Goal: Task Accomplishment & Management: Manage account settings

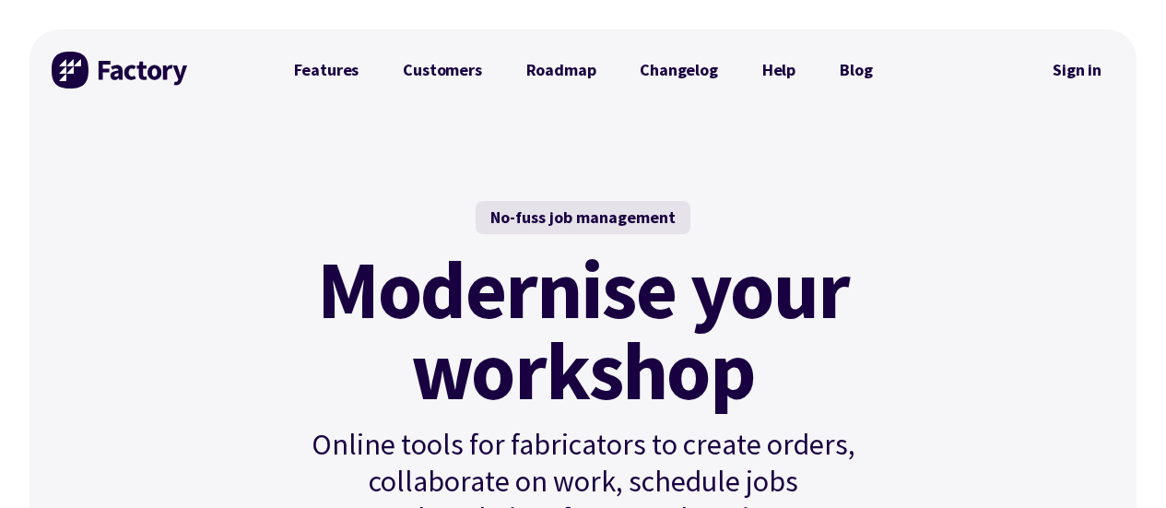
click at [1071, 62] on link "Sign in" at bounding box center [1077, 70] width 75 height 42
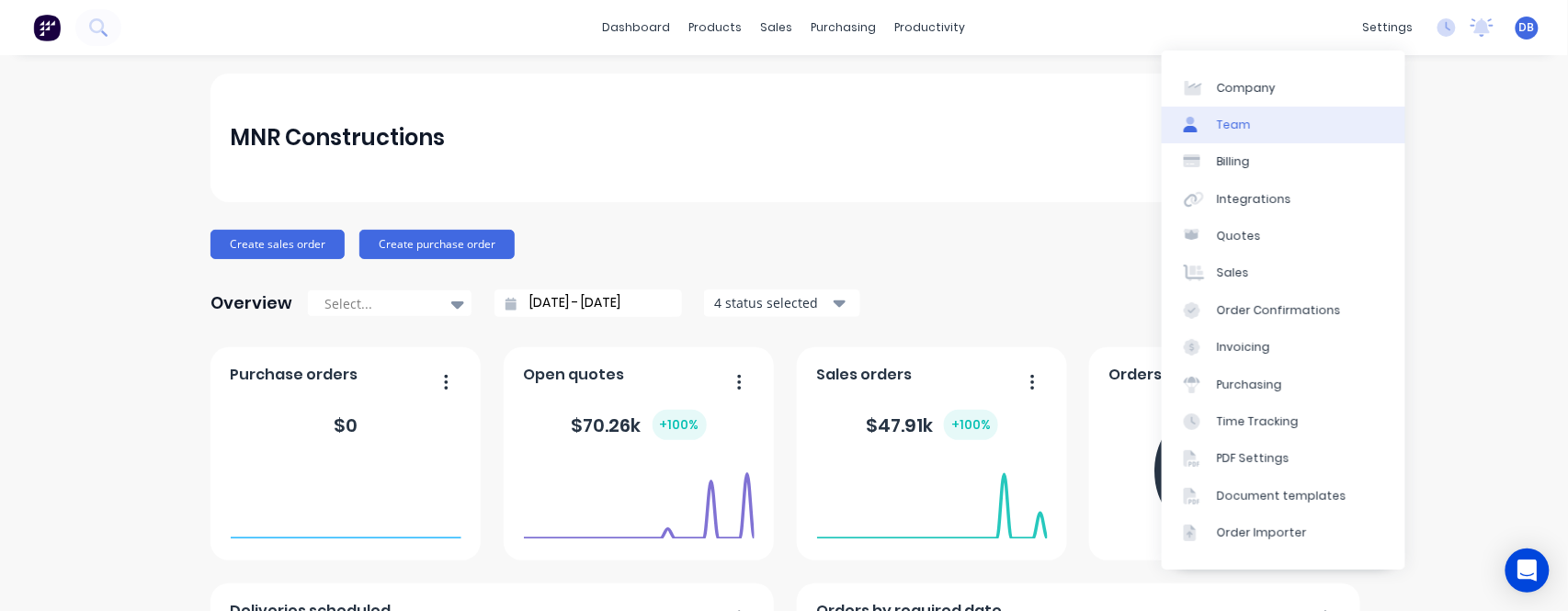
drag, startPoint x: 1380, startPoint y: 37, endPoint x: 1306, endPoint y: 116, distance: 108.2
click at [1380, 37] on div "settings" at bounding box center [1388, 28] width 69 height 28
click at [1292, 125] on link "Team" at bounding box center [1284, 125] width 243 height 37
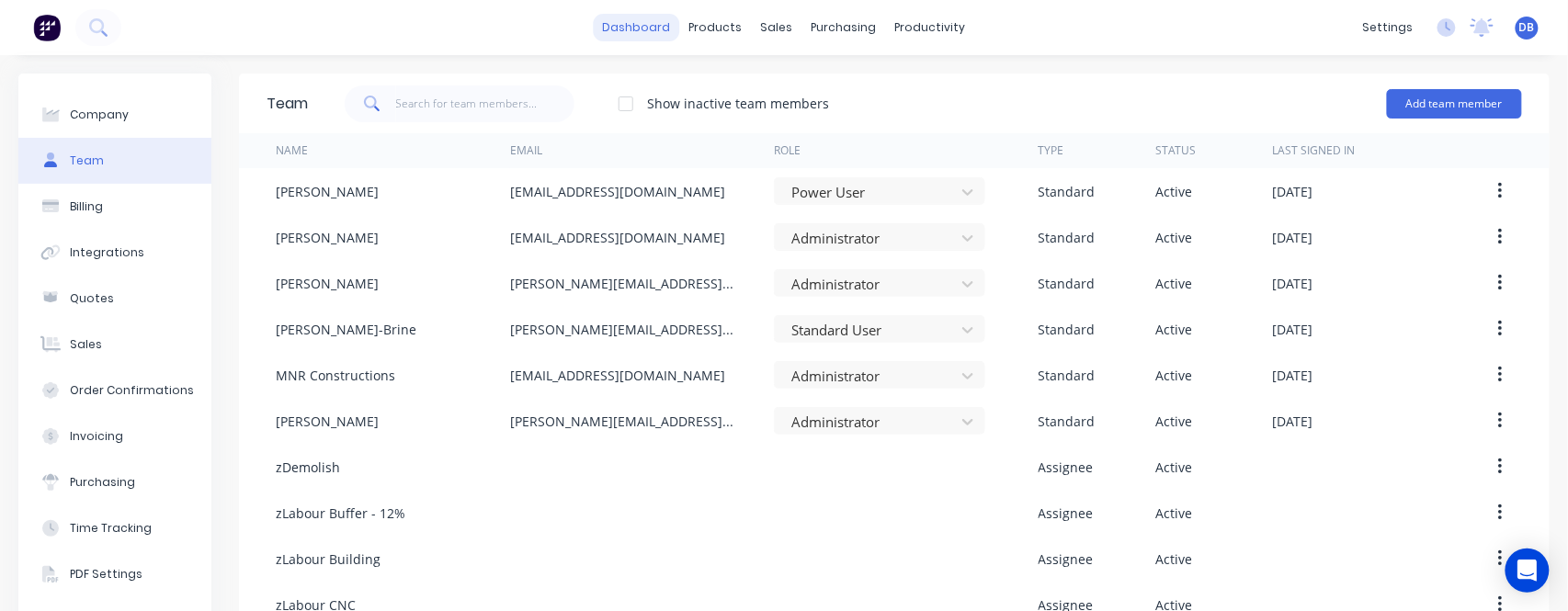
click at [641, 34] on link "dashboard" at bounding box center [636, 28] width 87 height 28
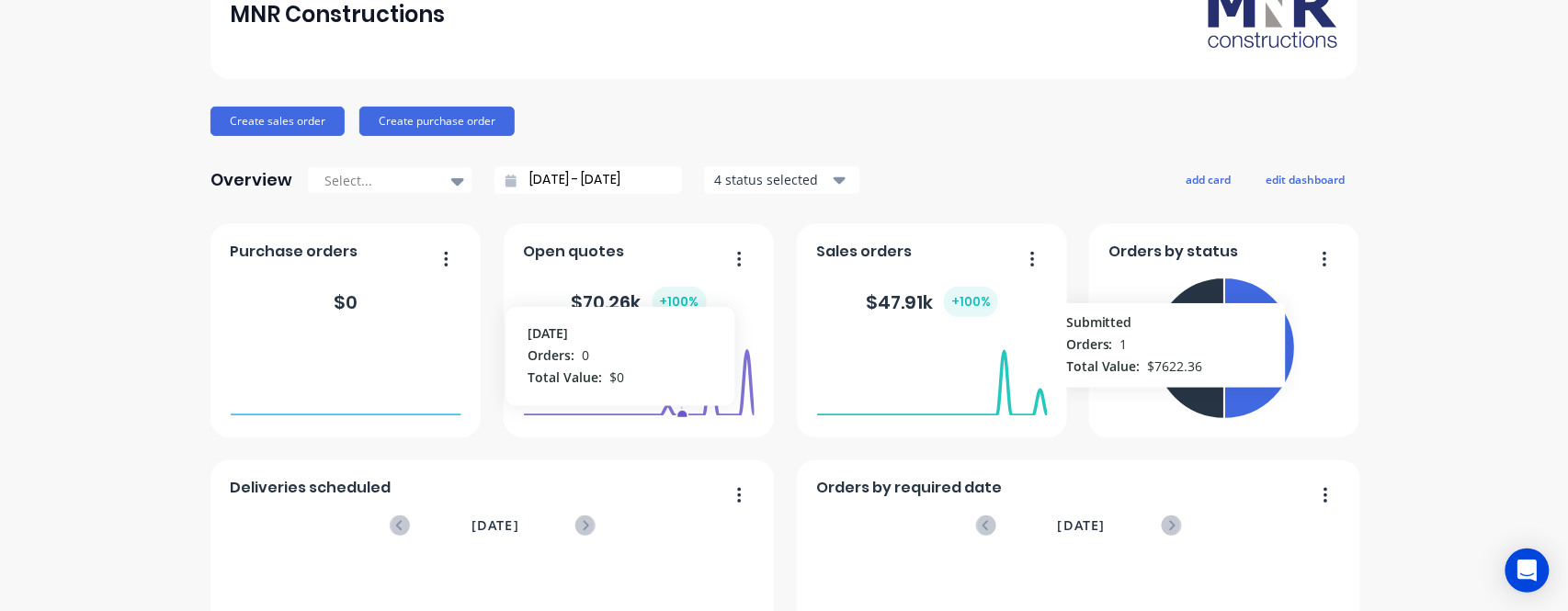
scroll to position [123, 0]
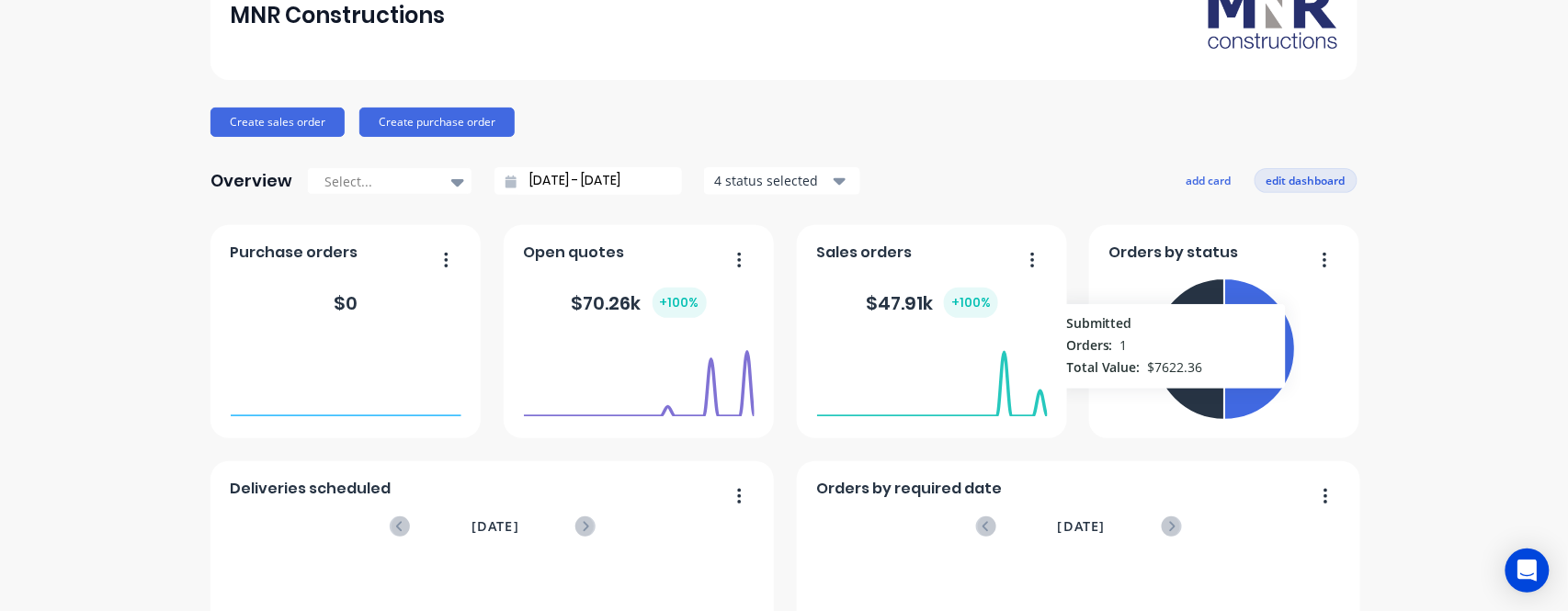
click at [1295, 179] on button "edit dashboard" at bounding box center [1306, 180] width 103 height 24
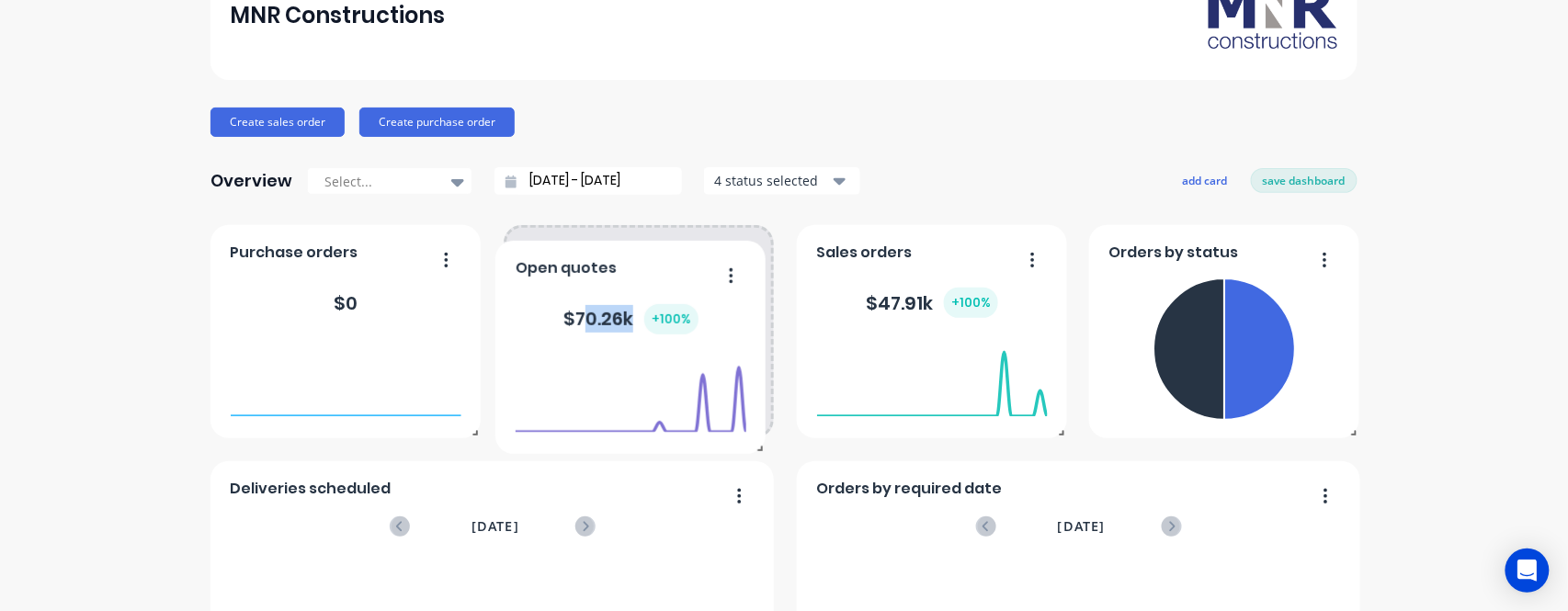
drag, startPoint x: 672, startPoint y: 306, endPoint x: 600, endPoint y: 267, distance: 81.9
click at [600, 267] on div "Open quotes $ 70.26k + 100 %" at bounding box center [630, 347] width 270 height 213
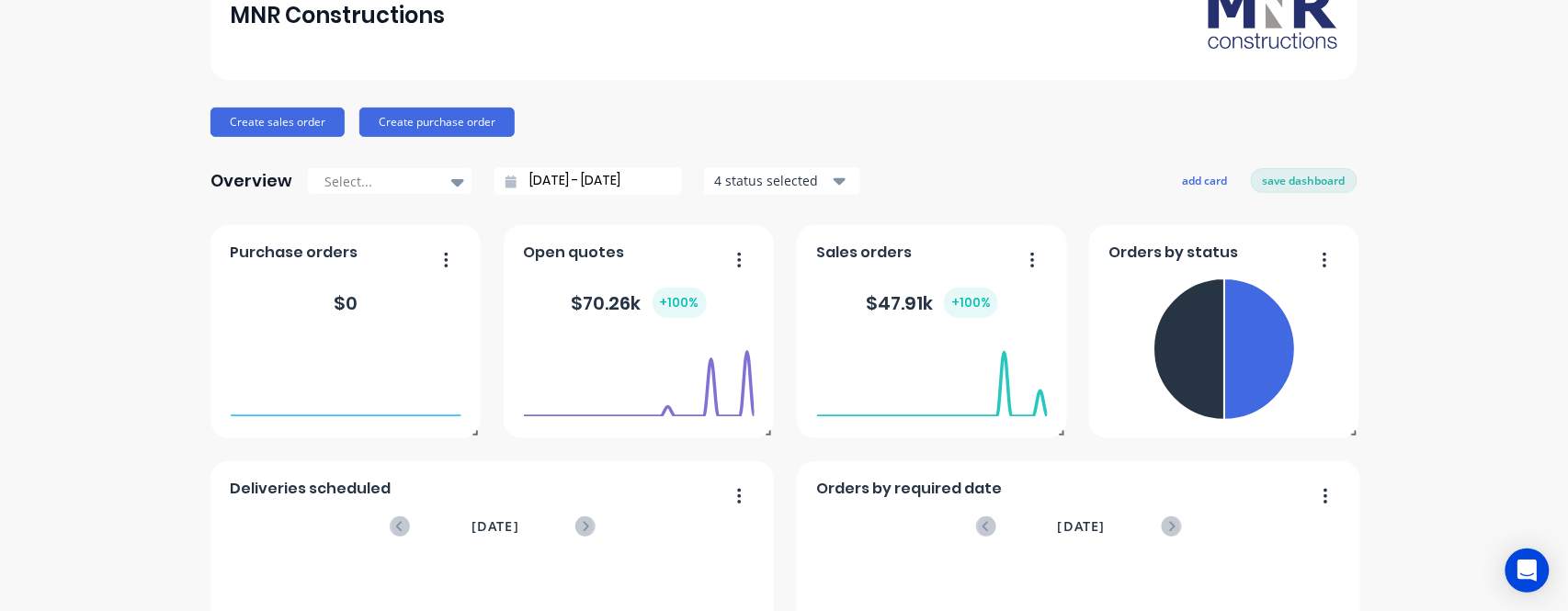
click at [986, 153] on div "MNR Constructions Create sales order Create purchase order Overview Select... […" at bounding box center [784, 431] width 1147 height 959
click at [1271, 183] on button "save dashboard" at bounding box center [1304, 180] width 107 height 24
click at [1200, 182] on button "add card" at bounding box center [1209, 180] width 69 height 24
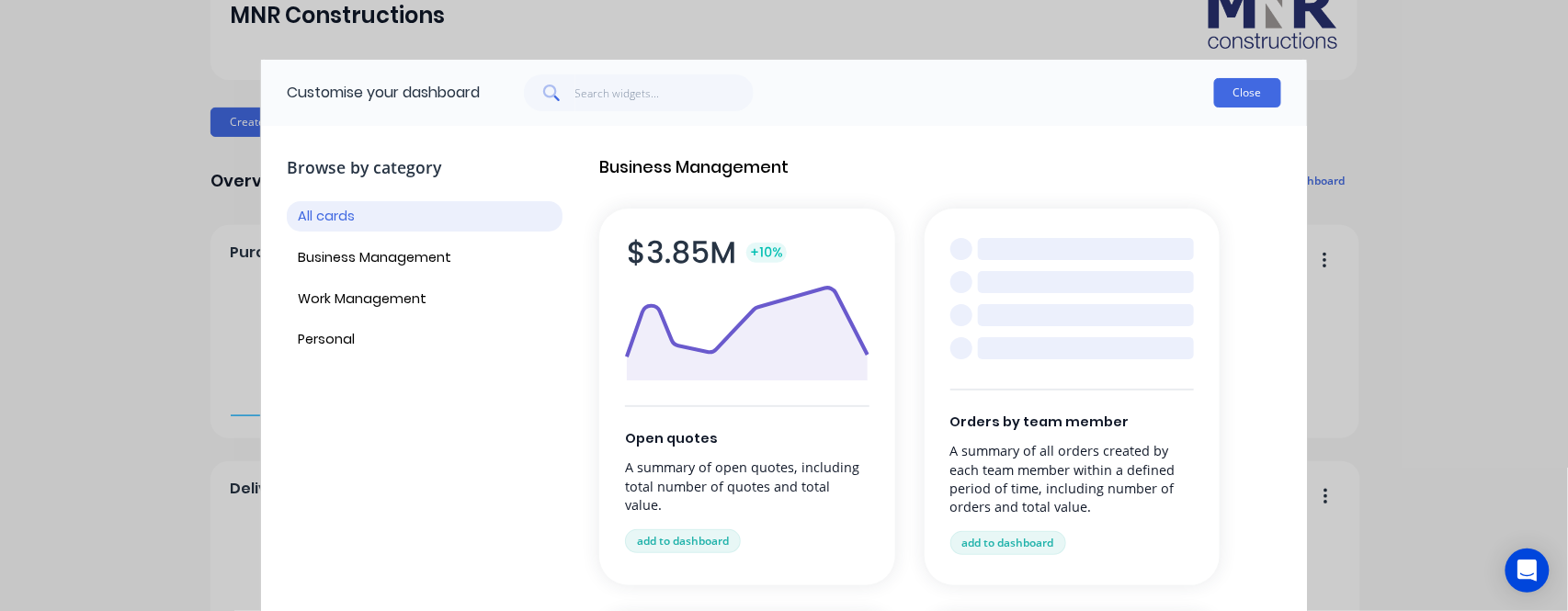
click at [1253, 100] on button "Close" at bounding box center [1248, 92] width 67 height 29
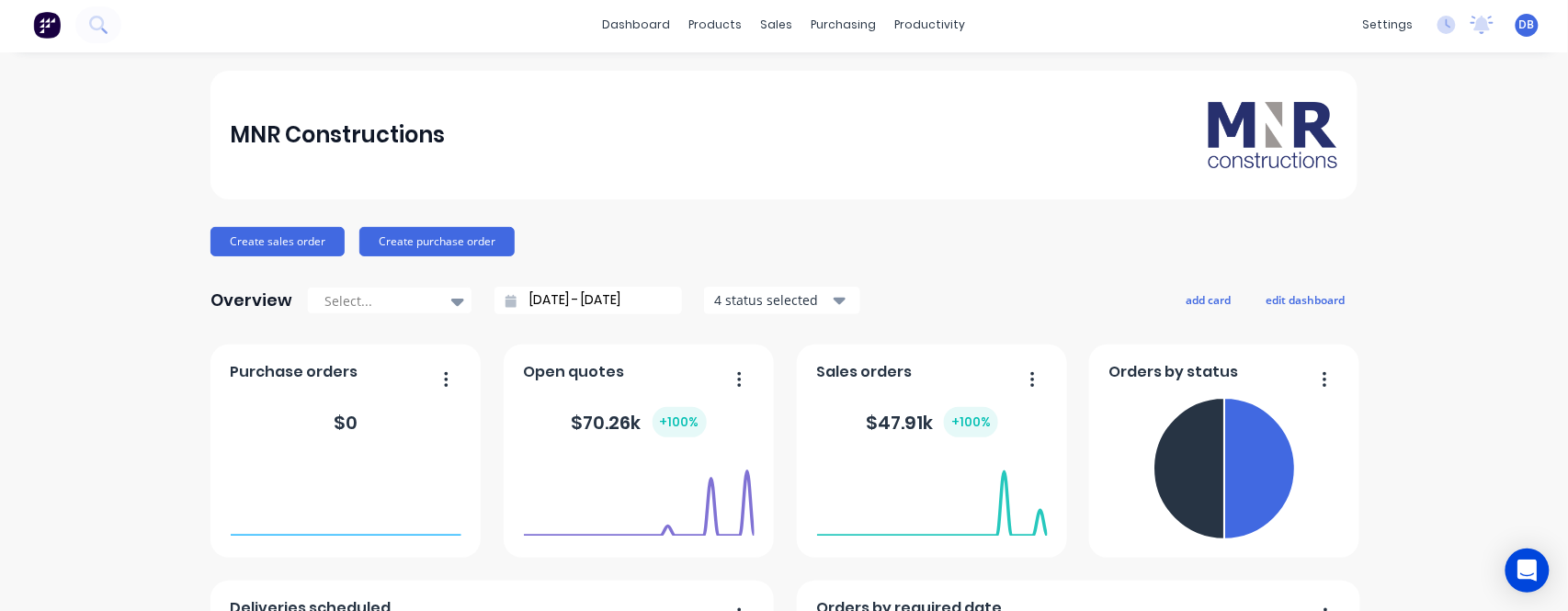
scroll to position [0, 0]
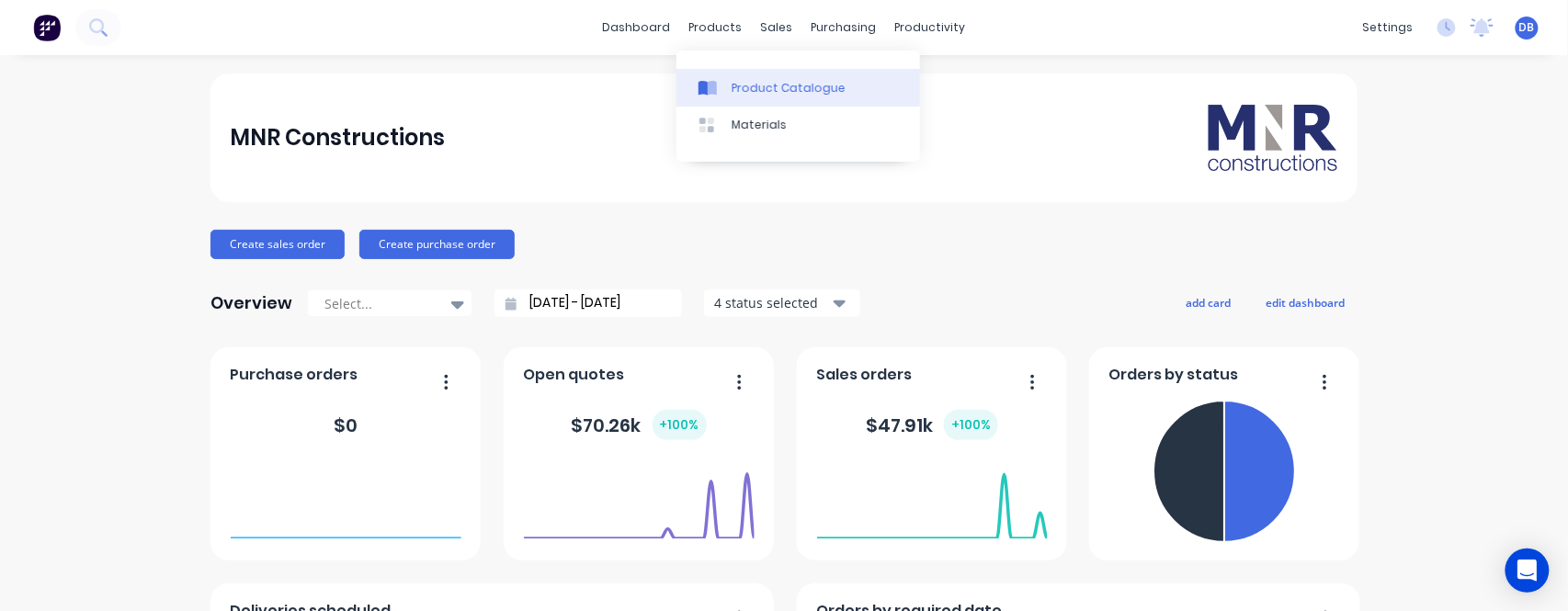
click at [777, 84] on div "Product Catalogue" at bounding box center [789, 88] width 114 height 17
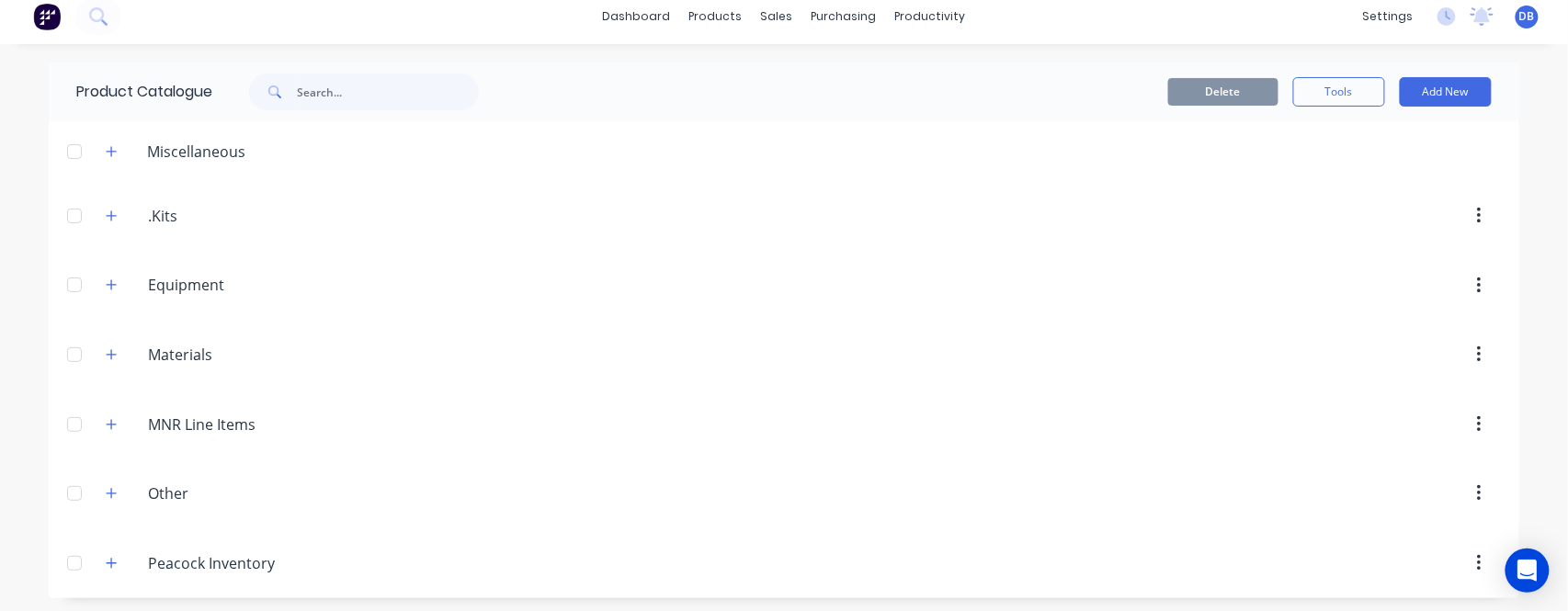
scroll to position [15, 0]
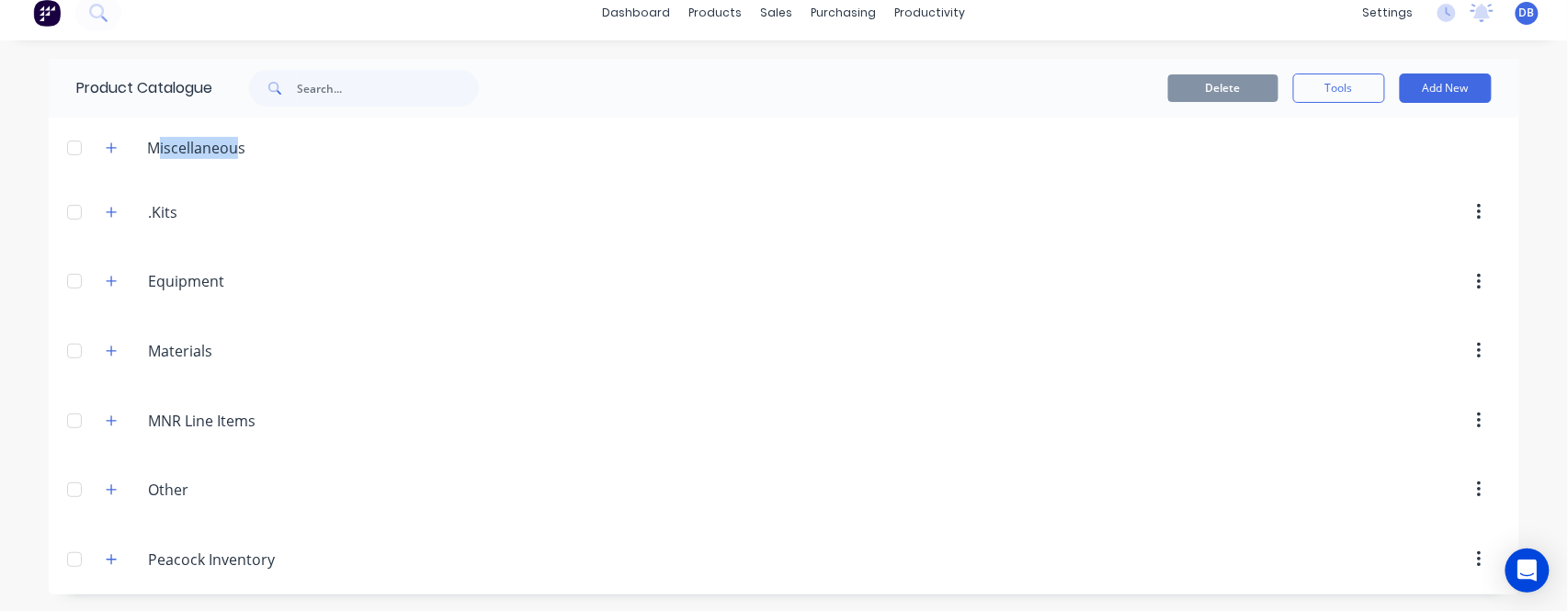
drag, startPoint x: 181, startPoint y: 146, endPoint x: 228, endPoint y: 146, distance: 47.0
click at [228, 146] on div "Miscellaneous" at bounding box center [196, 148] width 128 height 22
drag, startPoint x: 211, startPoint y: 280, endPoint x: 155, endPoint y: 290, distance: 56.9
click at [155, 290] on input "Equipment" at bounding box center [256, 281] width 217 height 22
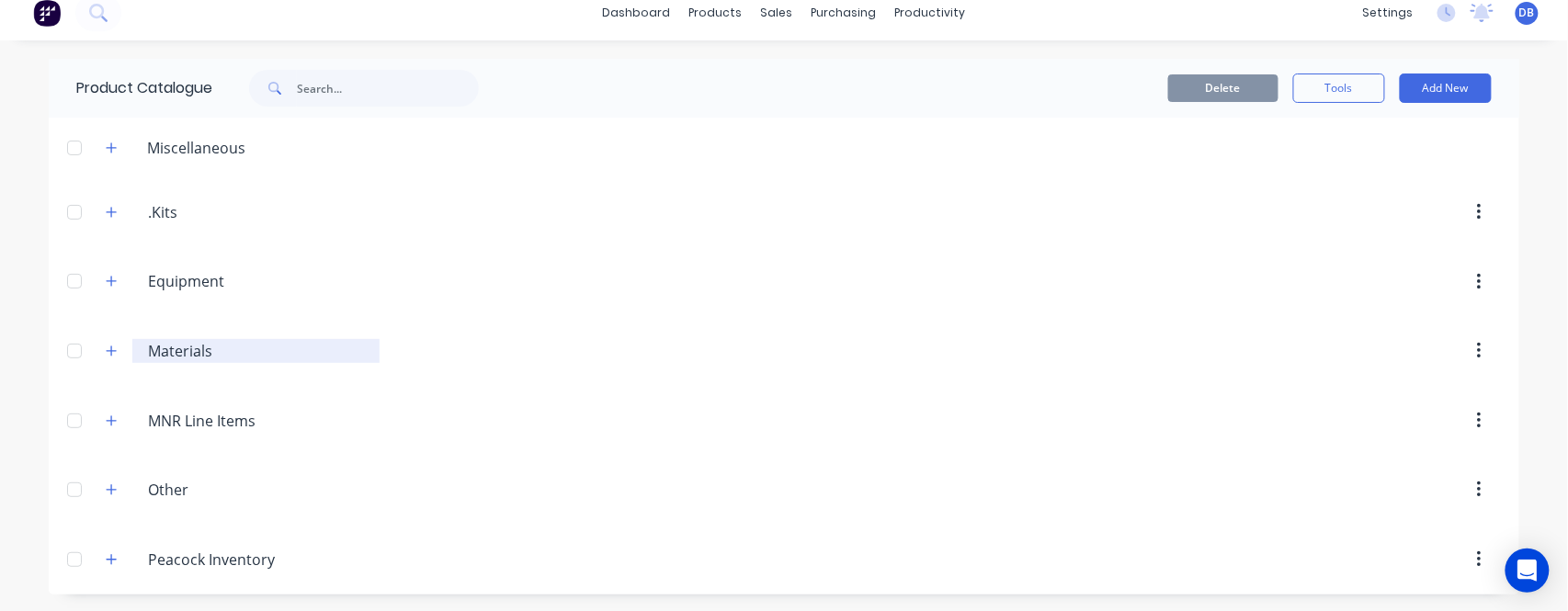
drag, startPoint x: 213, startPoint y: 354, endPoint x: 144, endPoint y: 358, distance: 69.1
click at [148, 358] on input "Materials" at bounding box center [256, 351] width 217 height 22
drag, startPoint x: 253, startPoint y: 416, endPoint x: 133, endPoint y: 429, distance: 120.7
click at [133, 428] on div "MNR.Line.Items MNR Line Items" at bounding box center [256, 421] width 247 height 24
click at [106, 353] on icon "button" at bounding box center [111, 351] width 11 height 13
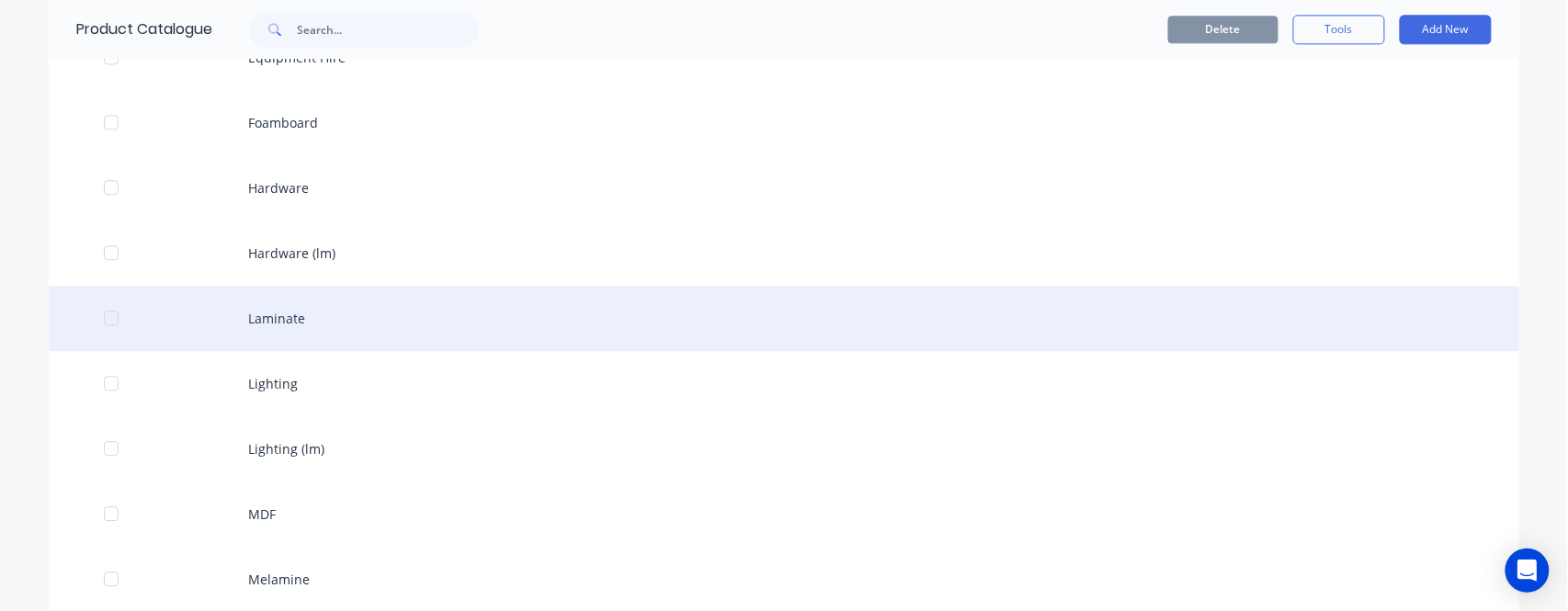
scroll to position [1607, 0]
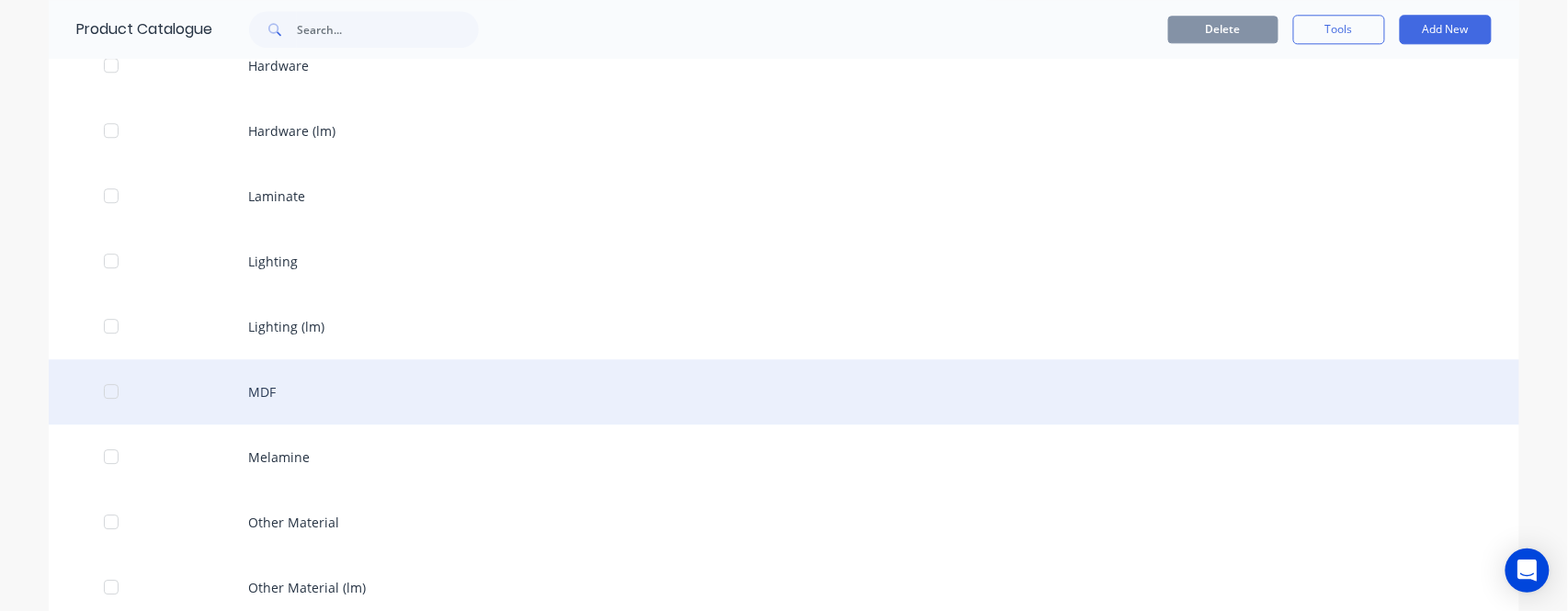
click at [294, 399] on div "MDF" at bounding box center [784, 391] width 1471 height 65
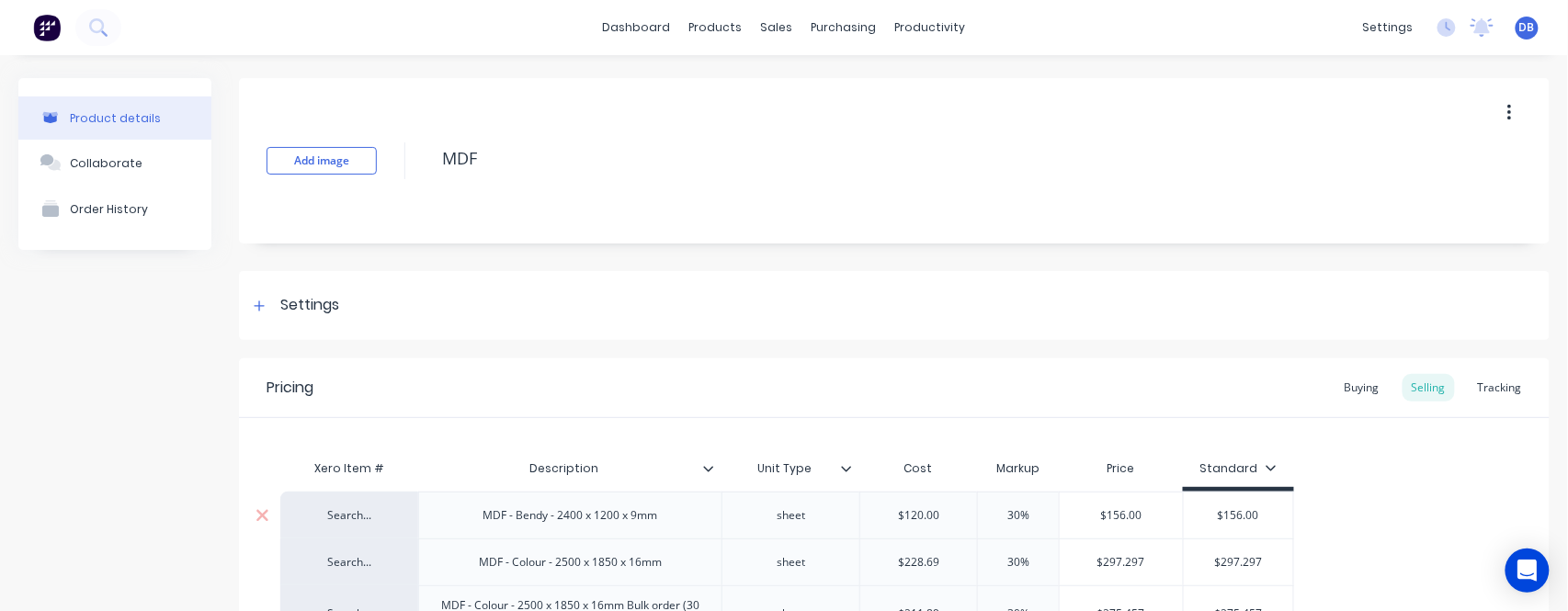
type textarea "x"
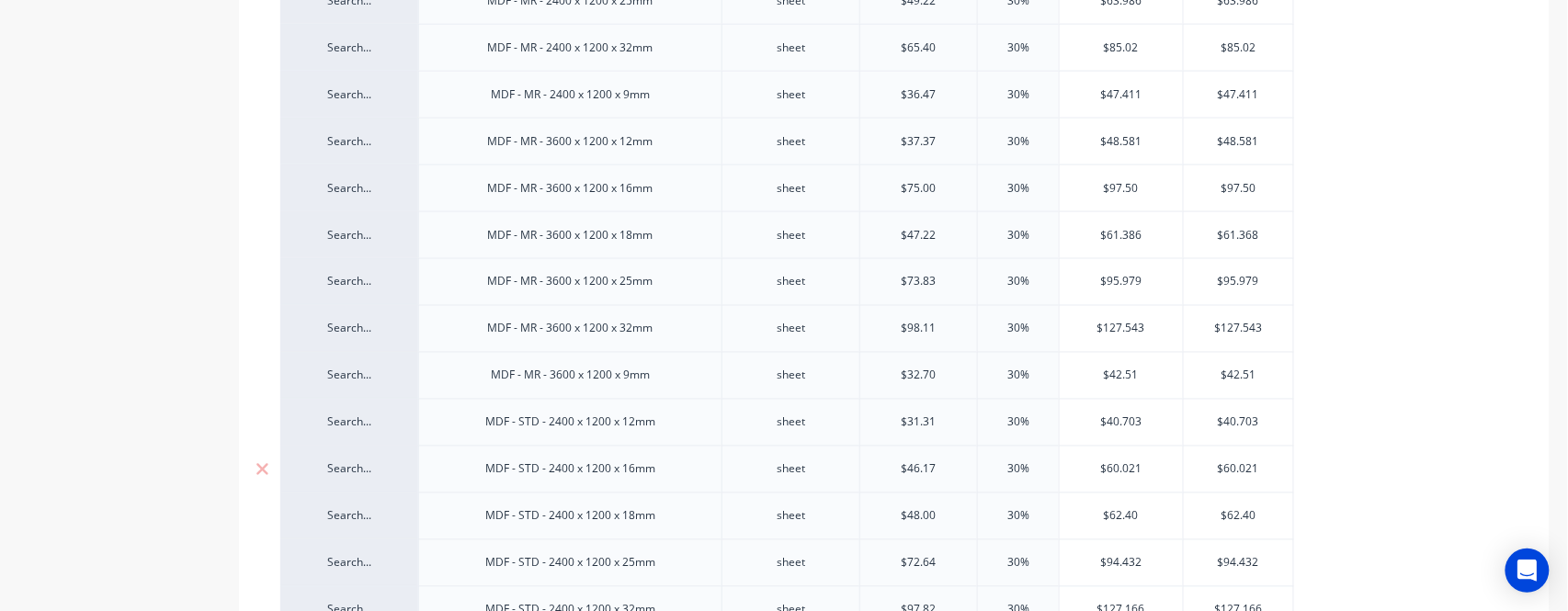
scroll to position [980, 0]
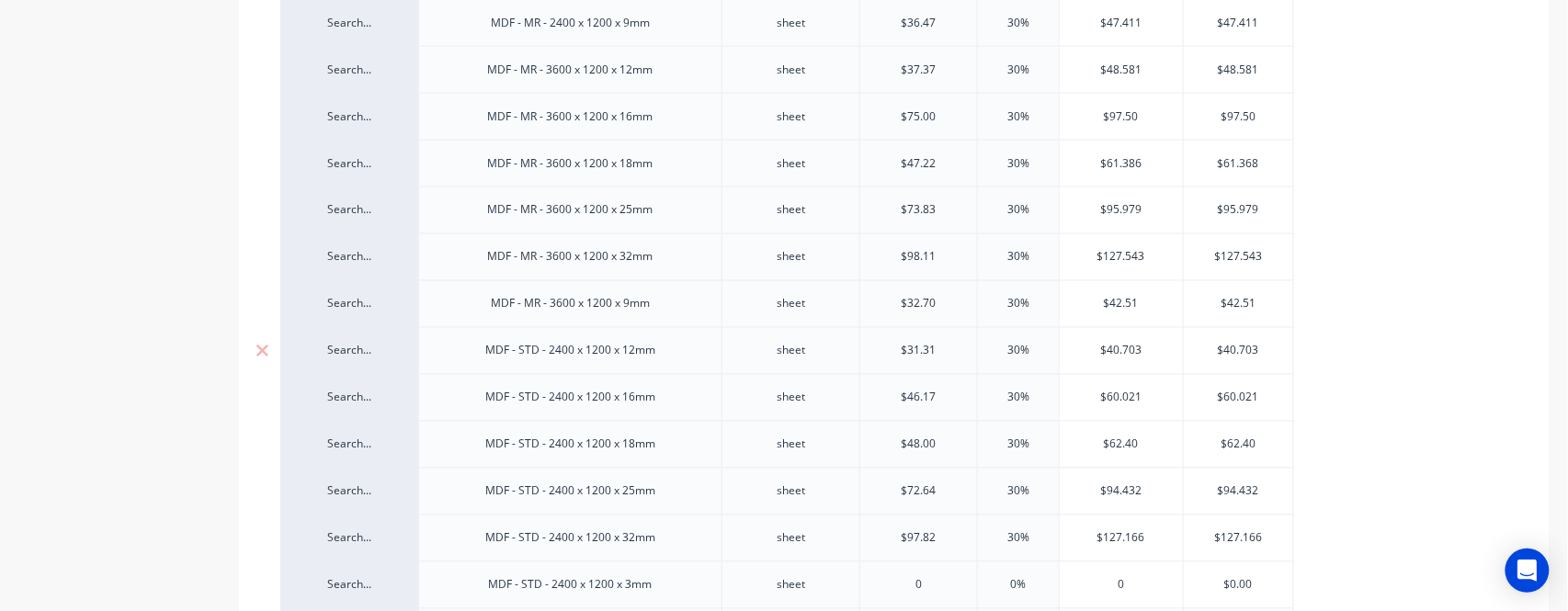
type input "30%"
drag, startPoint x: 1029, startPoint y: 346, endPoint x: 990, endPoint y: 346, distance: 39.0
click at [990, 346] on input "30%" at bounding box center [1018, 351] width 92 height 17
click at [1002, 352] on input "30%" at bounding box center [1018, 351] width 92 height 17
drag, startPoint x: 995, startPoint y: 357, endPoint x: 1037, endPoint y: 350, distance: 42.6
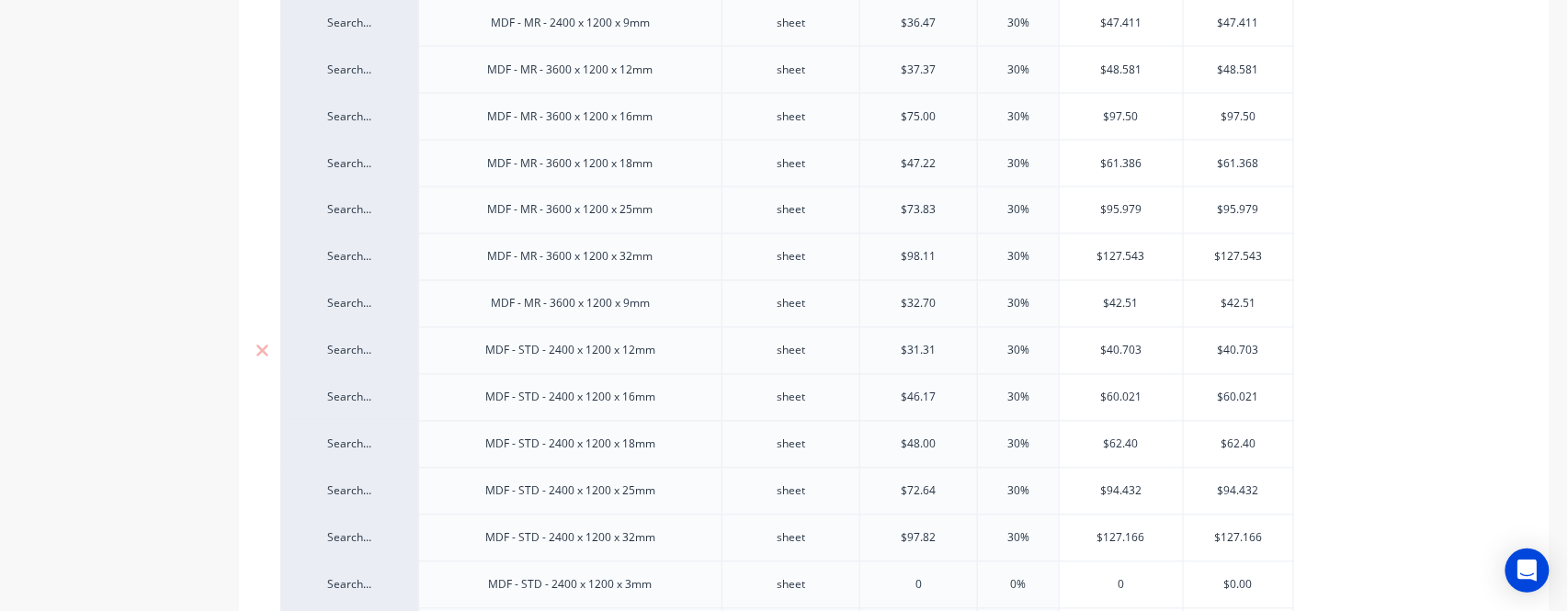
click at [1028, 351] on div "Search... MDF - Bendy - 2400 x 1200 x 9mm sheet $120.00 30% $156.00 $156.00 Sea…" at bounding box center [894, 482] width 1228 height 1941
type input "$40.703"
drag, startPoint x: 1151, startPoint y: 343, endPoint x: 1098, endPoint y: 346, distance: 53.1
click at [1098, 346] on input "$40.703" at bounding box center [1122, 351] width 124 height 17
click at [1144, 354] on input "$40.703" at bounding box center [1122, 351] width 124 height 17
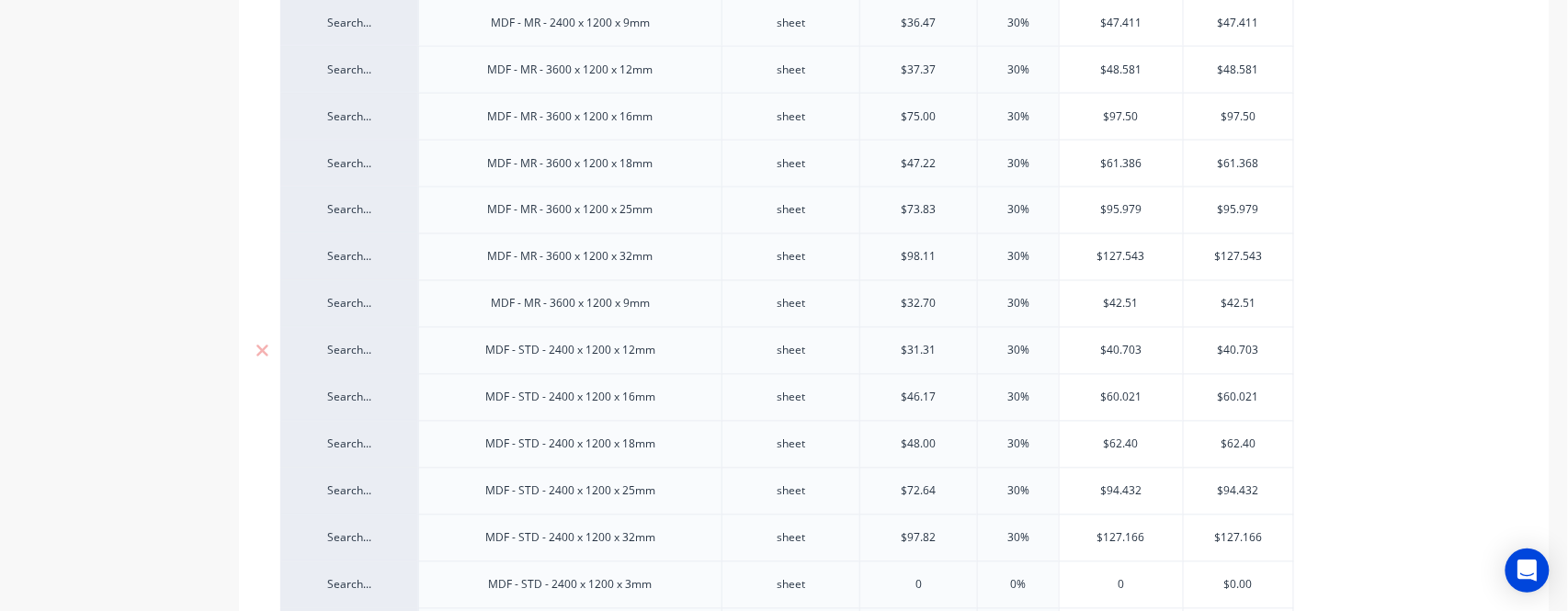
drag, startPoint x: 1145, startPoint y: 354, endPoint x: 1100, endPoint y: 358, distance: 45.2
click at [1100, 358] on div "$40.703 $40.703" at bounding box center [1122, 351] width 124 height 46
click at [1100, 358] on div "$40.703" at bounding box center [1122, 351] width 124 height 46
type input "$40.703"
drag, startPoint x: 1266, startPoint y: 350, endPoint x: 1207, endPoint y: 352, distance: 59.0
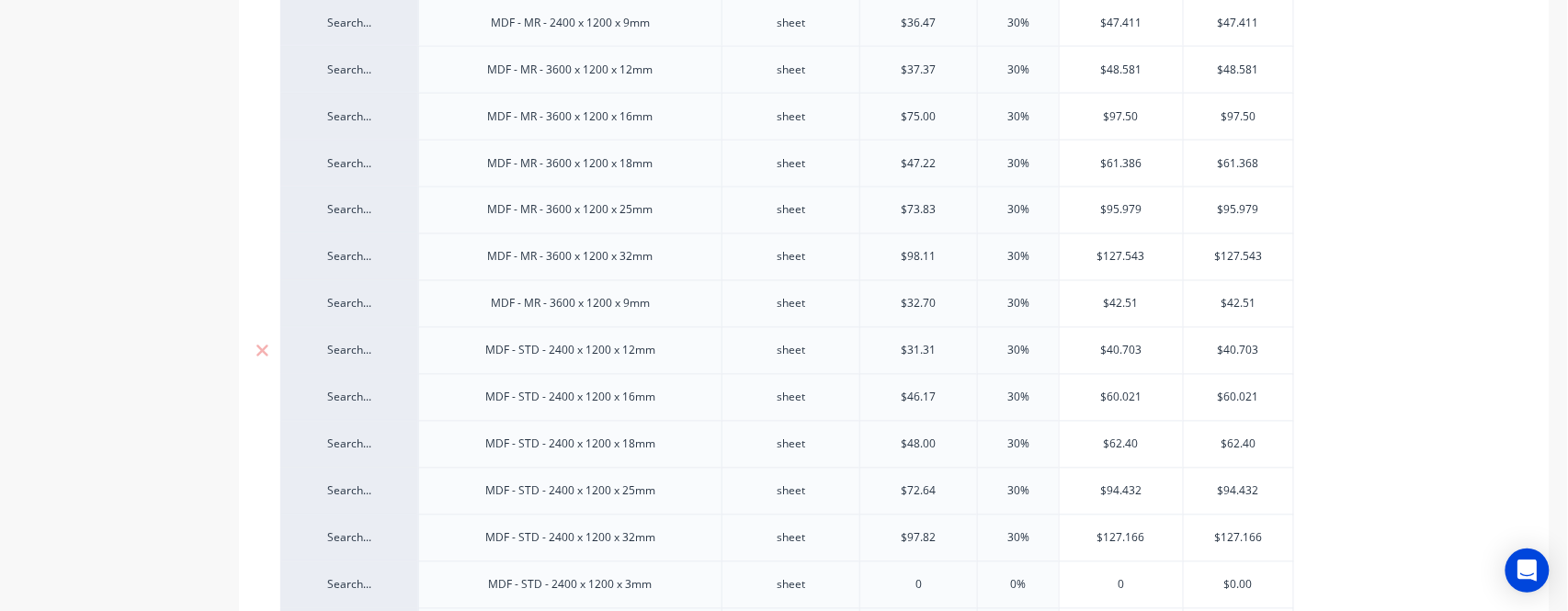
click at [1208, 351] on input "$40.703" at bounding box center [1239, 351] width 111 height 17
drag, startPoint x: 1157, startPoint y: 347, endPoint x: 1092, endPoint y: 352, distance: 65.2
click at [1092, 352] on input "$40.703" at bounding box center [1122, 351] width 124 height 17
drag, startPoint x: 1081, startPoint y: 352, endPoint x: 1144, endPoint y: 346, distance: 63.3
click at [1144, 346] on input "$40.703" at bounding box center [1122, 351] width 124 height 17
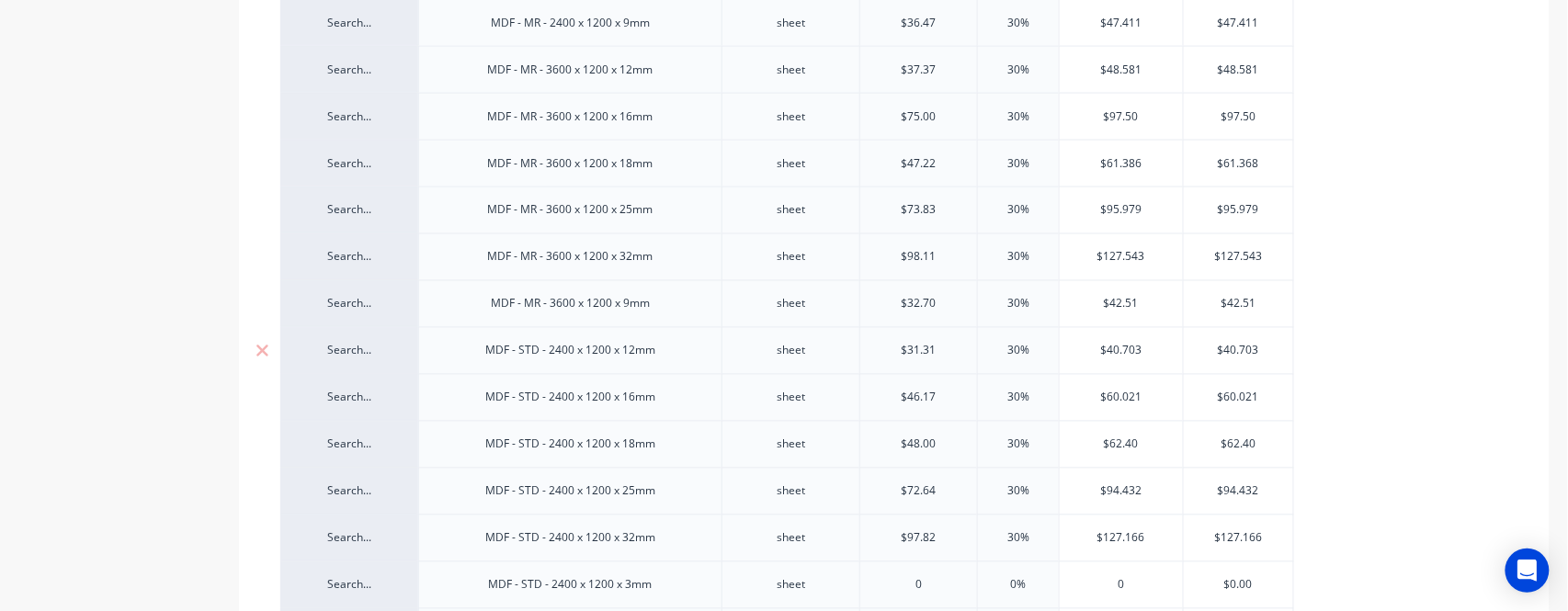
type input "$31.31"
drag, startPoint x: 905, startPoint y: 351, endPoint x: 1036, endPoint y: 341, distance: 131.4
click at [1036, 341] on div "Search... MDF - STD - 2400 x 1200 x 12mm sheet $31.31 $31.31 30% 30% $40.703 $4…" at bounding box center [787, 350] width 1014 height 47
drag, startPoint x: 1092, startPoint y: 352, endPoint x: 1138, endPoint y: 354, distance: 46.0
click at [1138, 354] on input "$40.703" at bounding box center [1122, 351] width 124 height 17
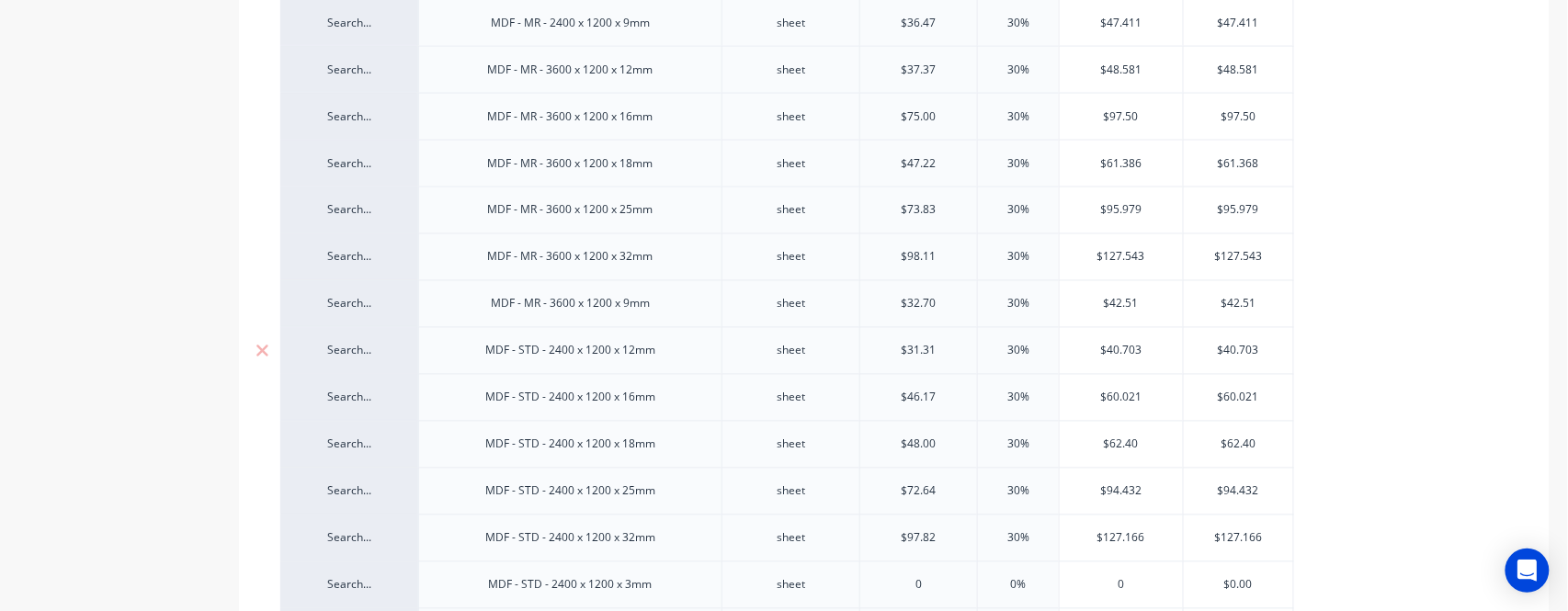
drag, startPoint x: 1229, startPoint y: 346, endPoint x: 1277, endPoint y: 346, distance: 48.0
click at [1277, 346] on input "$40.703" at bounding box center [1239, 351] width 111 height 17
drag, startPoint x: 1234, startPoint y: 356, endPoint x: 1278, endPoint y: 358, distance: 44.0
click at [1277, 358] on div "$40.703 $40.703" at bounding box center [1239, 351] width 111 height 46
drag, startPoint x: 1259, startPoint y: 356, endPoint x: 1115, endPoint y: 361, distance: 144.1
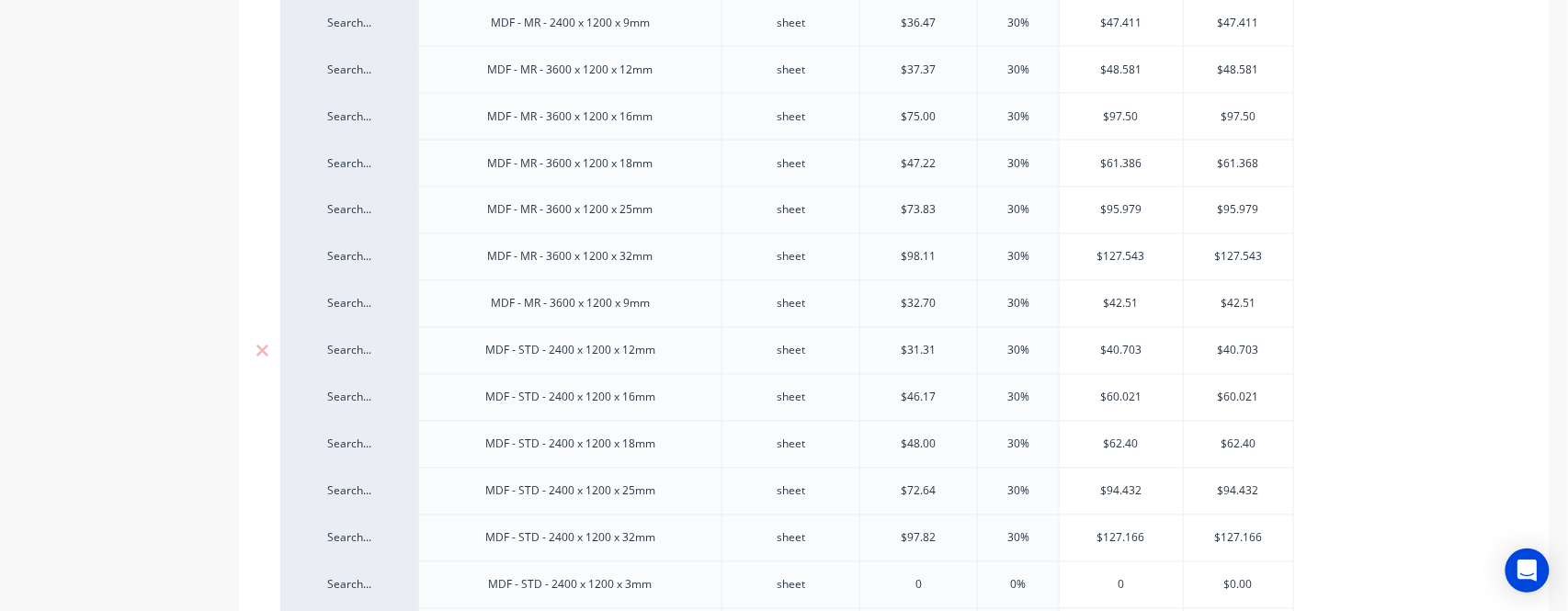
click at [1115, 361] on div "Search... MDF - STD - 2400 x 1200 x 12mm sheet $31.31 $31.31 30% 30% $40.703 $4…" at bounding box center [787, 350] width 1014 height 47
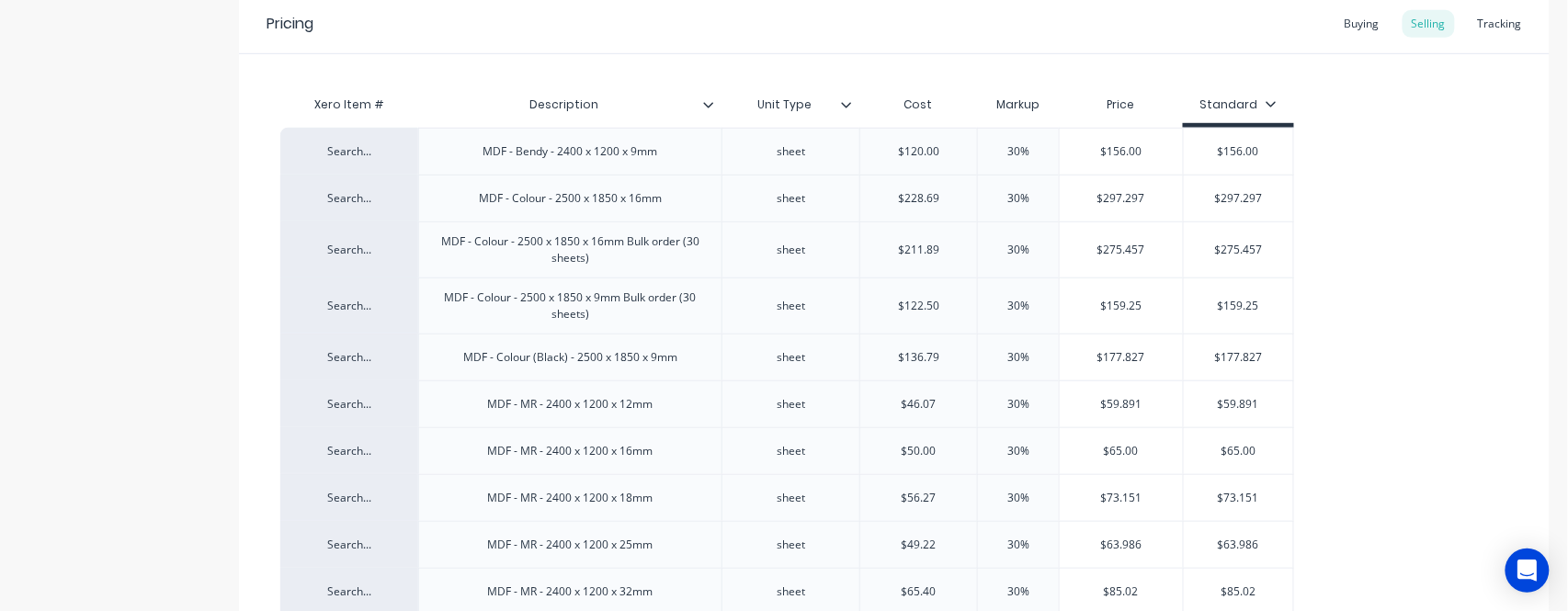
scroll to position [0, 0]
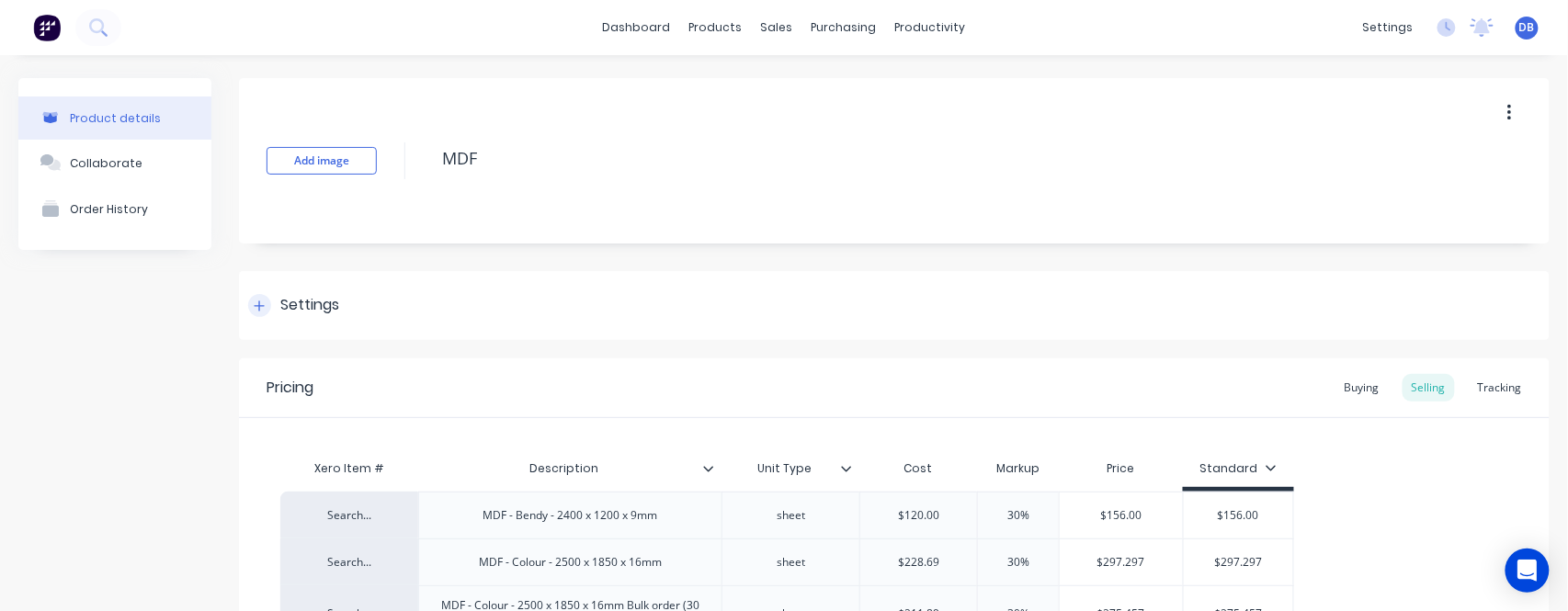
click at [272, 303] on div "Settings" at bounding box center [293, 305] width 91 height 23
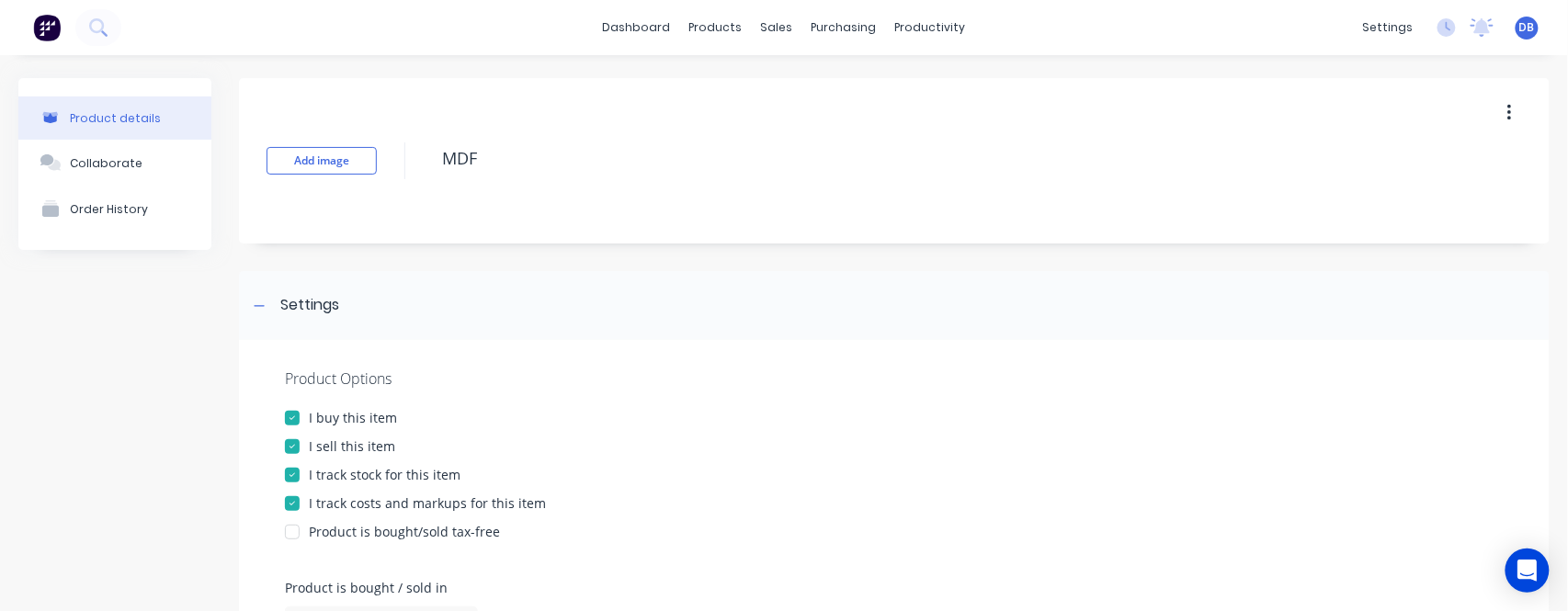
scroll to position [244, 0]
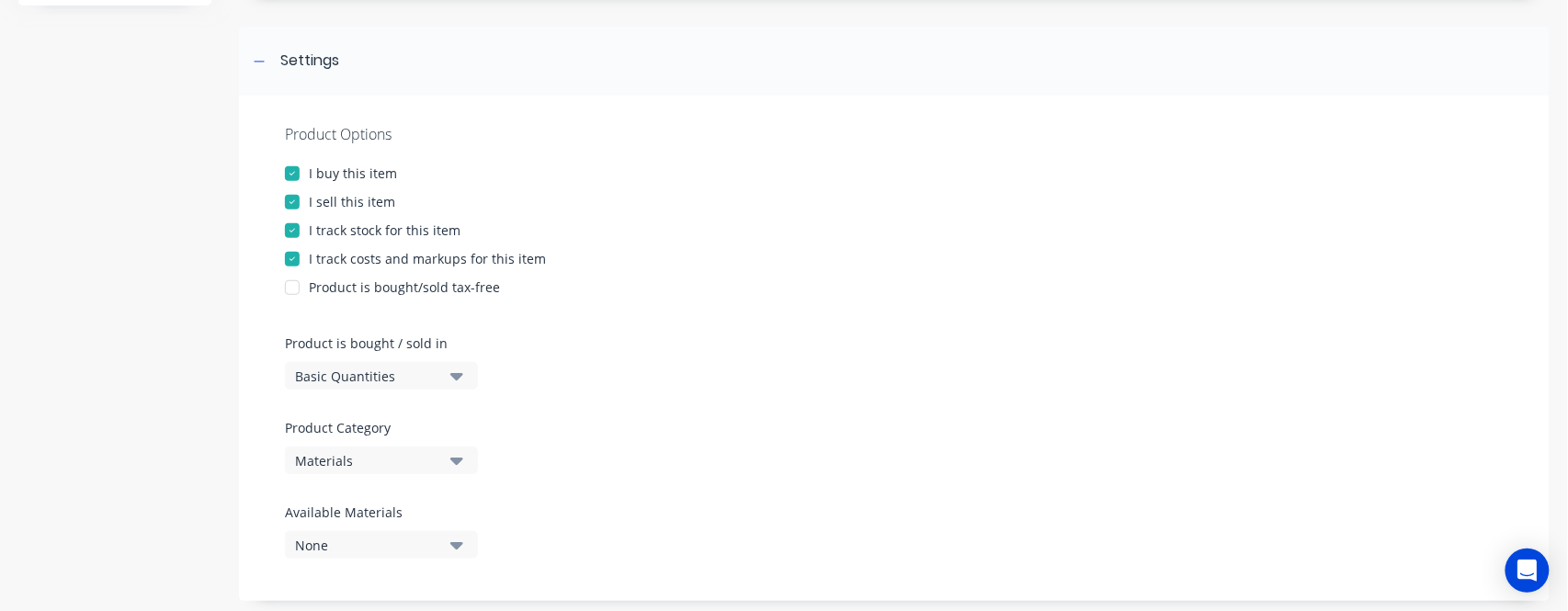
drag, startPoint x: 585, startPoint y: 279, endPoint x: 825, endPoint y: 276, distance: 240.0
click at [825, 276] on div "Product Options I buy this item I sell this item I track stock for this item I …" at bounding box center [895, 348] width 1311 height 505
drag, startPoint x: 391, startPoint y: 173, endPoint x: 515, endPoint y: 221, distance: 133.0
click at [329, 182] on div "I buy this item" at bounding box center [895, 172] width 1219 height 19
click at [292, 176] on div at bounding box center [292, 173] width 37 height 37
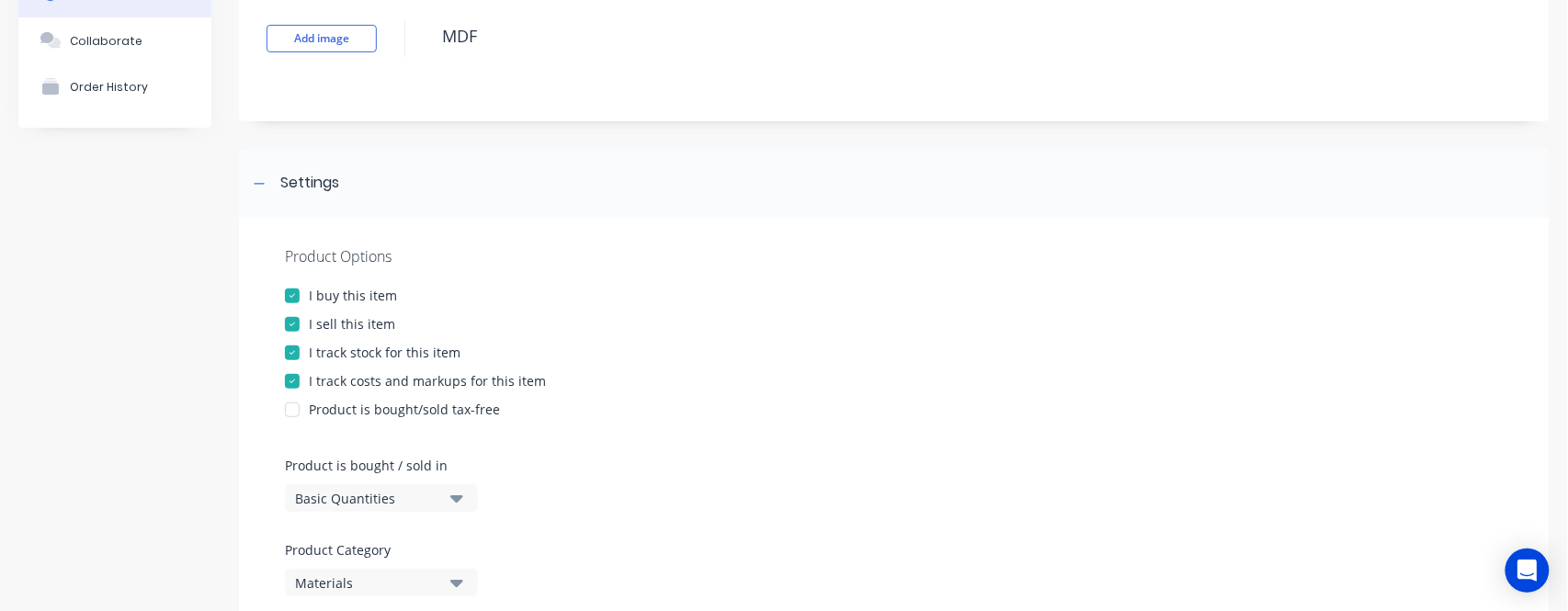
scroll to position [0, 0]
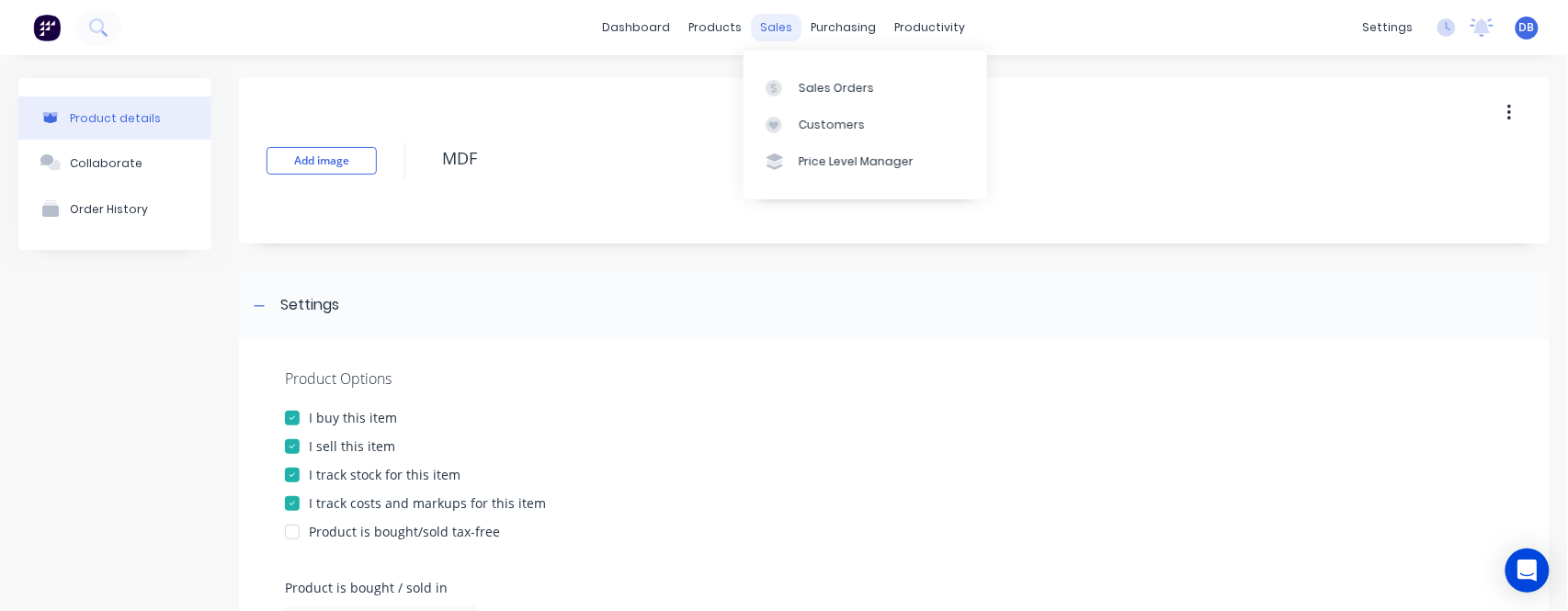
click at [771, 12] on div "dashboard products sales purchasing productivity dashboard products Product Cat…" at bounding box center [784, 27] width 1568 height 55
click at [761, 21] on div "sales" at bounding box center [777, 28] width 51 height 28
click at [758, 27] on div "sales" at bounding box center [777, 28] width 51 height 28
type textarea "x"
click at [809, 85] on div "Sales Orders" at bounding box center [837, 88] width 76 height 17
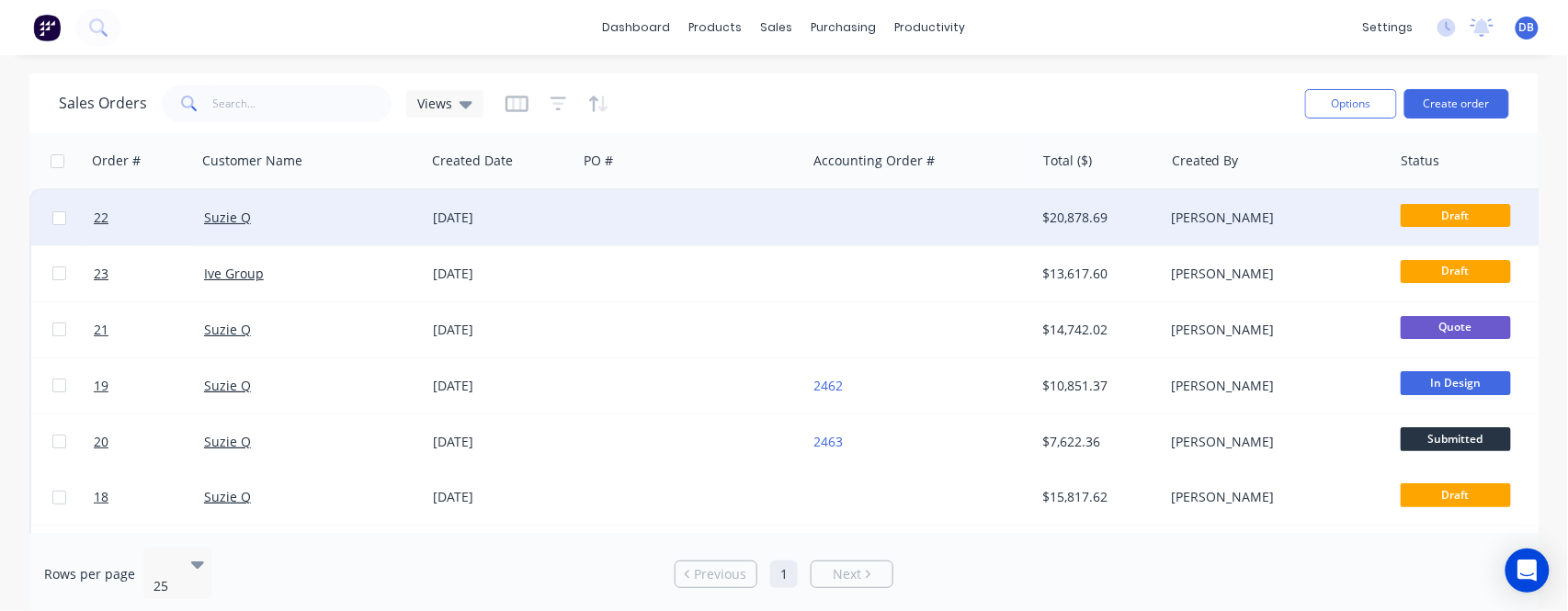
click at [1445, 215] on span "Draft" at bounding box center [1456, 215] width 111 height 23
click at [1442, 217] on span "Draft" at bounding box center [1456, 215] width 111 height 23
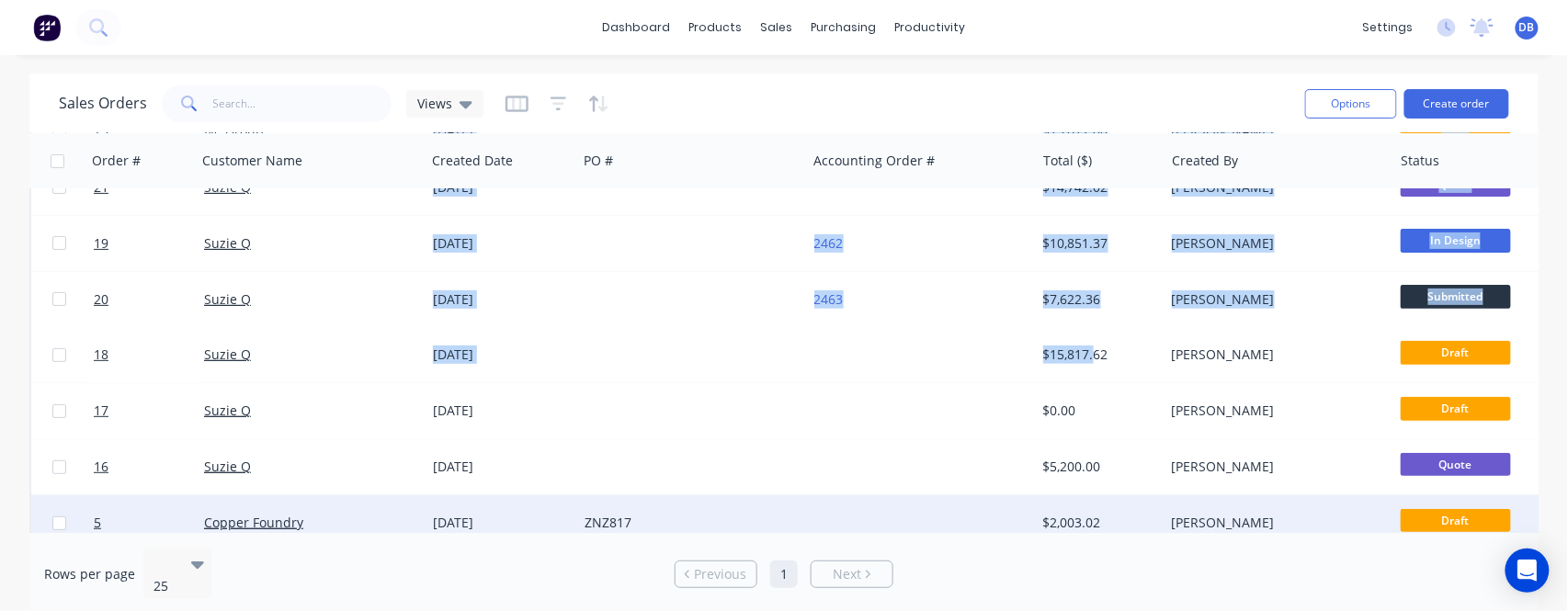
drag, startPoint x: 1114, startPoint y: 527, endPoint x: 1160, endPoint y: 499, distance: 53.9
click at [1204, 523] on div "Order # Customer Name Created Date PO # Accounting Order # Total ($) Created By…" at bounding box center [783, 333] width 1509 height 400
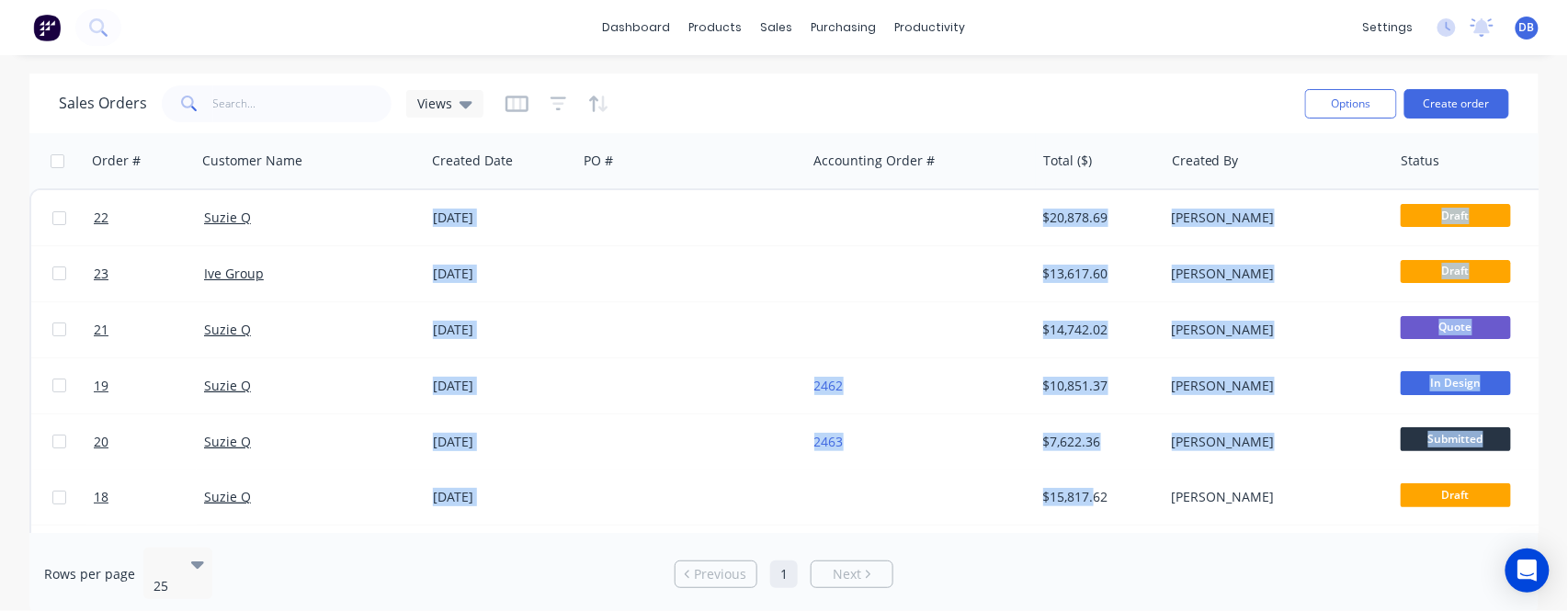
drag, startPoint x: 511, startPoint y: 100, endPoint x: 514, endPoint y: 112, distance: 12.4
click at [512, 100] on icon "button" at bounding box center [517, 104] width 23 height 18
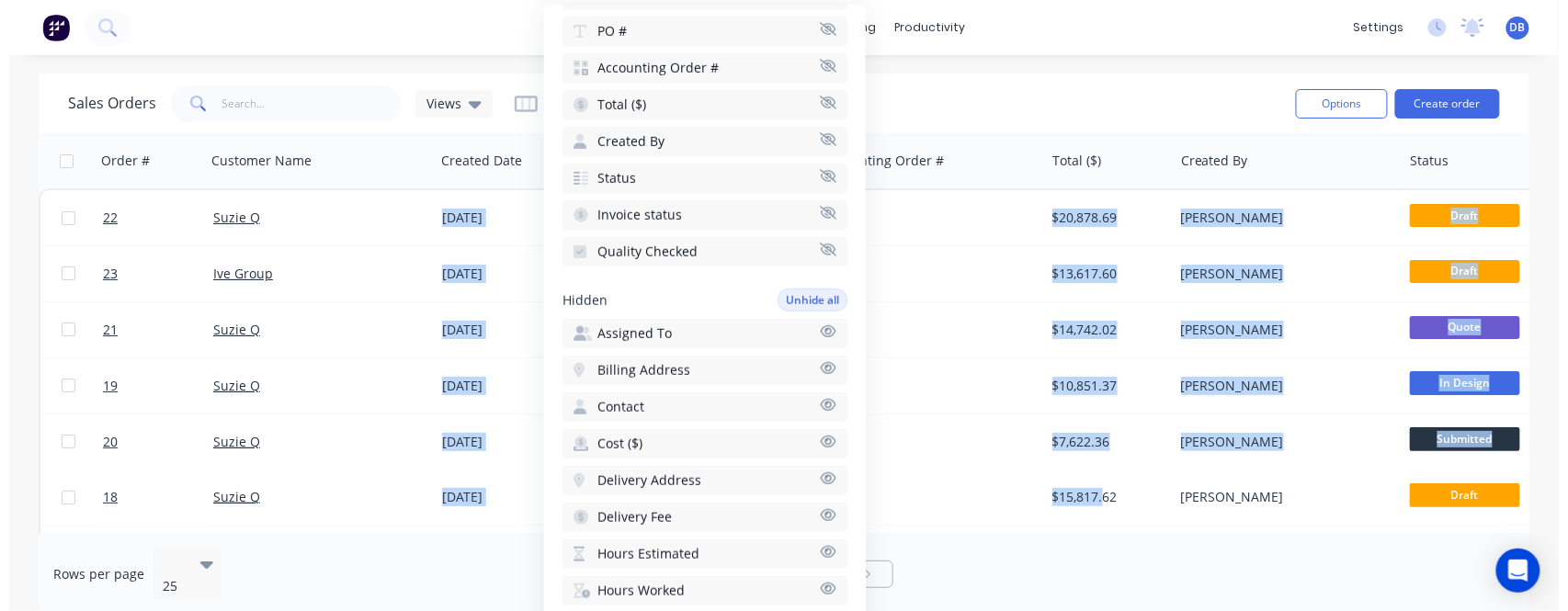
scroll to position [244, 0]
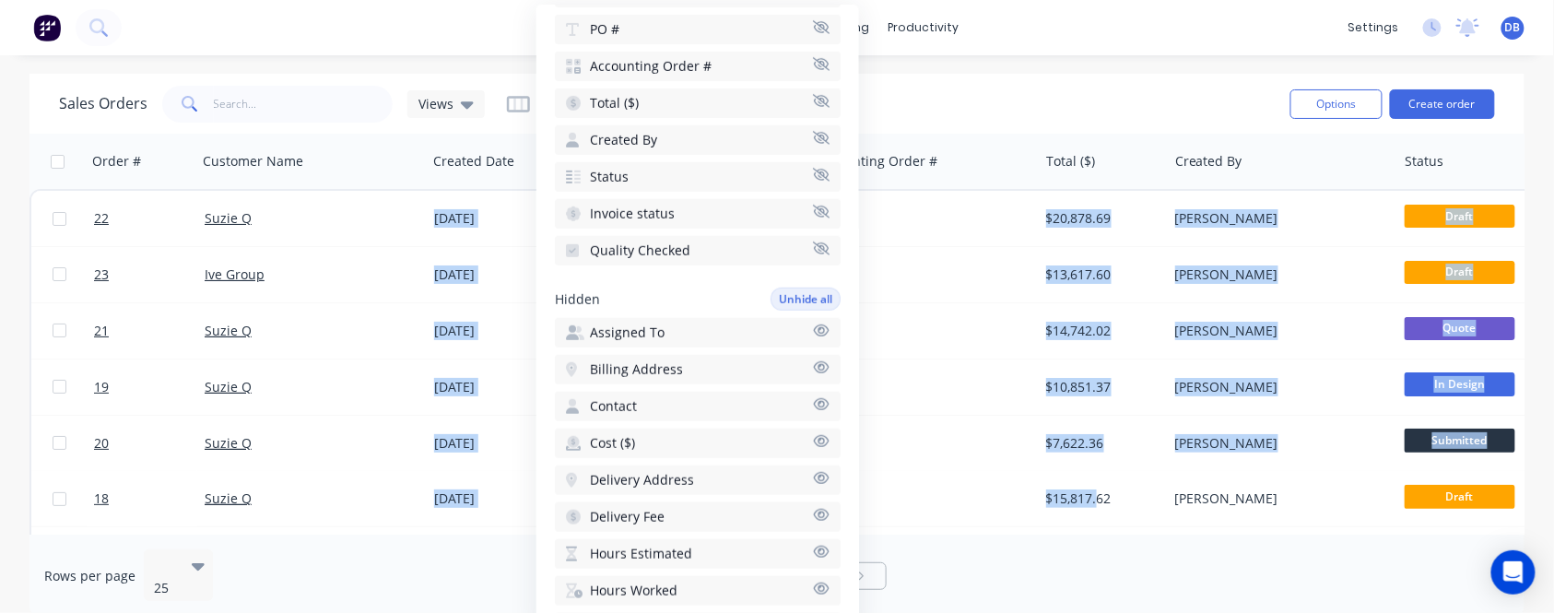
click at [698, 324] on button "Assigned To" at bounding box center [698, 332] width 286 height 29
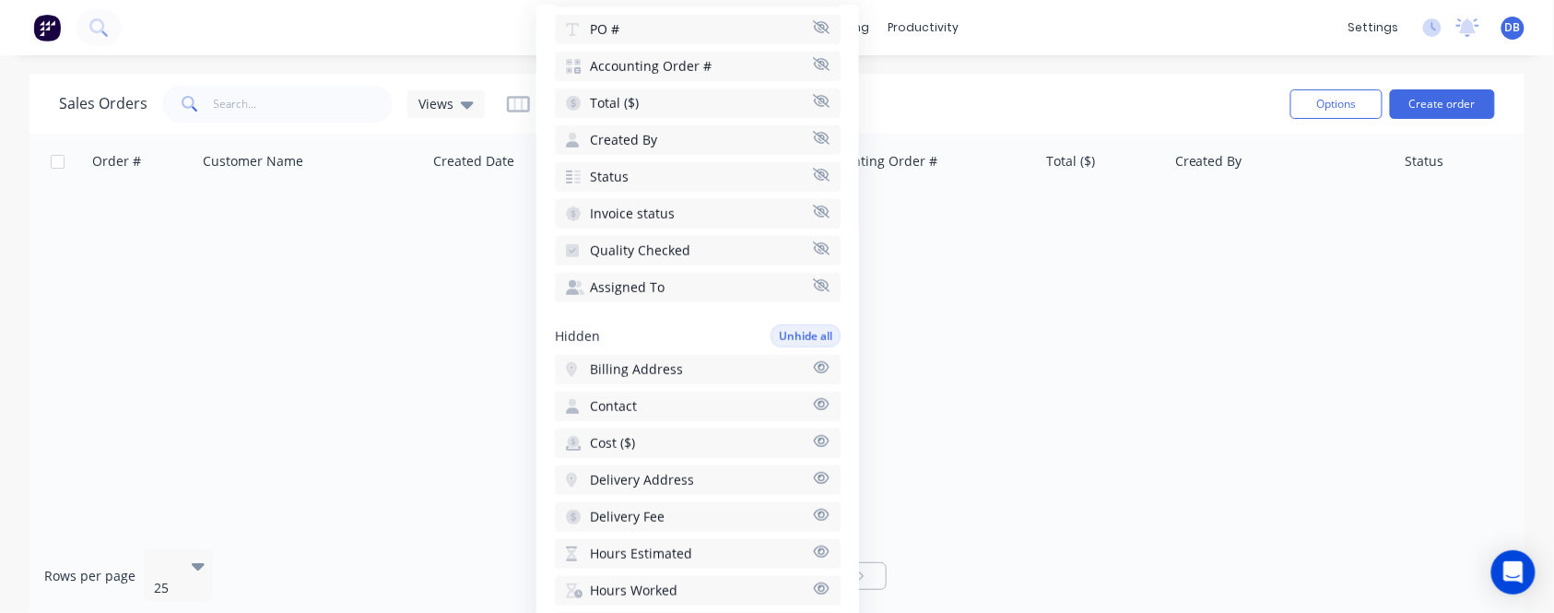
click at [1163, 84] on div "Sales Orders Views" at bounding box center [667, 103] width 1217 height 45
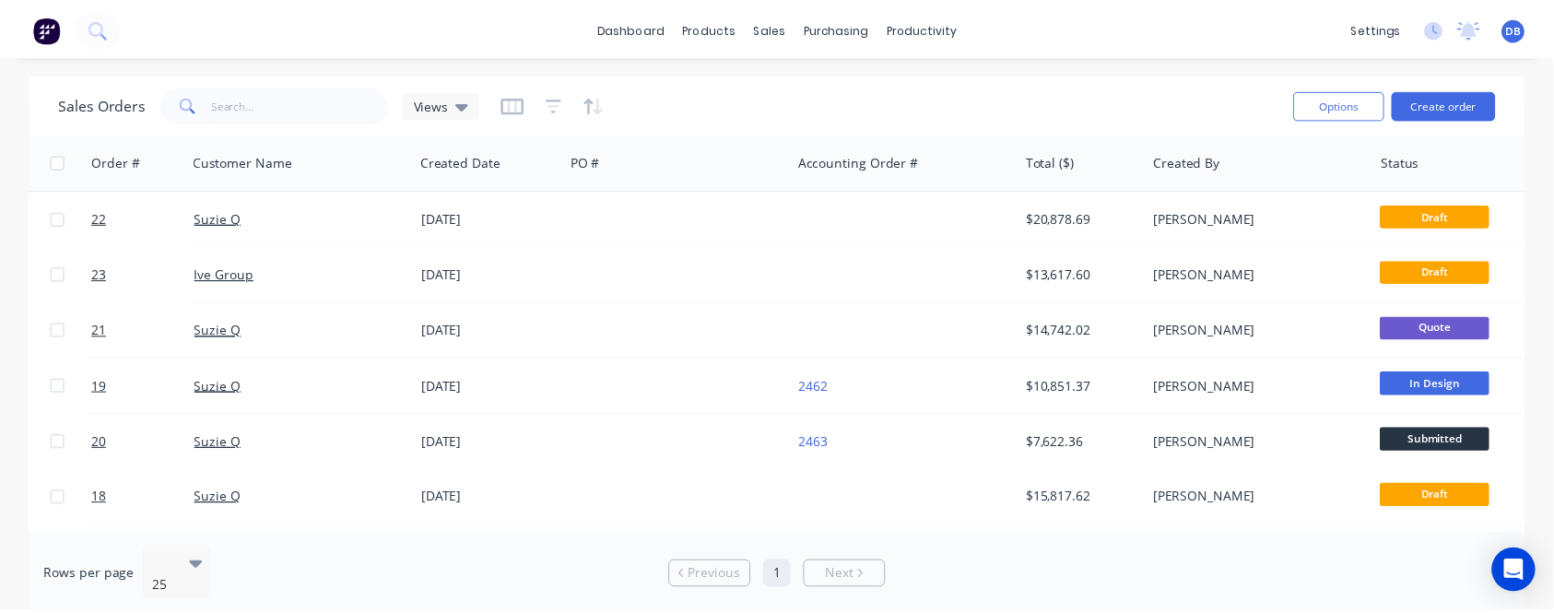
scroll to position [0, 0]
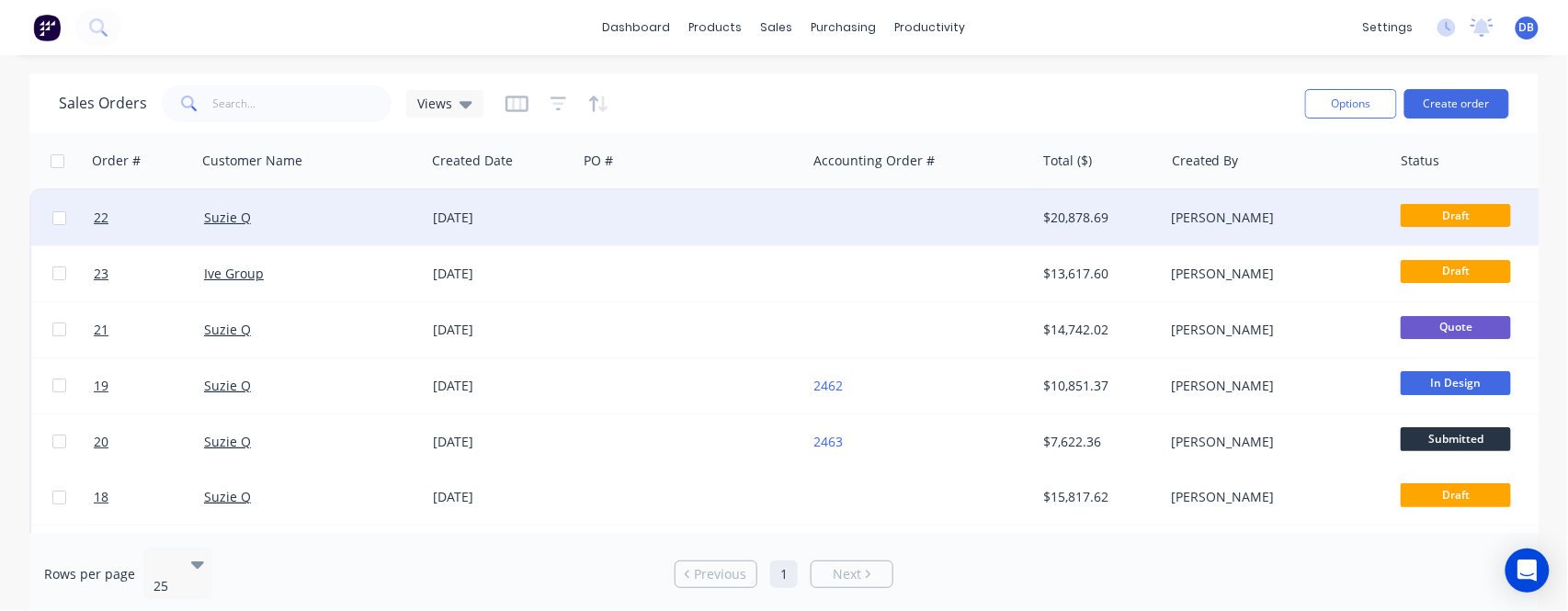
click at [276, 205] on div "Suzie Q" at bounding box center [311, 217] width 229 height 55
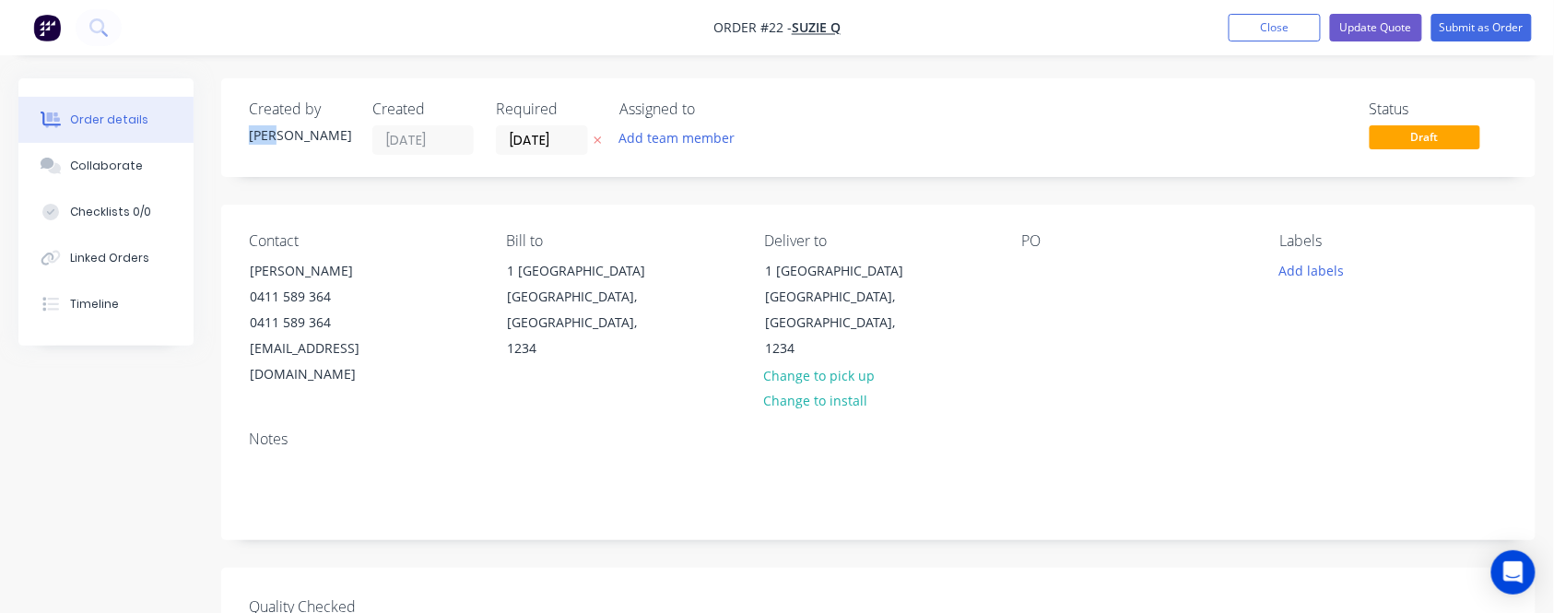
drag, startPoint x: 245, startPoint y: 133, endPoint x: 304, endPoint y: 130, distance: 59.1
click at [304, 130] on div "Created by [PERSON_NAME] Created [DATE] Required [DATE] Assigned to Add team me…" at bounding box center [878, 127] width 1314 height 99
click at [366, 134] on div "Created by [PERSON_NAME] Created [DATE] Required [DATE] Assigned to Add team me…" at bounding box center [526, 127] width 555 height 54
drag, startPoint x: 503, startPoint y: 136, endPoint x: 574, endPoint y: 141, distance: 71.1
click at [574, 141] on input "[DATE]" at bounding box center [542, 140] width 90 height 28
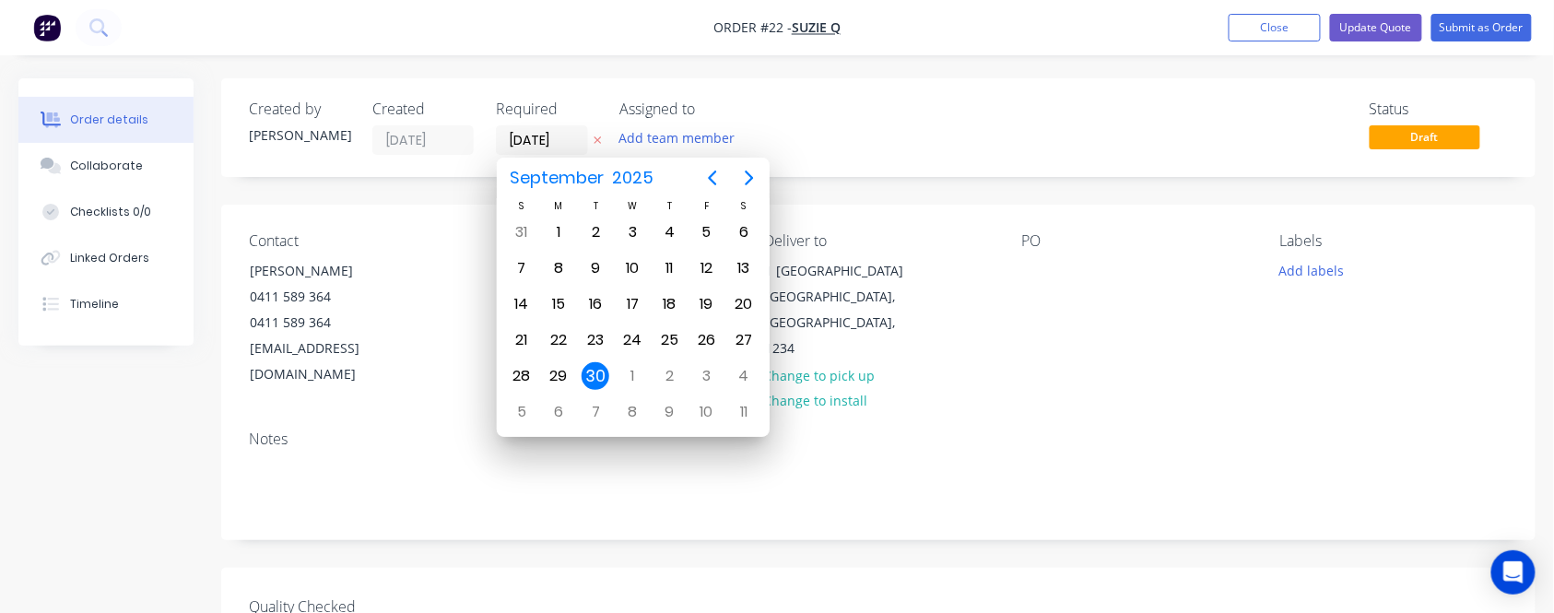
click at [943, 144] on div "Status Draft" at bounding box center [1156, 127] width 704 height 54
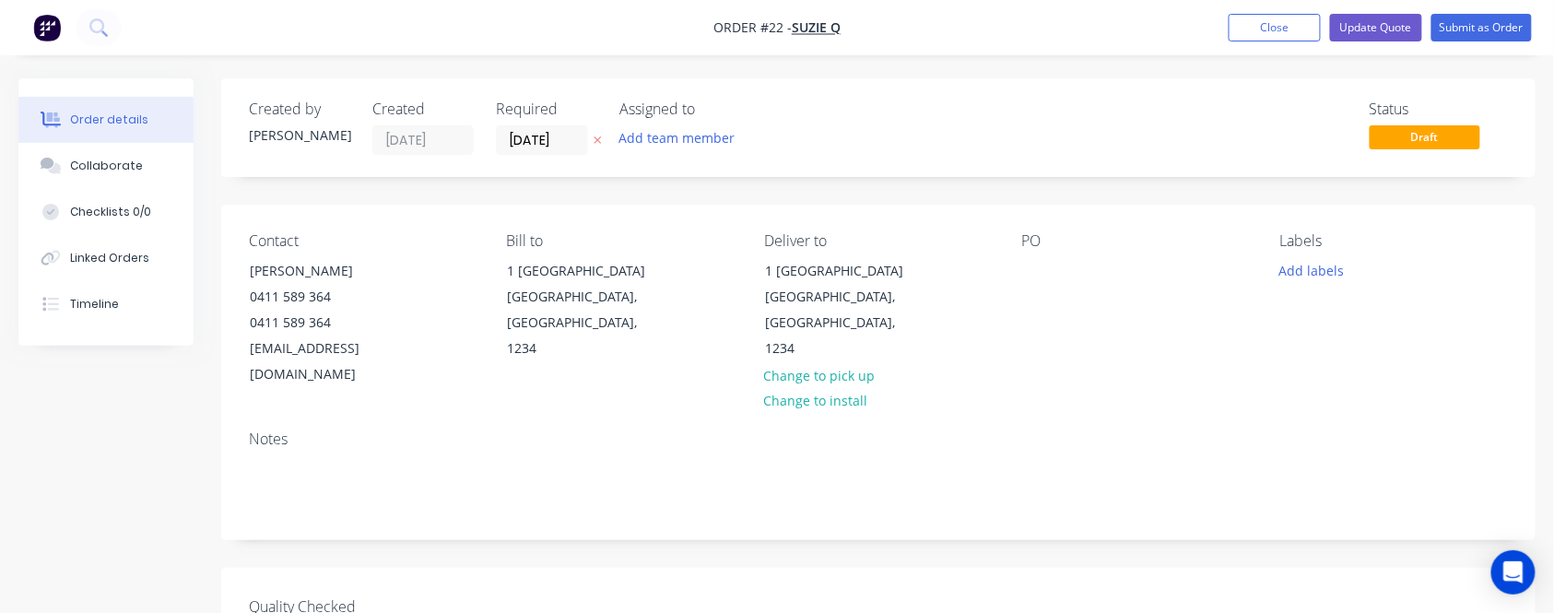
click at [916, 136] on div "Status Draft" at bounding box center [1156, 127] width 704 height 54
click at [712, 138] on button "Add team member" at bounding box center [676, 137] width 135 height 25
click at [960, 130] on div "Status Draft" at bounding box center [1156, 127] width 704 height 54
click at [1023, 265] on div "Contact [PERSON_NAME] [PHONE_NUMBER] [EMAIL_ADDRESS][DOMAIN_NAME] Bill to [STRE…" at bounding box center [878, 310] width 1314 height 211
click at [1023, 265] on div at bounding box center [1036, 270] width 29 height 27
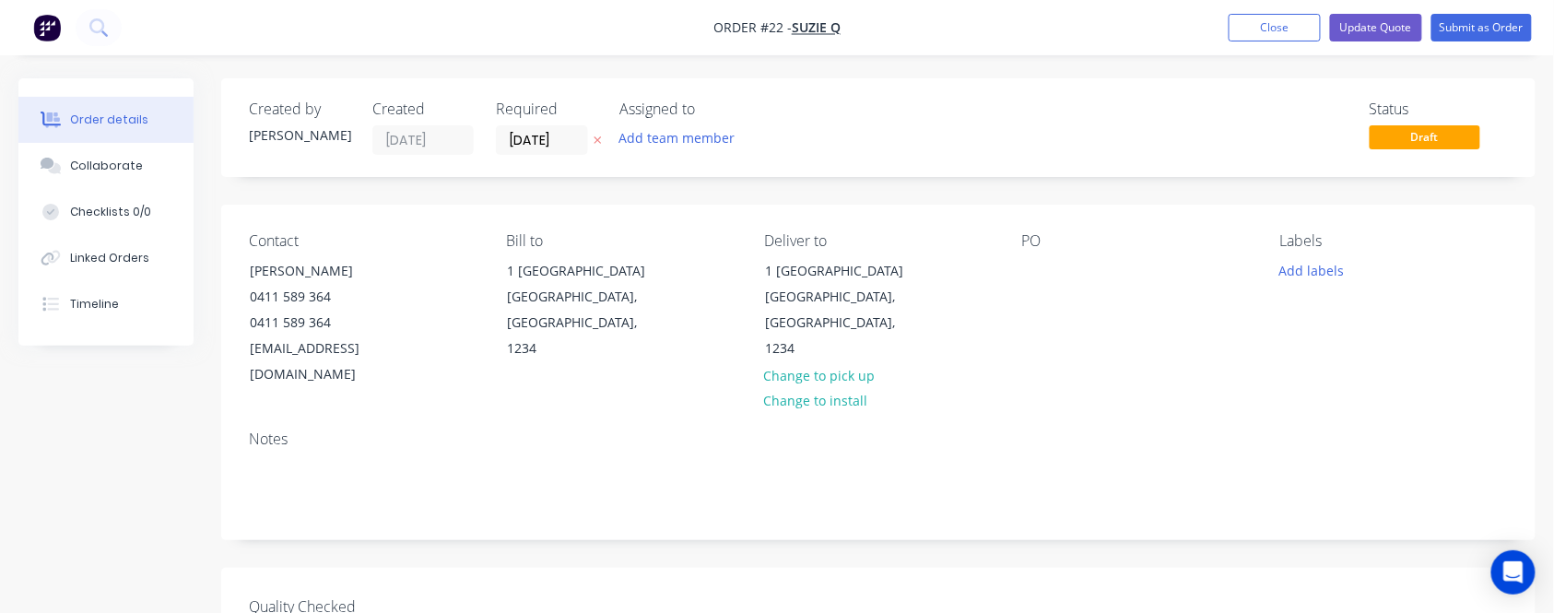
click at [1160, 290] on div "PO" at bounding box center [1136, 310] width 229 height 156
click at [1304, 271] on button "Add labels" at bounding box center [1311, 269] width 85 height 25
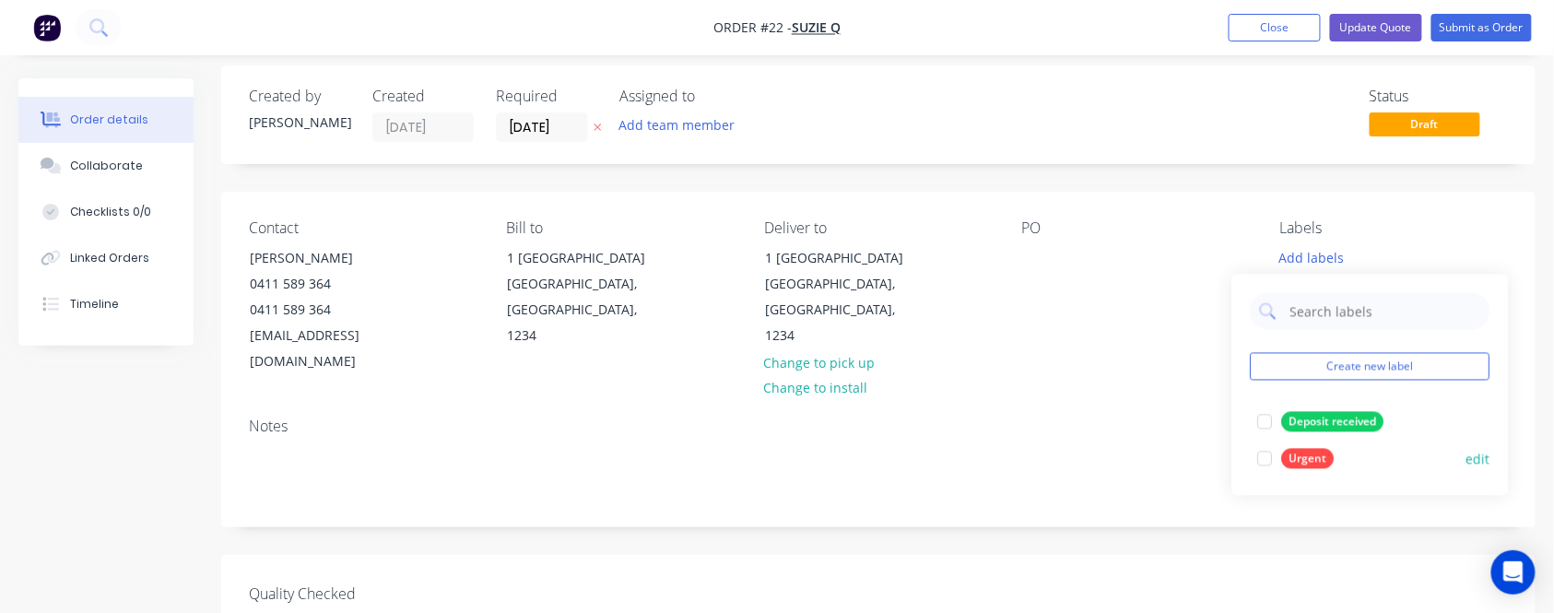
scroll to position [123, 0]
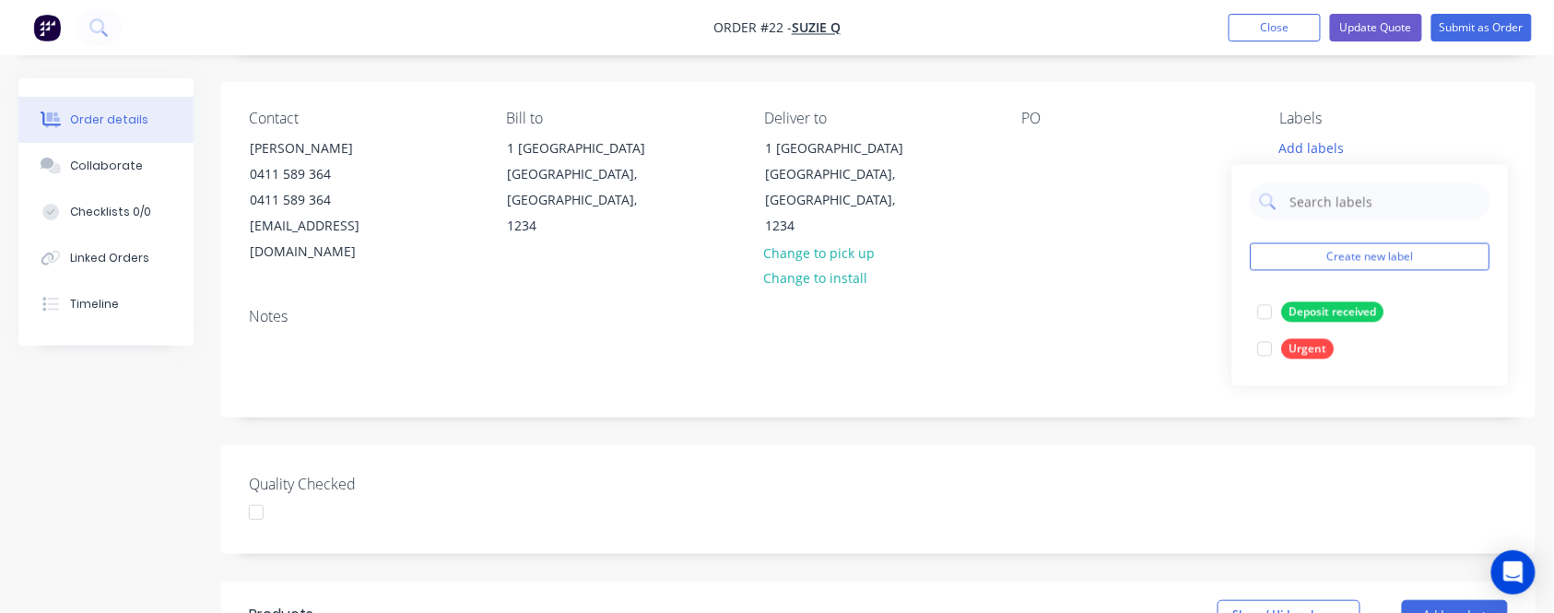
click at [1113, 232] on div "PO" at bounding box center [1136, 188] width 229 height 156
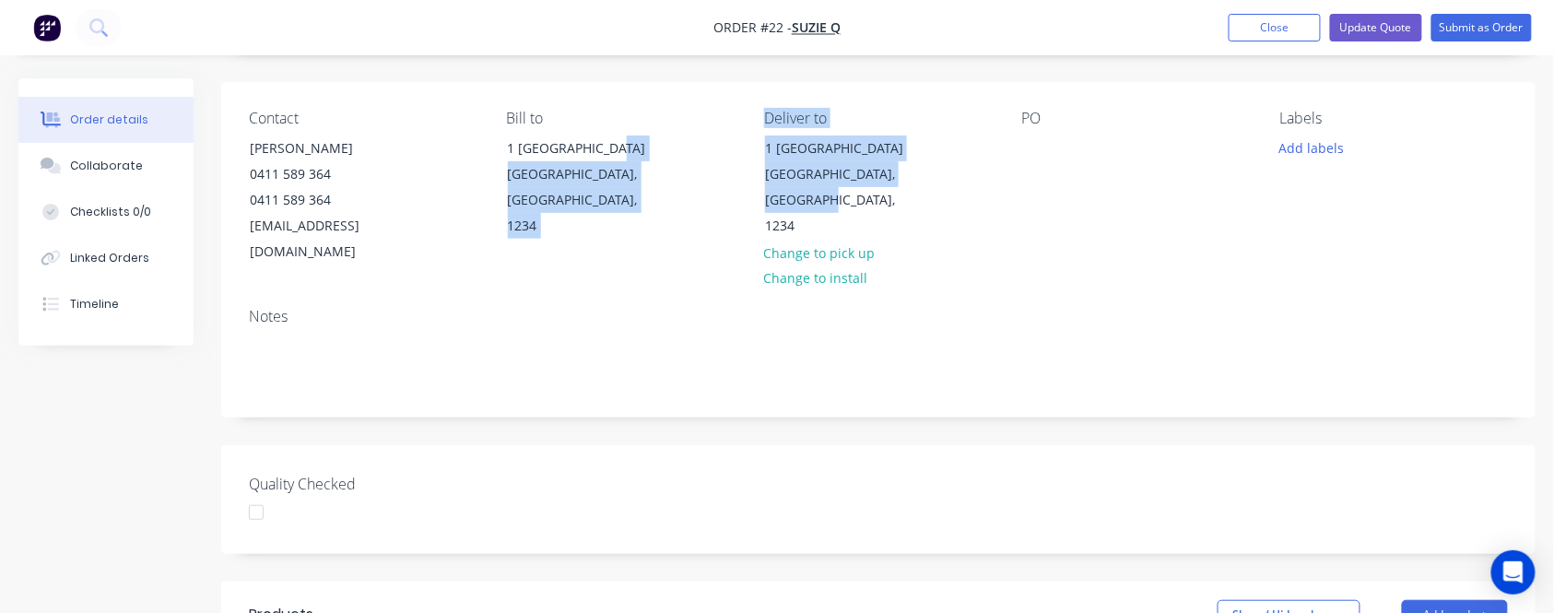
drag, startPoint x: 833, startPoint y: 205, endPoint x: 744, endPoint y: 140, distance: 110.3
click at [744, 140] on div "Contact [PERSON_NAME] [PHONE_NUMBER] [EMAIL_ADDRESS][DOMAIN_NAME] Bill to [STRE…" at bounding box center [878, 187] width 1314 height 211
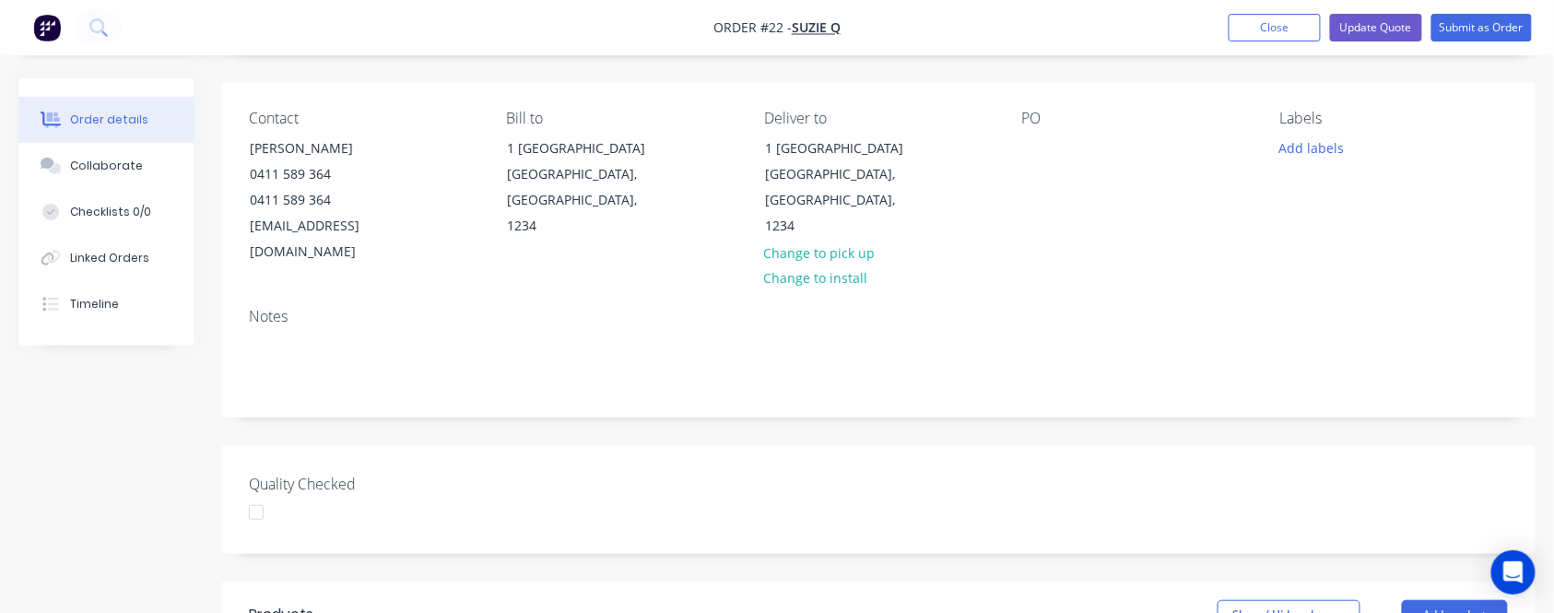
click at [1078, 308] on div "Notes" at bounding box center [878, 317] width 1259 height 18
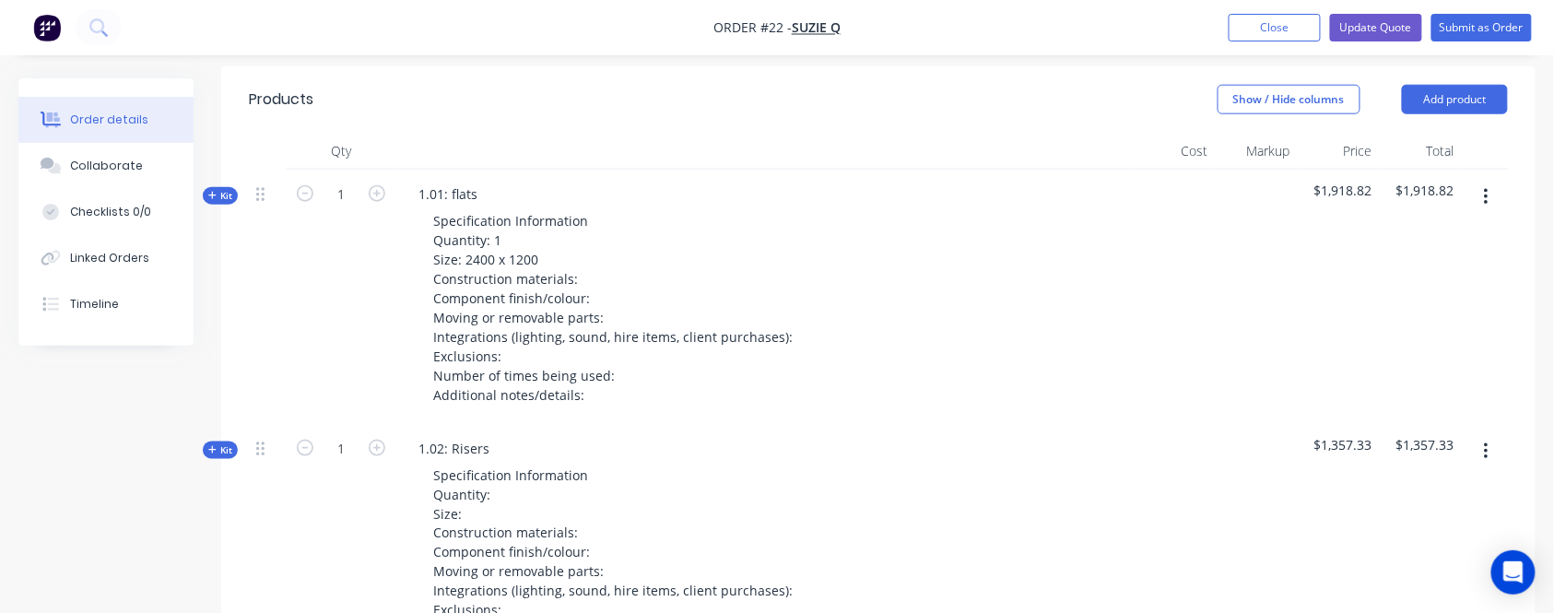
scroll to position [614, 0]
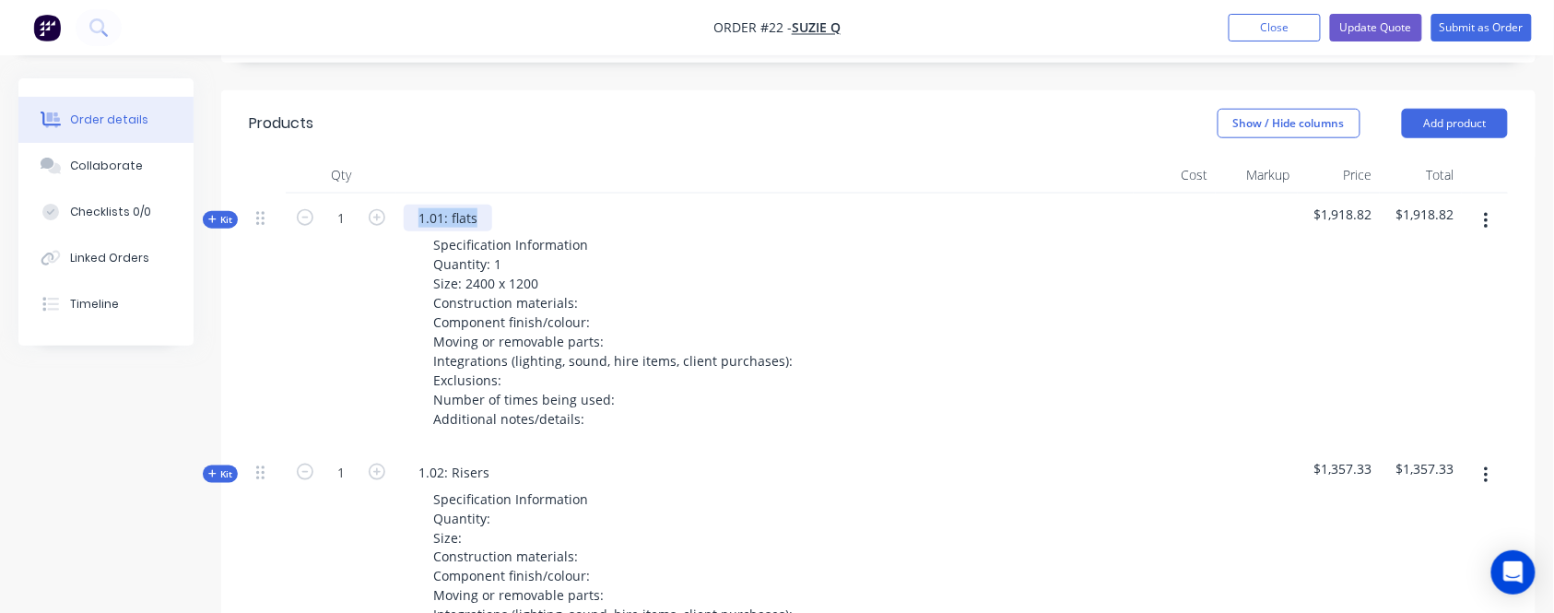
drag, startPoint x: 414, startPoint y: 195, endPoint x: 528, endPoint y: 183, distance: 114.9
click at [528, 194] on div "1.01: flats Specification Information Quantity: 1 Size: 2400 x 1200 Constructio…" at bounding box center [764, 321] width 737 height 254
click at [569, 194] on div "1.01: flats Specification Information Quantity: 1 Size: 2400 x 1200 Constructio…" at bounding box center [764, 321] width 737 height 254
drag, startPoint x: 1321, startPoint y: 183, endPoint x: 1380, endPoint y: 183, distance: 59.0
click at [1379, 194] on div "$1,918.82" at bounding box center [1339, 321] width 82 height 254
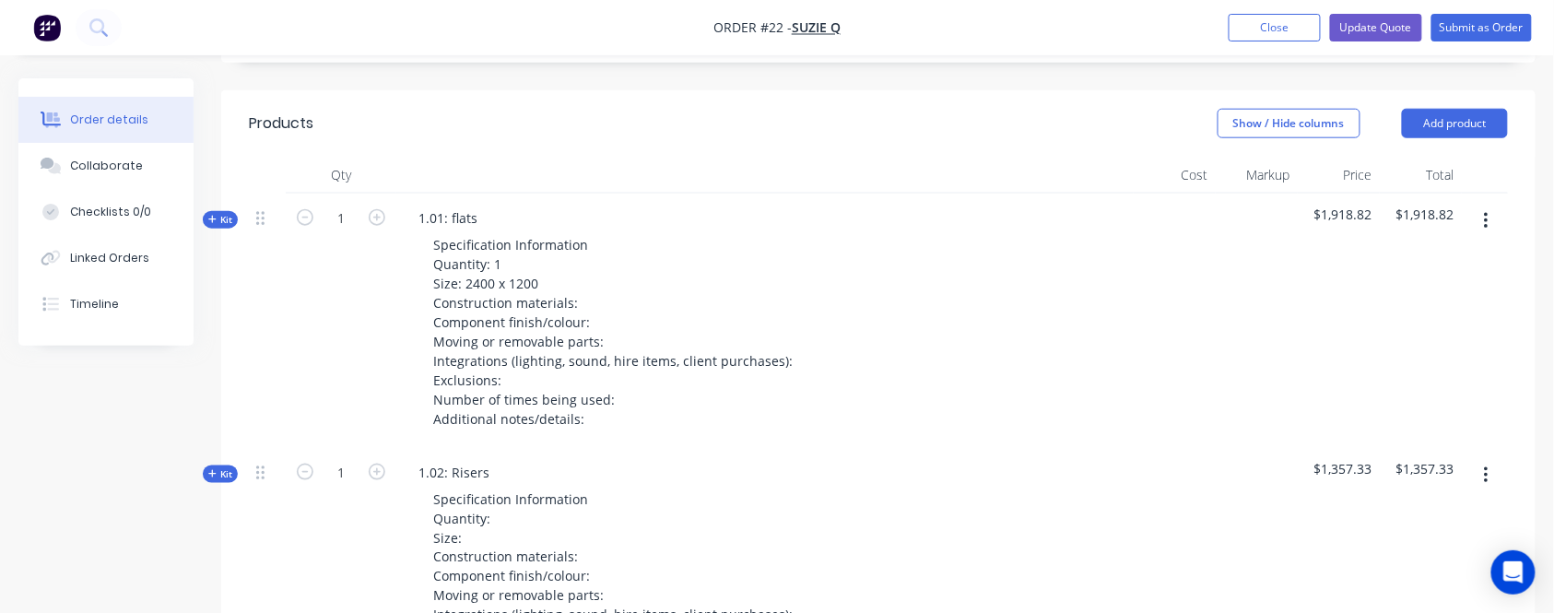
click at [1202, 280] on div at bounding box center [1175, 321] width 82 height 254
click at [214, 215] on icon at bounding box center [212, 219] width 8 height 9
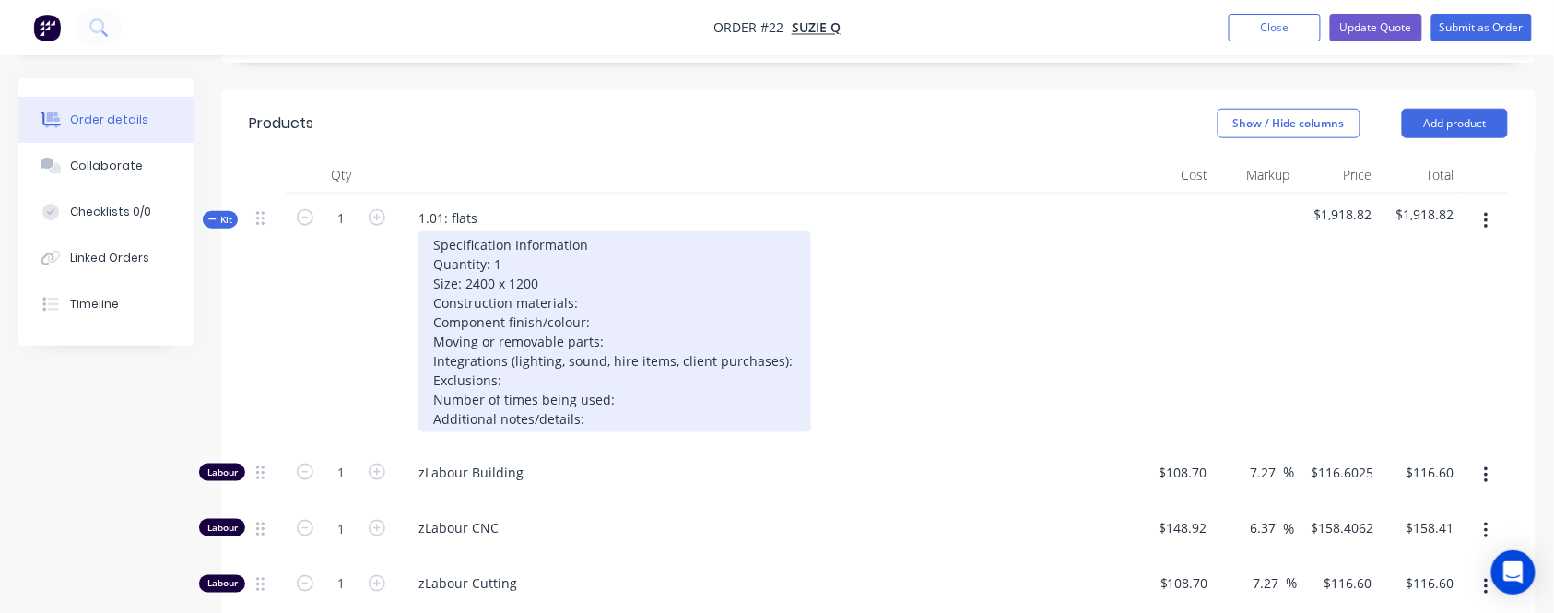
type input "$108.70"
type input "7.27"
type input "$116.6025"
type input "$116.60"
type input "$148.92"
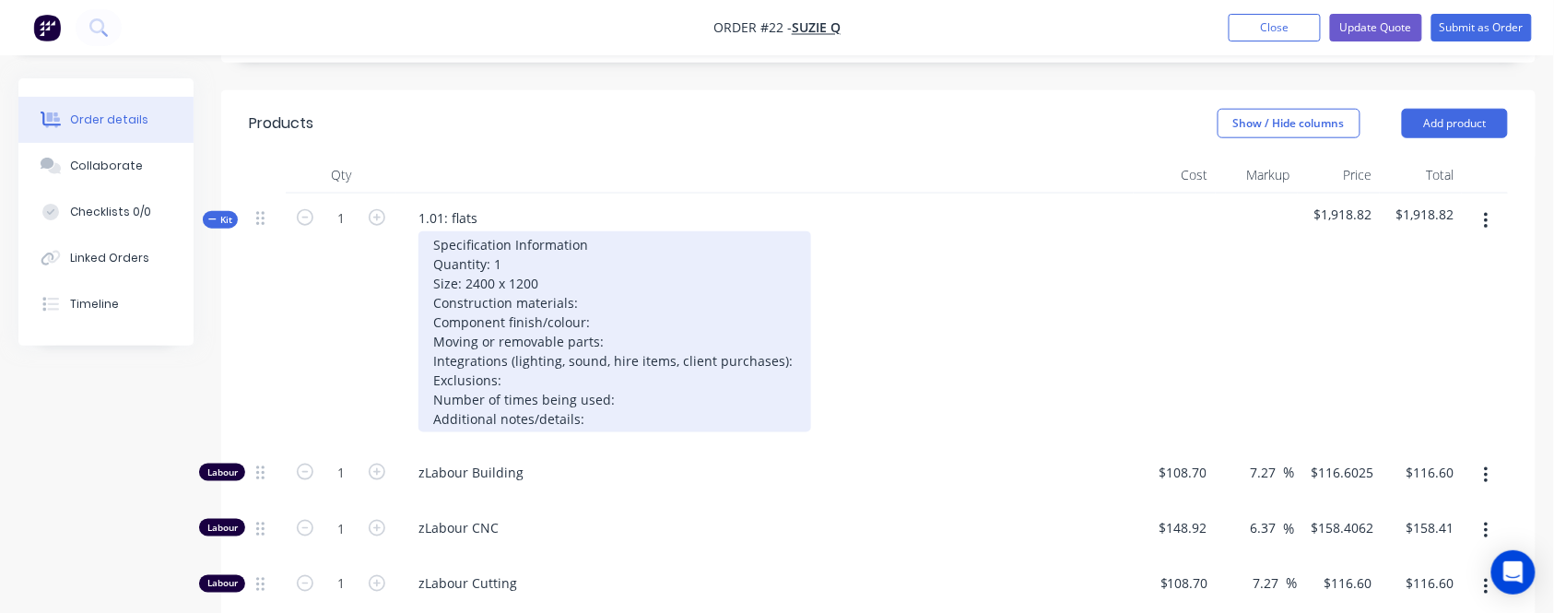
type input "6.37"
type input "$158.4062"
type input "$158.41"
type input "$108.70"
type input "7.27"
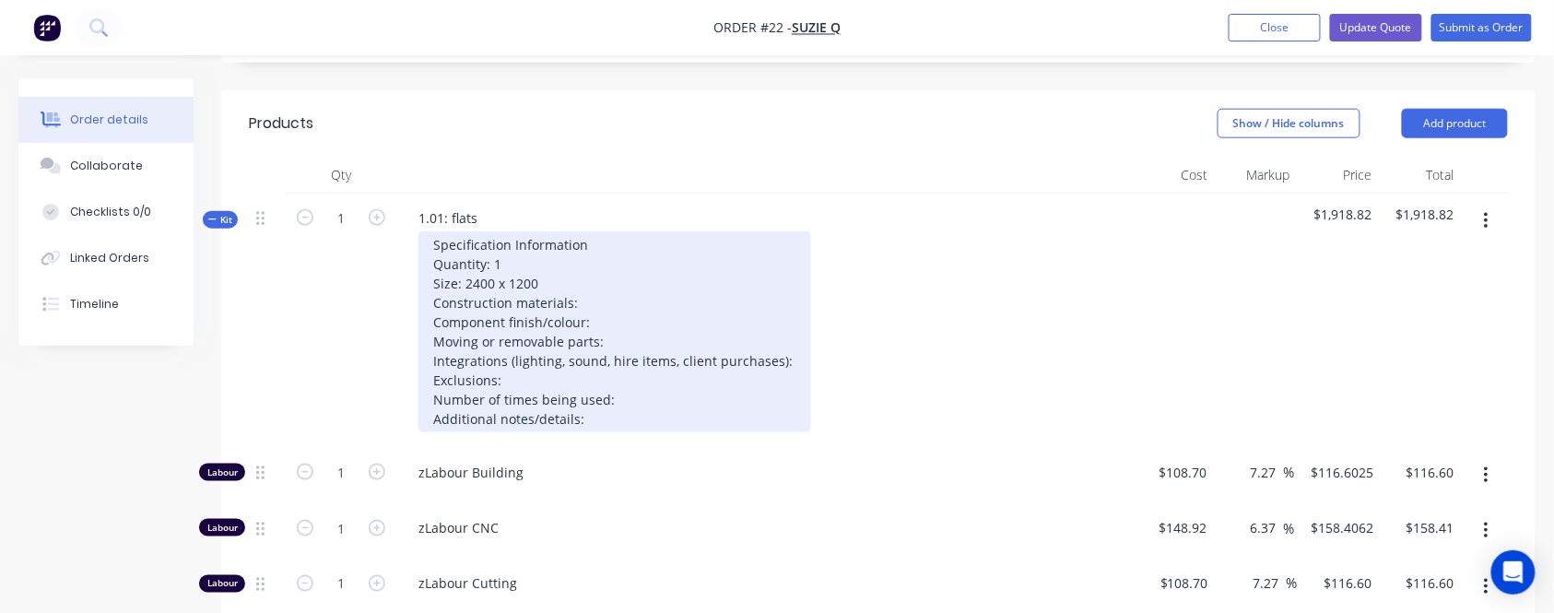
type input "$116.60"
type input "$108.70"
type input "7.27"
type input "$116.60"
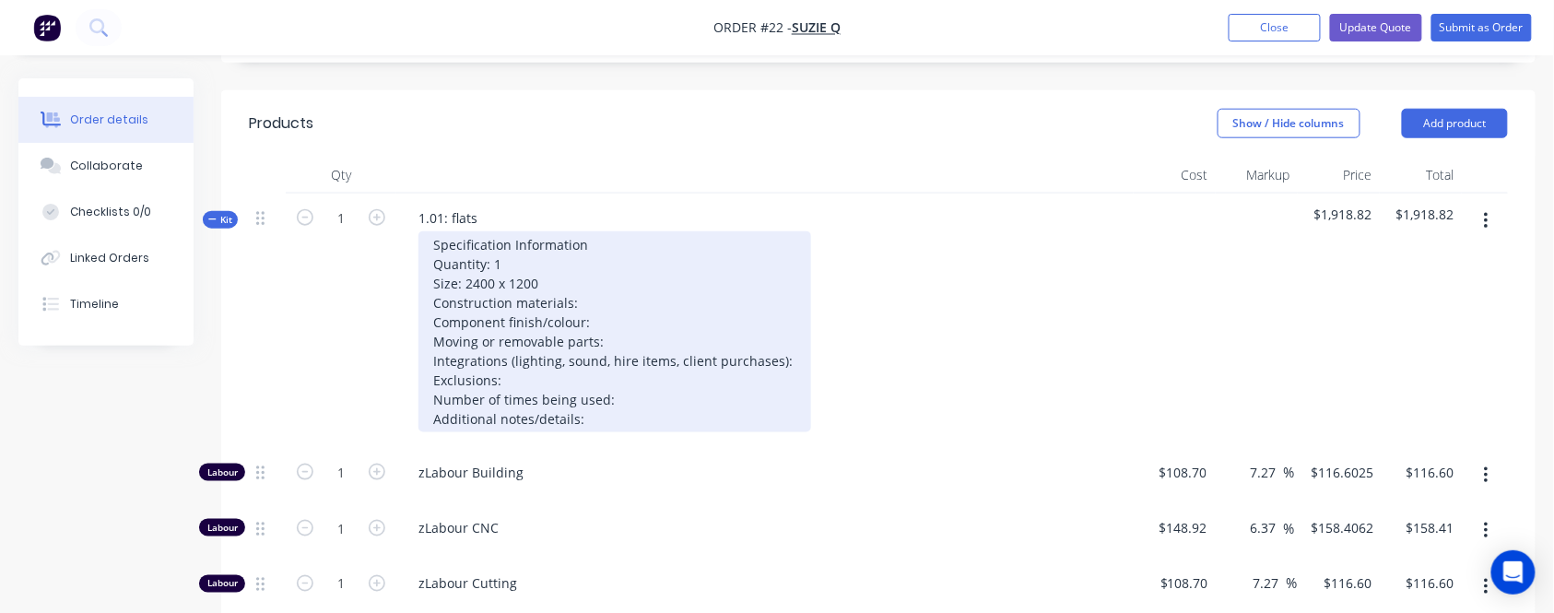
type input "$116.60"
type input "$108.70"
type input "7.27"
type input "$116.6025"
type input "$116.60"
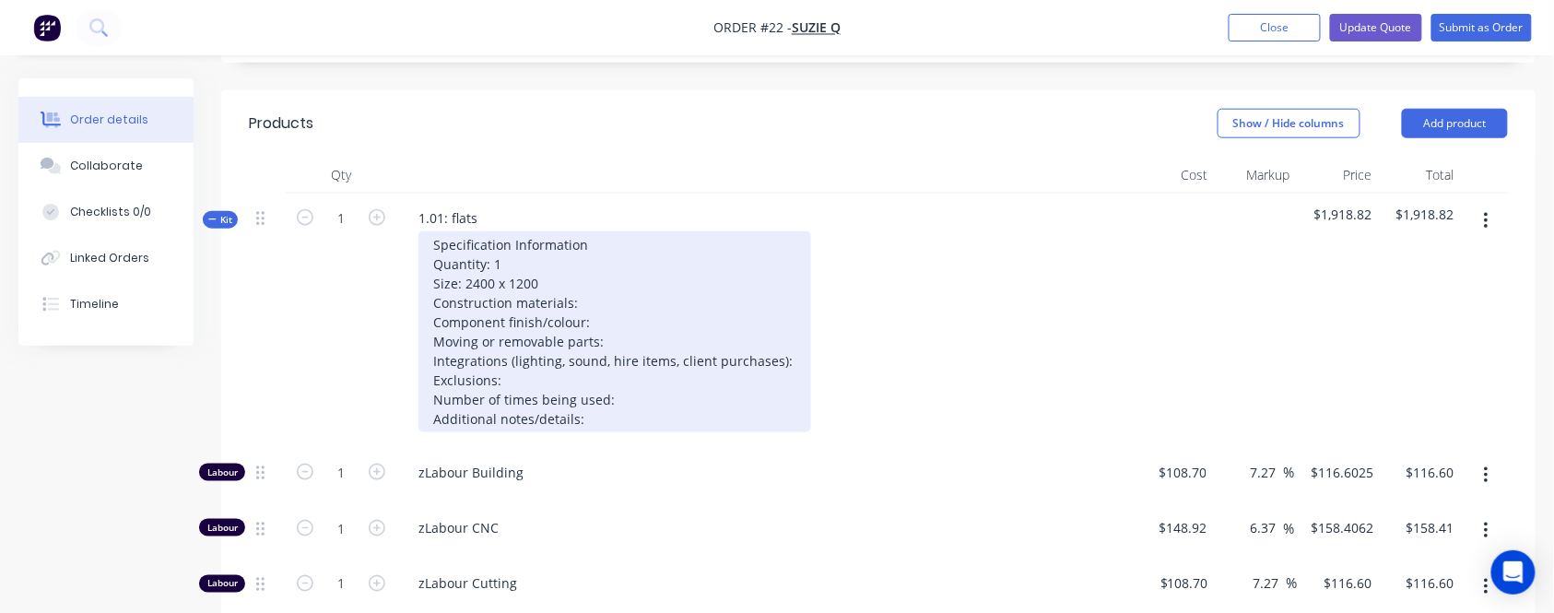
type input "$108.70"
type input "7.27"
type input "$116.6025"
type input "$116.60"
type input "$108.70"
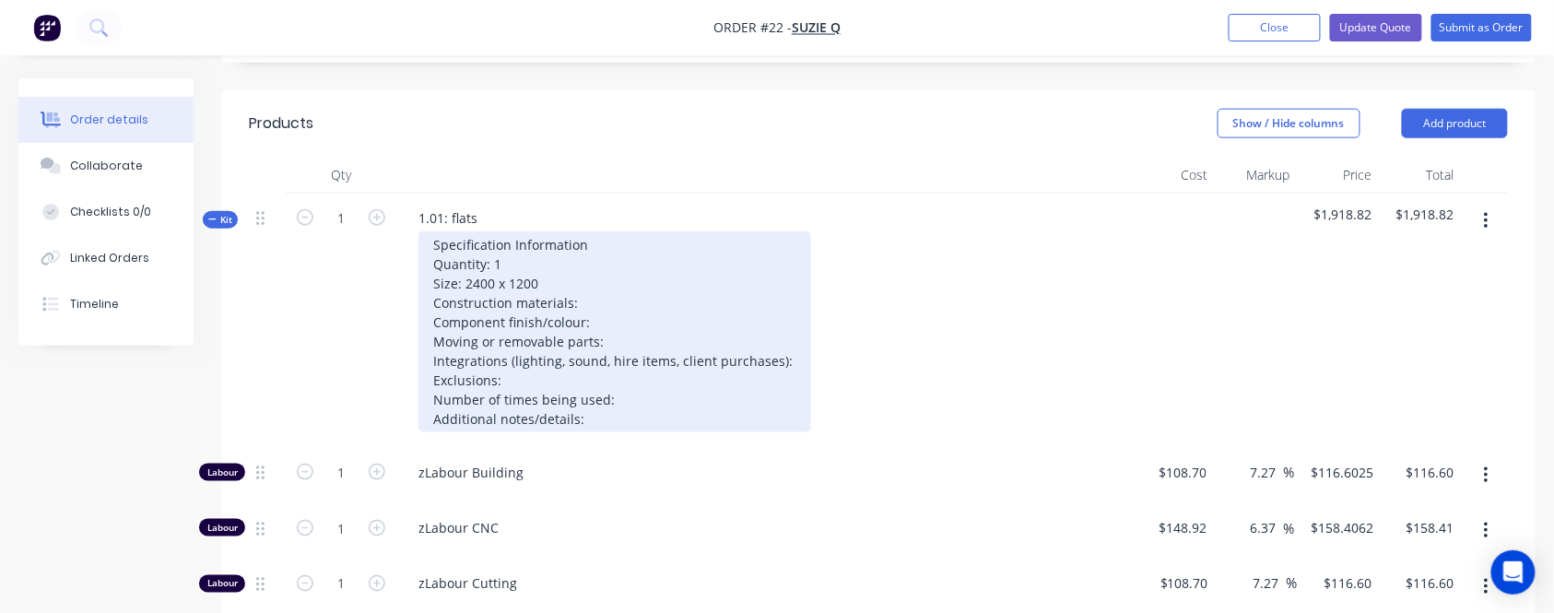
type input "7.27"
type input "$116.6025"
type input "$116.60"
type input "$108.70"
type input "7.27"
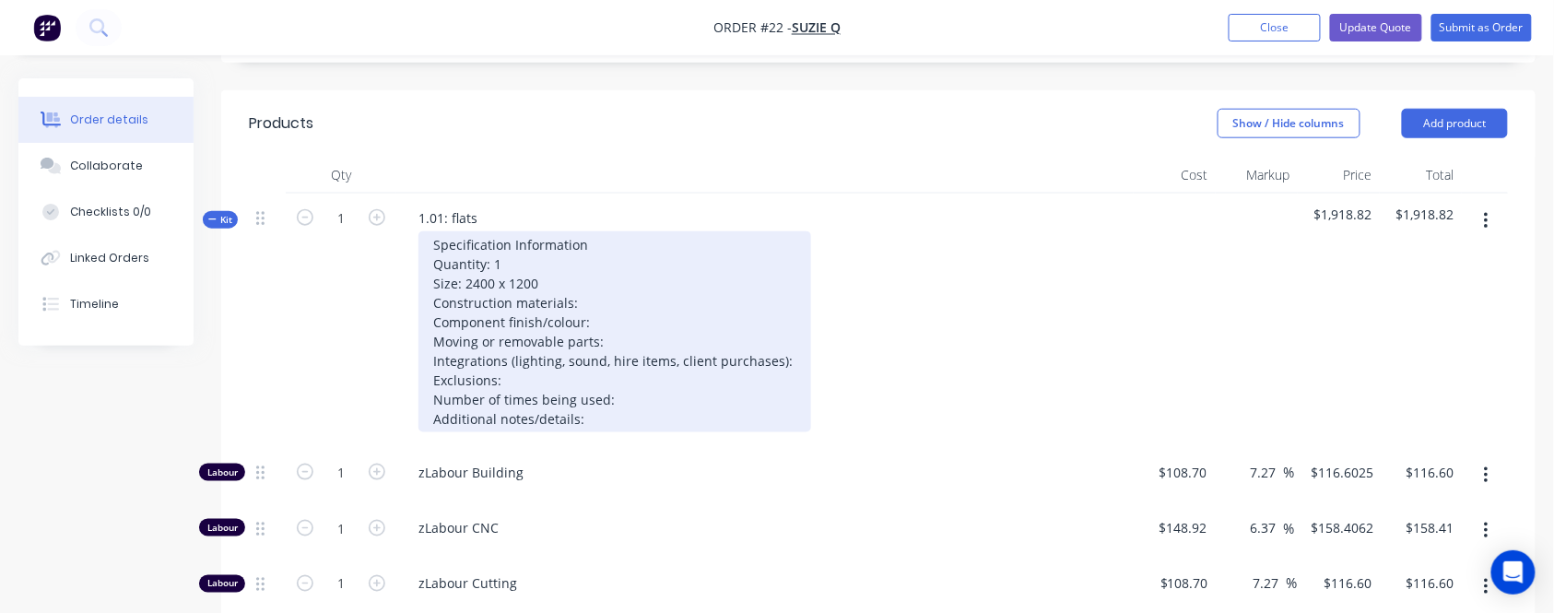
type input "$116.60"
type input "$108.70"
type input "7.27"
type input "$116.60"
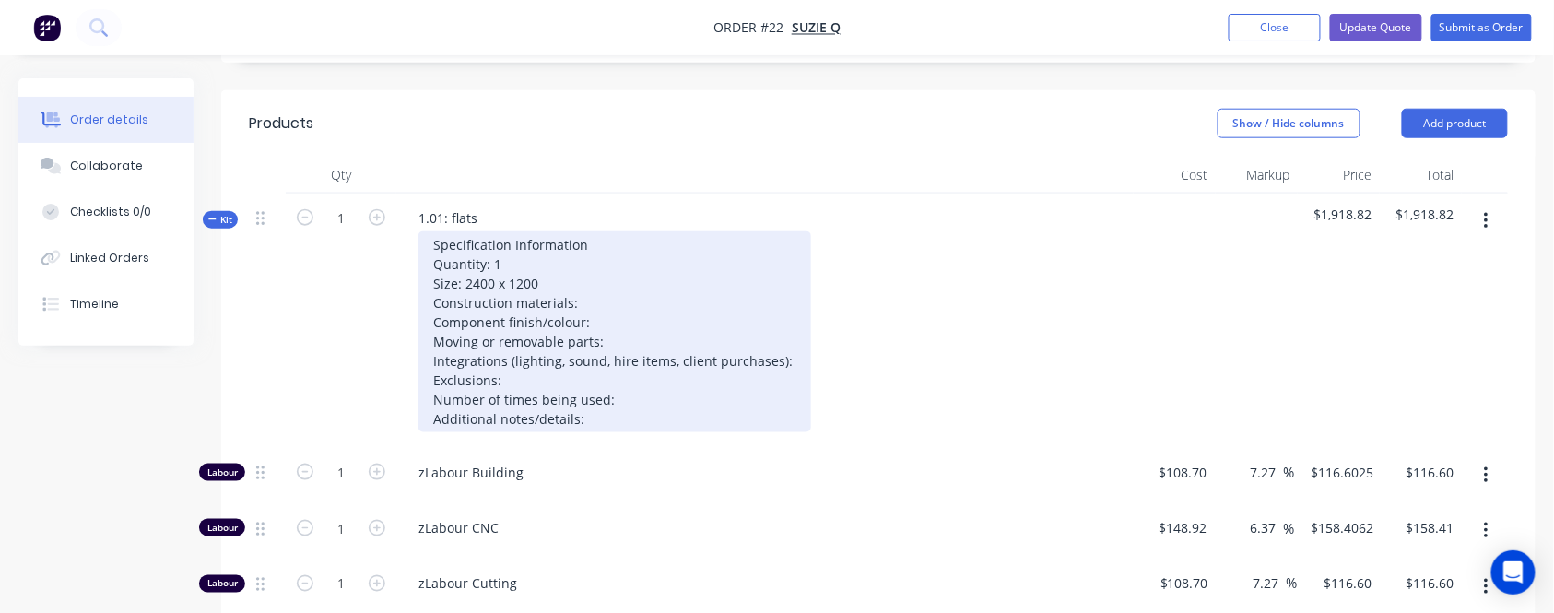
type input "$116.60"
type input "$17.02"
type input "30"
type input "$22.126"
type input "$22.13"
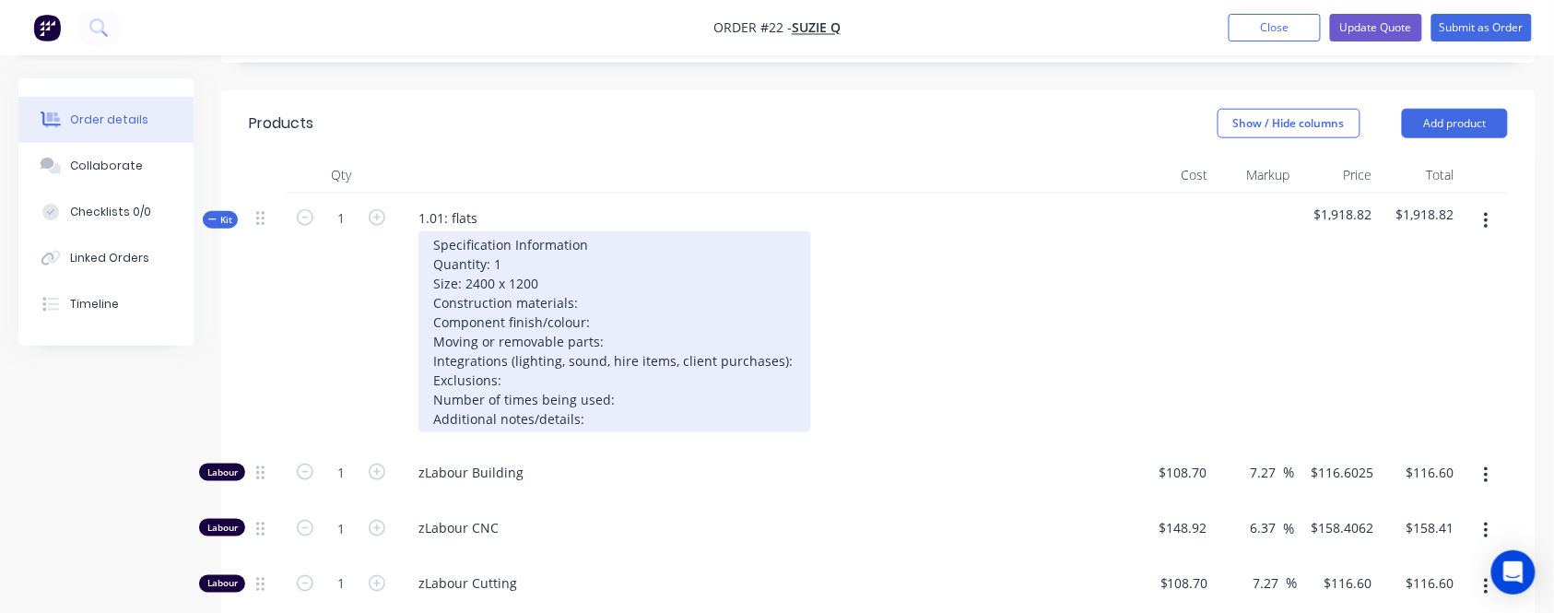
type input "$46.17"
type input "30"
type input "$60.021"
type input "$60.02"
type input "$91.52"
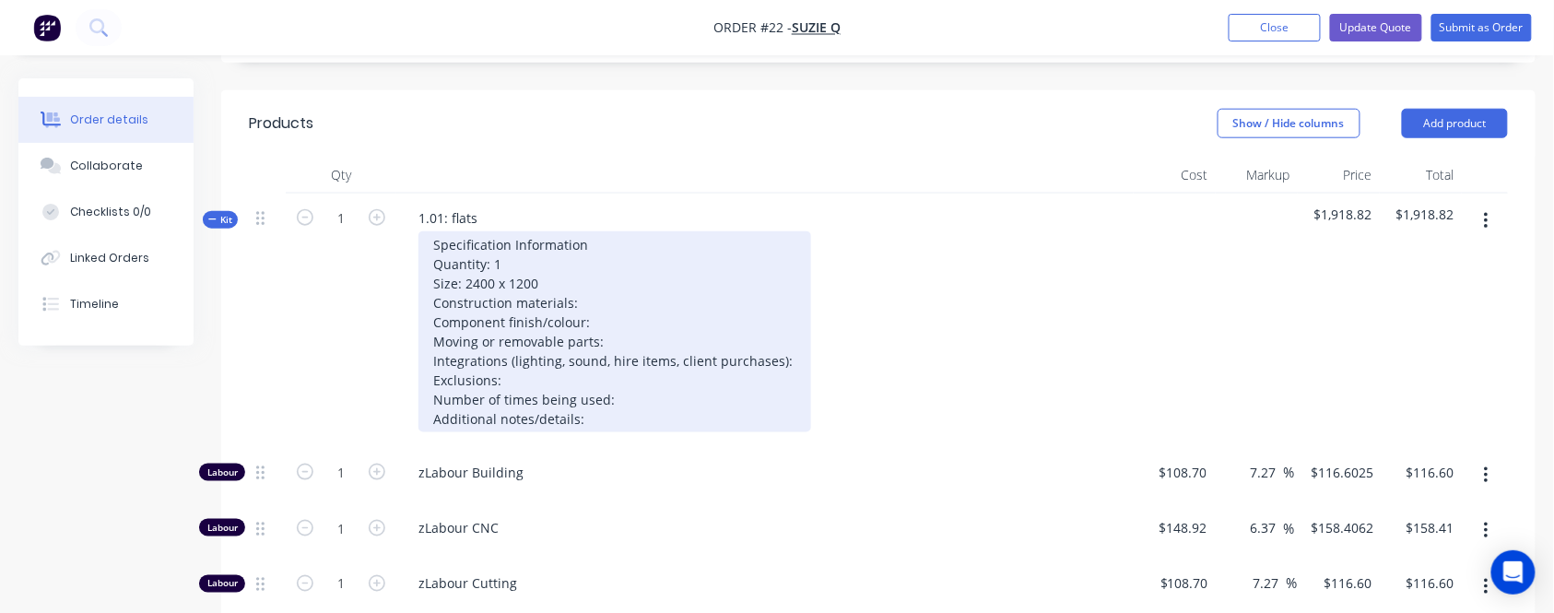
type input "30"
type input "$118.976"
type input "$118.98"
type input "$50.00"
type input "30"
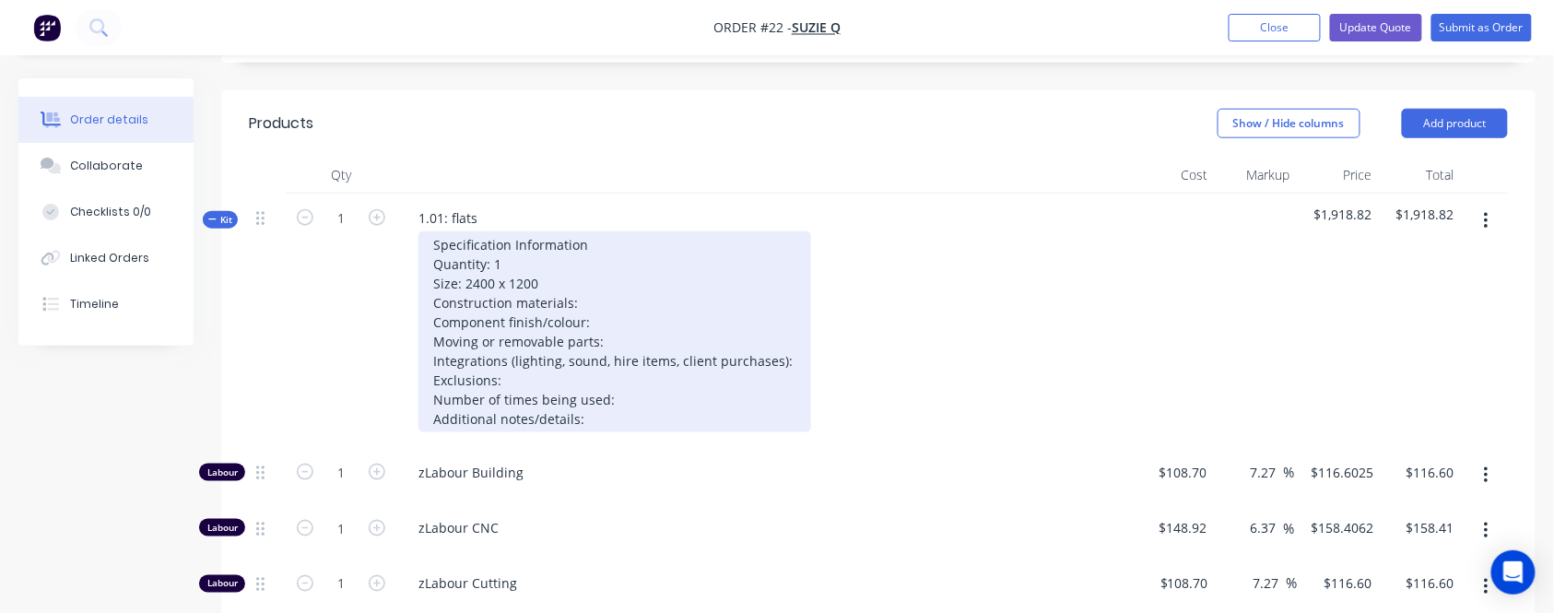
type input "$65.00"
type input "$28.77"
type input "30"
type input "$37.401"
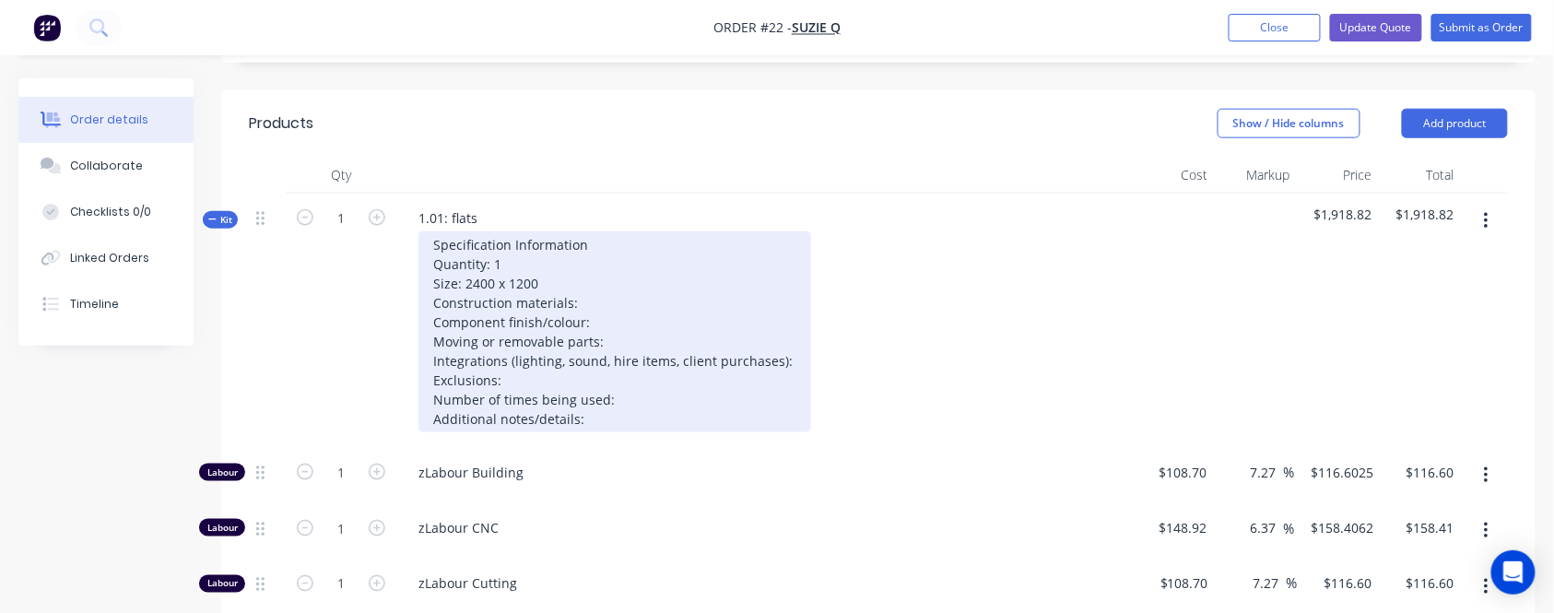
type input "$112.20"
type input "$120.00"
type input "30"
type input "$156.00"
type input "$449.28"
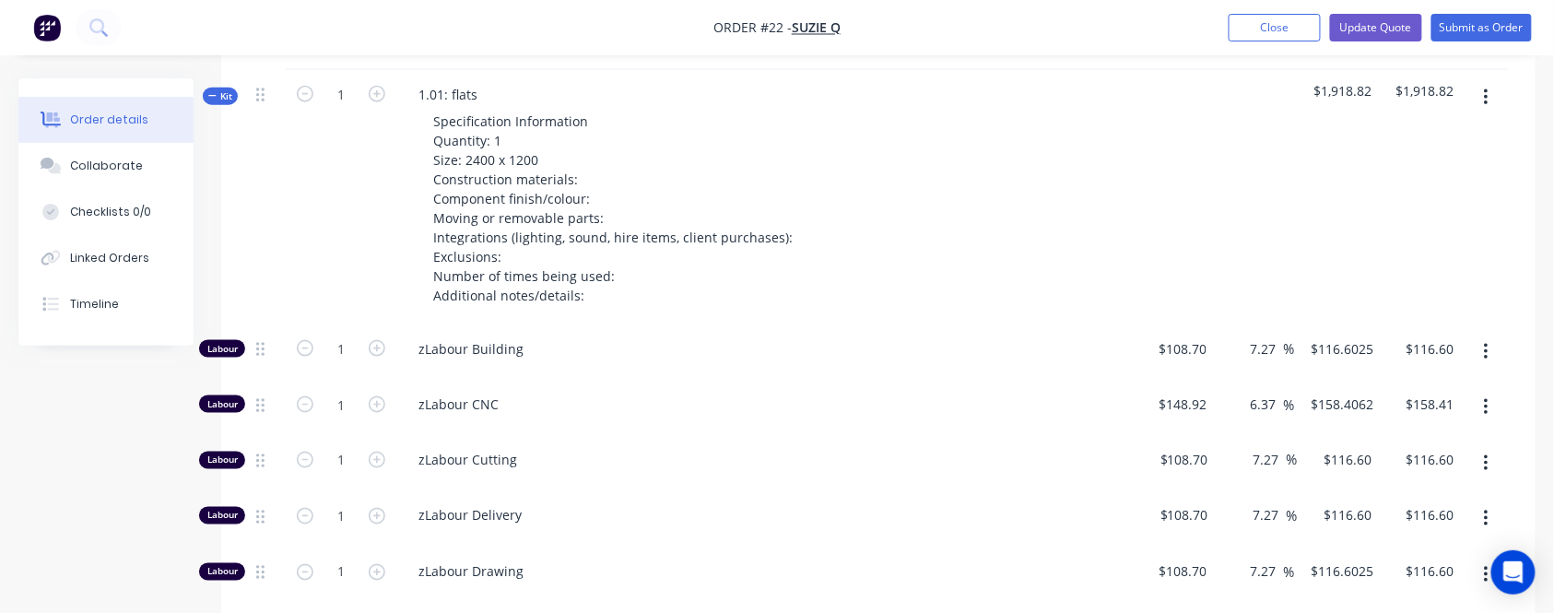
scroll to position [369, 0]
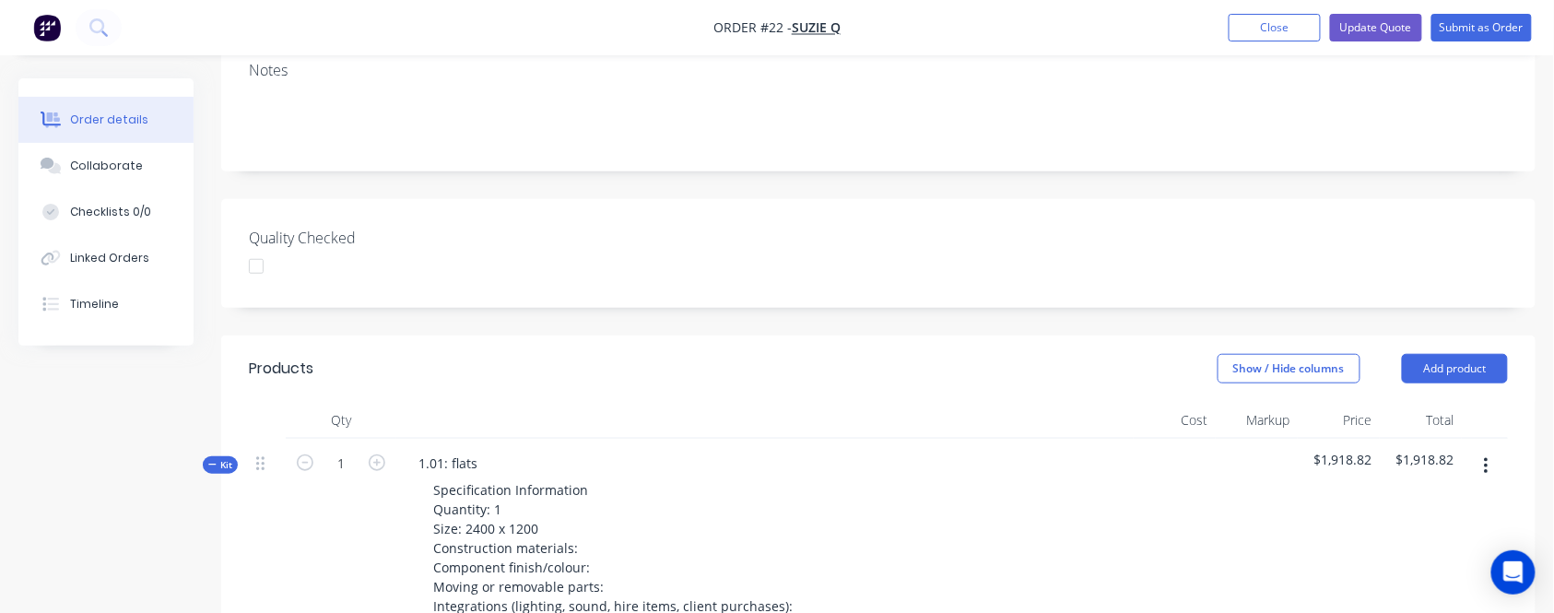
click at [228, 458] on span "Kit" at bounding box center [220, 465] width 24 height 14
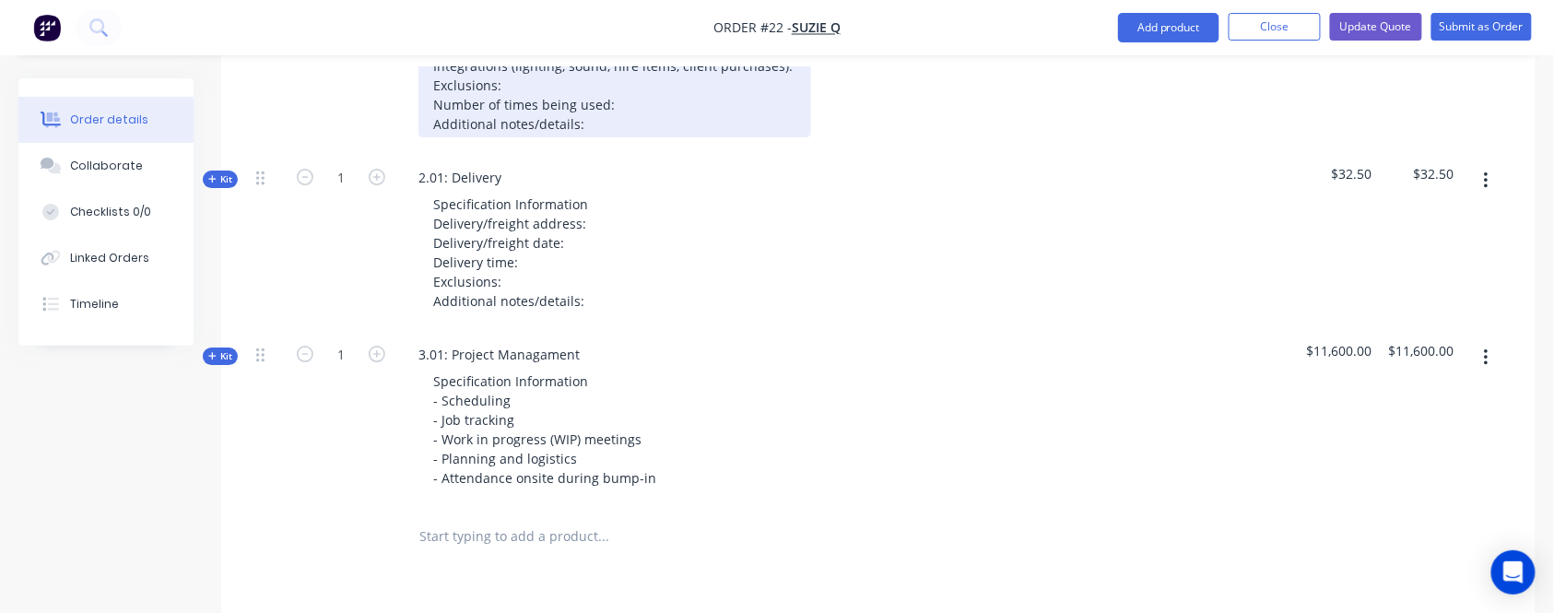
scroll to position [1843, 0]
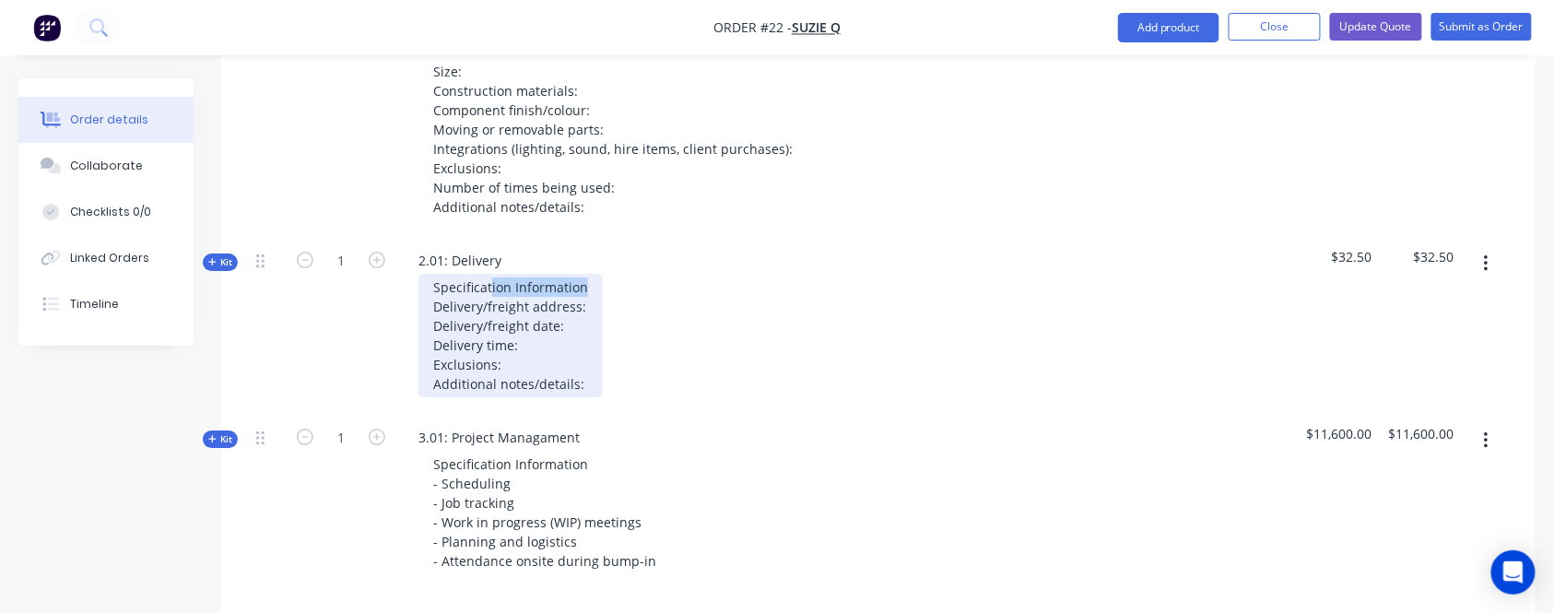
drag, startPoint x: 502, startPoint y: 264, endPoint x: 595, endPoint y: 258, distance: 92.3
click at [595, 274] on div "Specification Information Delivery/freight address: Delivery/freight date: Deli…" at bounding box center [510, 336] width 184 height 124
click at [578, 274] on div "Specification Information Delivery/freight address: Delivery/freight date: Deli…" at bounding box center [510, 336] width 184 height 124
click at [575, 298] on div "Specification Information Delivery/freight address: Delivery/freight date: Deli…" at bounding box center [510, 336] width 184 height 124
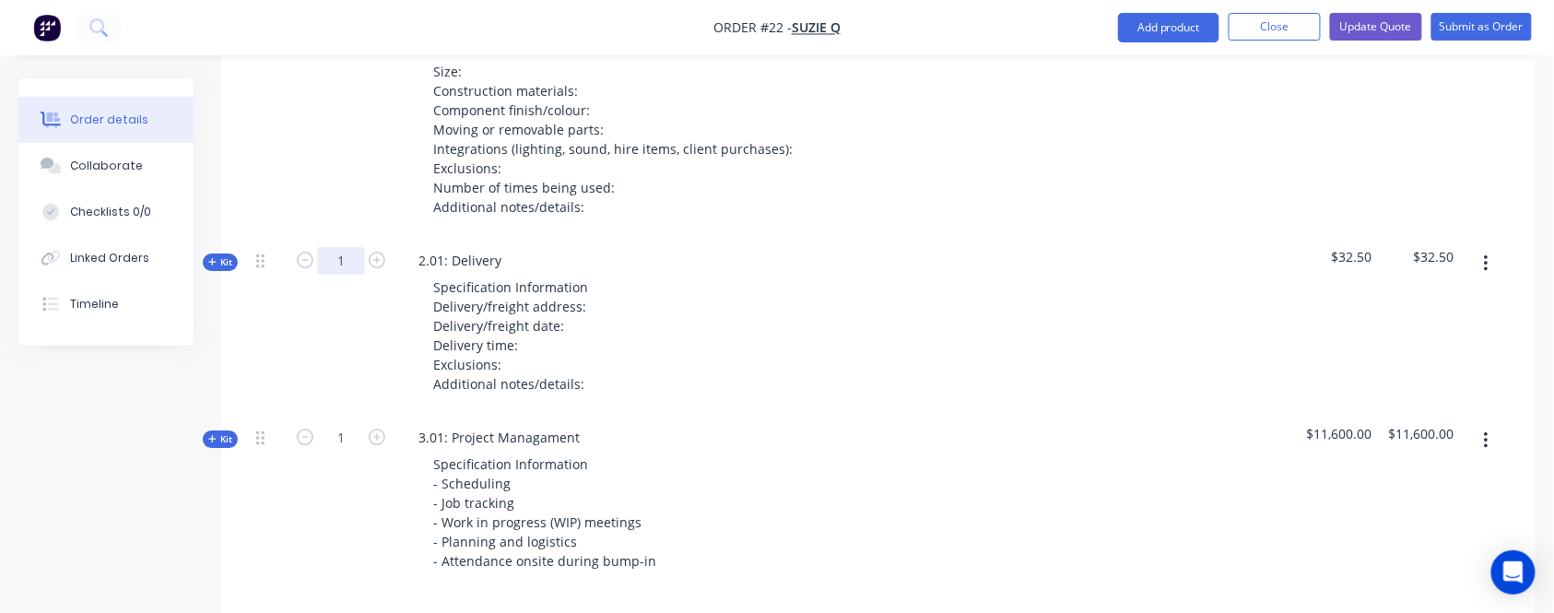
click at [220, 255] on span "Kit" at bounding box center [220, 262] width 24 height 14
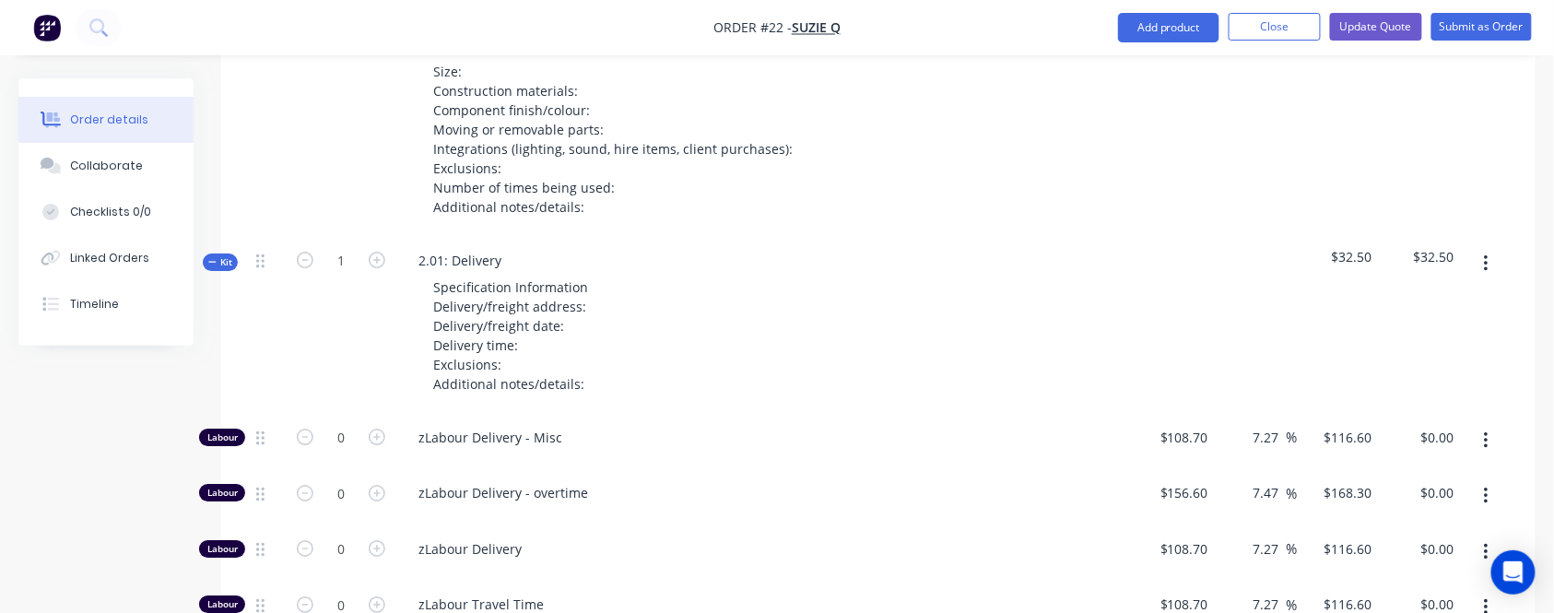
click at [218, 255] on span "Kit" at bounding box center [220, 262] width 24 height 14
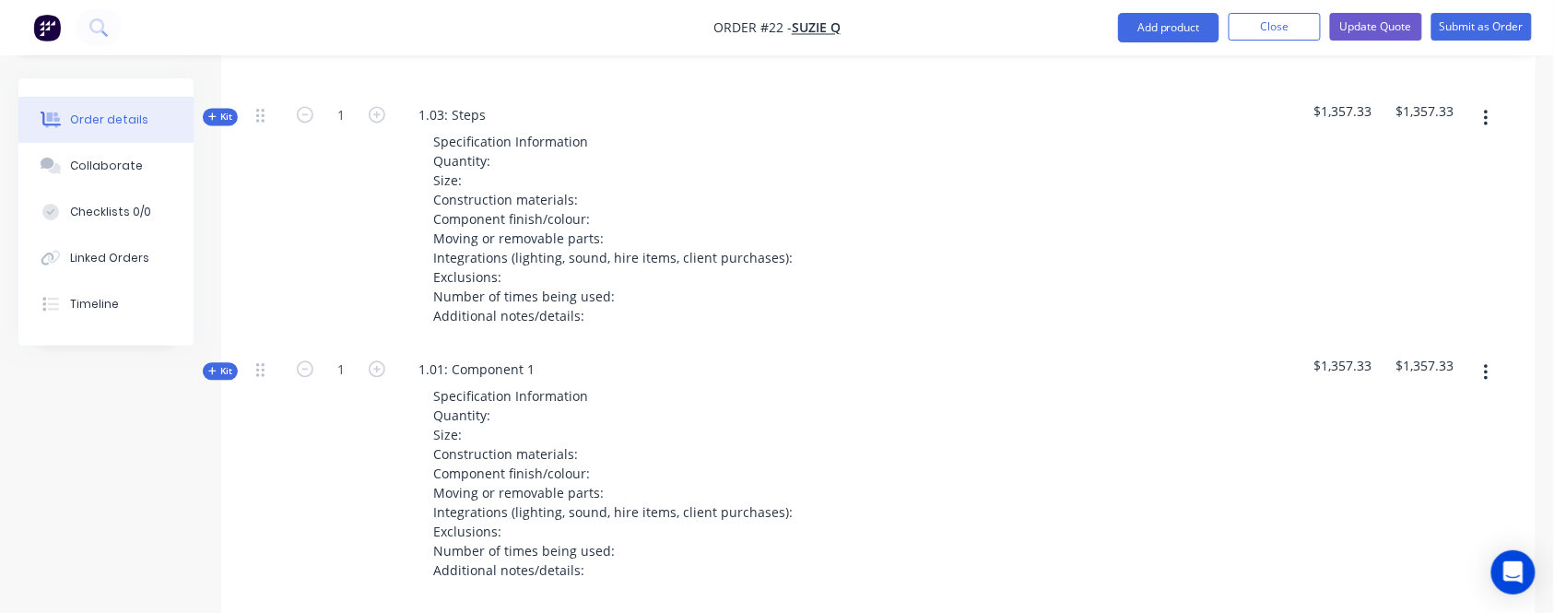
scroll to position [1229, 0]
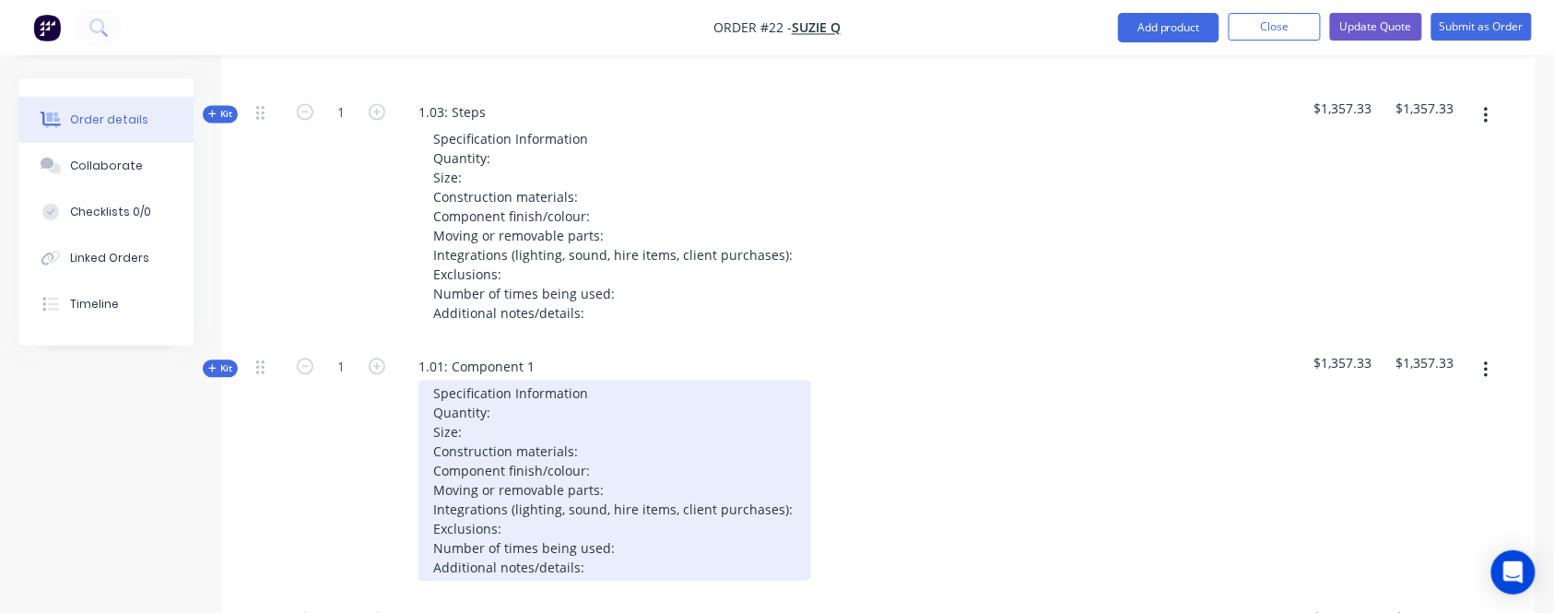
click at [665, 380] on div "Specification Information Quantity: Size: Construction materials: Component fin…" at bounding box center [614, 480] width 393 height 201
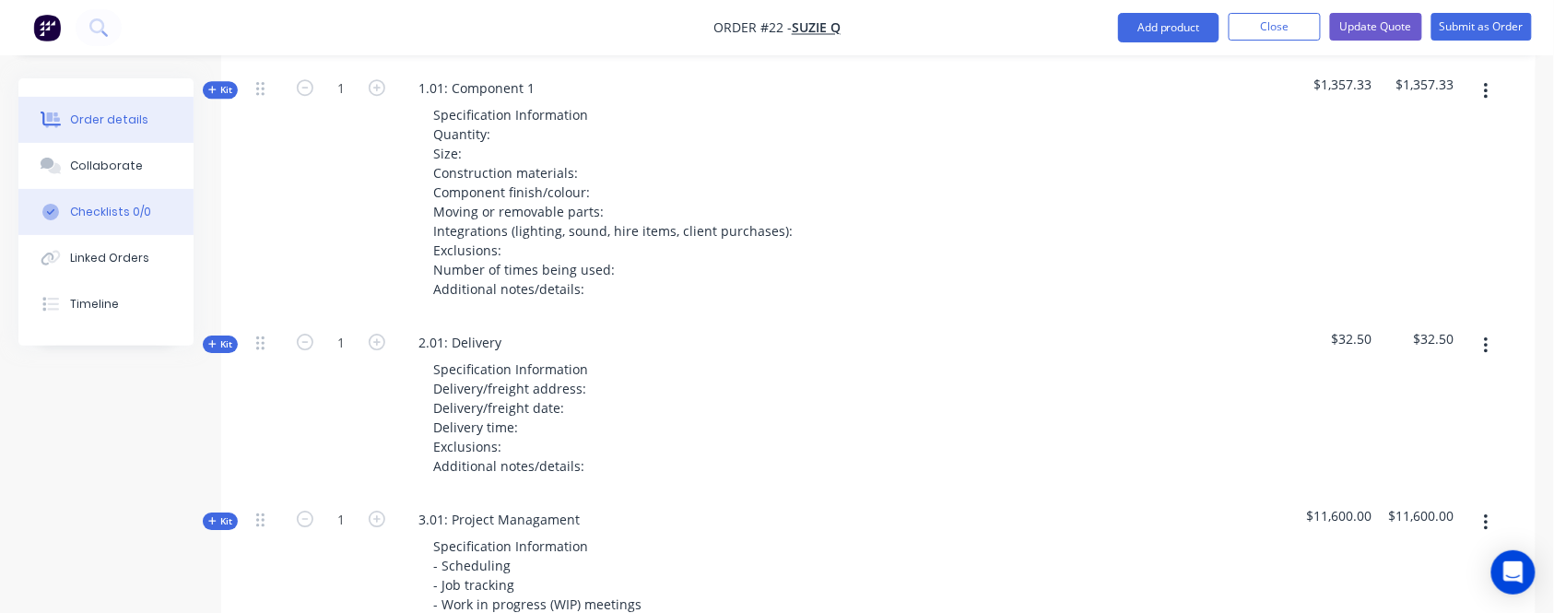
scroll to position [1720, 0]
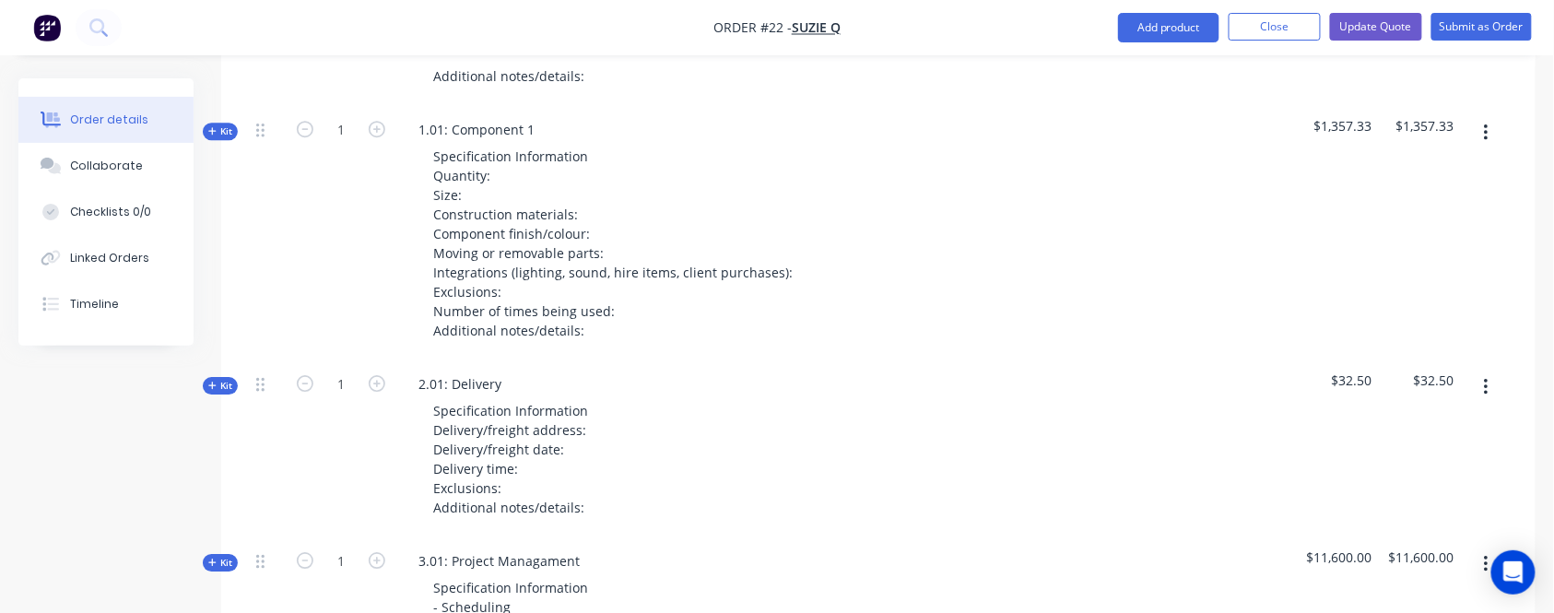
click at [121, 164] on div "Collaborate" at bounding box center [106, 166] width 73 height 17
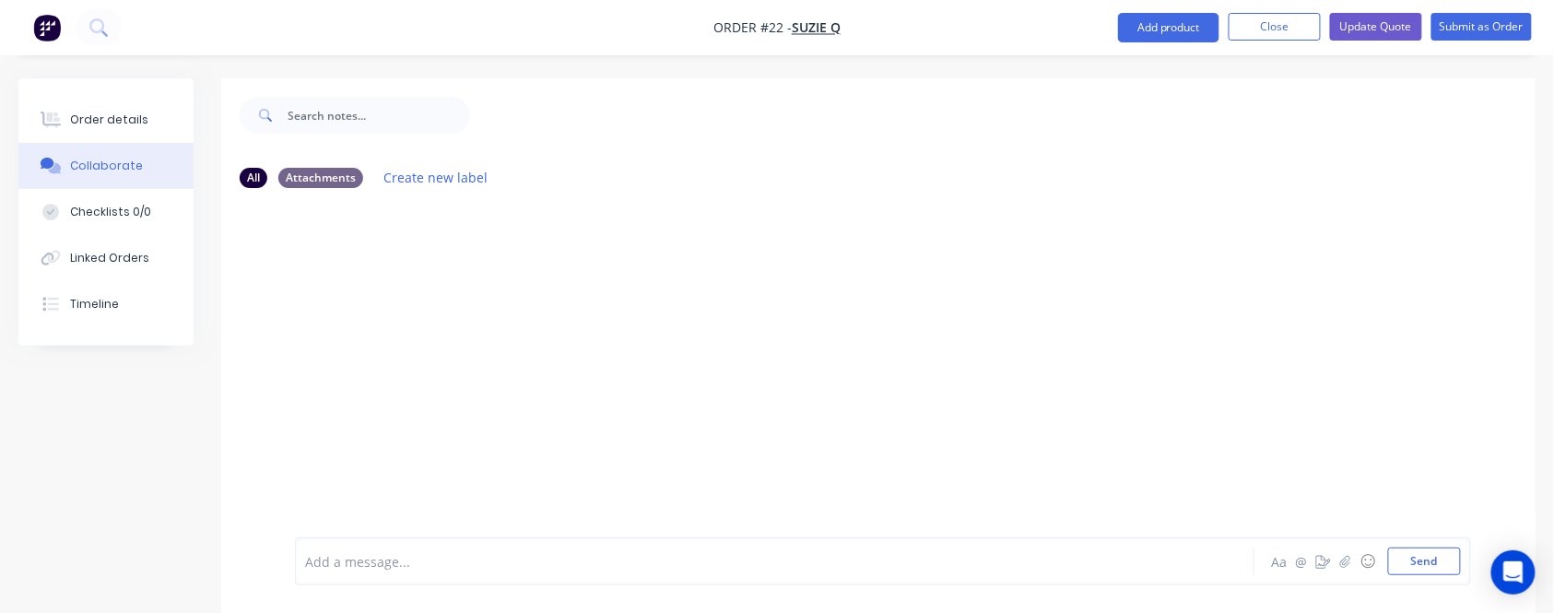
click at [494, 563] on div at bounding box center [739, 561] width 866 height 19
click at [504, 571] on div at bounding box center [739, 561] width 866 height 19
click at [507, 566] on div at bounding box center [739, 561] width 866 height 19
click at [117, 126] on div "Order details" at bounding box center [109, 120] width 78 height 17
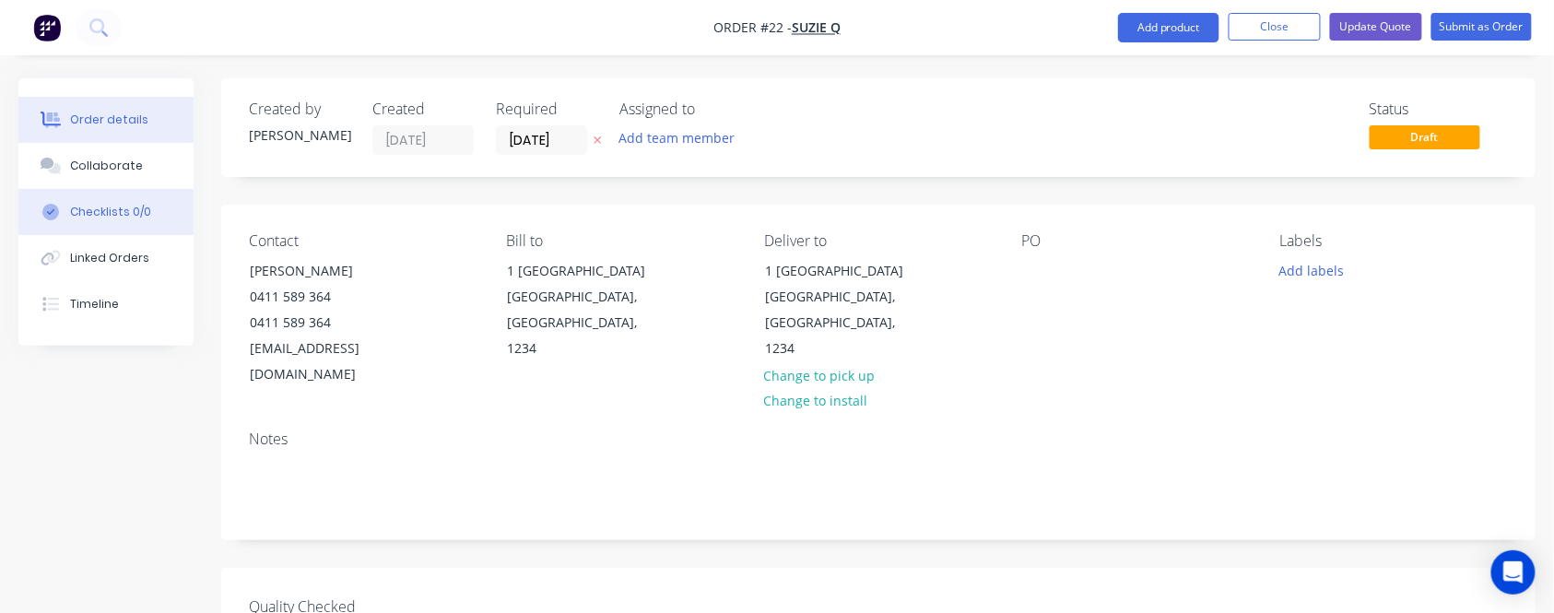
drag, startPoint x: 77, startPoint y: 173, endPoint x: 183, endPoint y: 189, distance: 106.2
click at [77, 172] on div "Collaborate" at bounding box center [106, 166] width 73 height 17
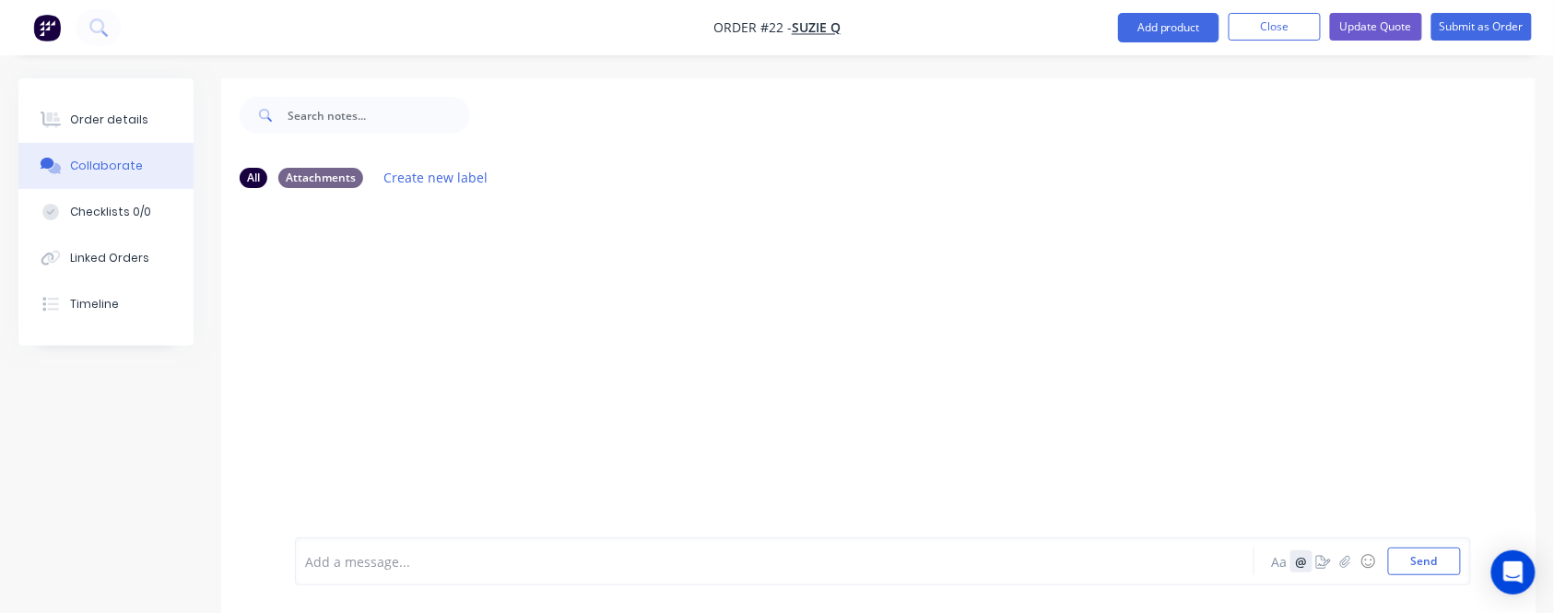
click at [1305, 566] on button "@" at bounding box center [1301, 561] width 22 height 22
click at [1348, 562] on icon "button" at bounding box center [1345, 561] width 11 height 13
click at [1297, 565] on button "@" at bounding box center [1301, 561] width 22 height 22
click at [1301, 567] on button "@" at bounding box center [1301, 561] width 22 height 22
drag, startPoint x: 1295, startPoint y: 560, endPoint x: 1305, endPoint y: 553, distance: 12.5
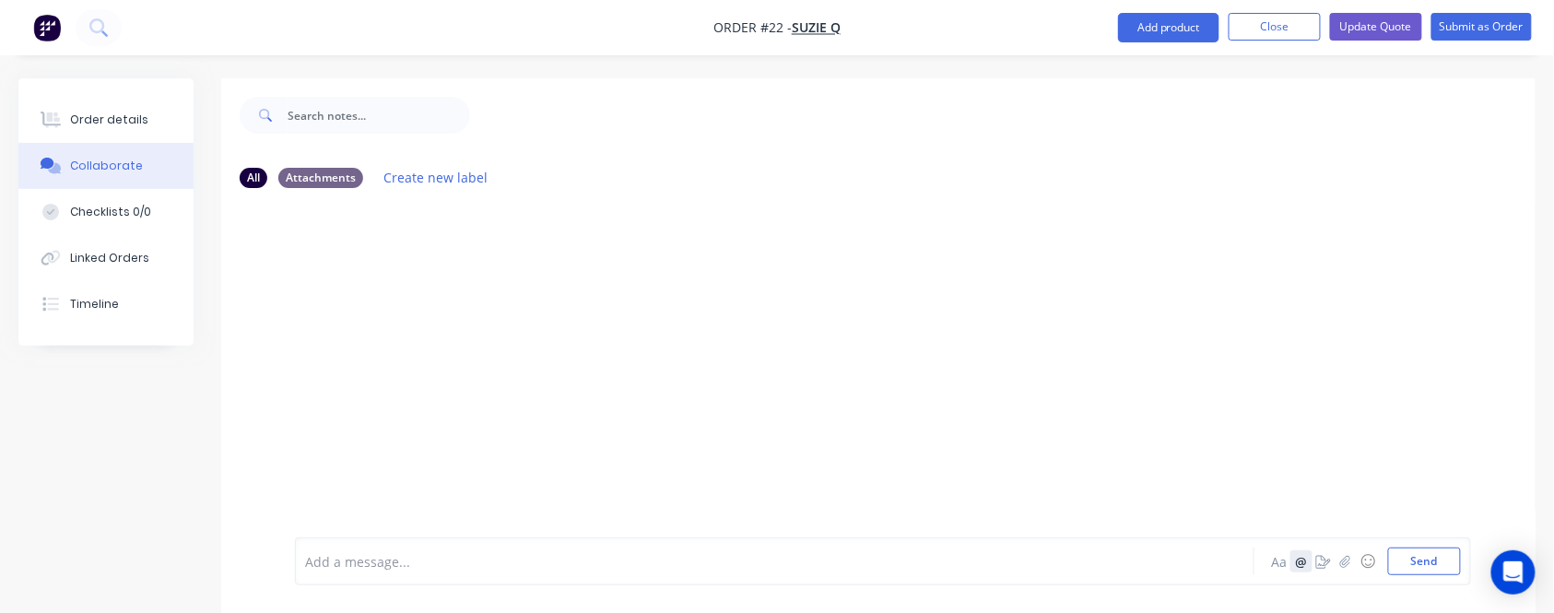
click at [1296, 560] on button "@" at bounding box center [1301, 561] width 22 height 22
click at [147, 230] on button "Checklists 0/0" at bounding box center [105, 212] width 175 height 46
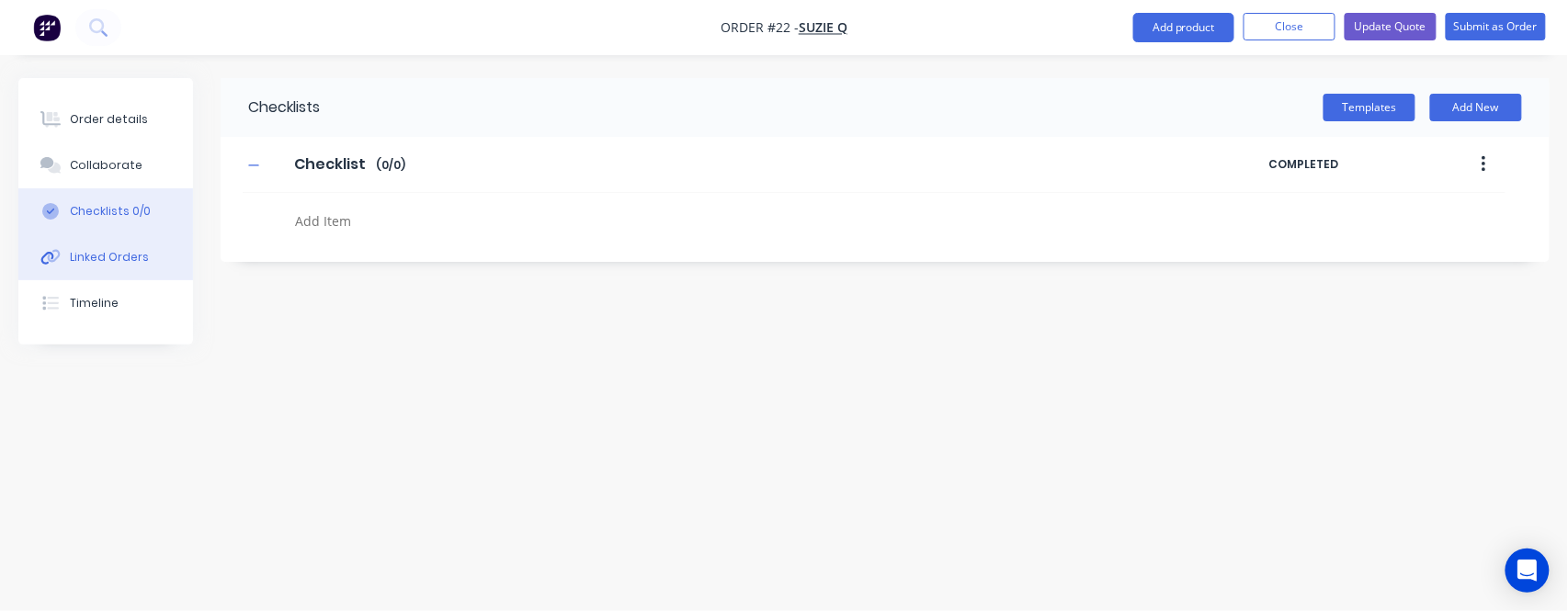
click at [101, 251] on div "Linked Orders" at bounding box center [109, 257] width 79 height 17
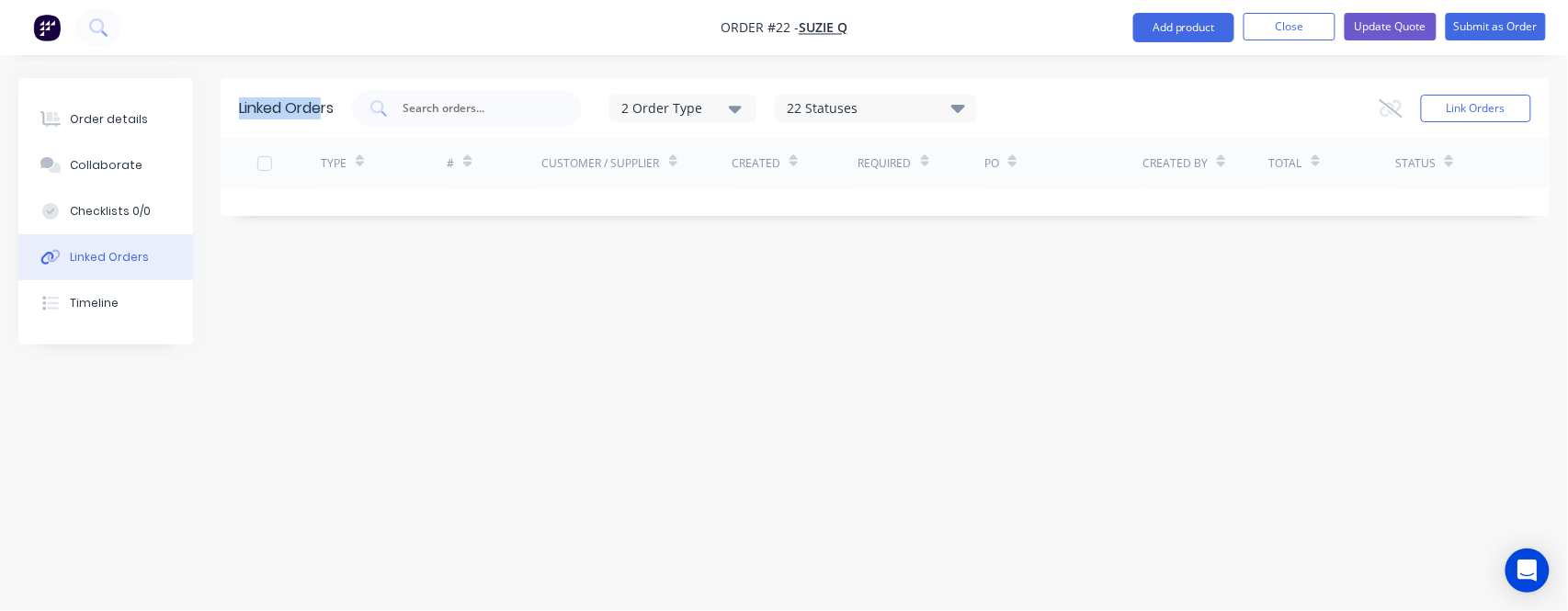
drag, startPoint x: 239, startPoint y: 107, endPoint x: 332, endPoint y: 98, distance: 93.4
click at [332, 98] on div "Linked Orders" at bounding box center [286, 109] width 95 height 22
click at [393, 303] on div "Linked Orders 2 Order Type 22 Statuses Sales Order Status All Archived Draft Qu…" at bounding box center [784, 270] width 1532 height 385
click at [107, 322] on button "Timeline" at bounding box center [105, 303] width 175 height 46
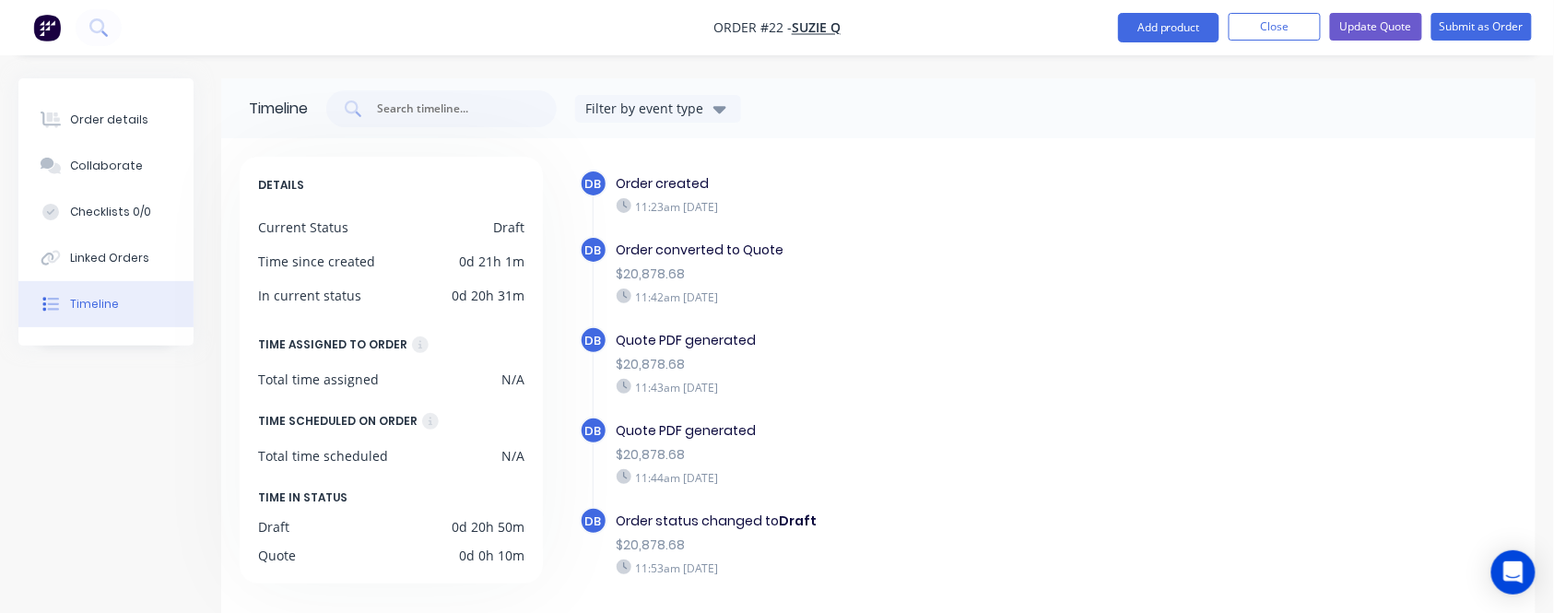
drag, startPoint x: 575, startPoint y: 177, endPoint x: 790, endPoint y: 563, distance: 441.9
click at [790, 563] on div "DB Order created 11:23am [DATE] DB Order converted to Quote $20,878.68 11:42am …" at bounding box center [1038, 408] width 959 height 502
click at [924, 486] on div "Quote PDF generated $20,878.68 11:44am [DATE]" at bounding box center [905, 454] width 597 height 74
click at [931, 487] on div "Quote PDF generated $20,878.68 11:44am [DATE]" at bounding box center [905, 454] width 597 height 74
click at [918, 445] on div "$20,878.68" at bounding box center [906, 454] width 579 height 19
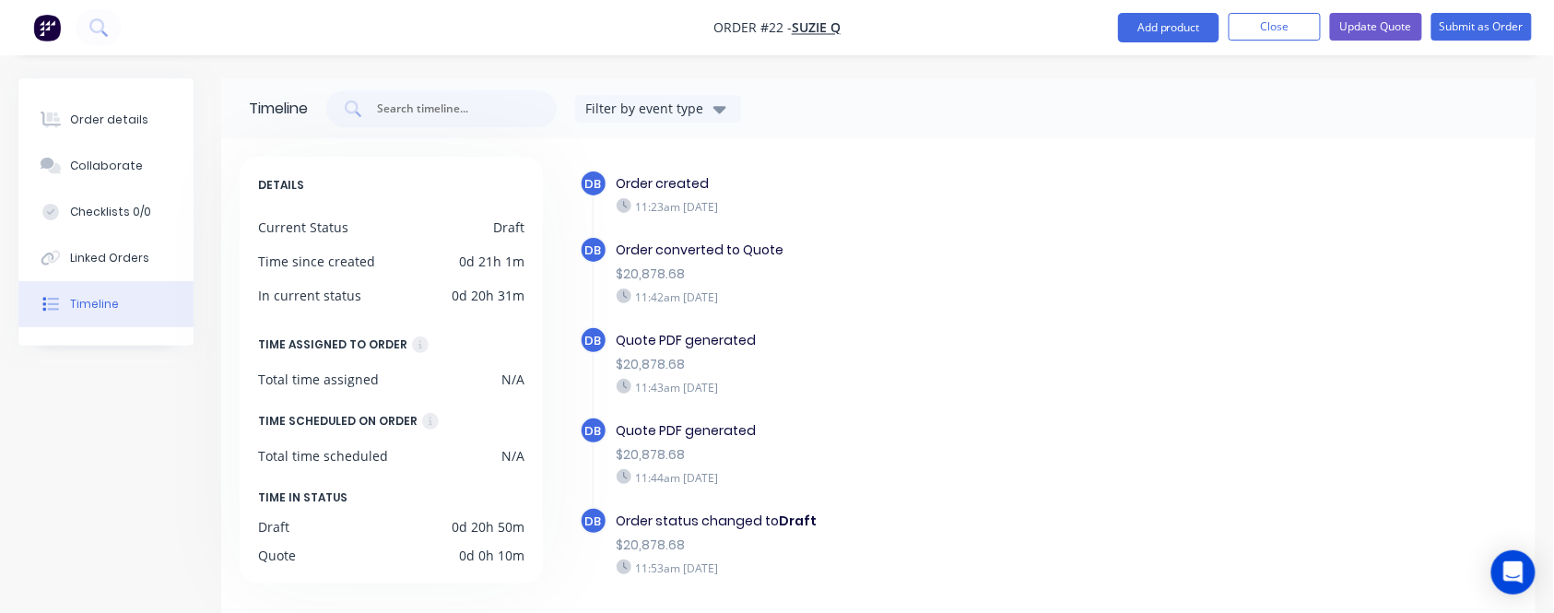
drag, startPoint x: 677, startPoint y: 182, endPoint x: 698, endPoint y: 184, distance: 21.4
click at [676, 181] on div "Order created" at bounding box center [906, 183] width 579 height 19
click at [748, 212] on div "11:23am [DATE]" at bounding box center [906, 206] width 579 height 17
drag, startPoint x: 842, startPoint y: 280, endPoint x: 846, endPoint y: 289, distance: 10.3
click at [842, 280] on div "$20,878.68" at bounding box center [906, 274] width 579 height 19
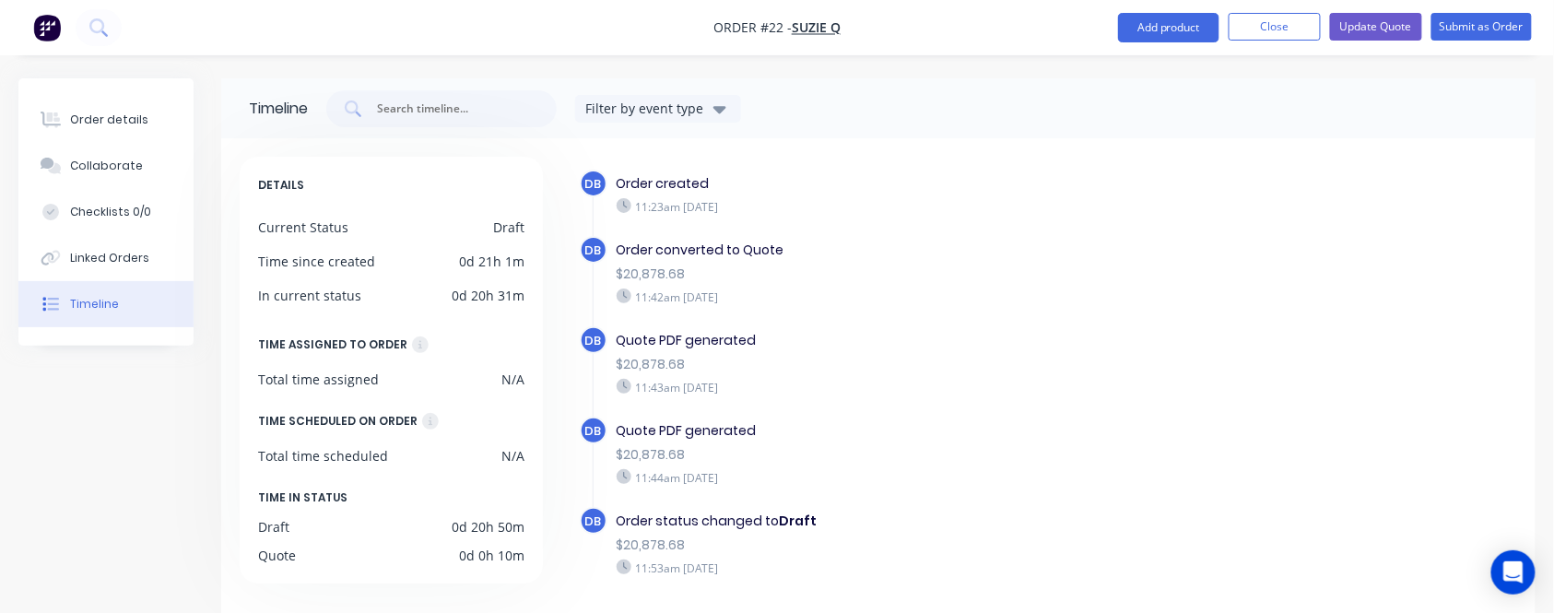
drag, startPoint x: 870, startPoint y: 428, endPoint x: 895, endPoint y: 510, distance: 85.7
click at [870, 428] on div "Quote PDF generated" at bounding box center [906, 430] width 579 height 19
drag, startPoint x: 770, startPoint y: 544, endPoint x: 404, endPoint y: 525, distance: 366.4
click at [770, 543] on div "$20,878.68" at bounding box center [906, 545] width 579 height 19
click at [390, 515] on div "DETAILS Current Status Draft Time since created 0d 21h 1m In current status 0d …" at bounding box center [391, 370] width 303 height 427
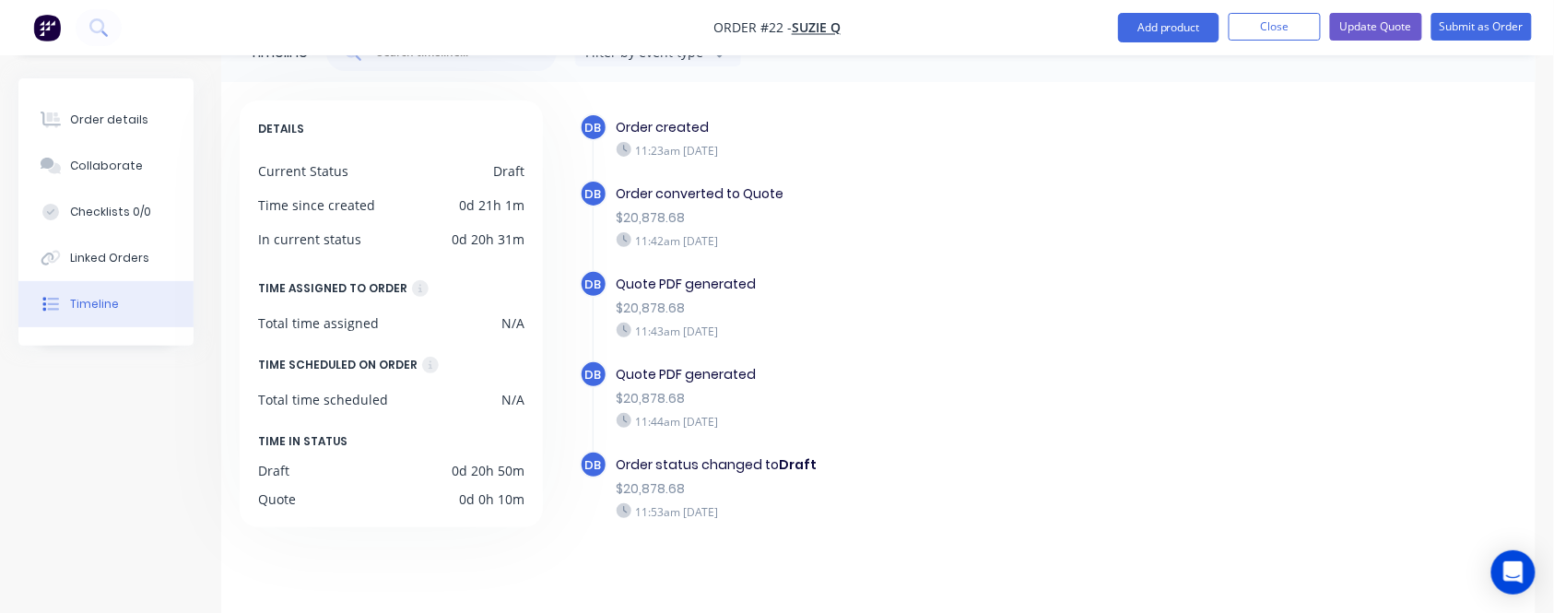
scroll to position [74, 0]
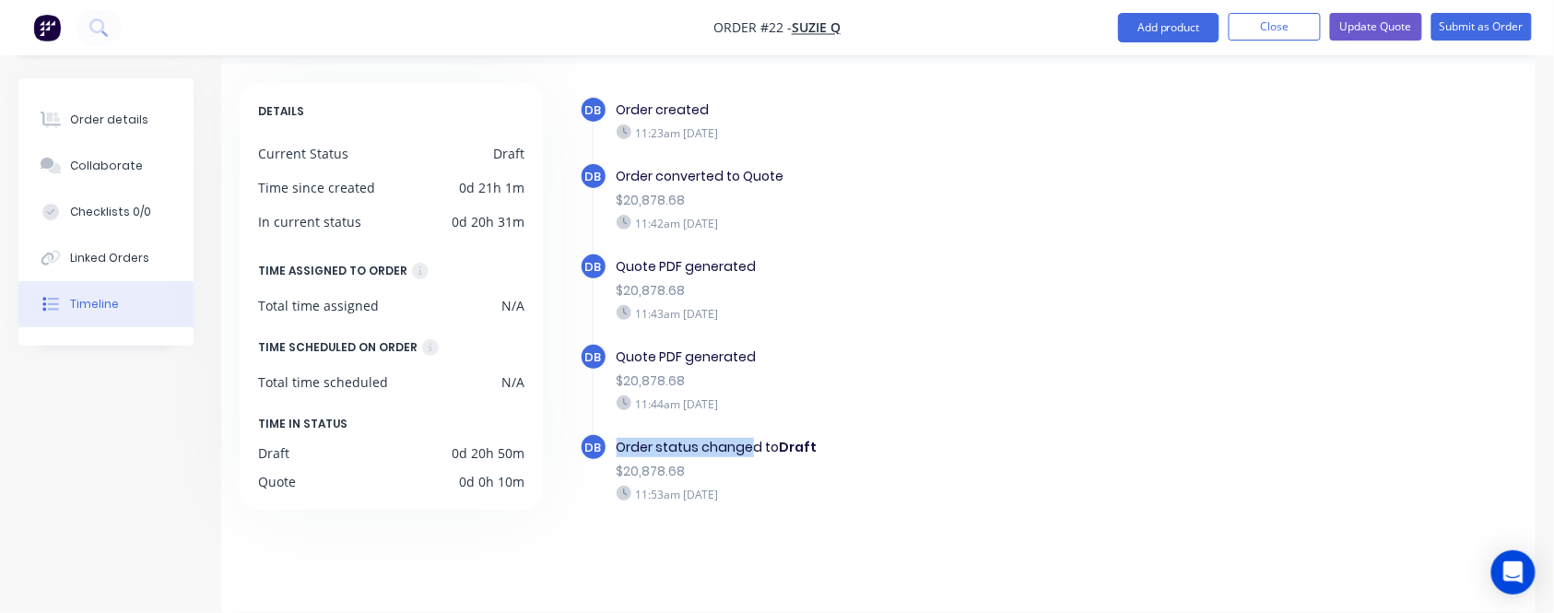
drag, startPoint x: 619, startPoint y: 442, endPoint x: 754, endPoint y: 442, distance: 134.6
click at [752, 442] on div "Order status changed to Draft" at bounding box center [906, 447] width 579 height 19
click at [786, 442] on b "Draft" at bounding box center [799, 447] width 38 height 18
click at [789, 446] on b "Draft" at bounding box center [799, 447] width 38 height 18
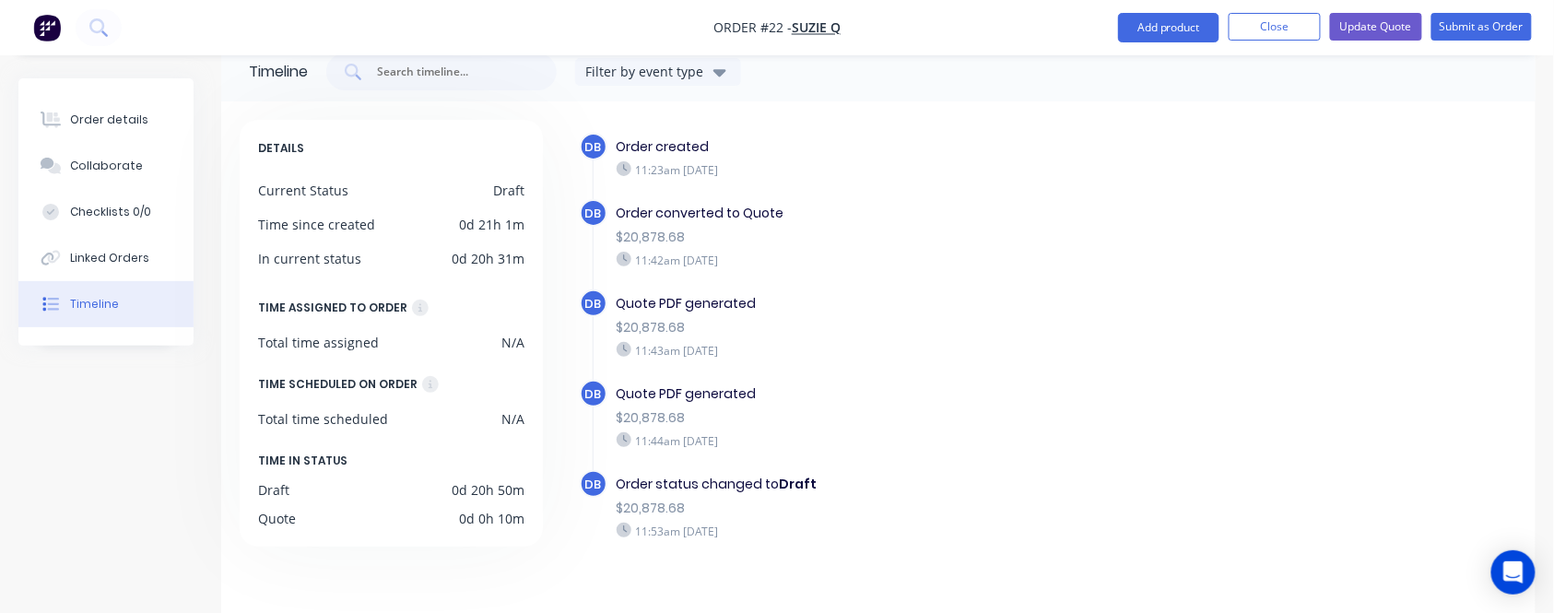
scroll to position [0, 0]
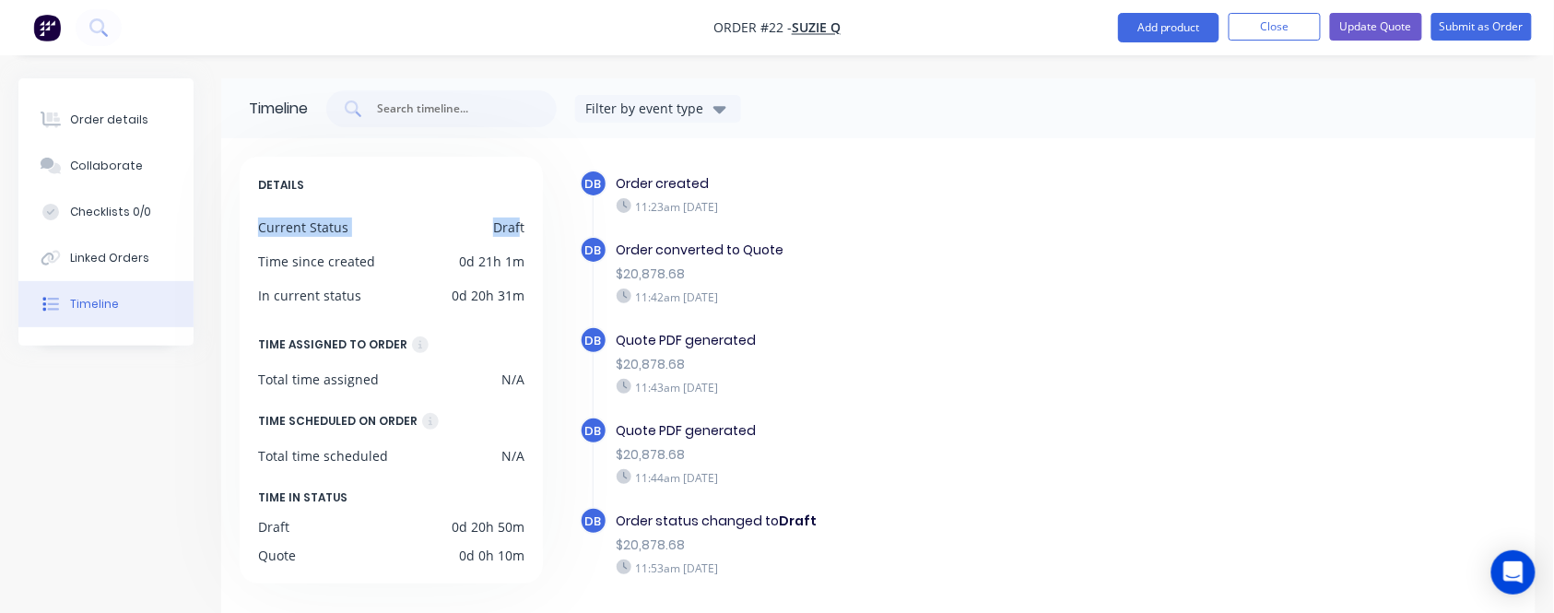
drag, startPoint x: 258, startPoint y: 225, endPoint x: 522, endPoint y: 226, distance: 263.6
click at [522, 225] on div "Current Status Draft" at bounding box center [391, 227] width 266 height 19
click at [522, 239] on div "DETAILS Current Status Draft Time since created 0d 21h 1m In current status 0d …" at bounding box center [391, 370] width 303 height 427
drag, startPoint x: 249, startPoint y: 263, endPoint x: 507, endPoint y: 262, distance: 258.1
click at [505, 260] on div "DETAILS Current Status Draft Time since created 0d 21h 1m In current status 0d …" at bounding box center [391, 370] width 303 height 427
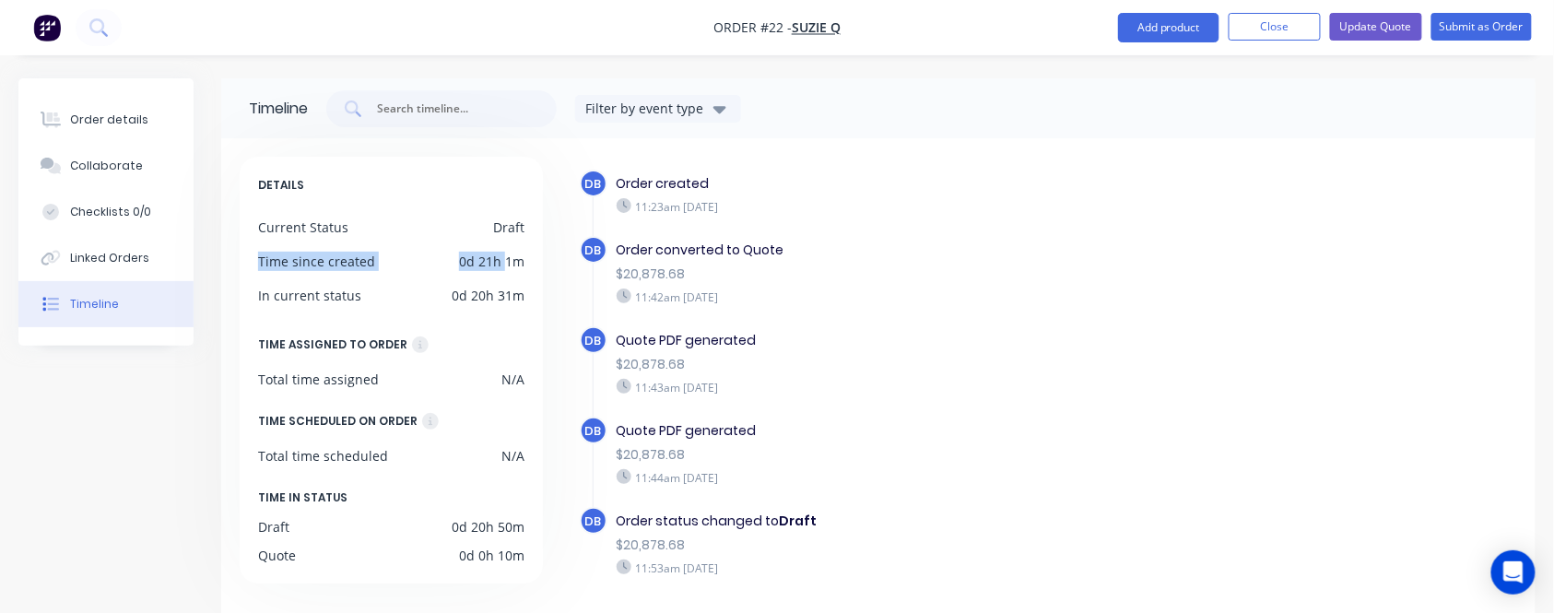
click at [498, 273] on div "DETAILS Current Status Draft Time since created 0d 21h 1m In current status 0d …" at bounding box center [391, 370] width 303 height 427
drag, startPoint x: 276, startPoint y: 294, endPoint x: 490, endPoint y: 299, distance: 214.8
click at [490, 299] on div "In current status 0d 20h 31m" at bounding box center [391, 295] width 266 height 19
click at [489, 299] on div "0d 20h 31m" at bounding box center [488, 295] width 73 height 19
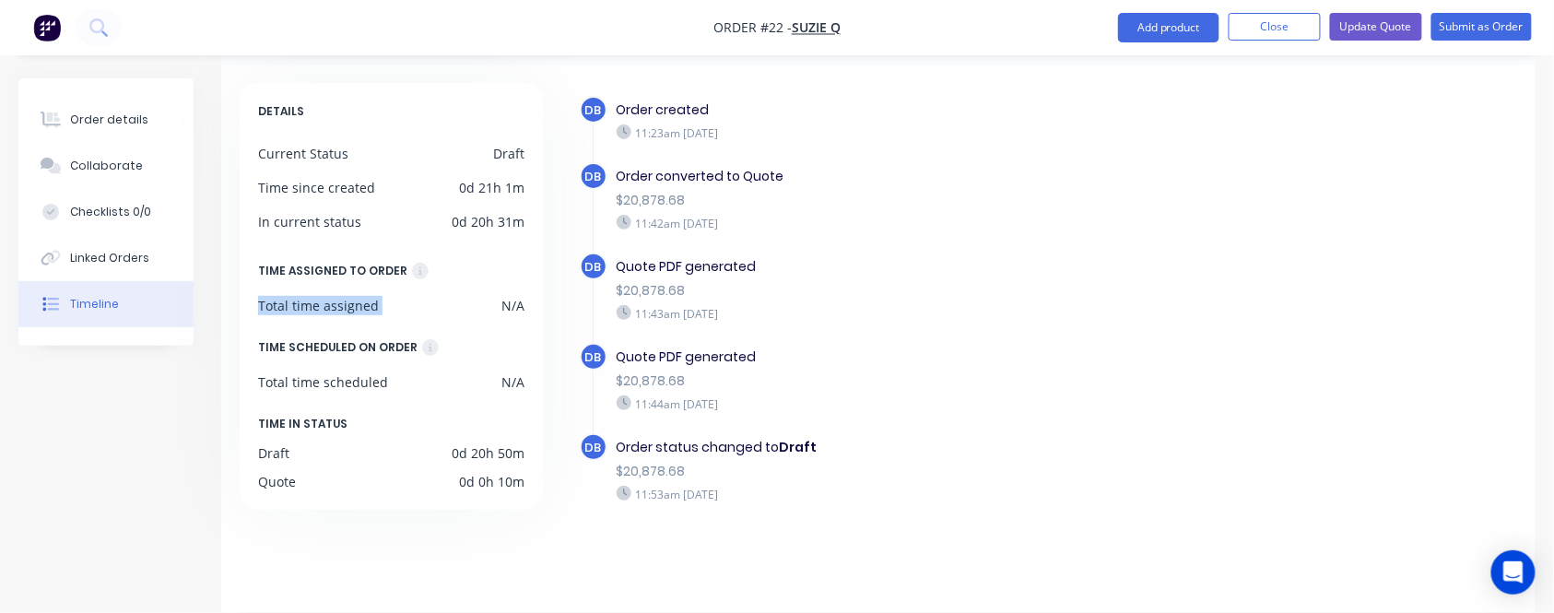
drag, startPoint x: 251, startPoint y: 301, endPoint x: 445, endPoint y: 302, distance: 194.5
click at [445, 301] on div "DETAILS Current Status Draft Time since created 0d 21h 1m In current status 0d …" at bounding box center [391, 296] width 303 height 427
click at [469, 304] on div "Total time assigned N/A" at bounding box center [391, 305] width 266 height 19
drag, startPoint x: 253, startPoint y: 376, endPoint x: 396, endPoint y: 381, distance: 142.9
click at [394, 381] on div "DETAILS Current Status Draft Time since created 0d 21h 1m In current status 0d …" at bounding box center [391, 296] width 303 height 427
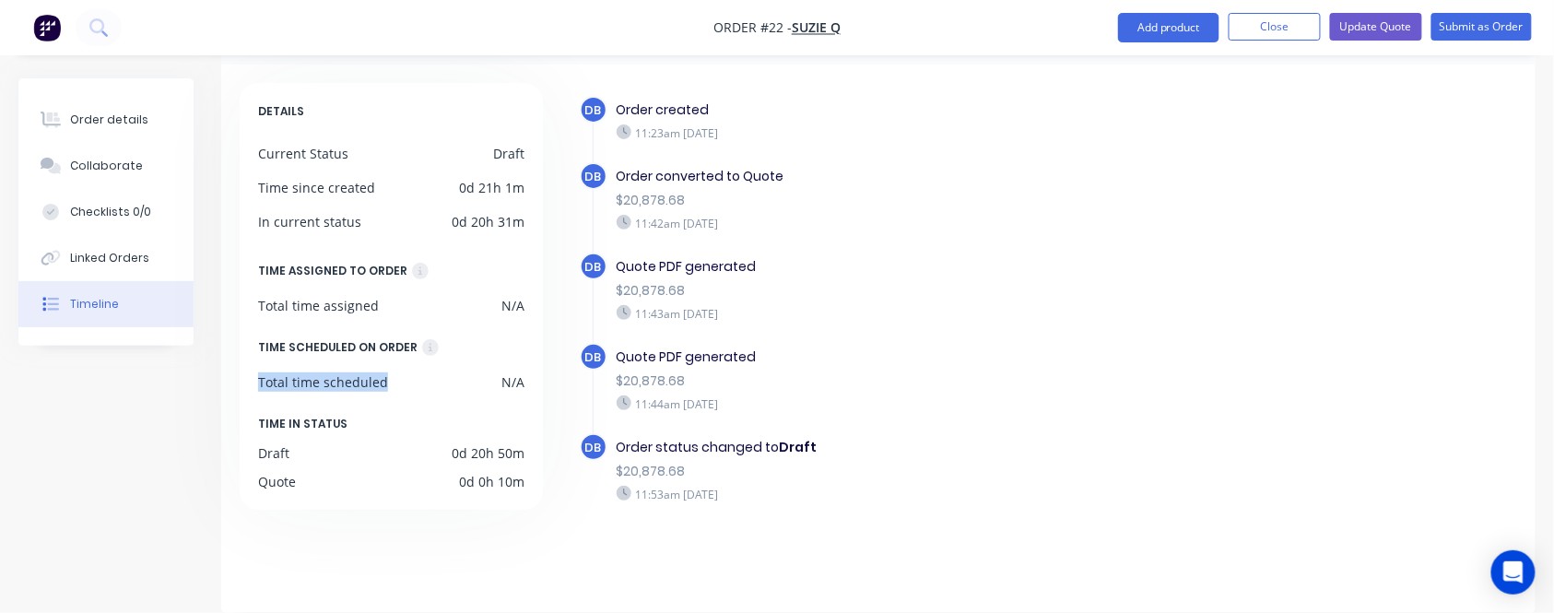
click at [407, 381] on div "Total time scheduled N/A" at bounding box center [391, 381] width 266 height 19
drag, startPoint x: 262, startPoint y: 305, endPoint x: 394, endPoint y: 309, distance: 131.9
click at [394, 309] on div "Total time assigned N/A" at bounding box center [391, 305] width 266 height 19
click at [390, 310] on div "Total time assigned N/A" at bounding box center [391, 305] width 266 height 19
click at [389, 309] on div "Total time assigned N/A" at bounding box center [391, 305] width 266 height 19
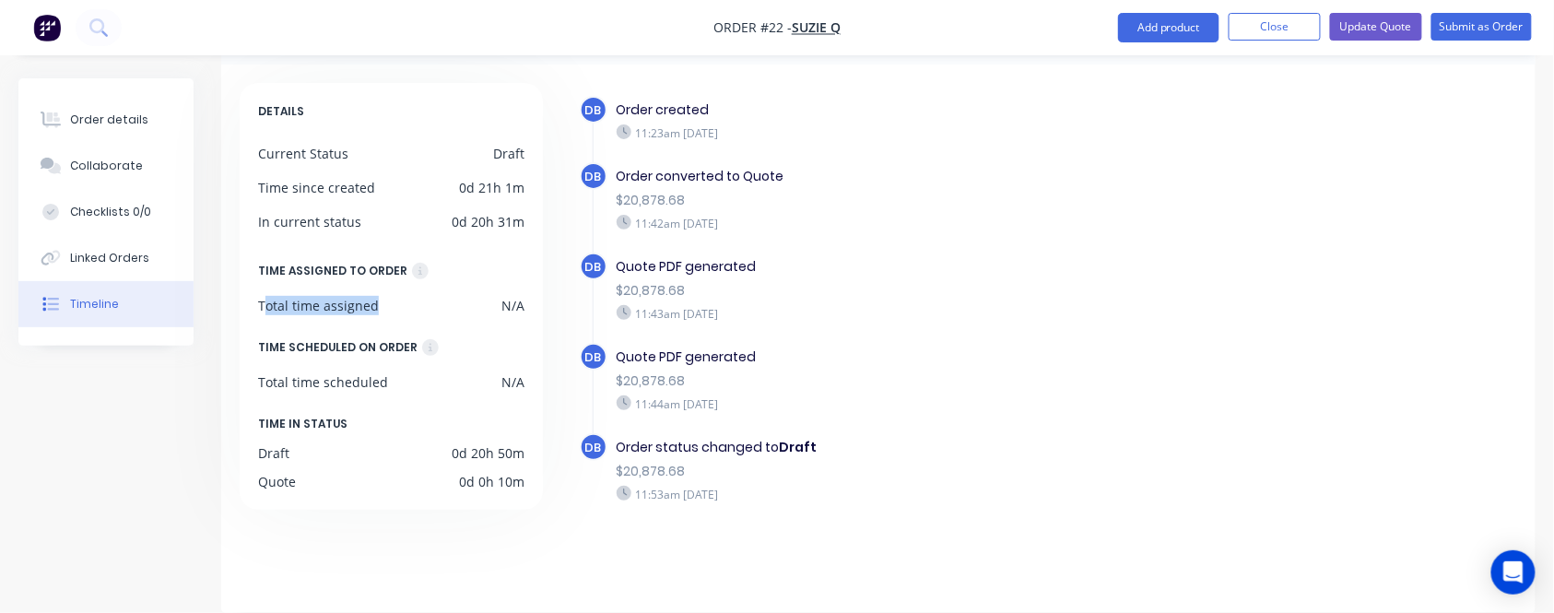
click at [389, 309] on div "Total time assigned N/A" at bounding box center [391, 305] width 266 height 19
click at [413, 312] on div "Total time assigned N/A" at bounding box center [391, 305] width 266 height 19
drag, startPoint x: 253, startPoint y: 379, endPoint x: 372, endPoint y: 380, distance: 119.8
click at [370, 379] on div "DETAILS Current Status Draft Time since created 0d 21h 1m In current status 0d …" at bounding box center [391, 296] width 303 height 427
click at [428, 385] on div "Total time scheduled N/A" at bounding box center [391, 381] width 266 height 19
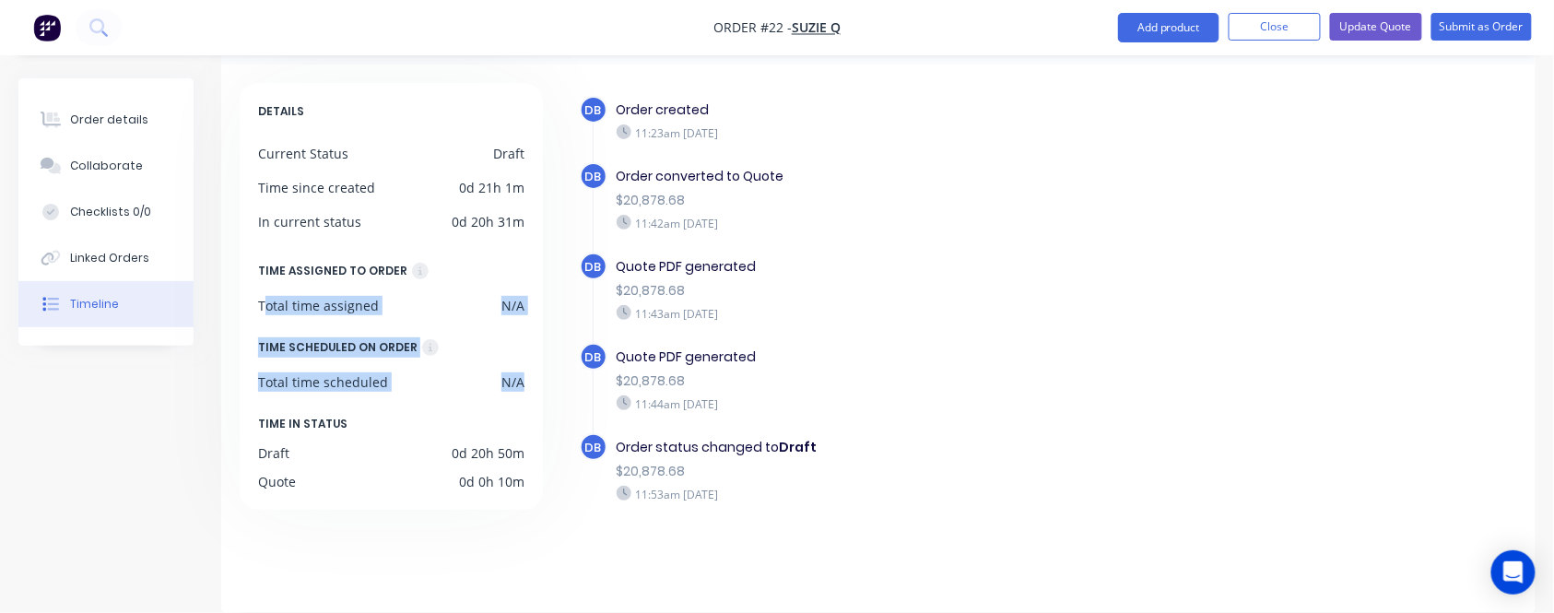
drag, startPoint x: 513, startPoint y: 378, endPoint x: 265, endPoint y: 306, distance: 259.0
click at [264, 309] on div "DETAILS Current Status Draft Time since created 0d 21h 1m In current status 0d …" at bounding box center [391, 296] width 303 height 427
click at [265, 305] on div "Total time assigned" at bounding box center [318, 305] width 121 height 19
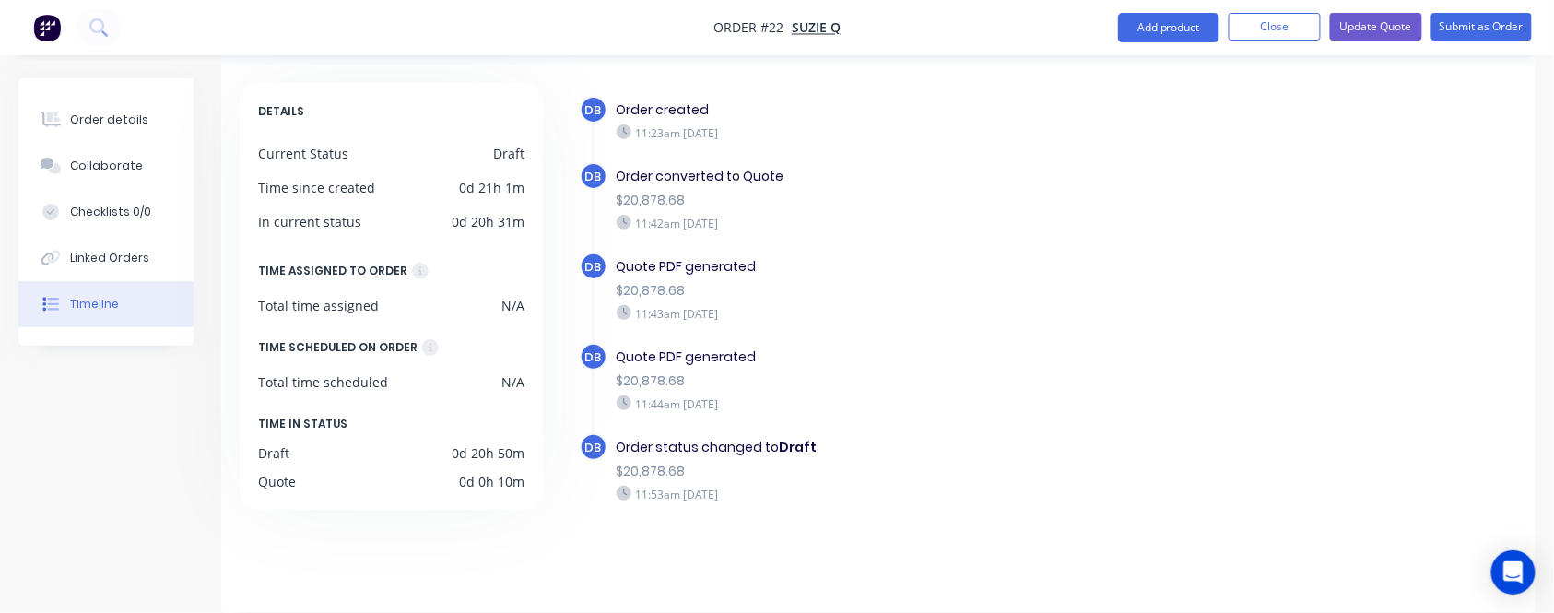
click at [563, 419] on div "DB Order created 11:23am [DATE] DB Order converted to Quote $20,878.68 11:42am …" at bounding box center [1038, 334] width 959 height 502
drag, startPoint x: 254, startPoint y: 449, endPoint x: 468, endPoint y: 444, distance: 213.9
click at [468, 444] on div "DETAILS Current Status Draft Time since created 0d 21h 1m In current status 0d …" at bounding box center [391, 296] width 303 height 427
click at [493, 447] on div "0d 20h 50m" at bounding box center [488, 452] width 73 height 19
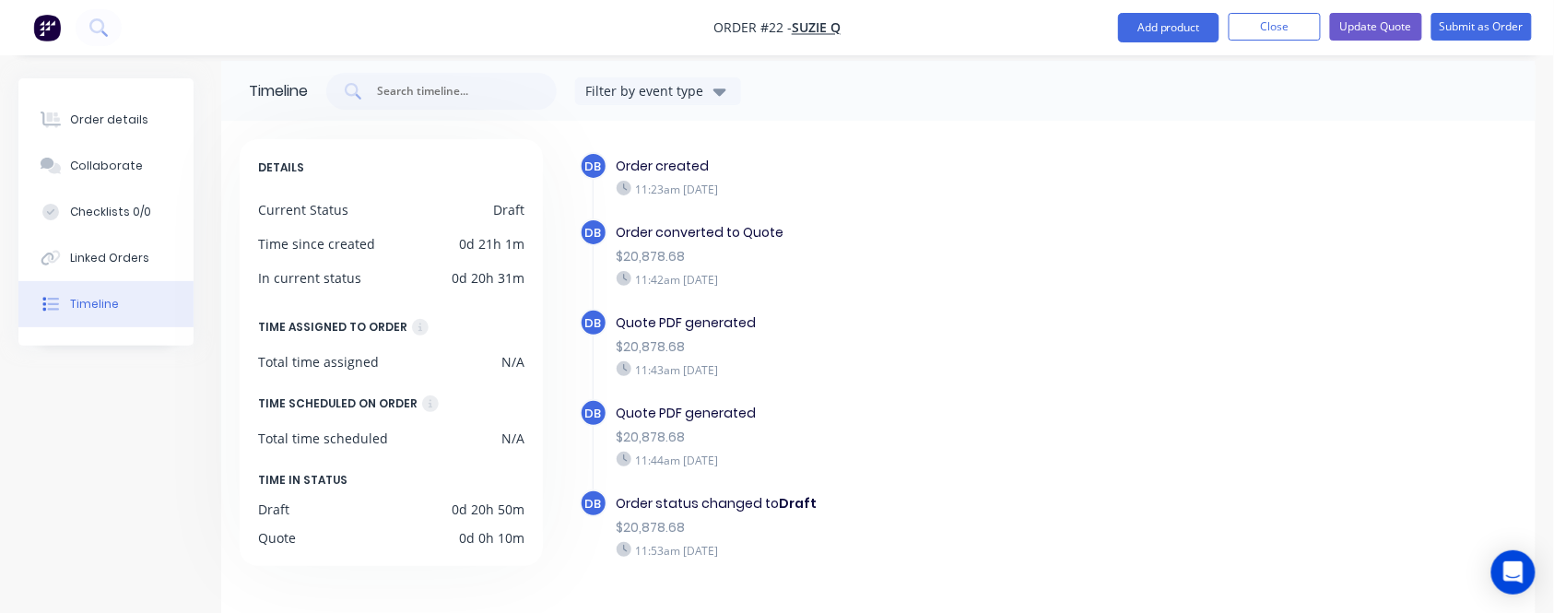
scroll to position [0, 0]
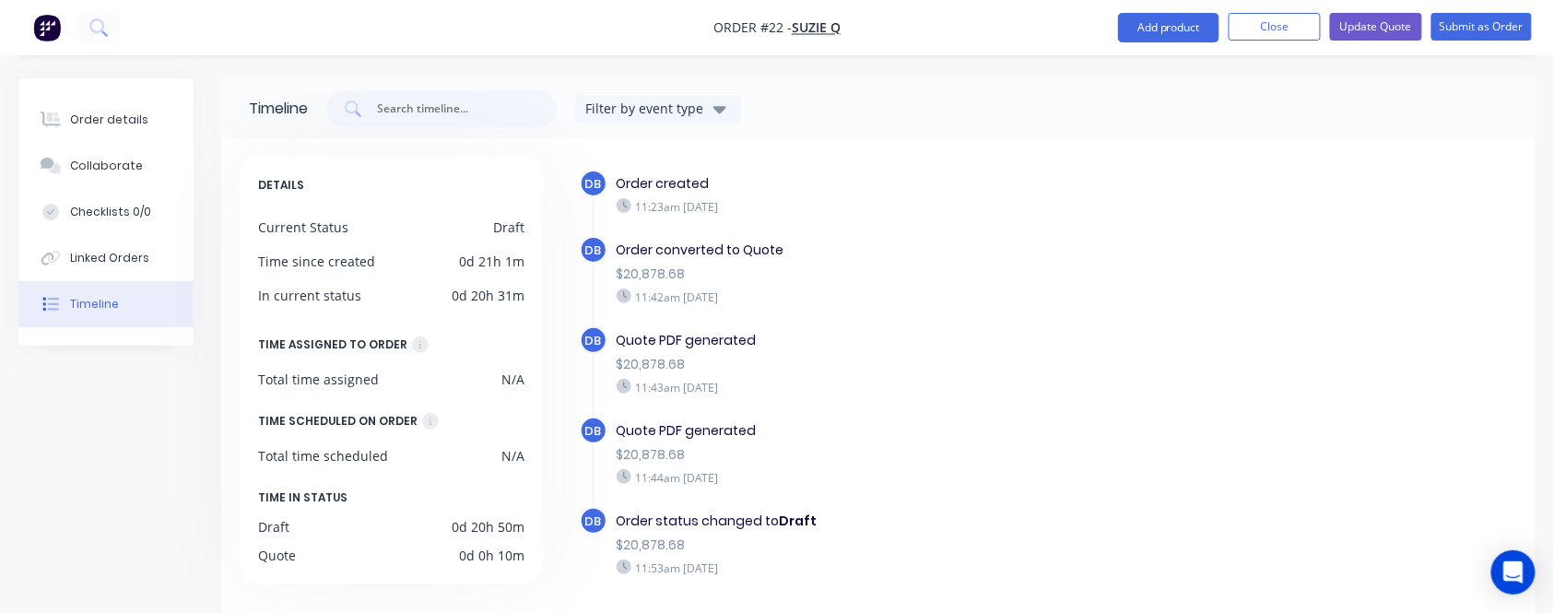
click at [945, 147] on div "DETAILS Current Status Draft Time since created 0d 21h 1m In current status 0d …" at bounding box center [878, 398] width 1314 height 521
click at [1289, 22] on button "Close" at bounding box center [1275, 27] width 92 height 28
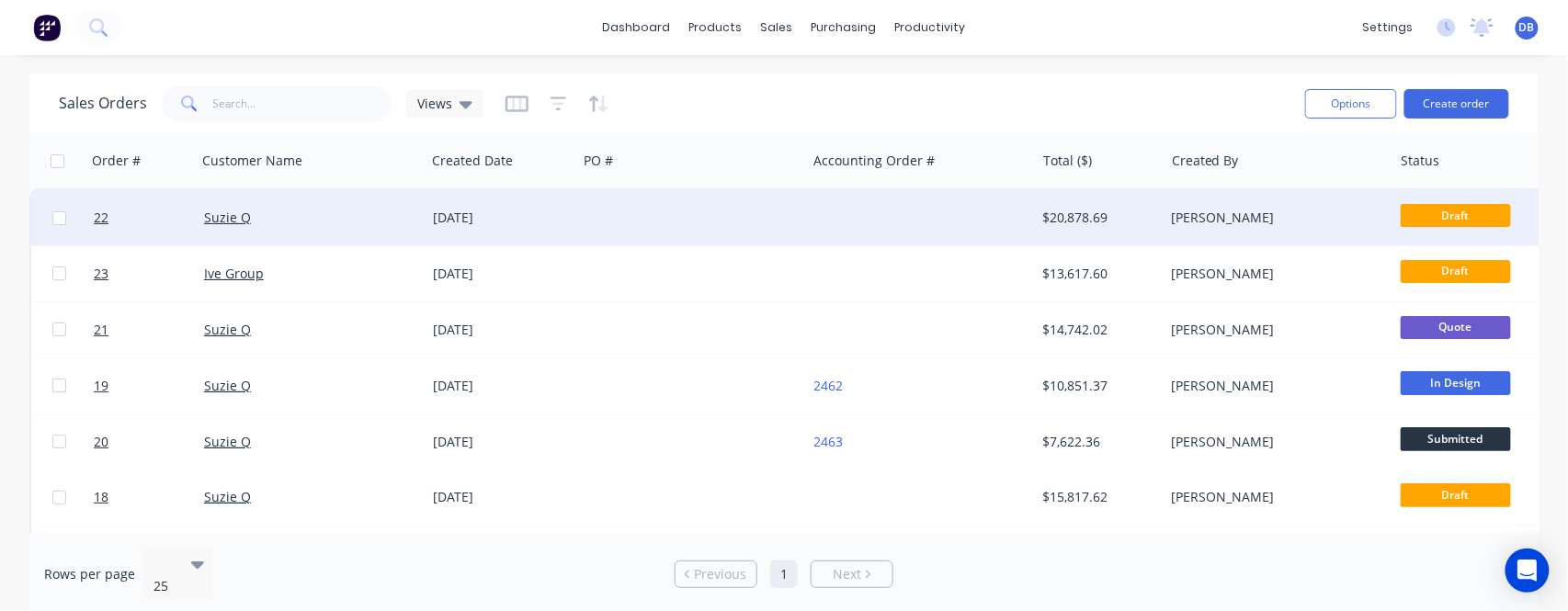
click at [271, 205] on div "Suzie Q" at bounding box center [311, 217] width 229 height 55
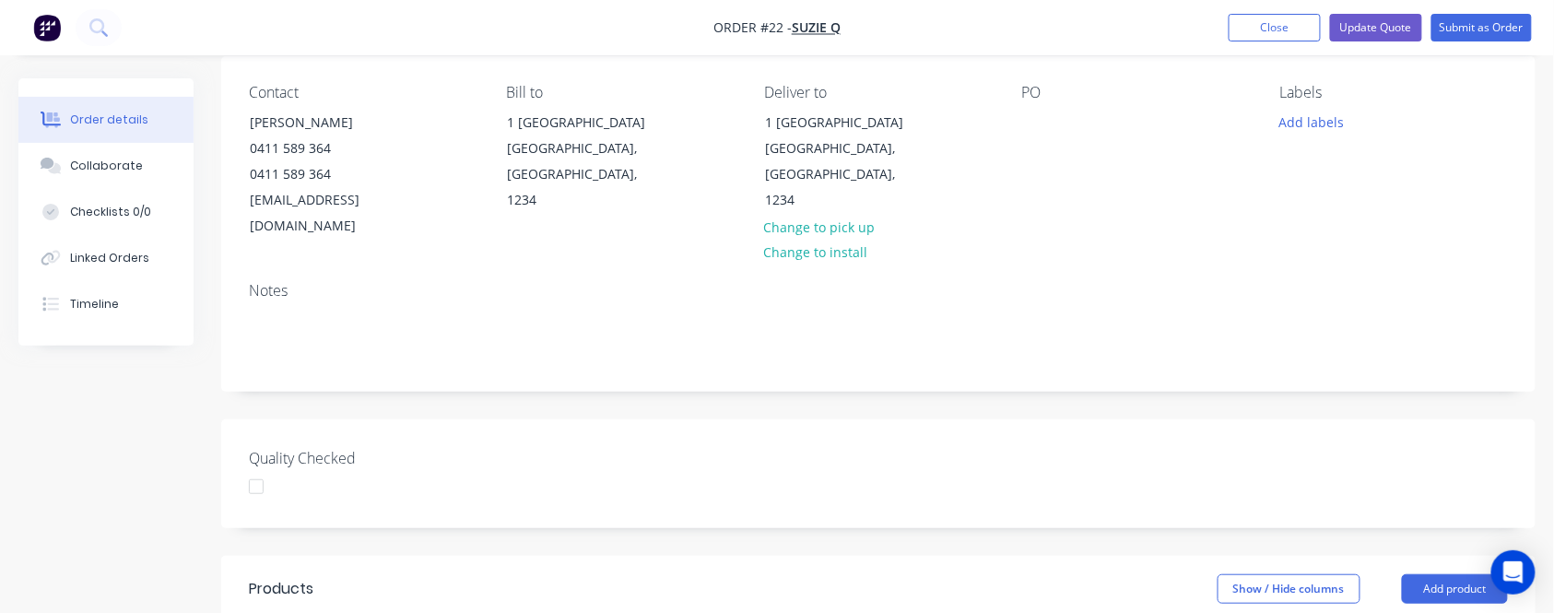
scroll to position [123, 0]
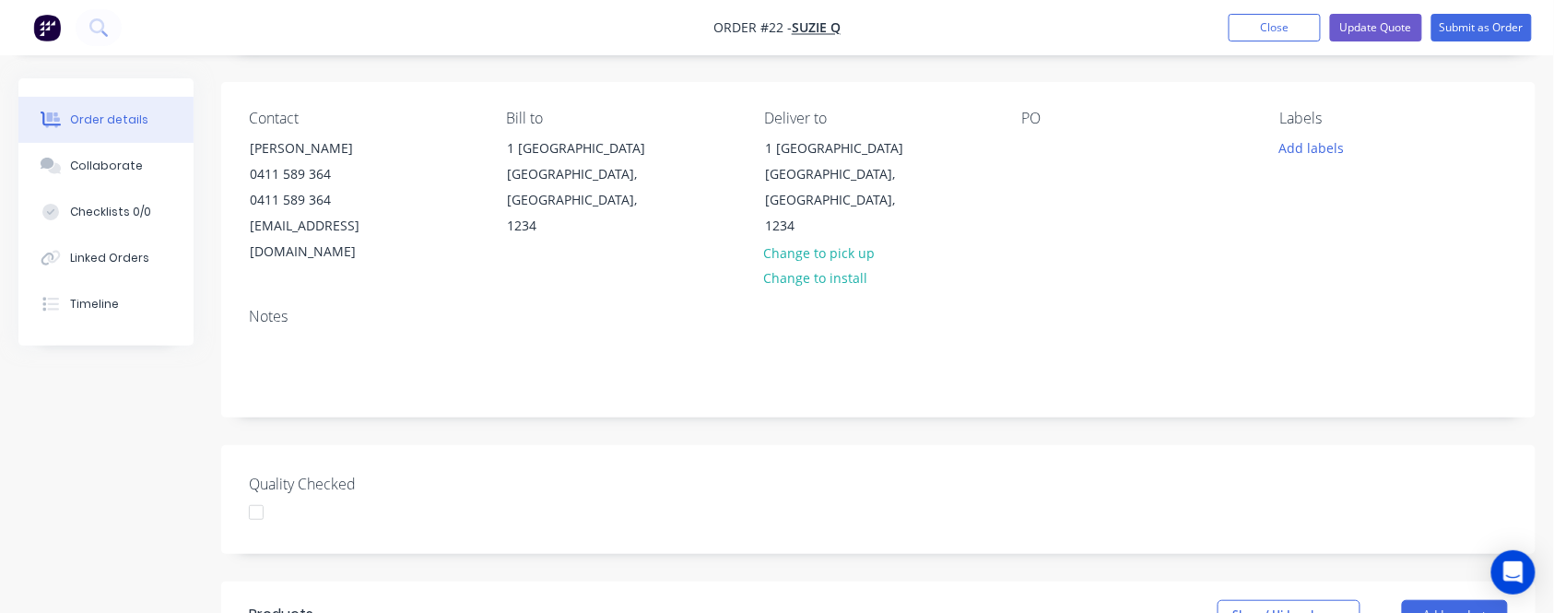
drag, startPoint x: 681, startPoint y: 16, endPoint x: 765, endPoint y: 18, distance: 83.9
click at [764, 18] on nav "Order #22 - Suzie Q Add product Close Update Quote Submit as Order" at bounding box center [777, 27] width 1554 height 55
click at [736, 47] on nav "Order #22 - Suzie Q Add product Close Update Quote Submit as Order" at bounding box center [777, 27] width 1554 height 55
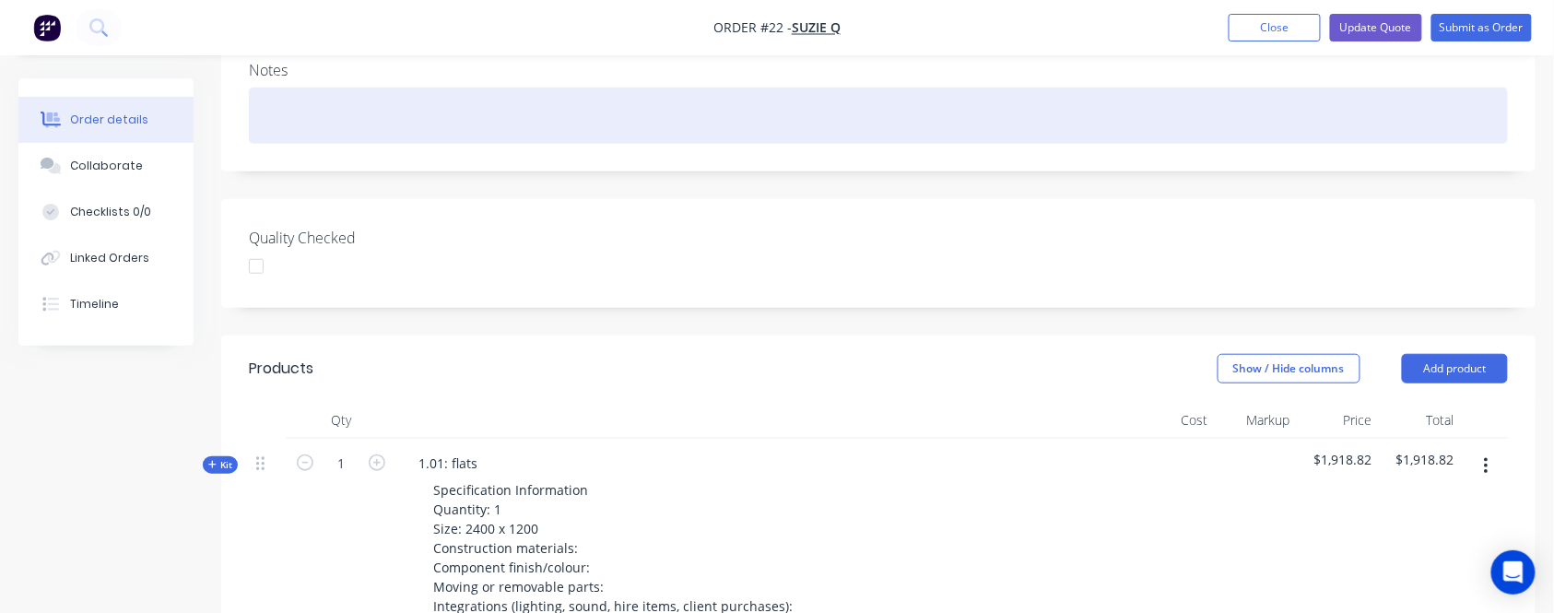
scroll to position [614, 0]
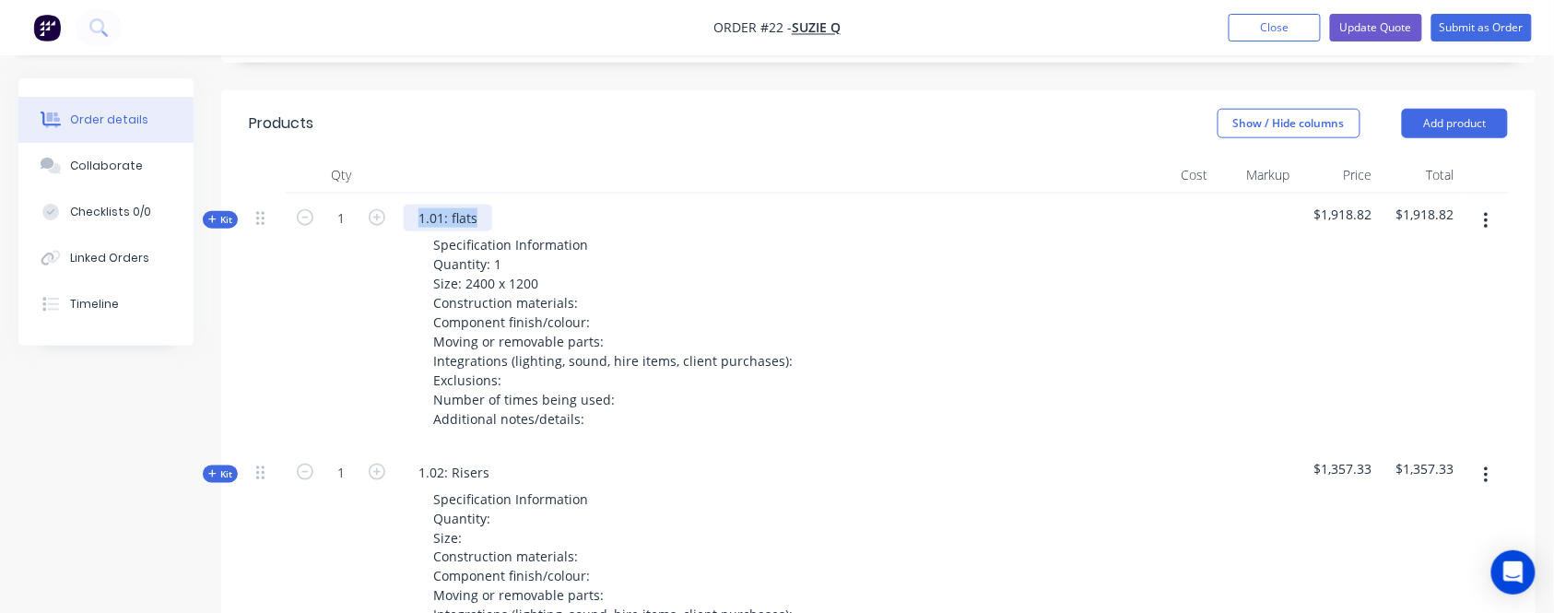
drag, startPoint x: 453, startPoint y: 191, endPoint x: 491, endPoint y: 189, distance: 37.8
click at [491, 194] on div "1.01: flats Specification Information Quantity: 1 Size: 2400 x 1200 Constructio…" at bounding box center [764, 321] width 737 height 254
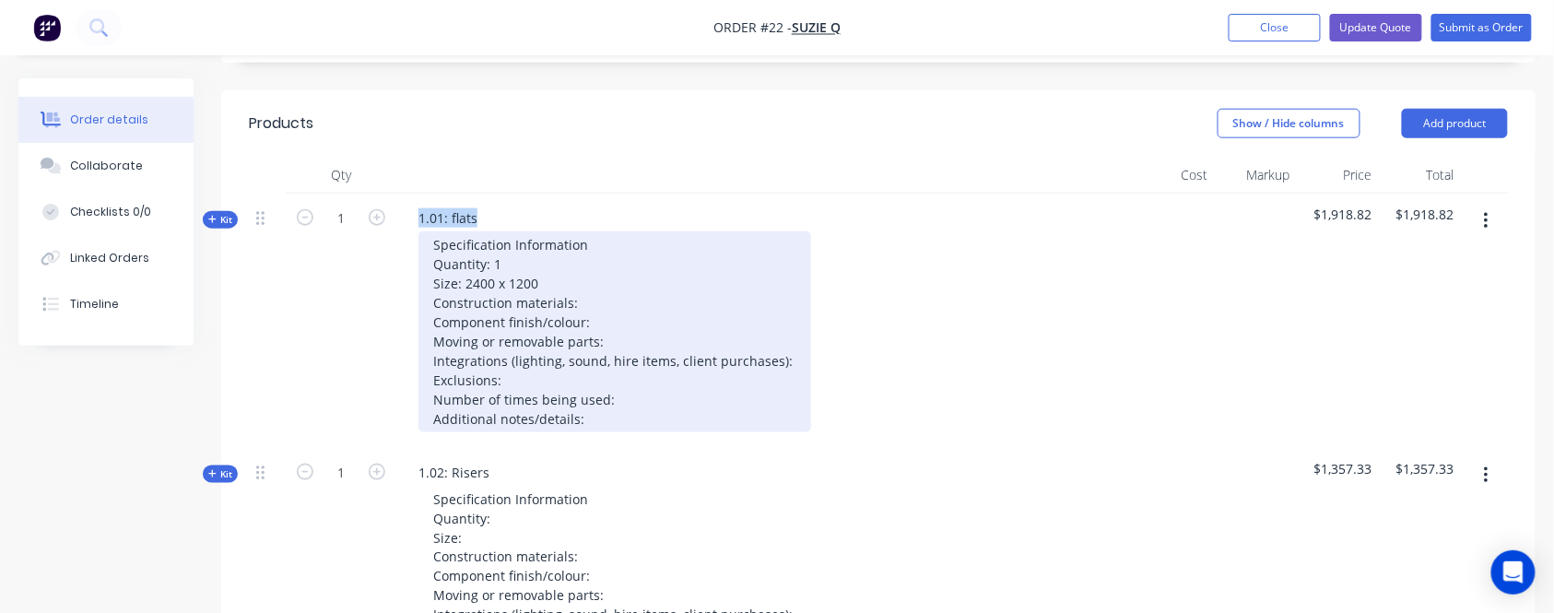
click at [644, 233] on div "Specification Information Quantity: 1 Size: 2400 x 1200 Construction materials:…" at bounding box center [614, 331] width 393 height 201
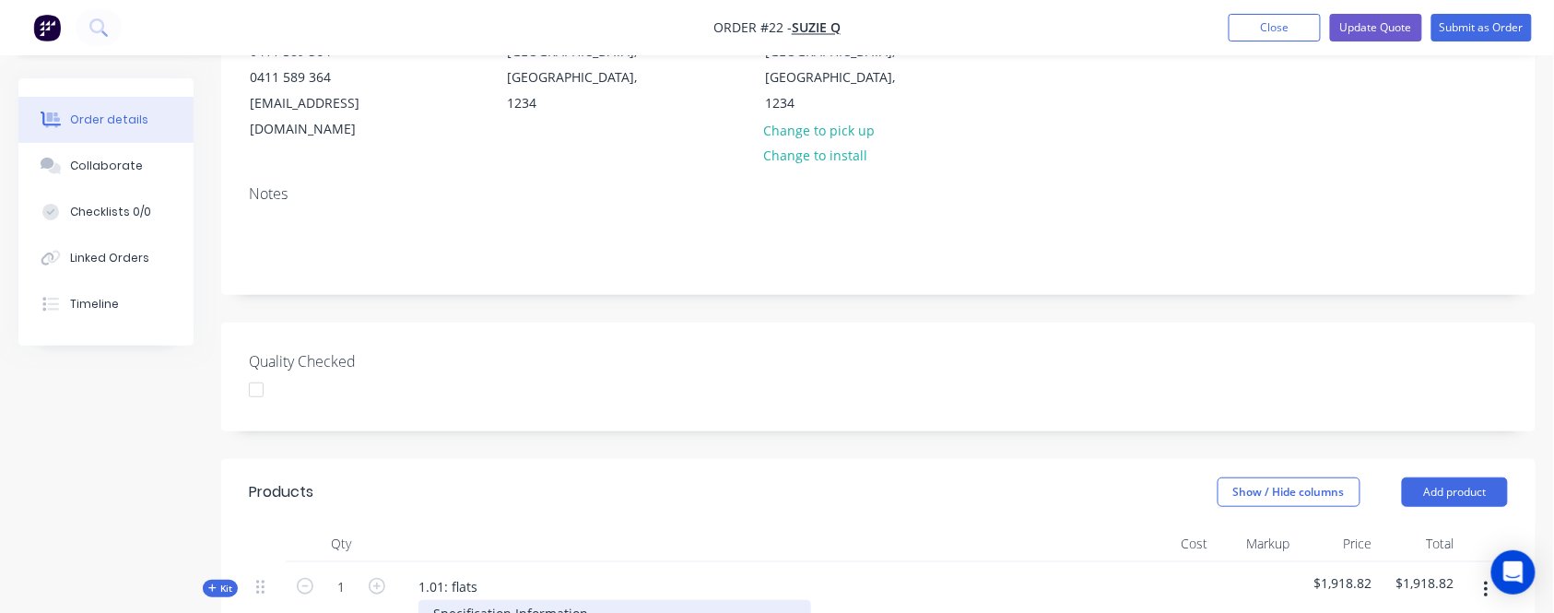
scroll to position [0, 0]
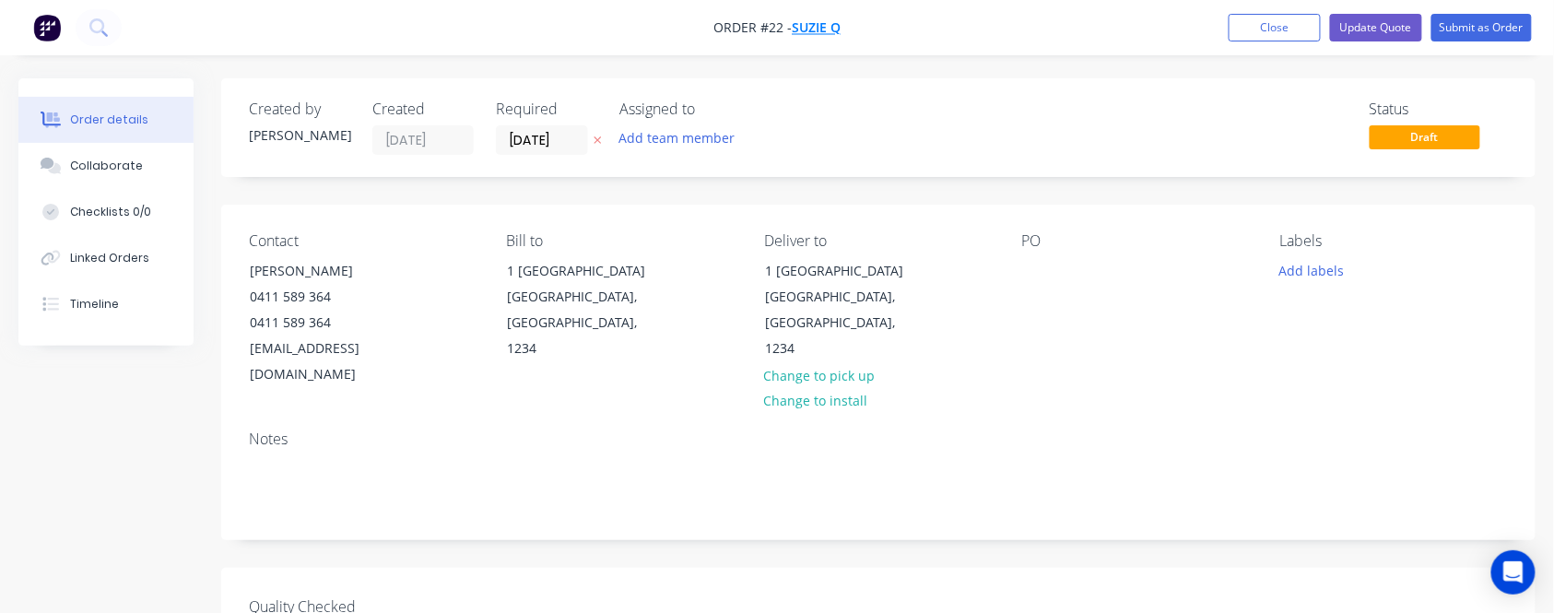
drag, startPoint x: 723, startPoint y: 24, endPoint x: 833, endPoint y: 22, distance: 110.6
click at [822, 24] on nav "Order #22 - Suzie Q Add product Close Update Quote Submit as Order" at bounding box center [777, 27] width 1554 height 55
click at [850, 26] on nav "Order #22 - Suzie Q Add product Close Update Quote Submit as Order" at bounding box center [777, 27] width 1554 height 55
click at [1384, 23] on button "Update Quote" at bounding box center [1376, 28] width 92 height 28
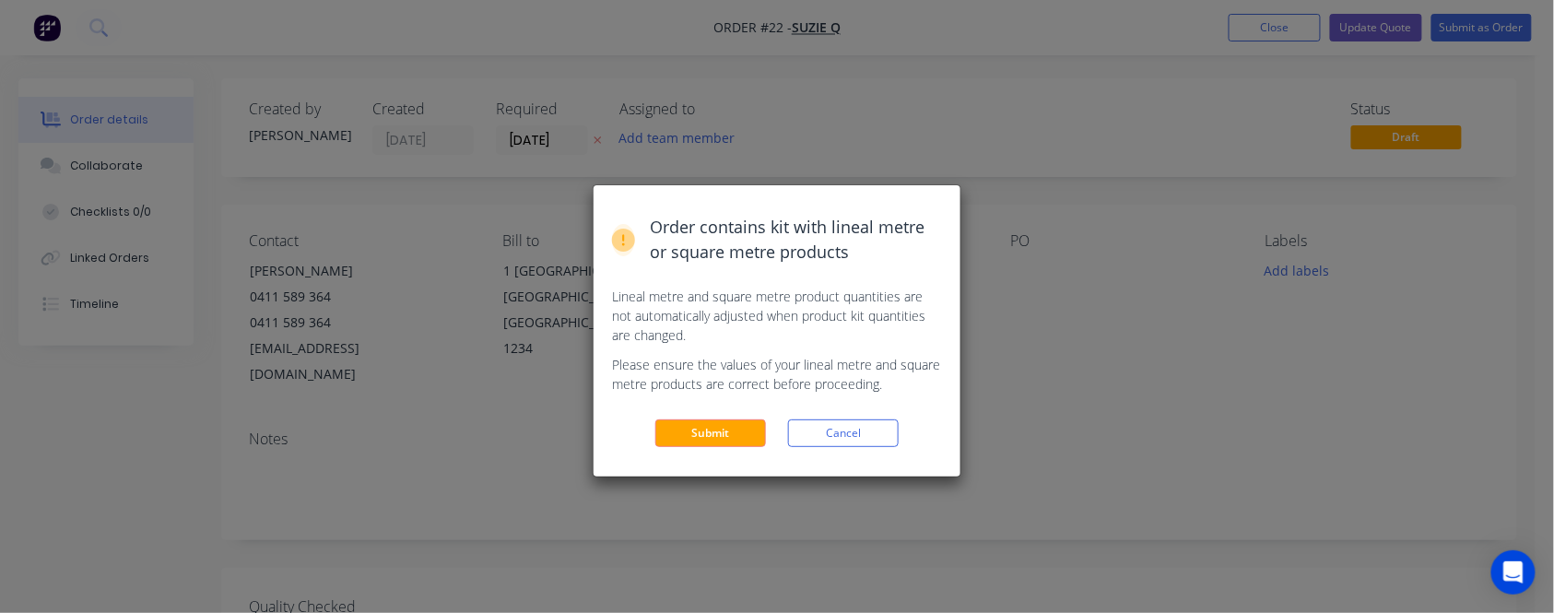
click at [712, 432] on button "Submit" at bounding box center [710, 433] width 111 height 28
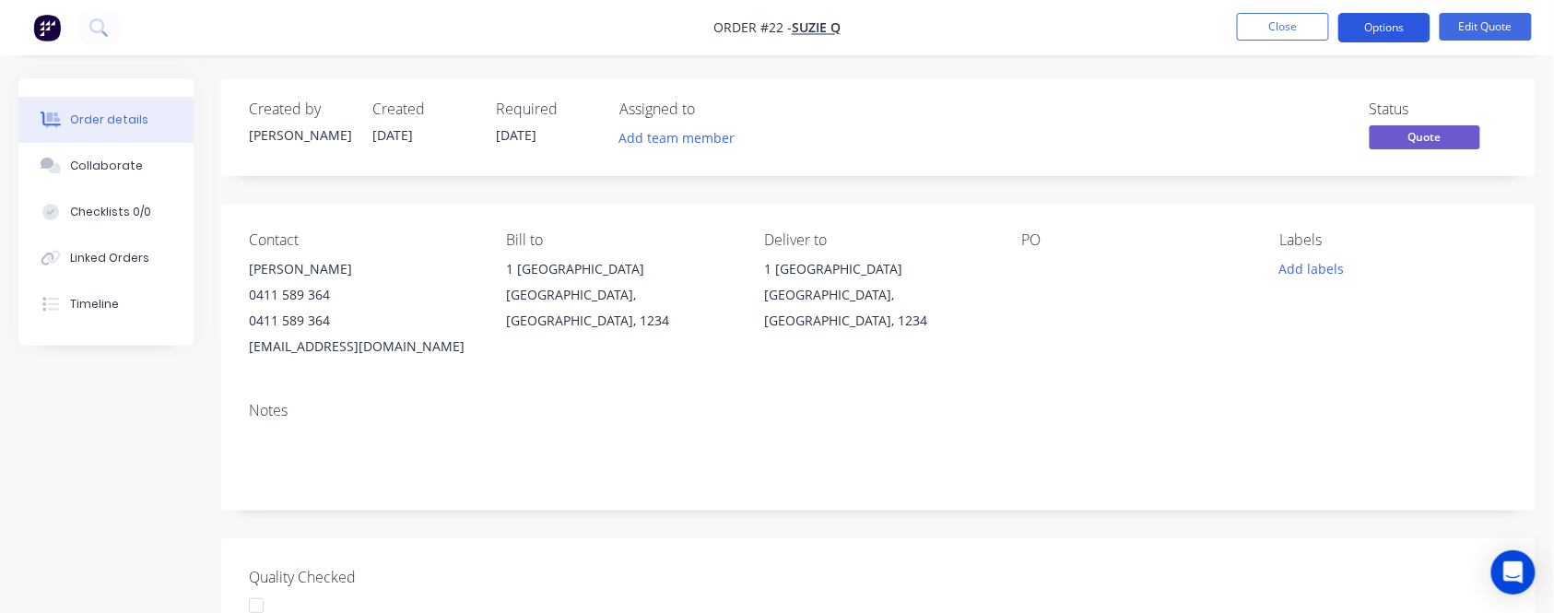
click at [1397, 34] on button "Options" at bounding box center [1384, 27] width 92 height 29
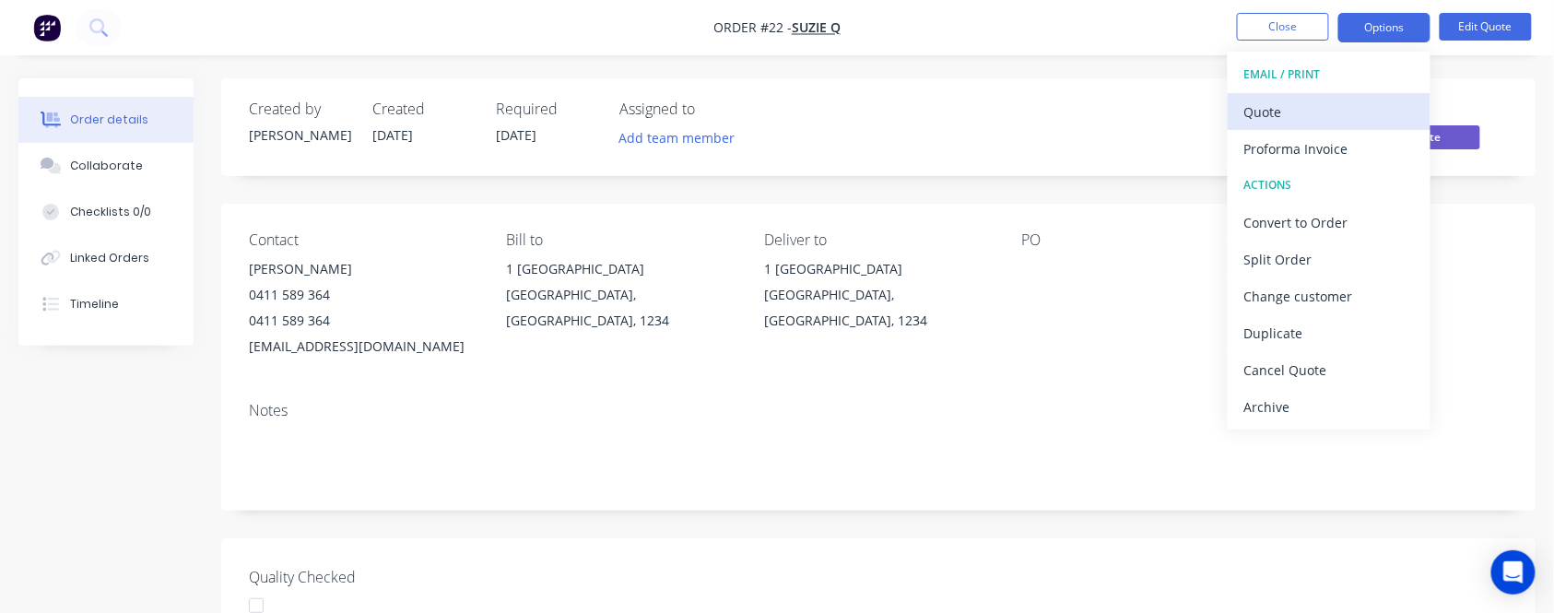
click at [1281, 111] on div "Quote" at bounding box center [1329, 112] width 170 height 27
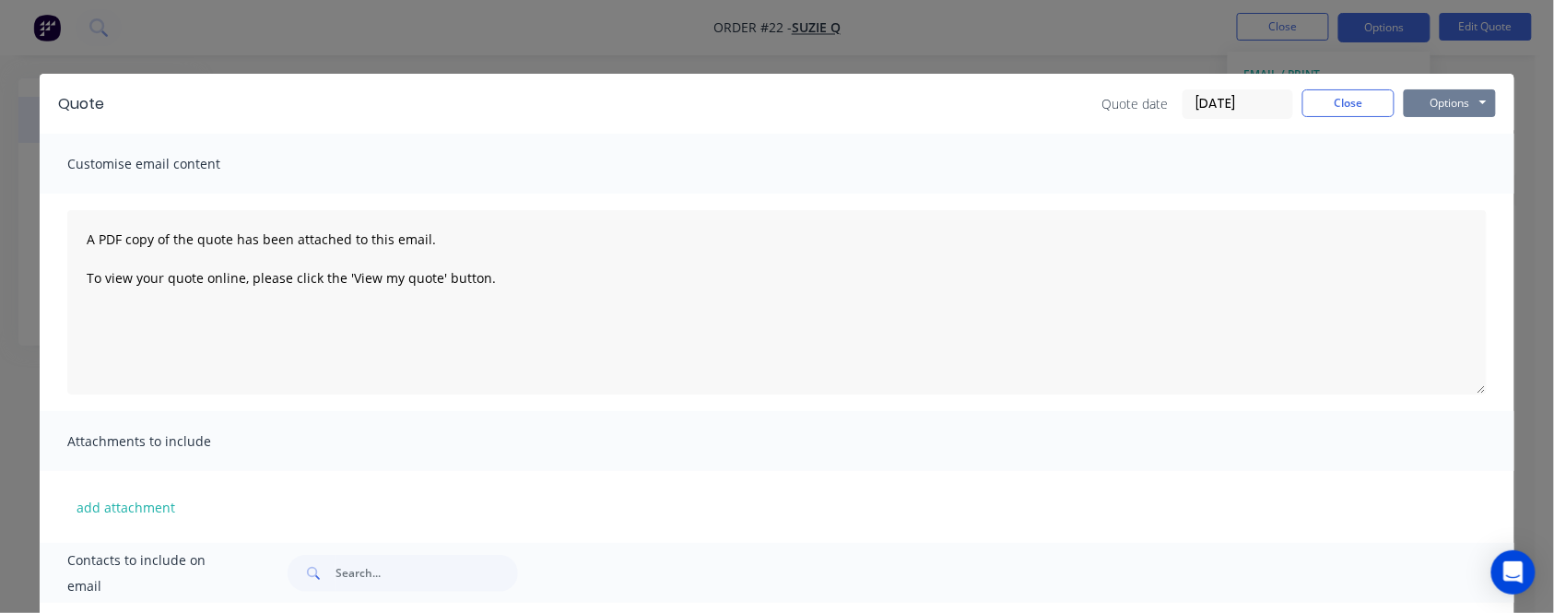
click at [1451, 92] on button "Options" at bounding box center [1450, 103] width 92 height 28
click at [1443, 129] on button "Preview" at bounding box center [1463, 136] width 118 height 30
drag, startPoint x: 1340, startPoint y: 99, endPoint x: 1388, endPoint y: 143, distance: 65.2
click at [1340, 98] on button "Close" at bounding box center [1348, 103] width 92 height 28
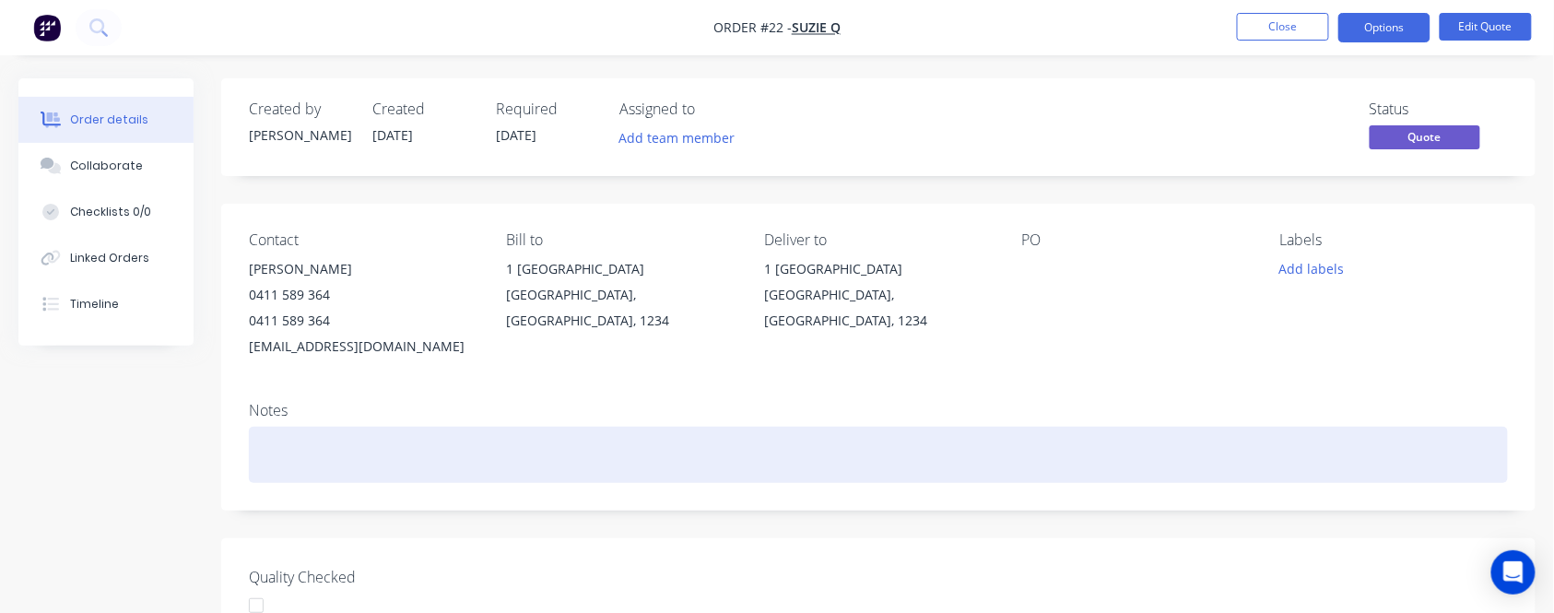
click at [289, 474] on div at bounding box center [878, 455] width 1259 height 56
click at [320, 440] on div at bounding box center [878, 455] width 1259 height 56
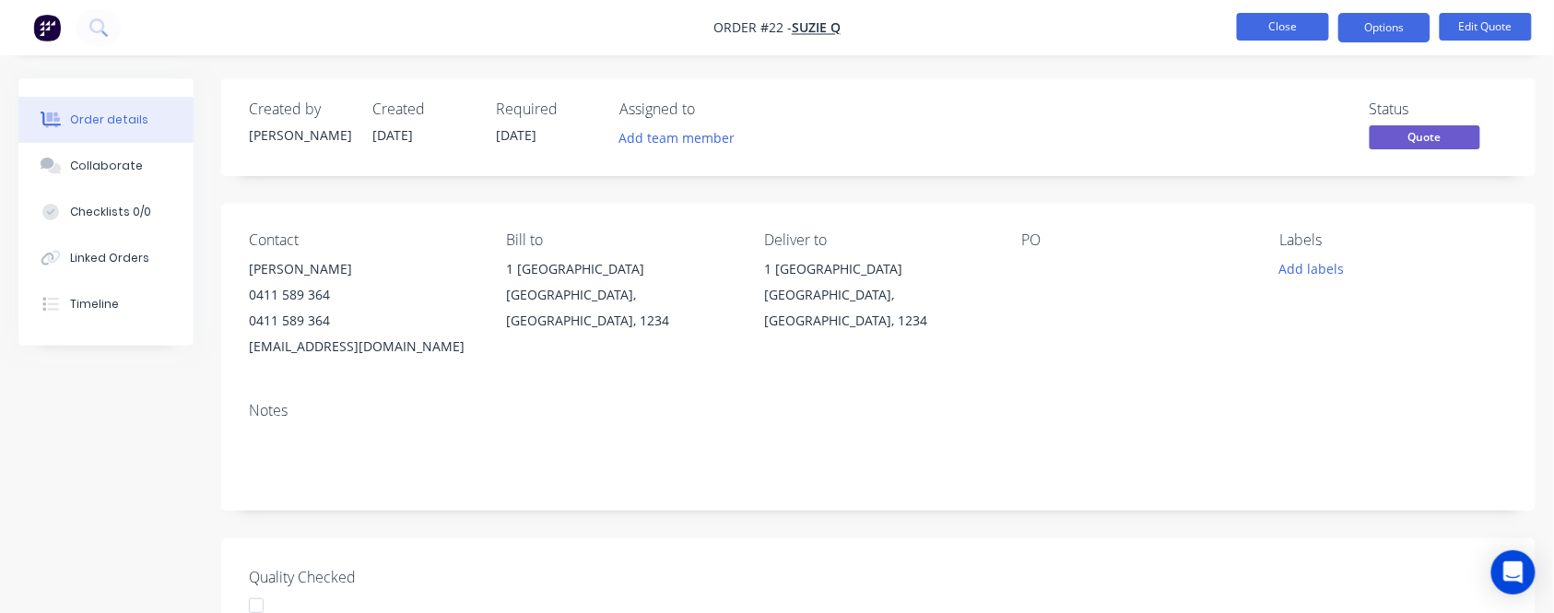
click at [1298, 32] on button "Close" at bounding box center [1283, 27] width 92 height 28
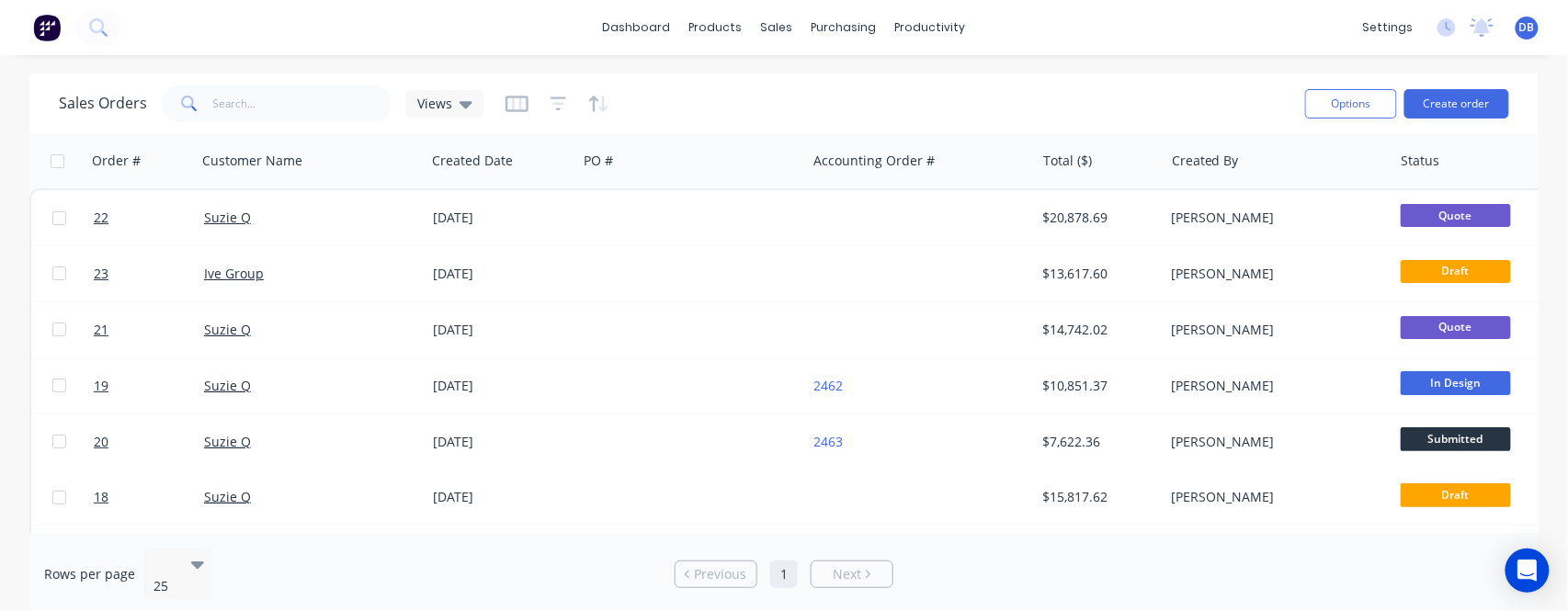
click at [737, 91] on div "Sales Orders Views" at bounding box center [674, 103] width 1232 height 45
click at [856, 85] on div "Sales Orders Views" at bounding box center [674, 103] width 1232 height 45
click at [856, 87] on div "Sales Orders Views" at bounding box center [674, 103] width 1232 height 45
click at [829, 123] on div "Customers" at bounding box center [841, 125] width 66 height 17
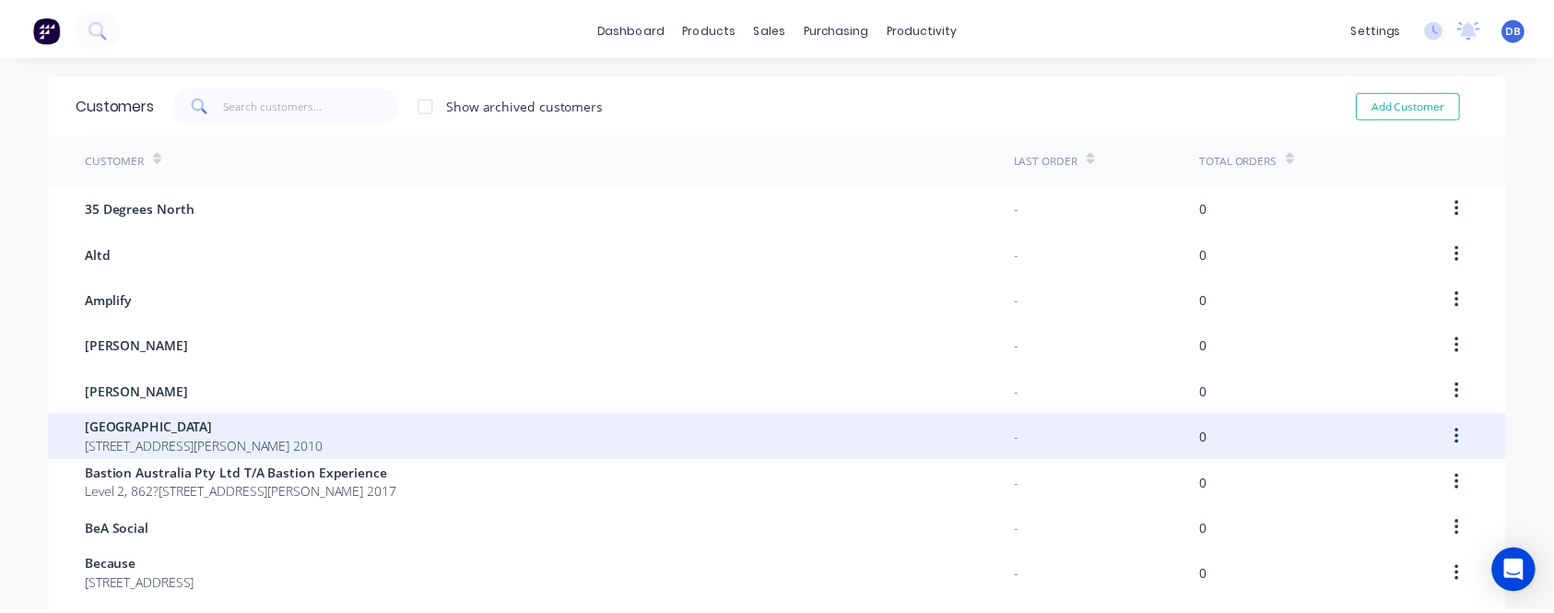
scroll to position [187, 0]
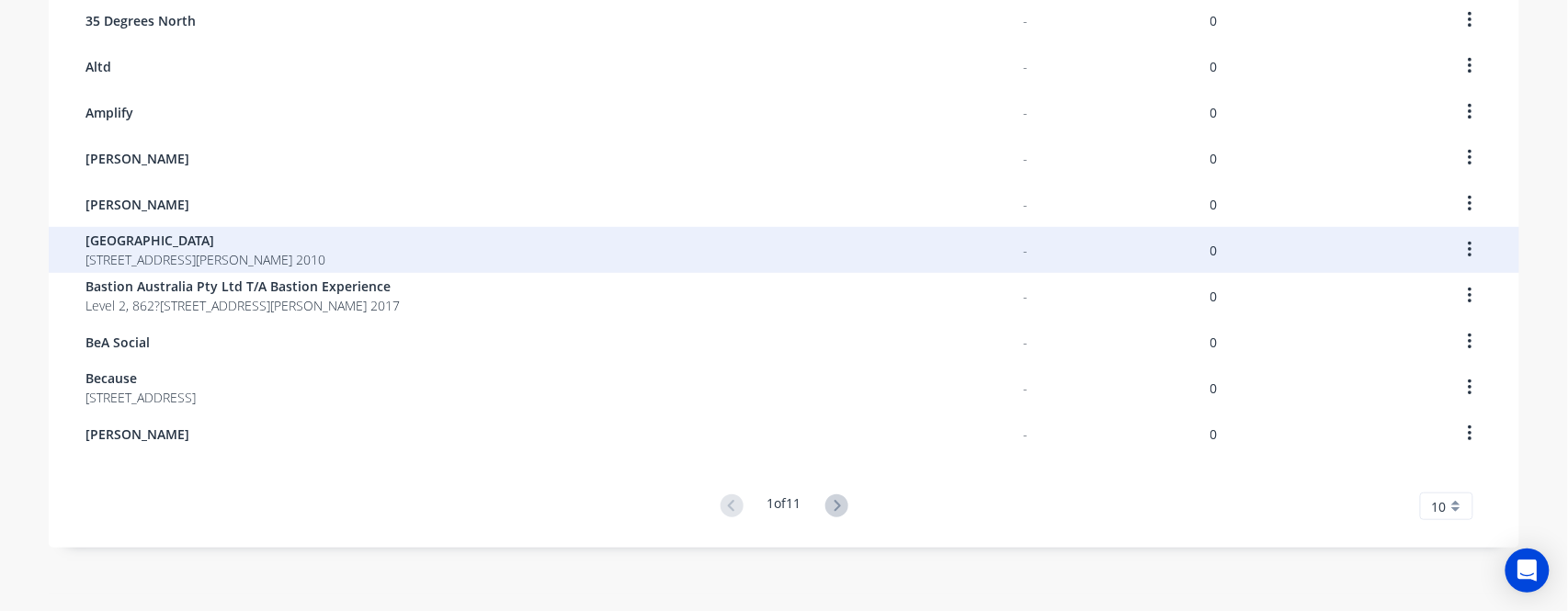
click at [395, 252] on div "[GEOGRAPHIC_DATA] [STREET_ADDRESS][PERSON_NAME] 2010" at bounding box center [555, 250] width 938 height 46
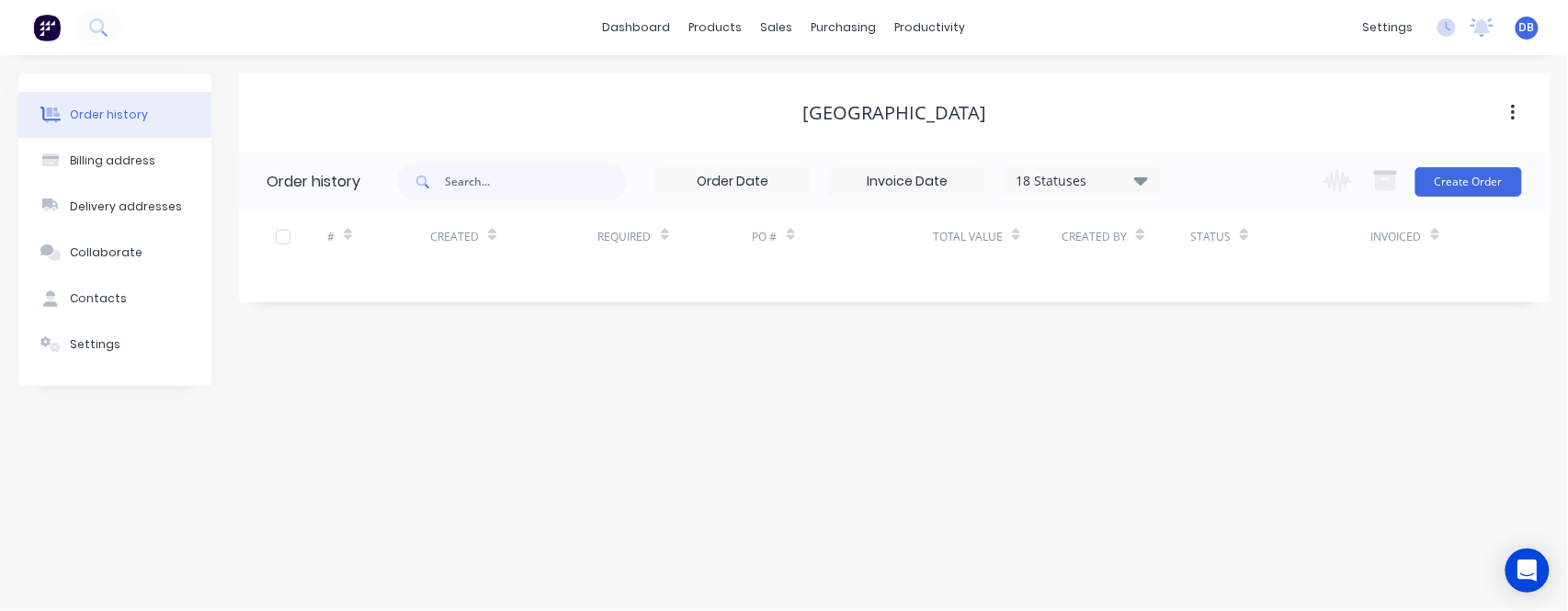
drag, startPoint x: 123, startPoint y: 6, endPoint x: 724, endPoint y: 98, distance: 608.0
click at [713, 120] on div "[GEOGRAPHIC_DATA]" at bounding box center [895, 113] width 1311 height 22
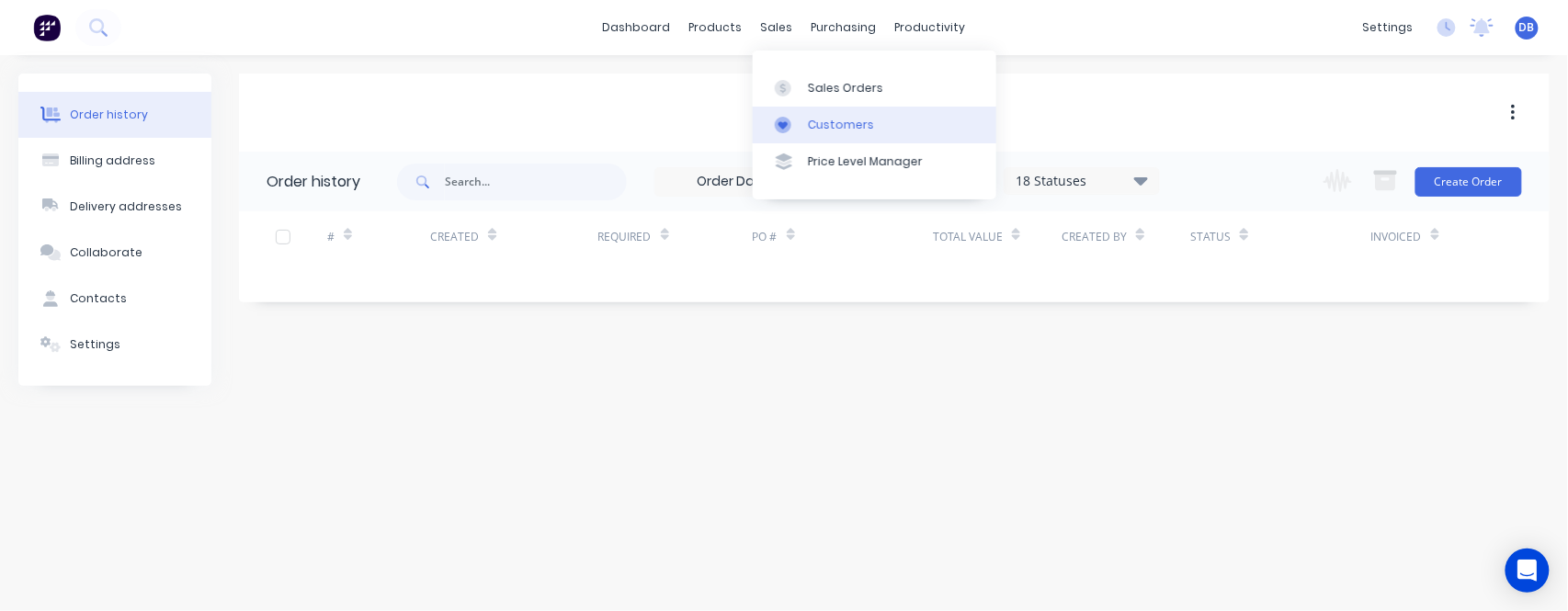
click at [818, 130] on div "Customers" at bounding box center [841, 125] width 66 height 17
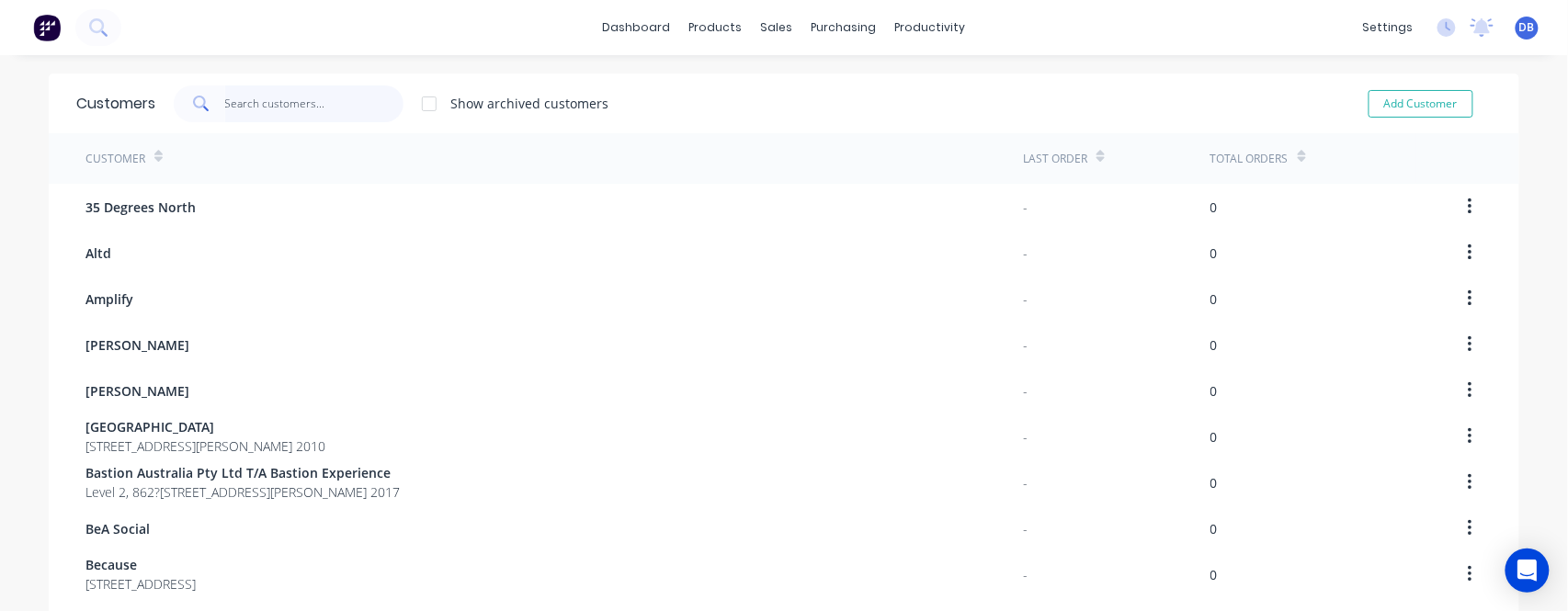
click at [258, 103] on input "text" at bounding box center [315, 104] width 180 height 37
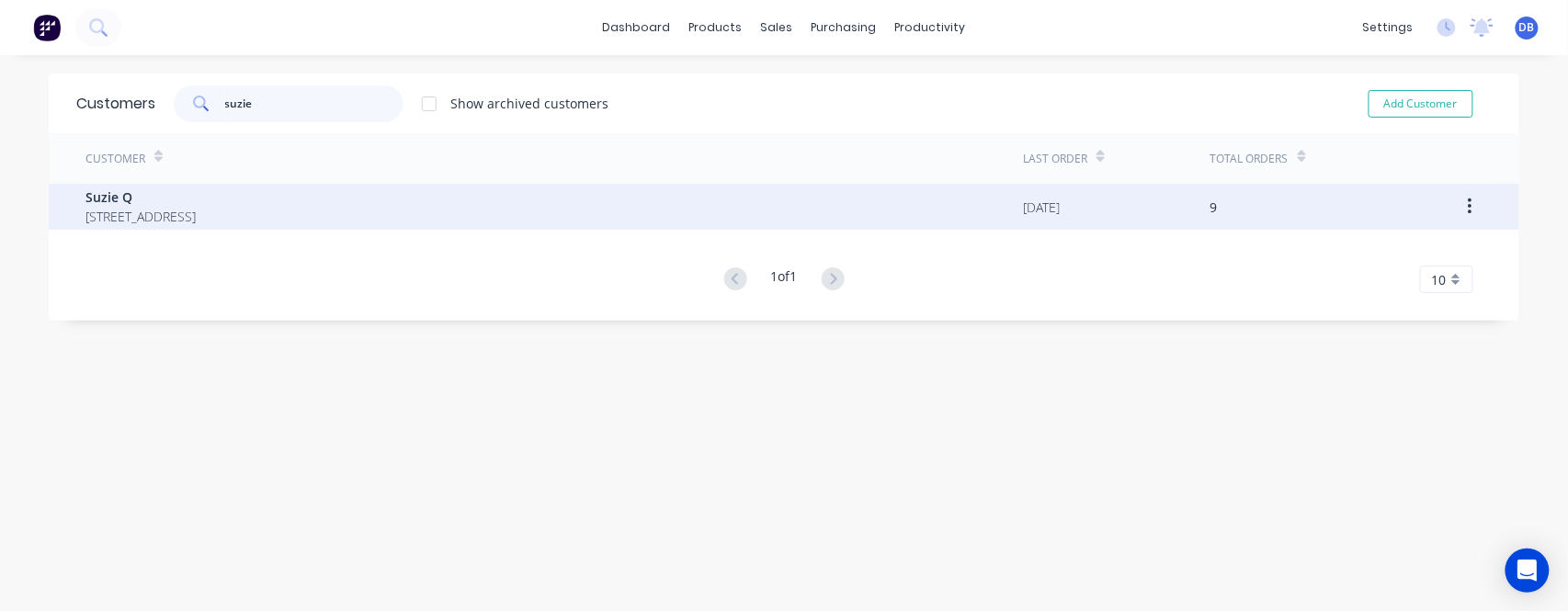
type input "suzie"
click at [196, 199] on span "Suzie Q" at bounding box center [141, 196] width 111 height 19
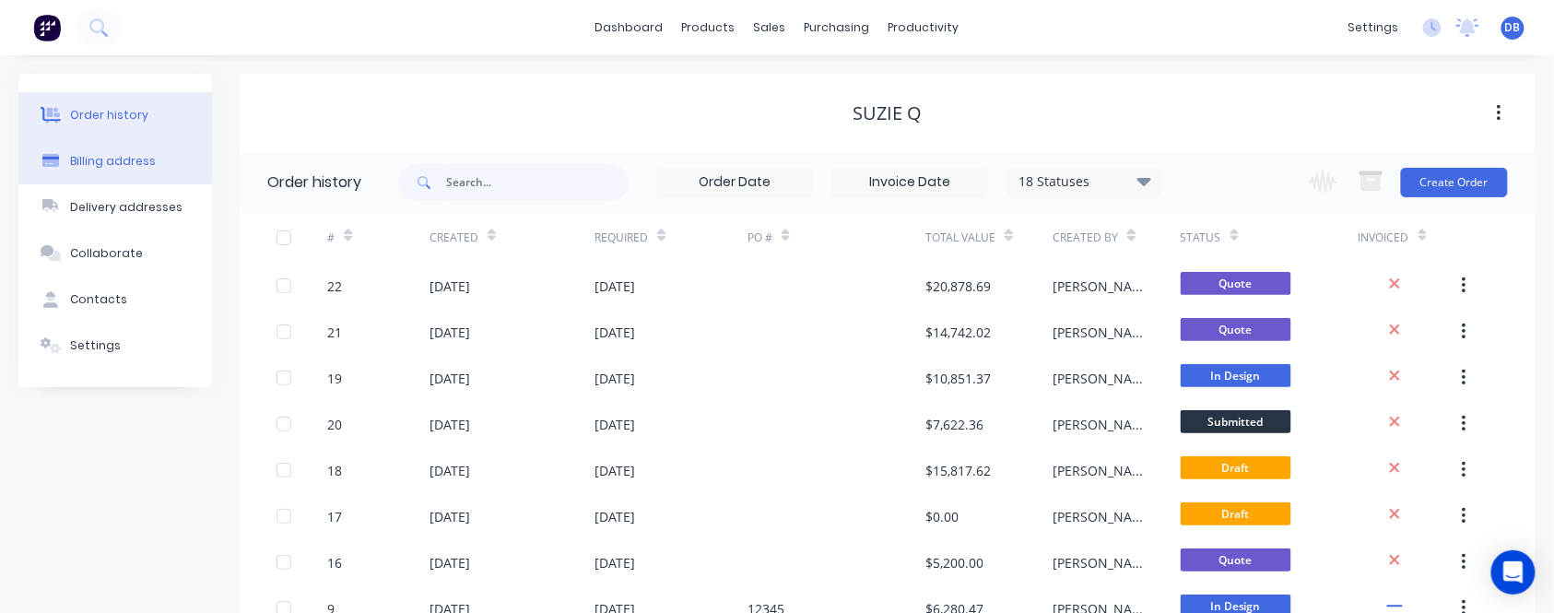
click at [115, 164] on div "Billing address" at bounding box center [113, 161] width 86 height 17
select select "AU"
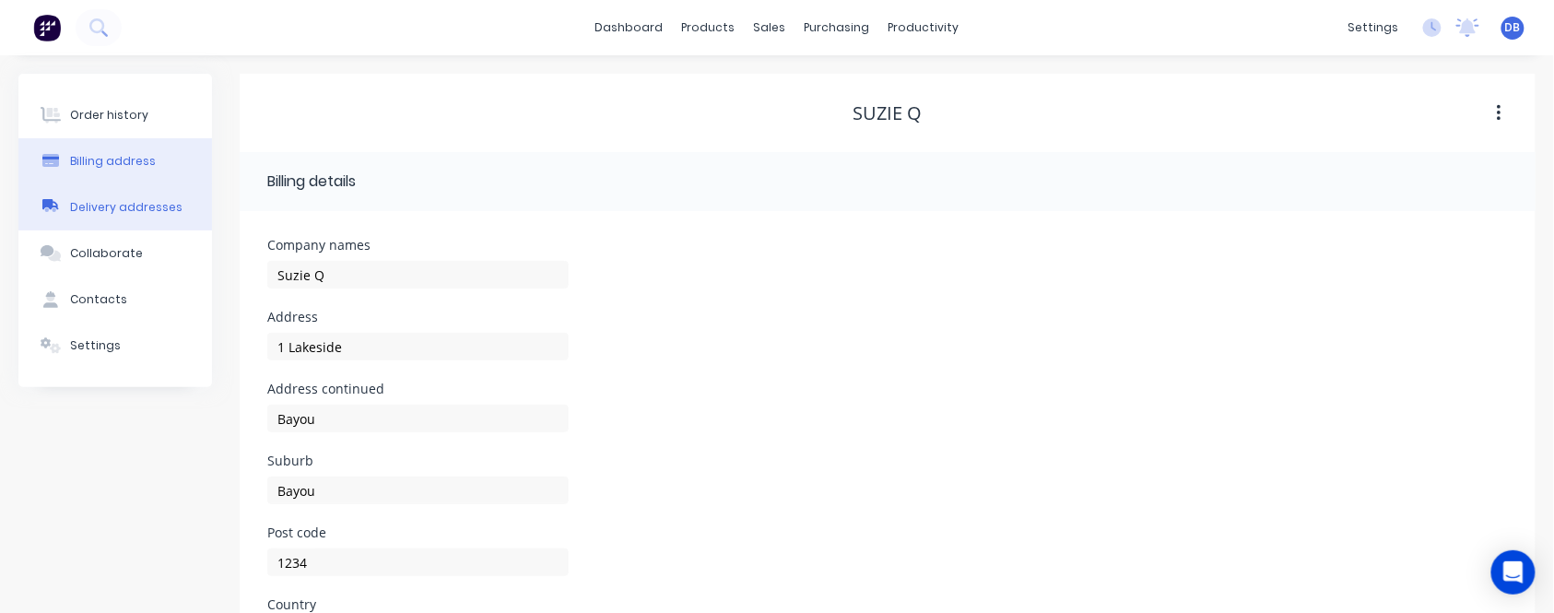
click at [133, 204] on div "Delivery addresses" at bounding box center [126, 207] width 112 height 17
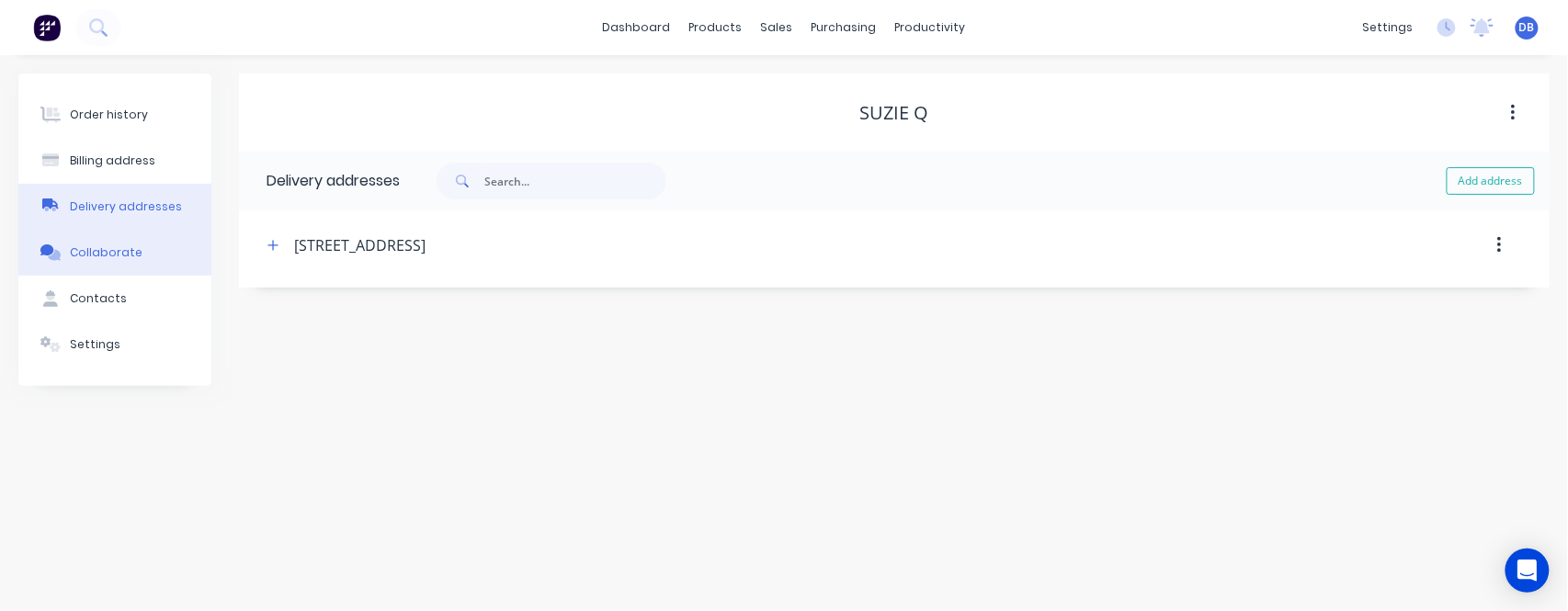
click at [115, 249] on div "Collaborate" at bounding box center [106, 252] width 73 height 17
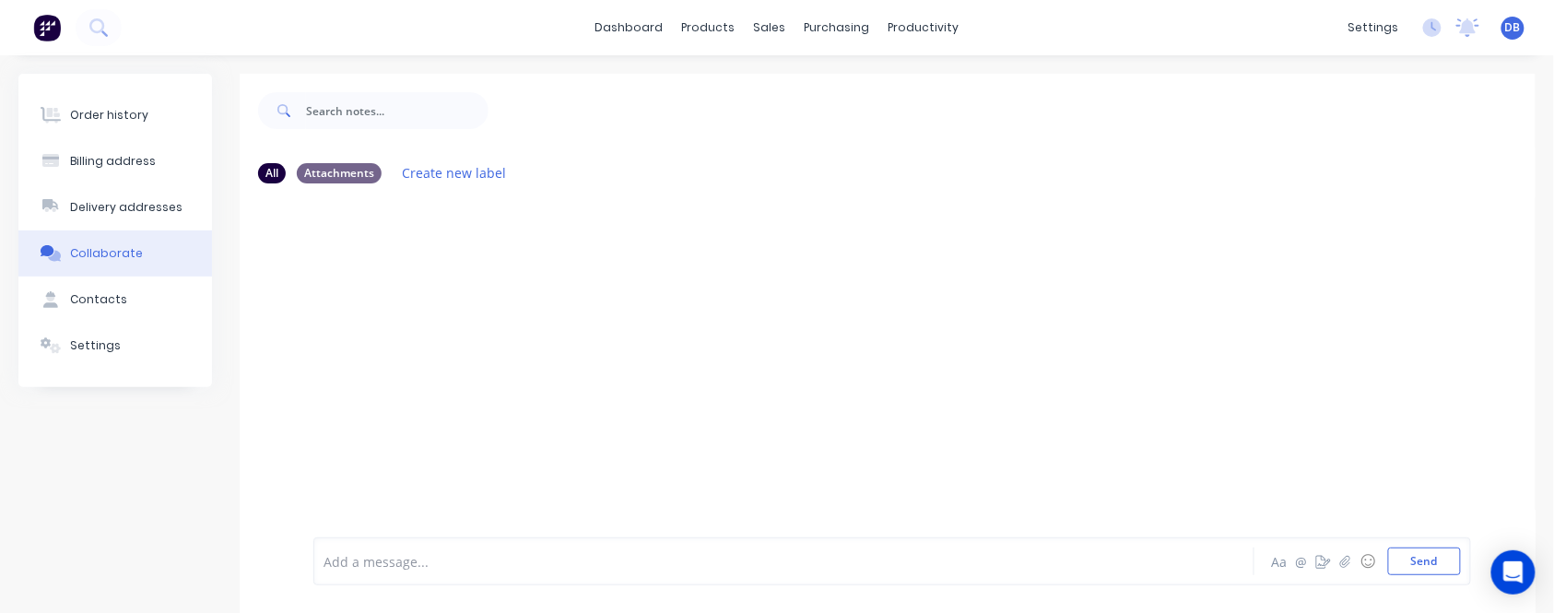
drag, startPoint x: 81, startPoint y: 296, endPoint x: 457, endPoint y: 388, distance: 387.2
click at [82, 297] on div "Contacts" at bounding box center [98, 299] width 57 height 17
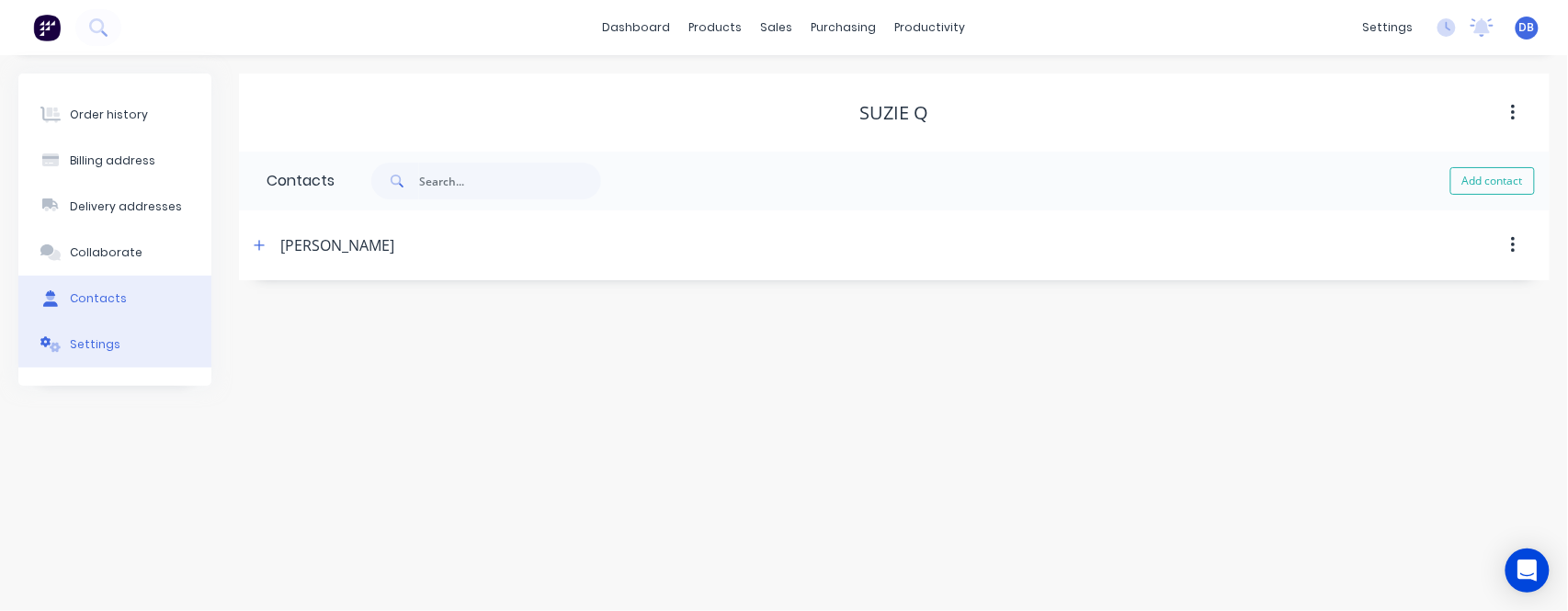
click at [124, 333] on button "Settings" at bounding box center [115, 345] width 194 height 46
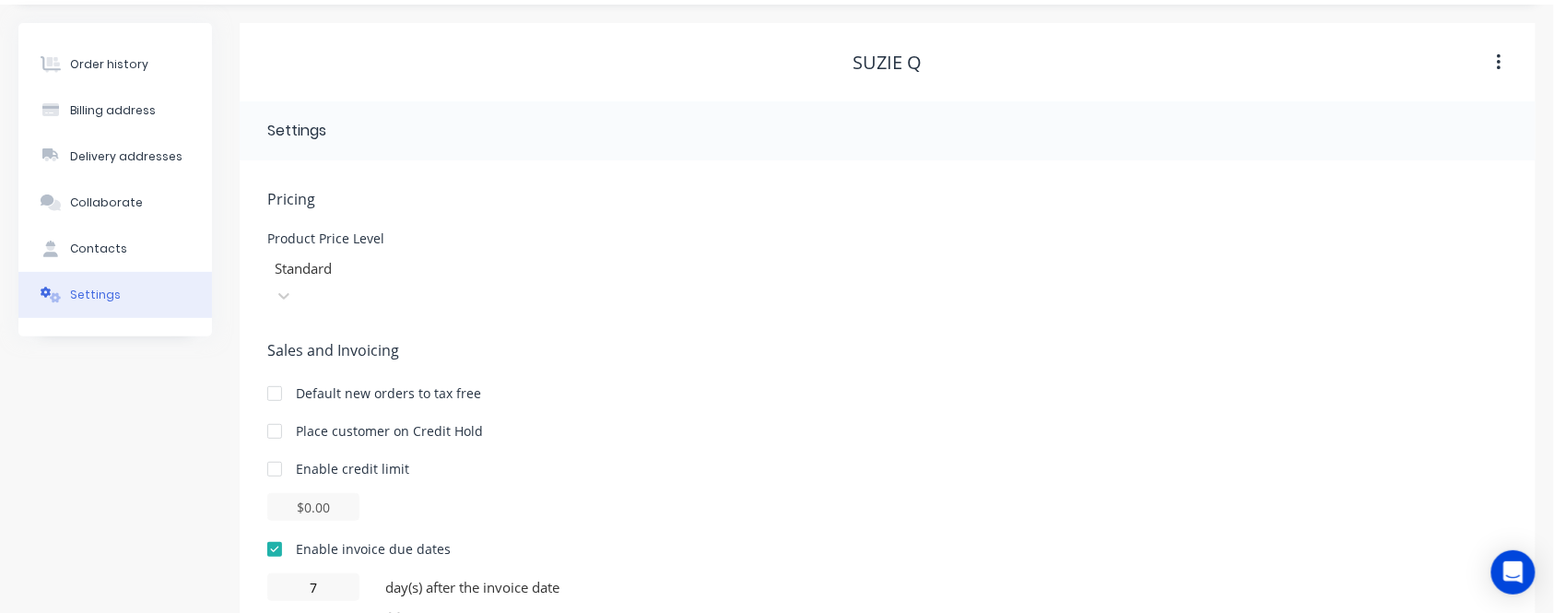
scroll to position [123, 0]
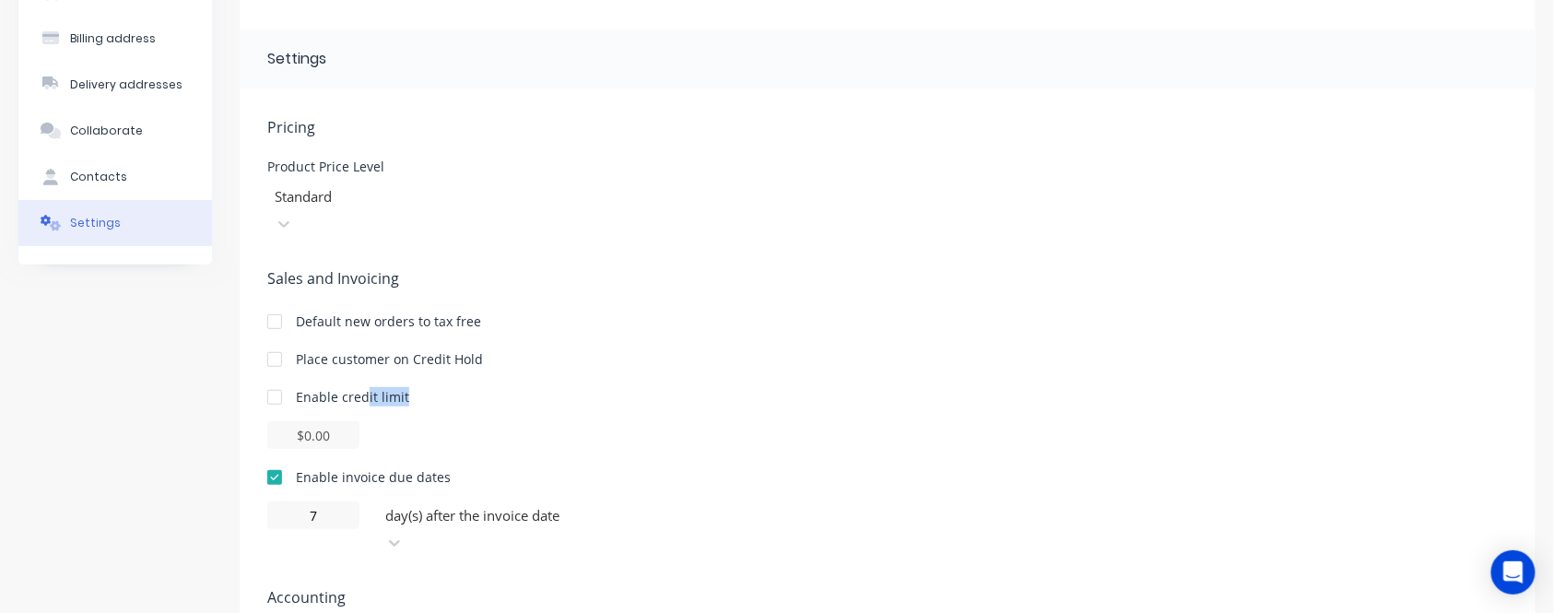
click at [436, 387] on div "Enable credit limit" at bounding box center [887, 396] width 1241 height 19
click at [433, 387] on div "Enable credit limit" at bounding box center [887, 396] width 1241 height 19
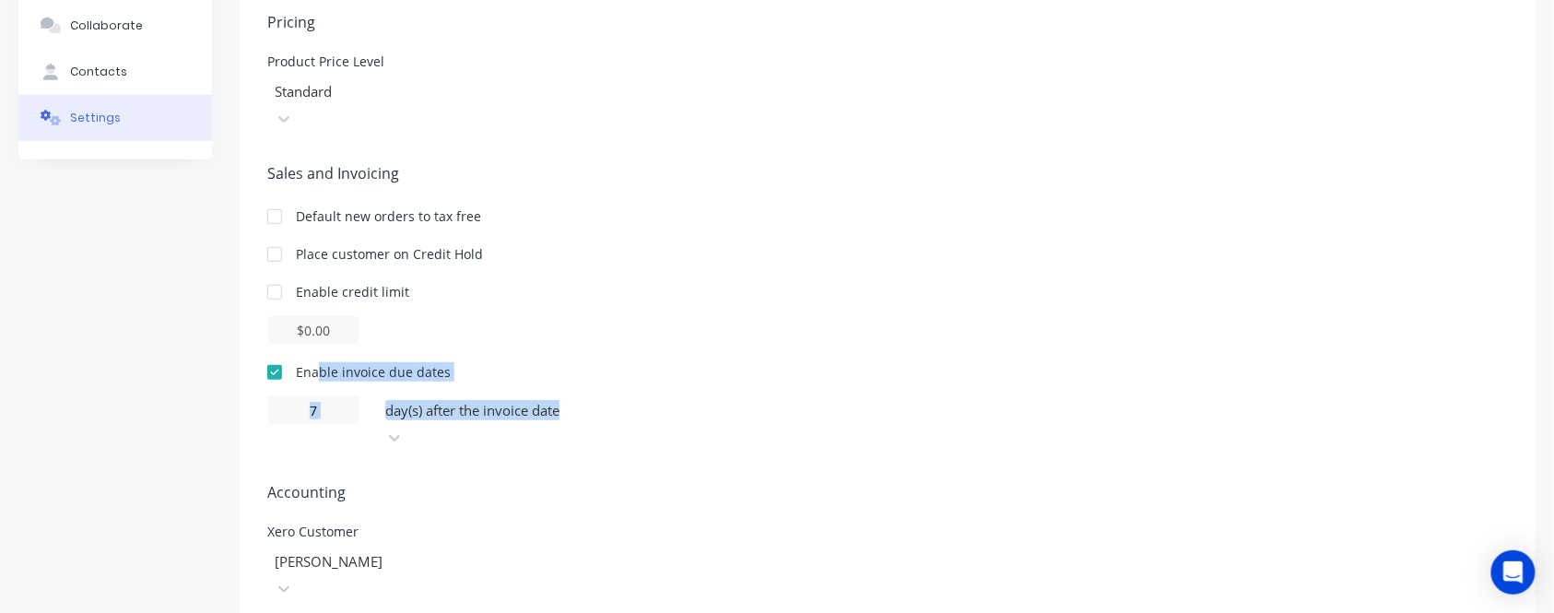
drag, startPoint x: 343, startPoint y: 343, endPoint x: 465, endPoint y: 356, distance: 122.4
click at [455, 362] on div "Enable invoice due dates 7 day(s) after the invoice date" at bounding box center [887, 406] width 1241 height 89
click at [498, 323] on div "Sales and Invoicing Default new orders to tax free Place customer on Credit Hol…" at bounding box center [887, 306] width 1241 height 289
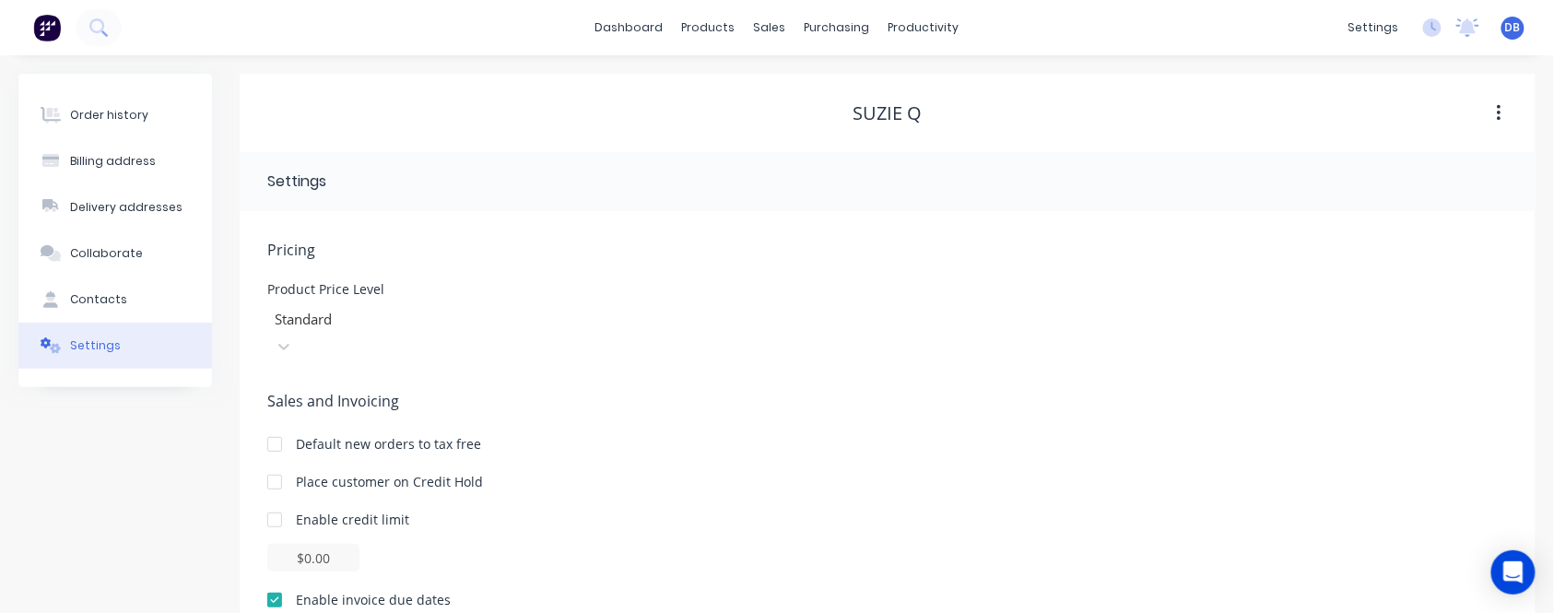
scroll to position [123, 0]
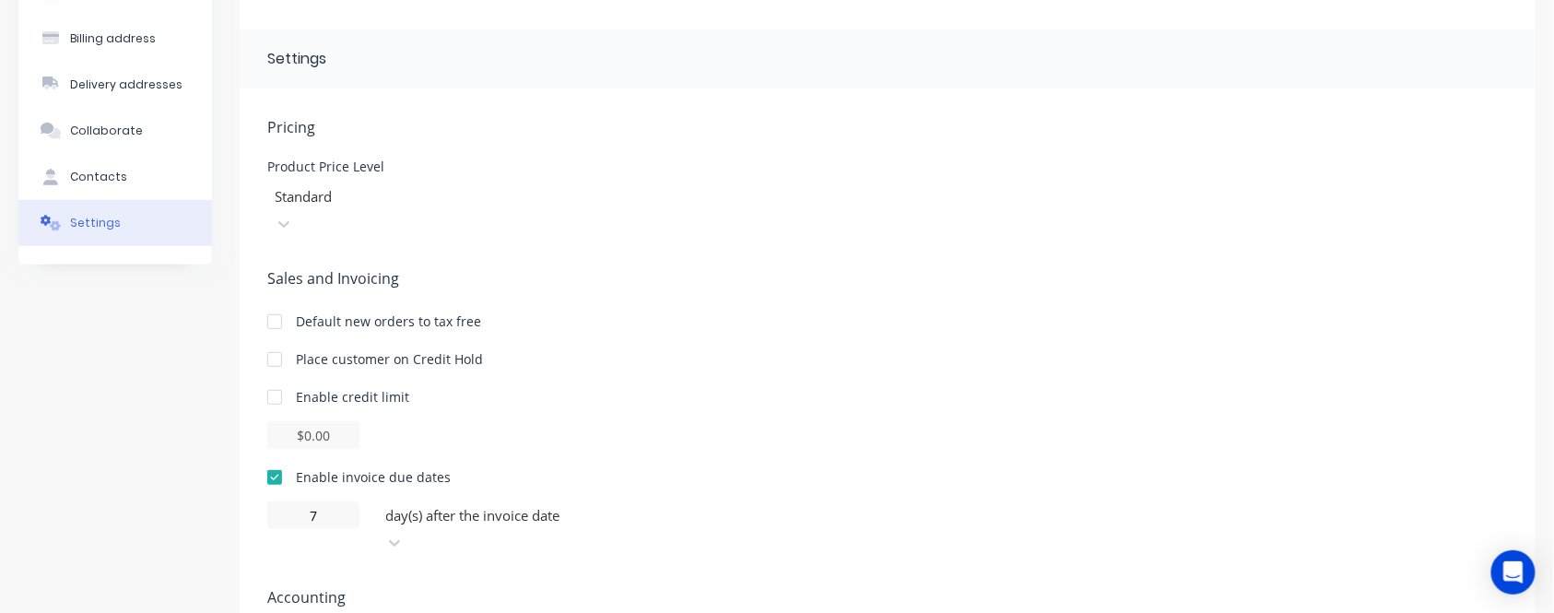
click at [723, 312] on div "Default new orders to tax free" at bounding box center [887, 321] width 1241 height 19
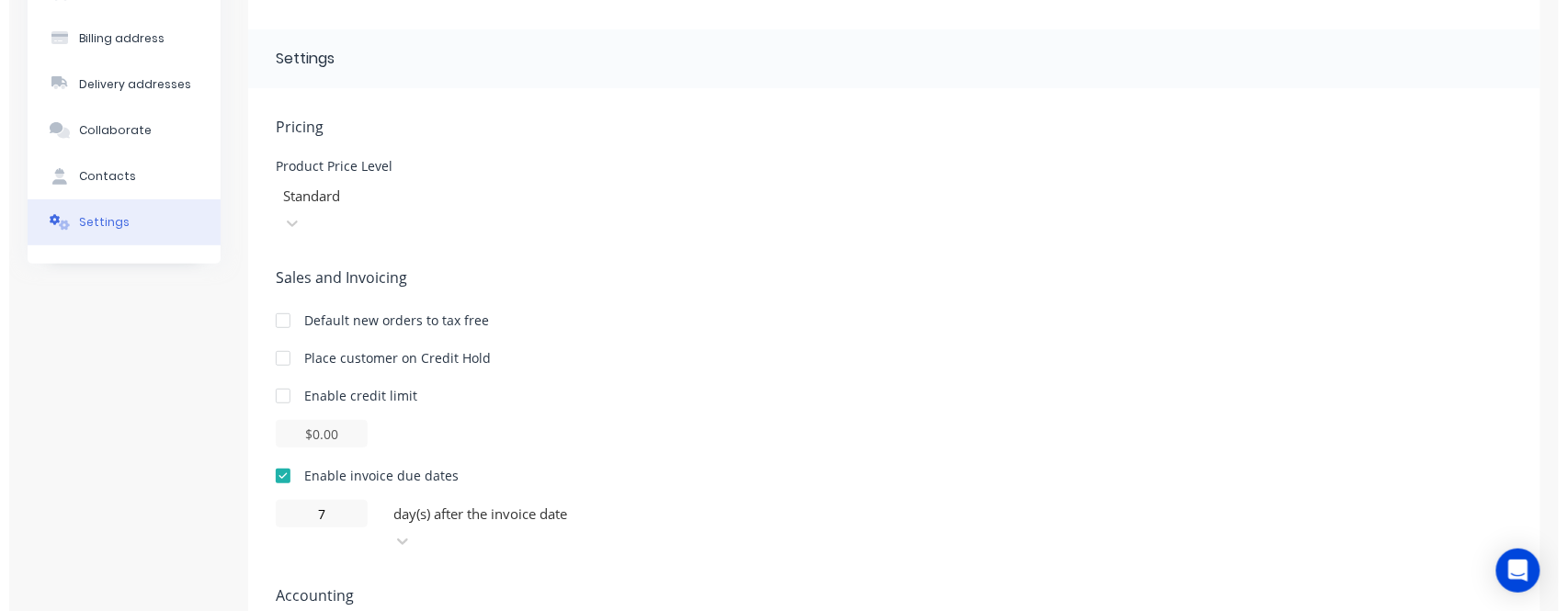
scroll to position [0, 0]
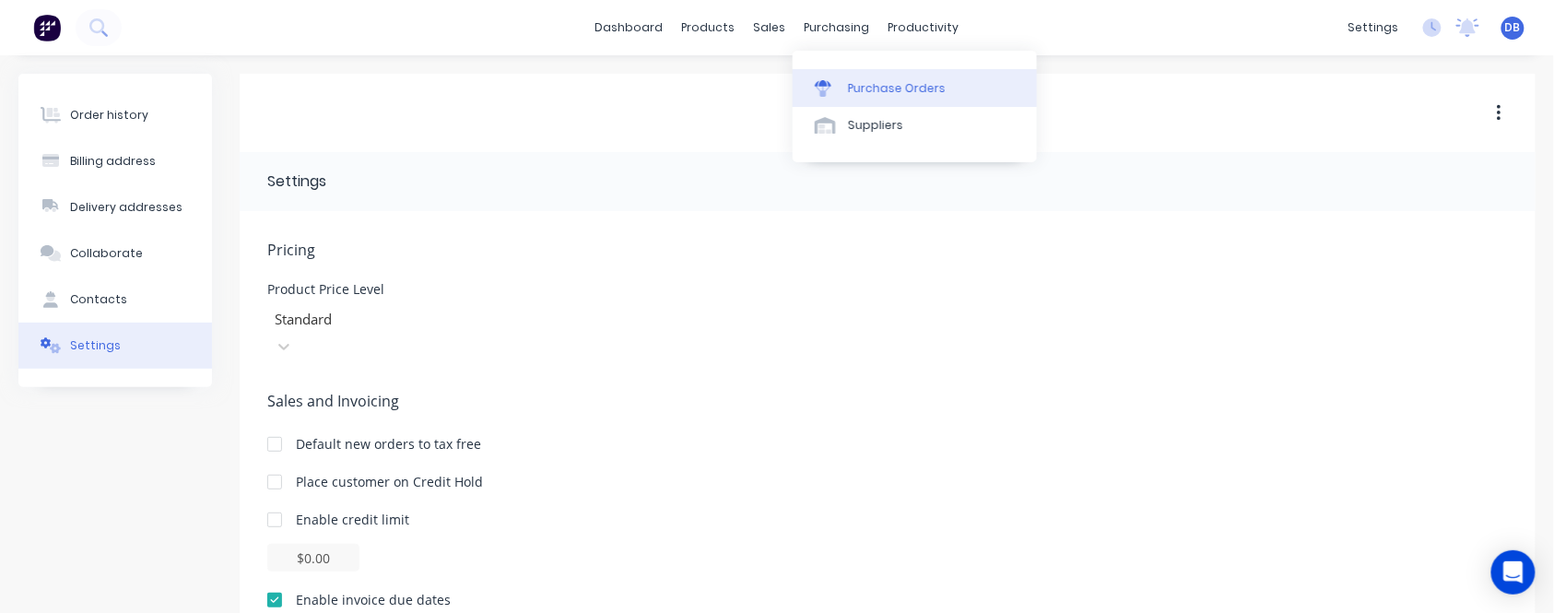
click at [856, 86] on div "Purchase Orders" at bounding box center [897, 88] width 98 height 17
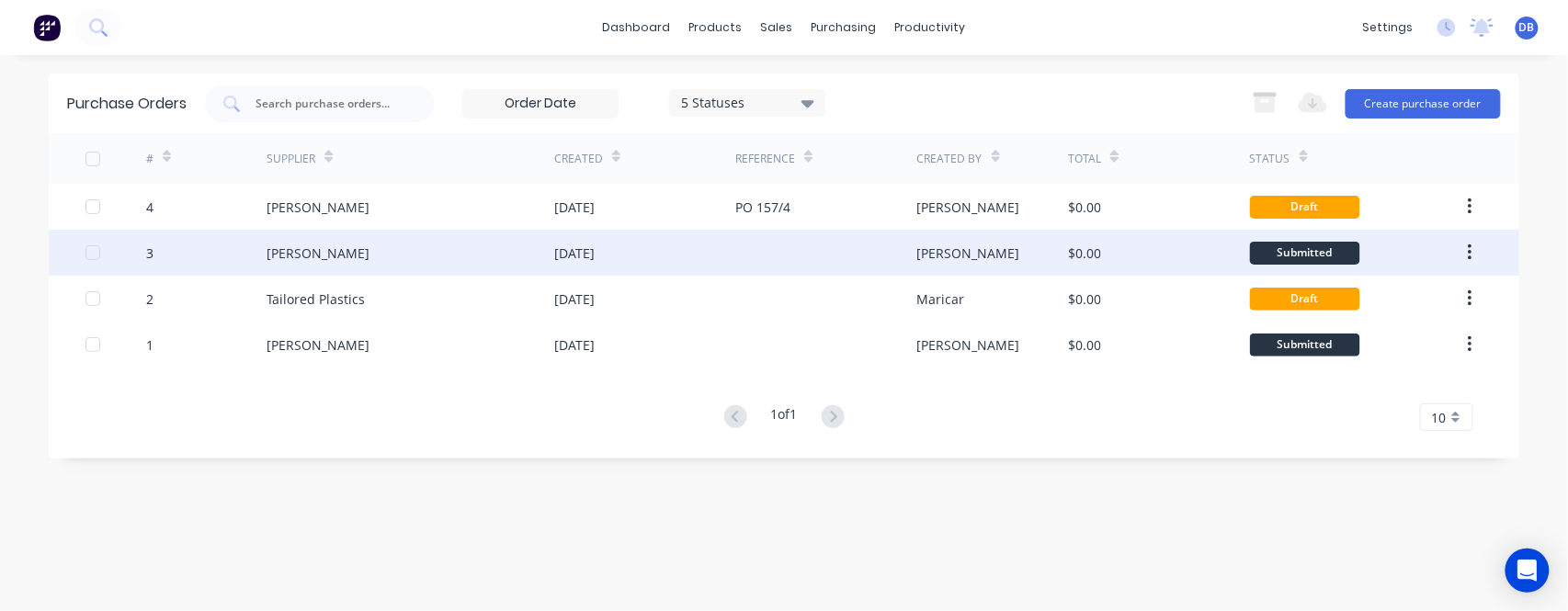
click at [716, 246] on div "[DATE]" at bounding box center [645, 252] width 182 height 46
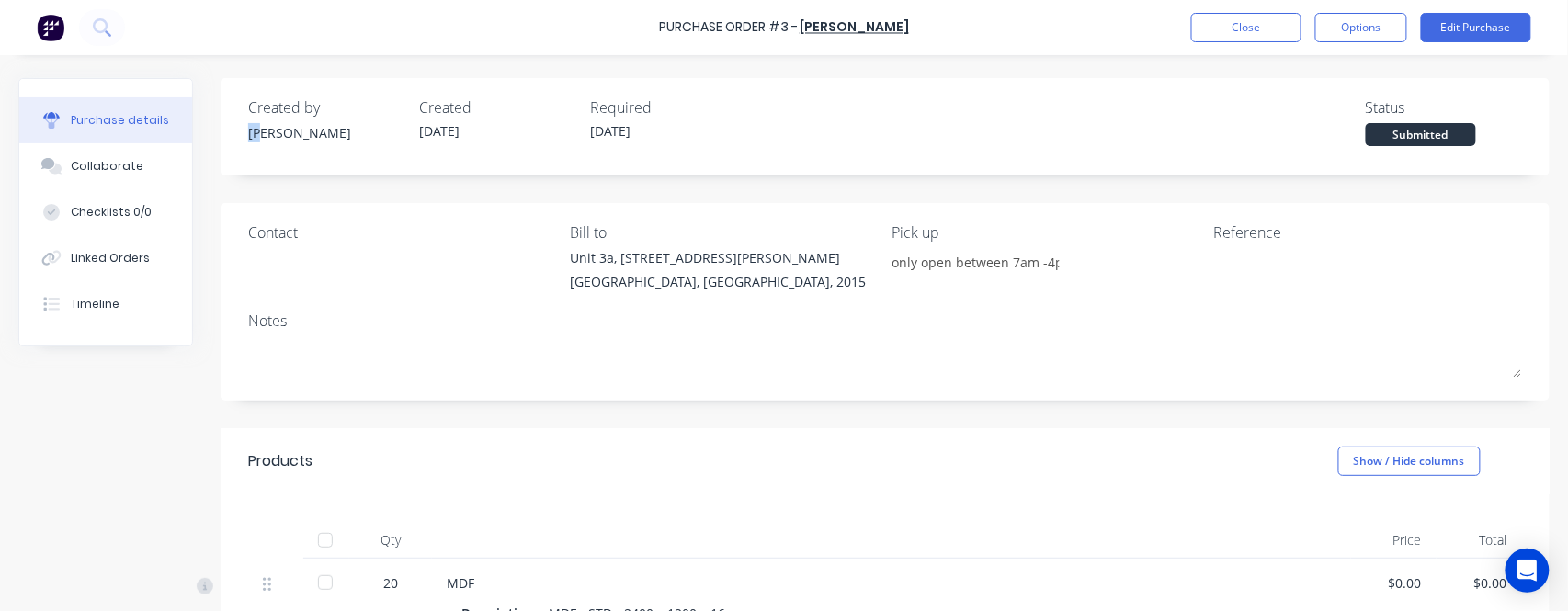
drag, startPoint x: 249, startPoint y: 132, endPoint x: 359, endPoint y: 135, distance: 110.0
click at [359, 135] on div "[PERSON_NAME]" at bounding box center [326, 133] width 157 height 19
click at [502, 119] on div "Created [DATE]" at bounding box center [497, 122] width 157 height 50
click at [650, 131] on label "[DATE]" at bounding box center [658, 133] width 157 height 25
click at [276, 257] on div "Contact" at bounding box center [402, 260] width 308 height 79
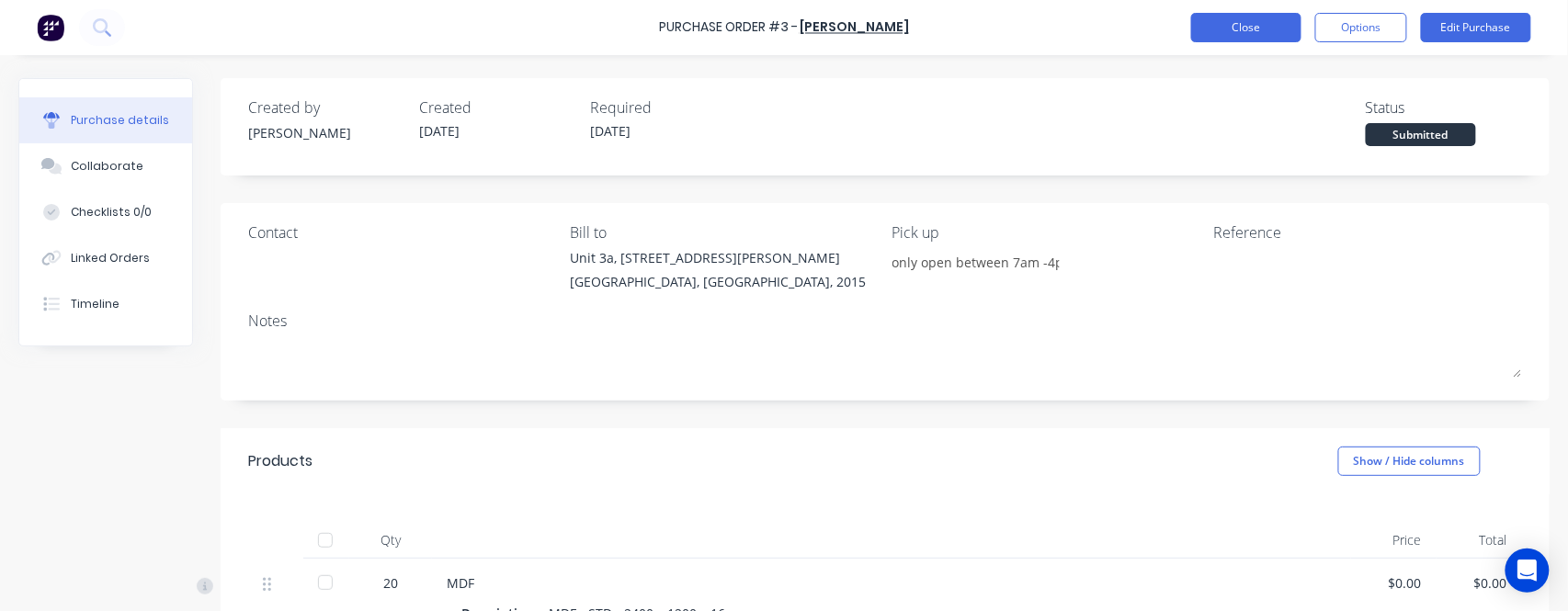
click at [1259, 29] on button "Close" at bounding box center [1247, 27] width 111 height 29
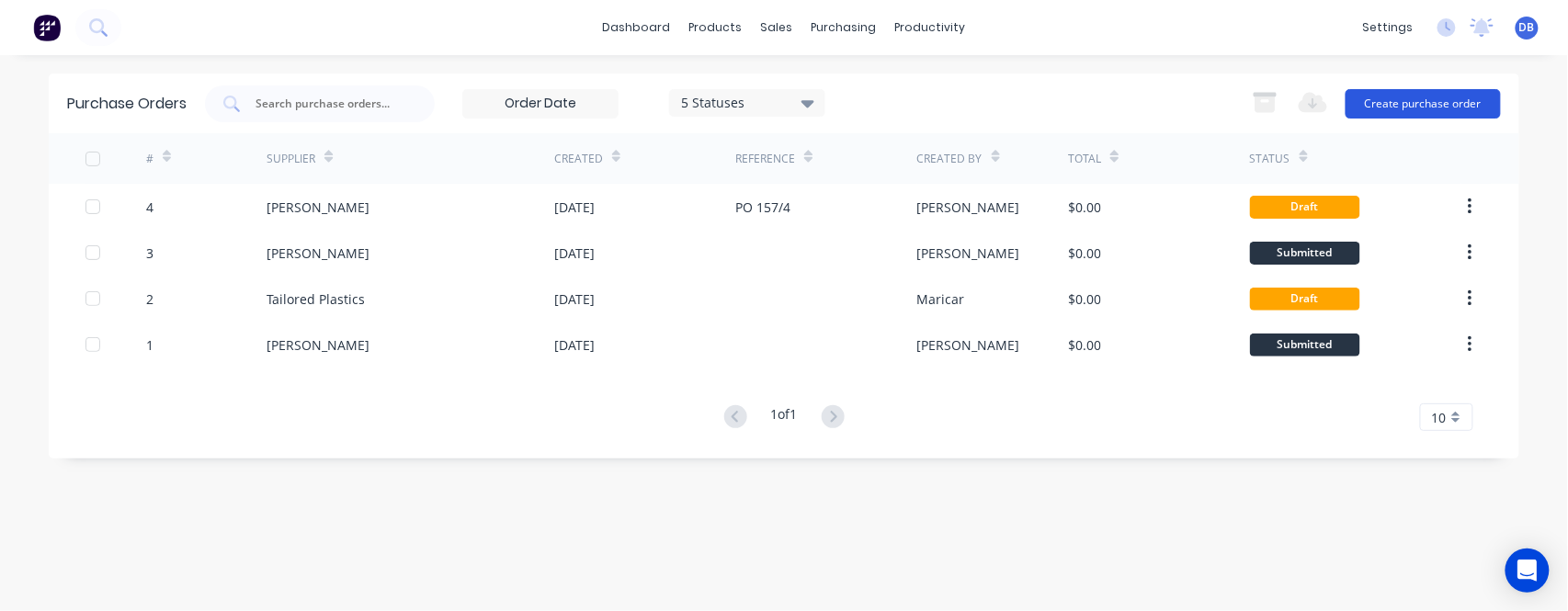
click at [1452, 105] on button "Create purchase order" at bounding box center [1423, 103] width 156 height 29
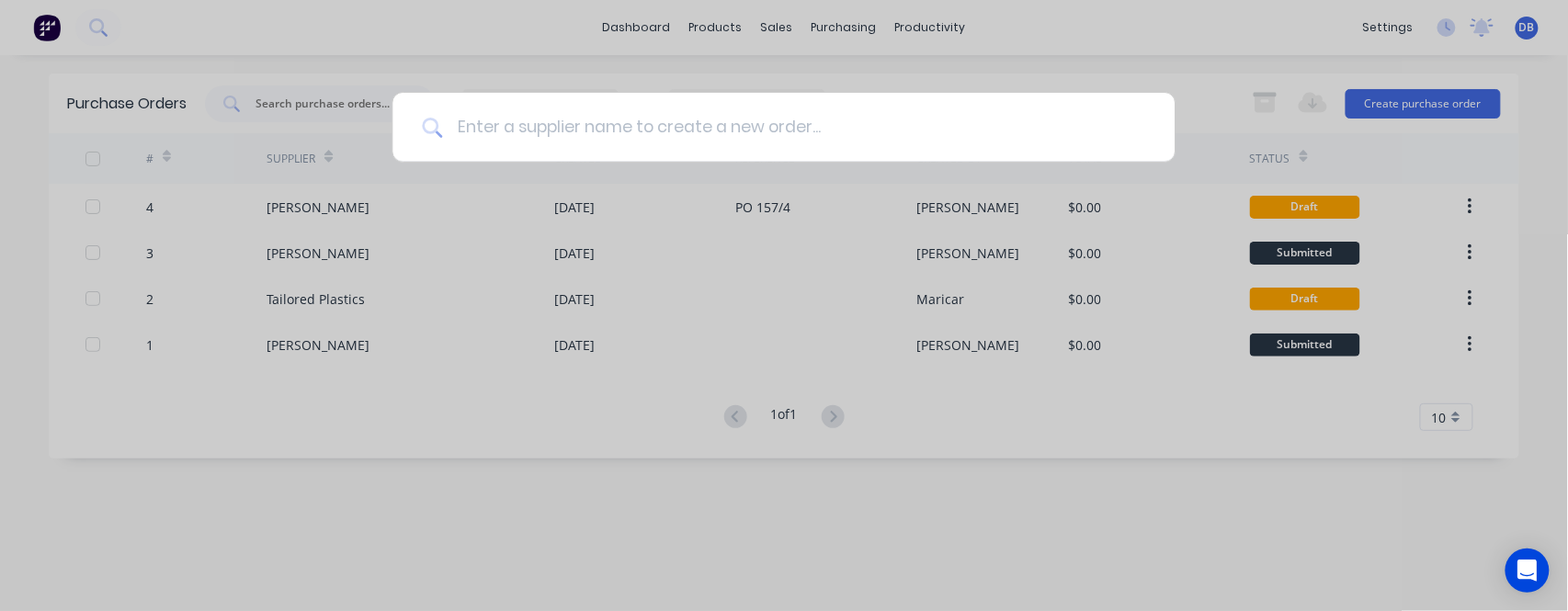
click at [785, 130] on input at bounding box center [793, 127] width 703 height 69
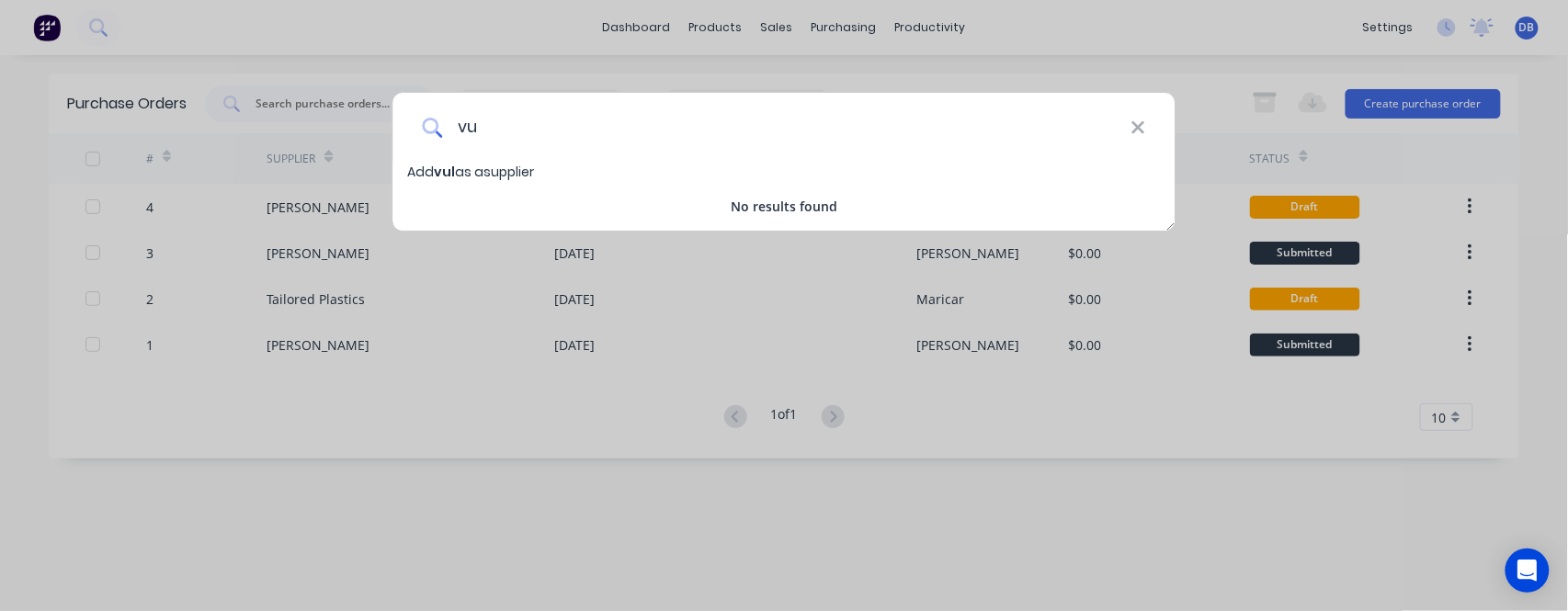
type input "v"
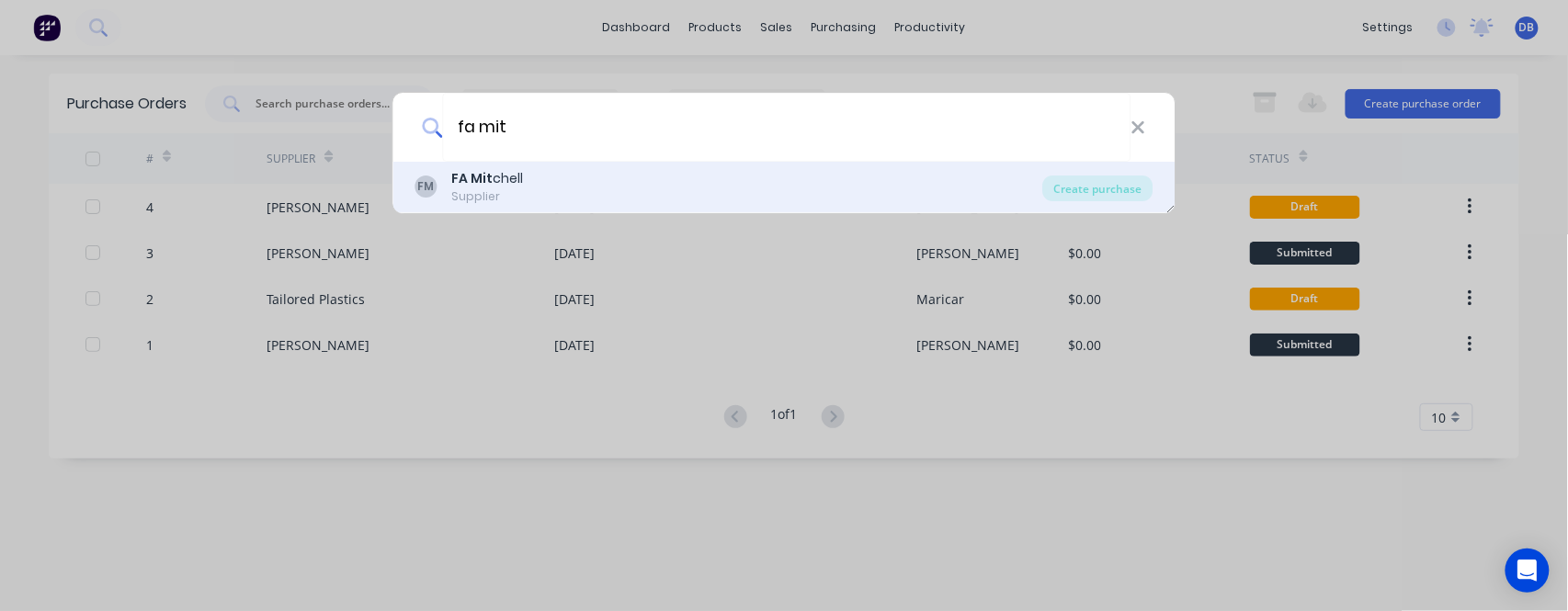
type input "fa mit"
click at [529, 178] on div "FM FA Mit chell Supplier" at bounding box center [730, 187] width 628 height 36
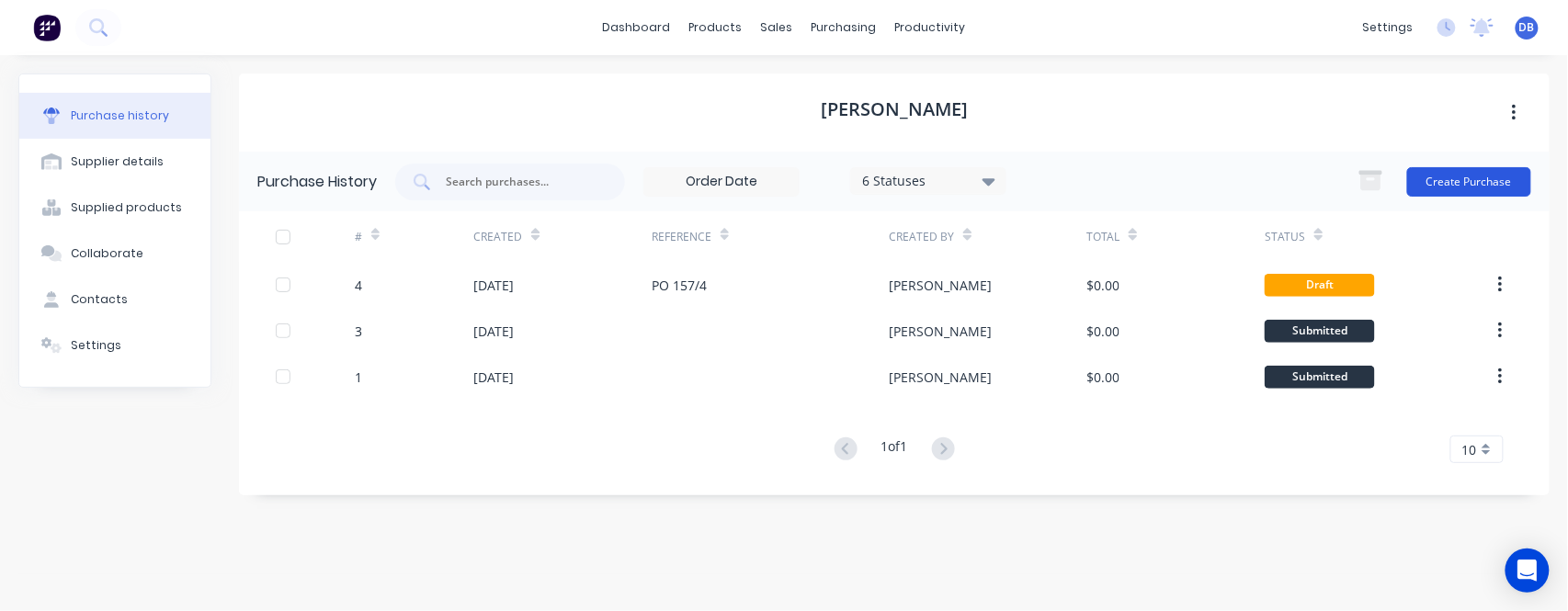
click at [1461, 172] on button "Create Purchase" at bounding box center [1469, 181] width 124 height 29
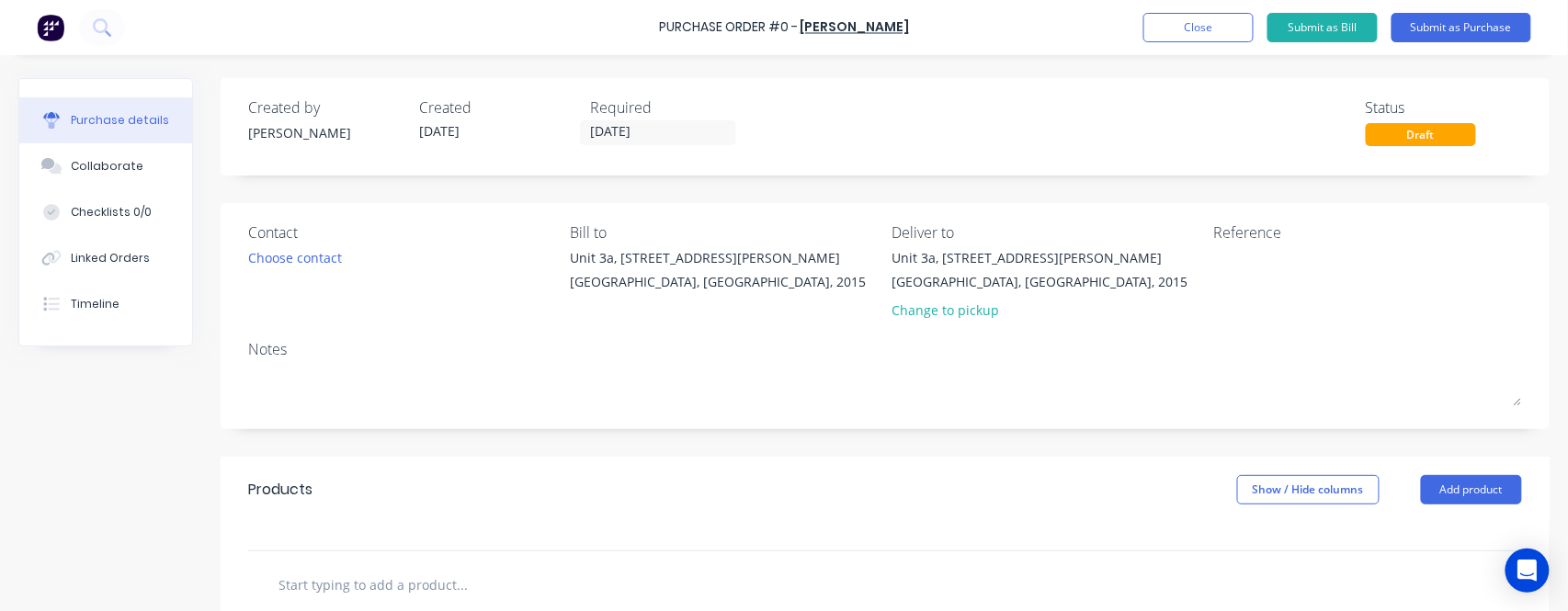
click at [257, 138] on div "[PERSON_NAME]" at bounding box center [326, 133] width 157 height 19
click at [650, 128] on input "[DATE]" at bounding box center [658, 133] width 155 height 23
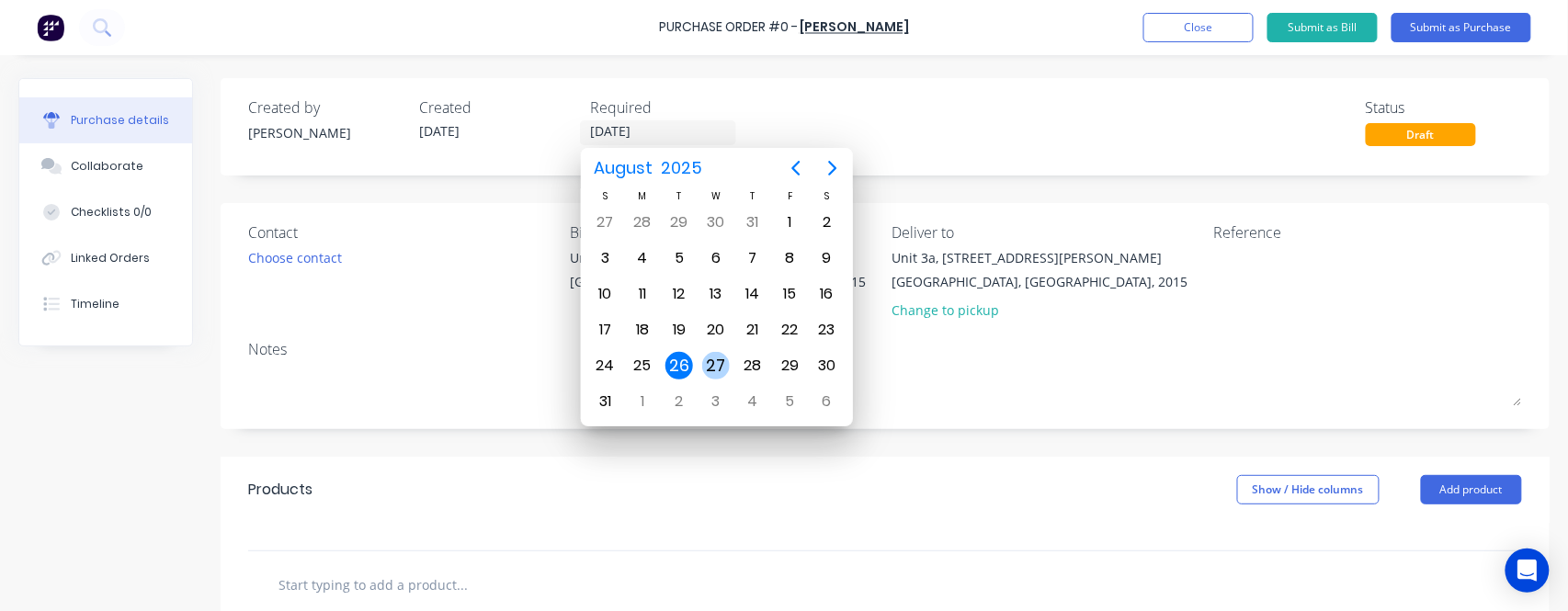
click at [710, 357] on div "27" at bounding box center [716, 366] width 28 height 28
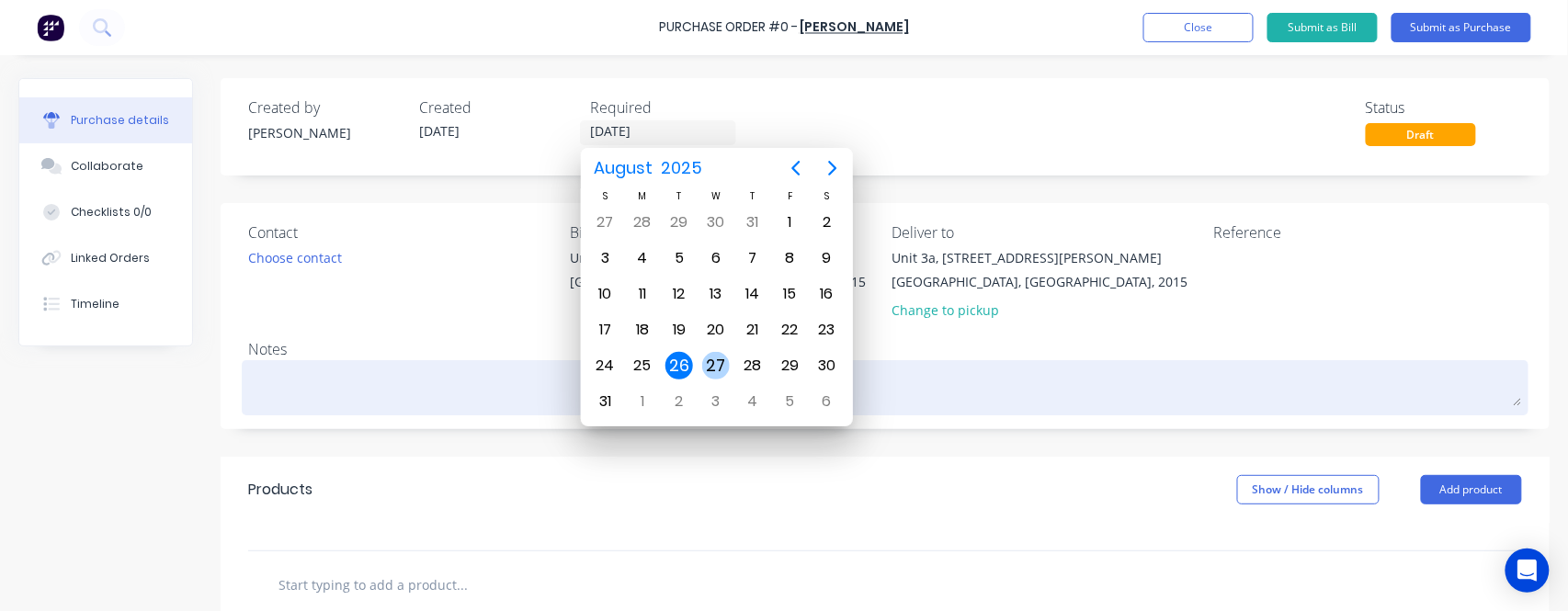
type input "[DATE]"
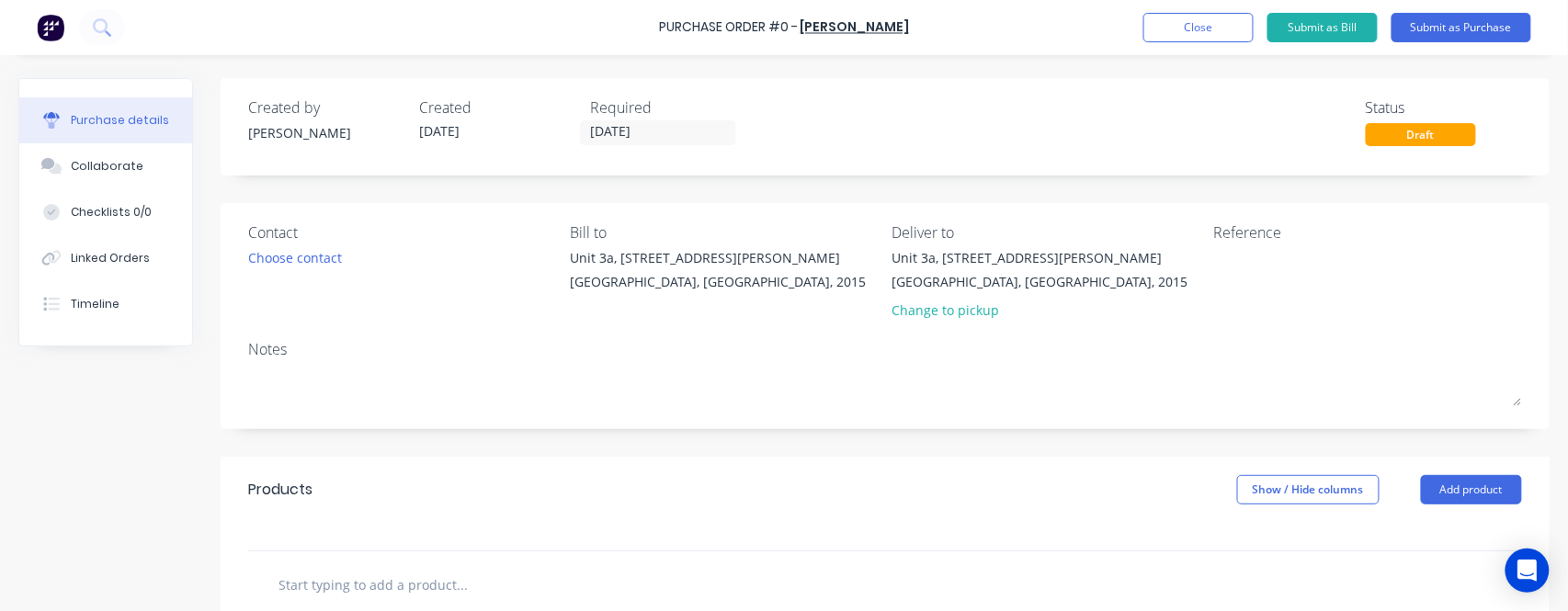
scroll to position [123, 0]
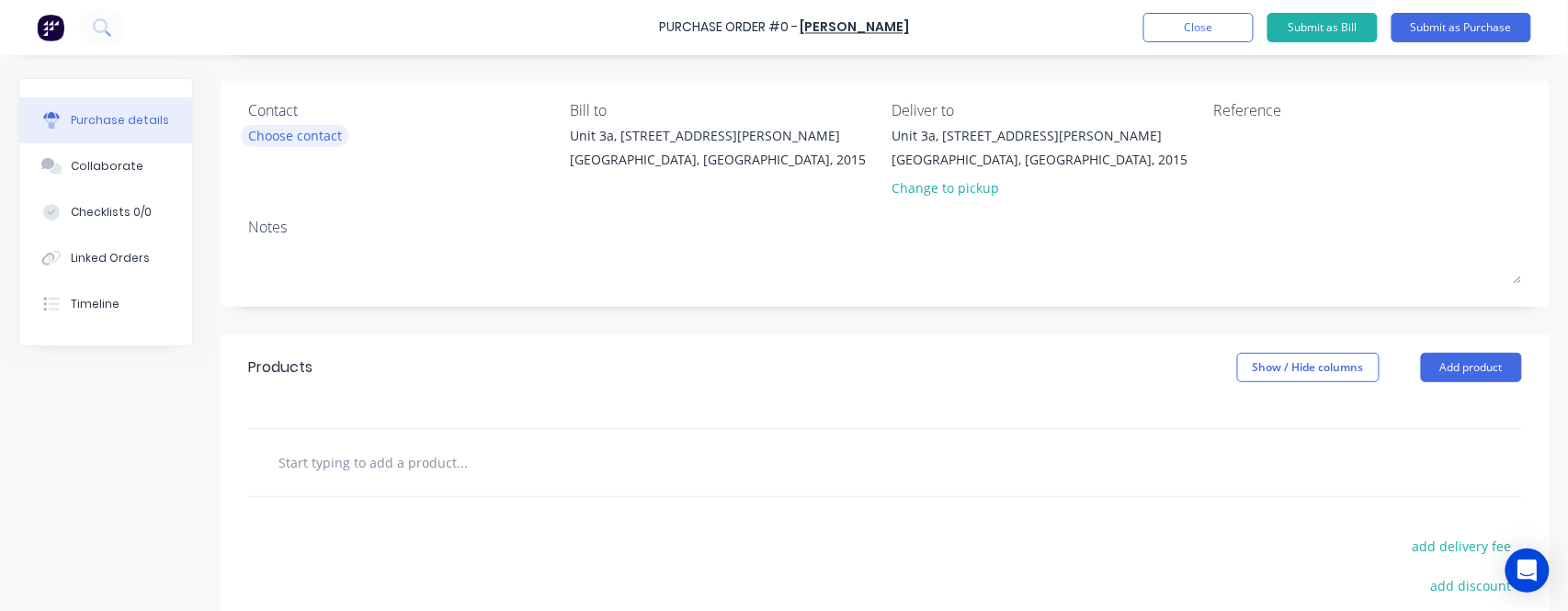
click at [314, 135] on div "Choose contact" at bounding box center [295, 135] width 94 height 19
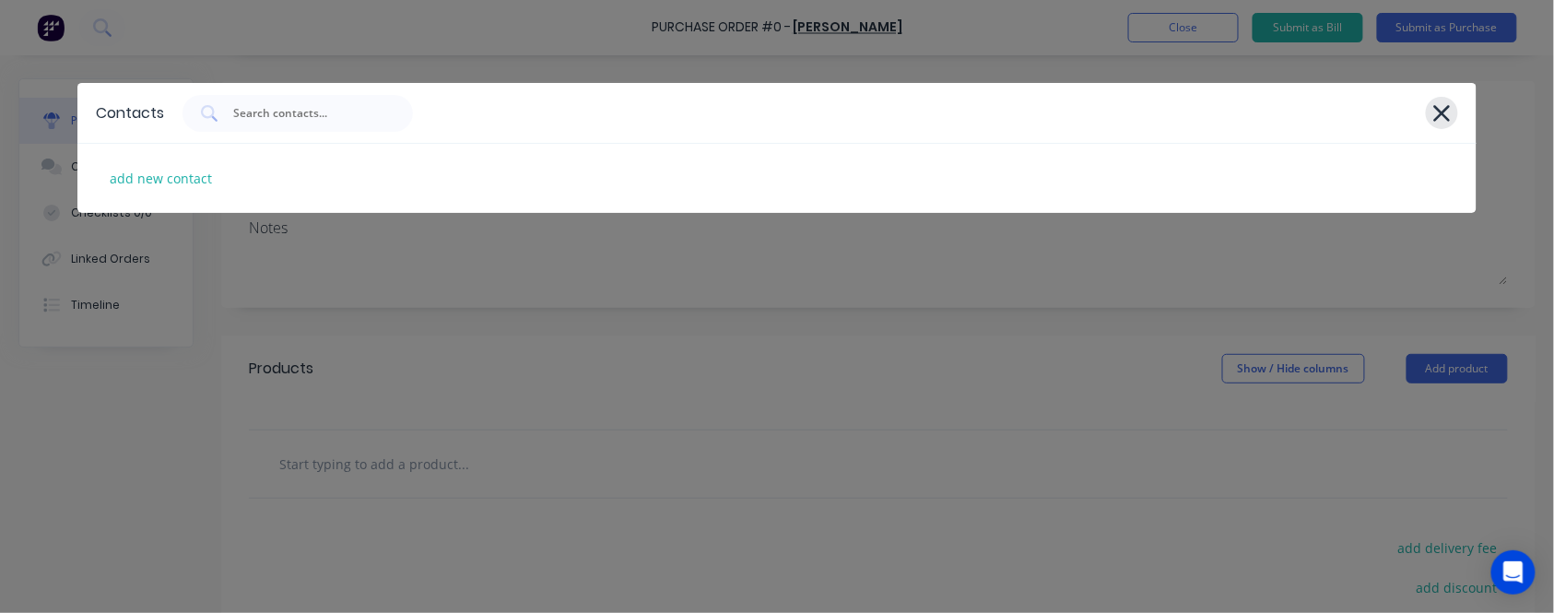
click at [1453, 111] on div at bounding box center [1442, 113] width 32 height 32
click at [1449, 110] on icon at bounding box center [1441, 113] width 19 height 26
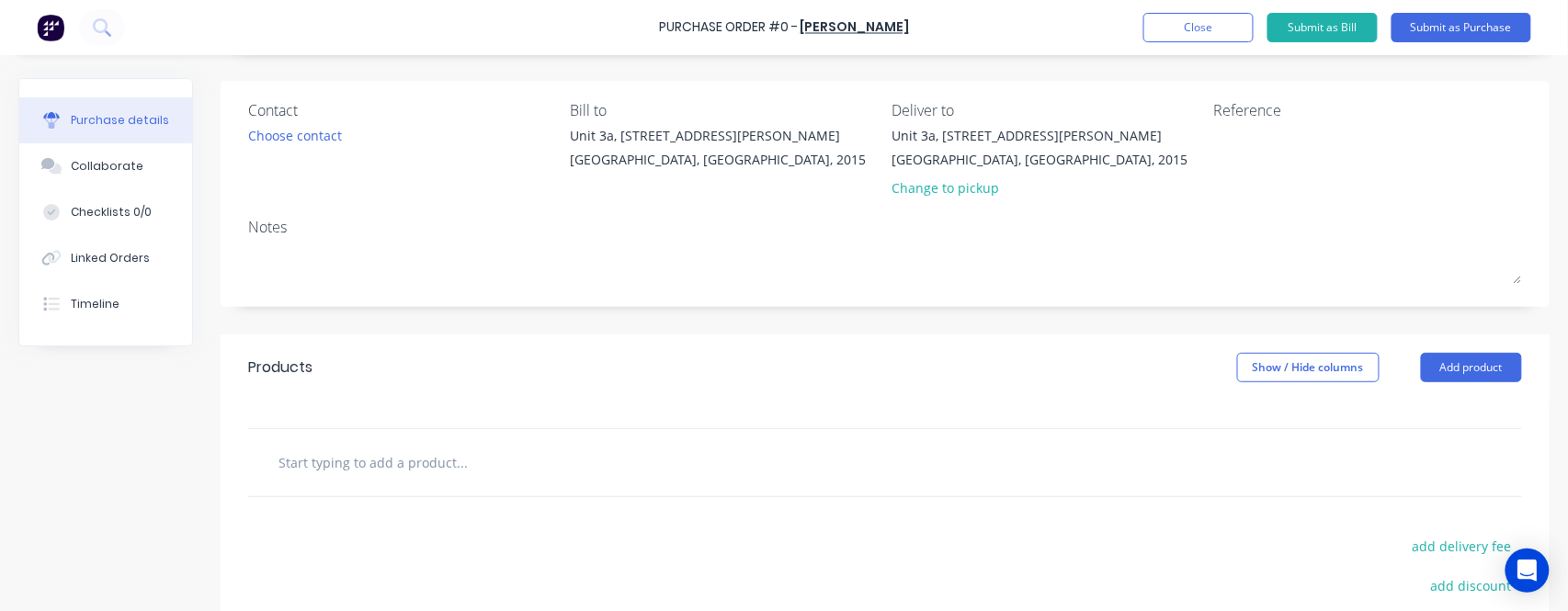
scroll to position [0, 0]
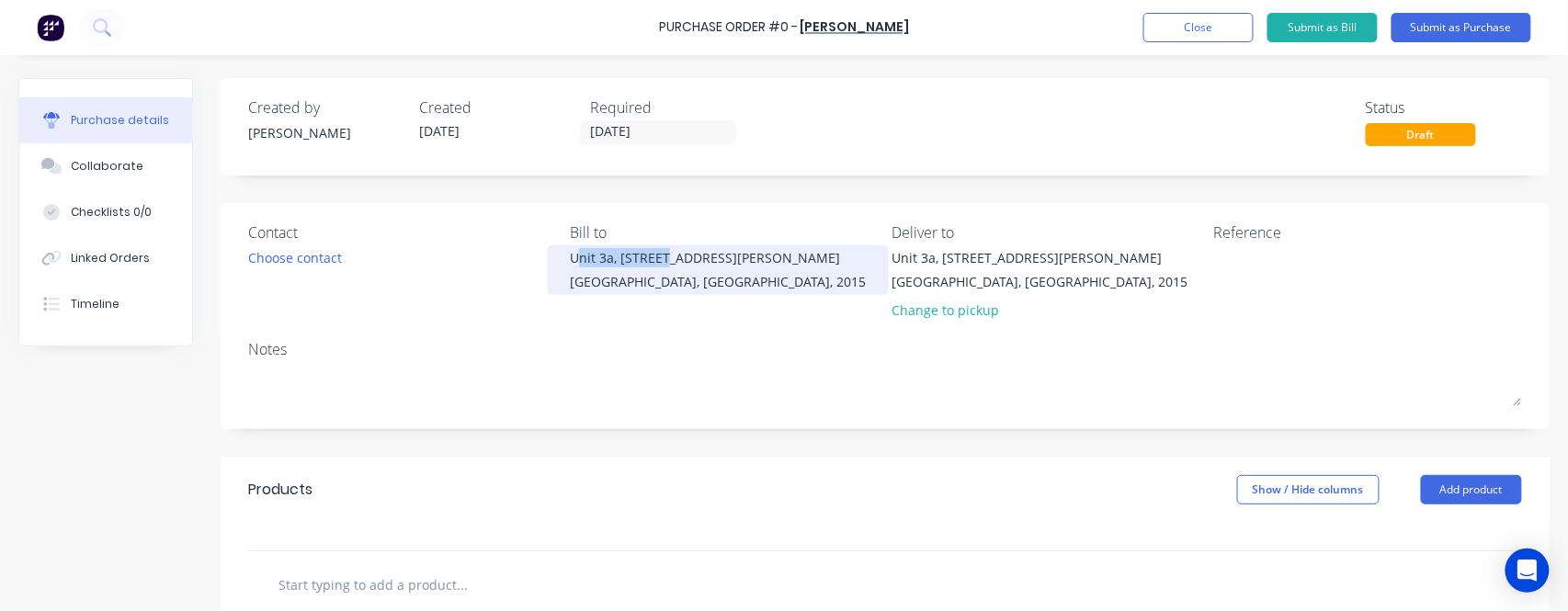
drag, startPoint x: 573, startPoint y: 264, endPoint x: 670, endPoint y: 262, distance: 97.0
click at [670, 262] on div "Unit 3a, [STREET_ADDRESS][PERSON_NAME]" at bounding box center [717, 257] width 296 height 19
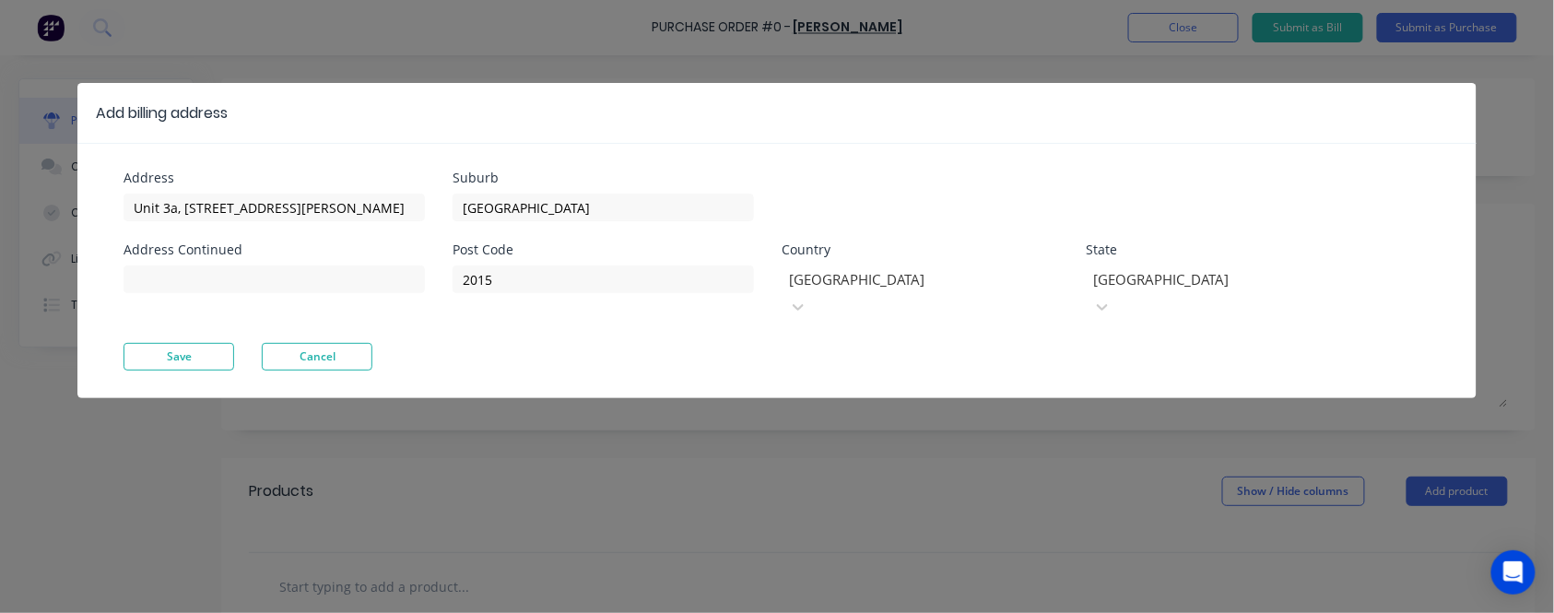
click at [686, 264] on div "2015" at bounding box center [603, 277] width 301 height 32
click at [340, 343] on button "Cancel" at bounding box center [317, 357] width 111 height 28
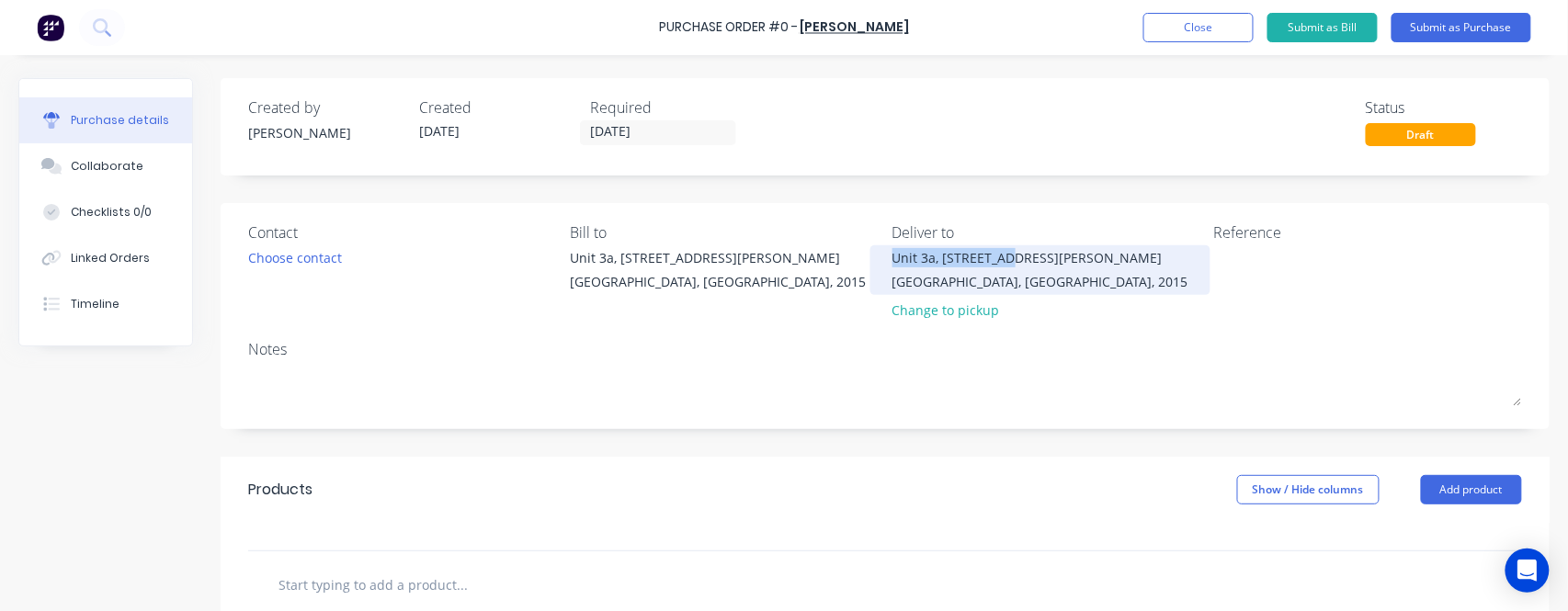
drag, startPoint x: 884, startPoint y: 257, endPoint x: 996, endPoint y: 259, distance: 112.0
click at [996, 259] on div "Unit 3a, [STREET_ADDRESS][PERSON_NAME]" at bounding box center [1040, 257] width 296 height 19
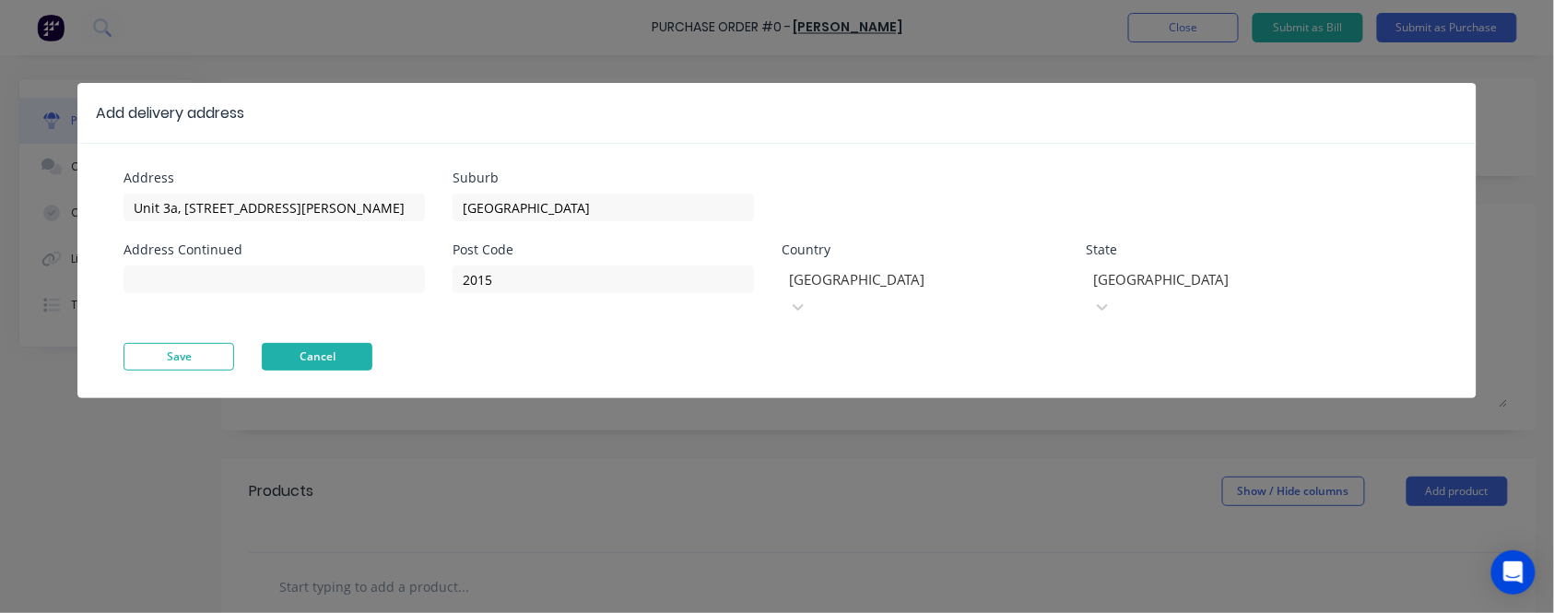
click at [342, 343] on button "Cancel" at bounding box center [317, 357] width 111 height 28
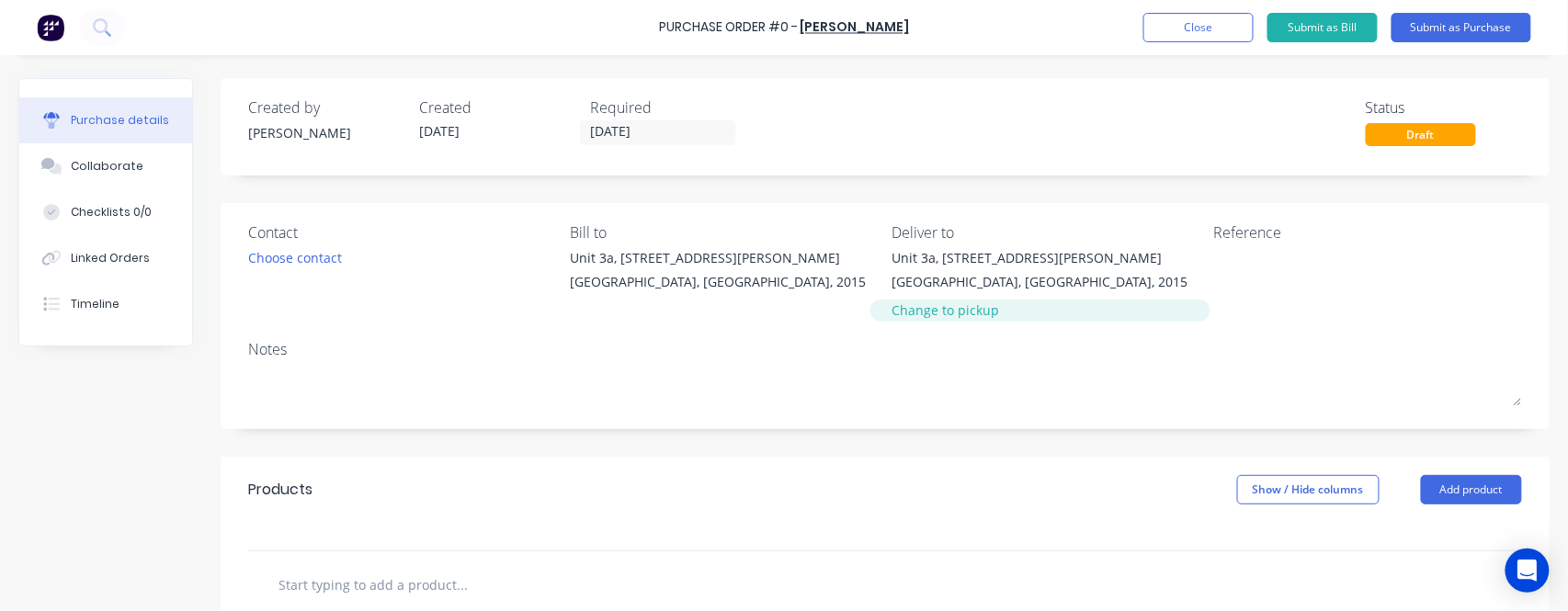
click at [930, 316] on div "Change to pickup" at bounding box center [1040, 309] width 296 height 19
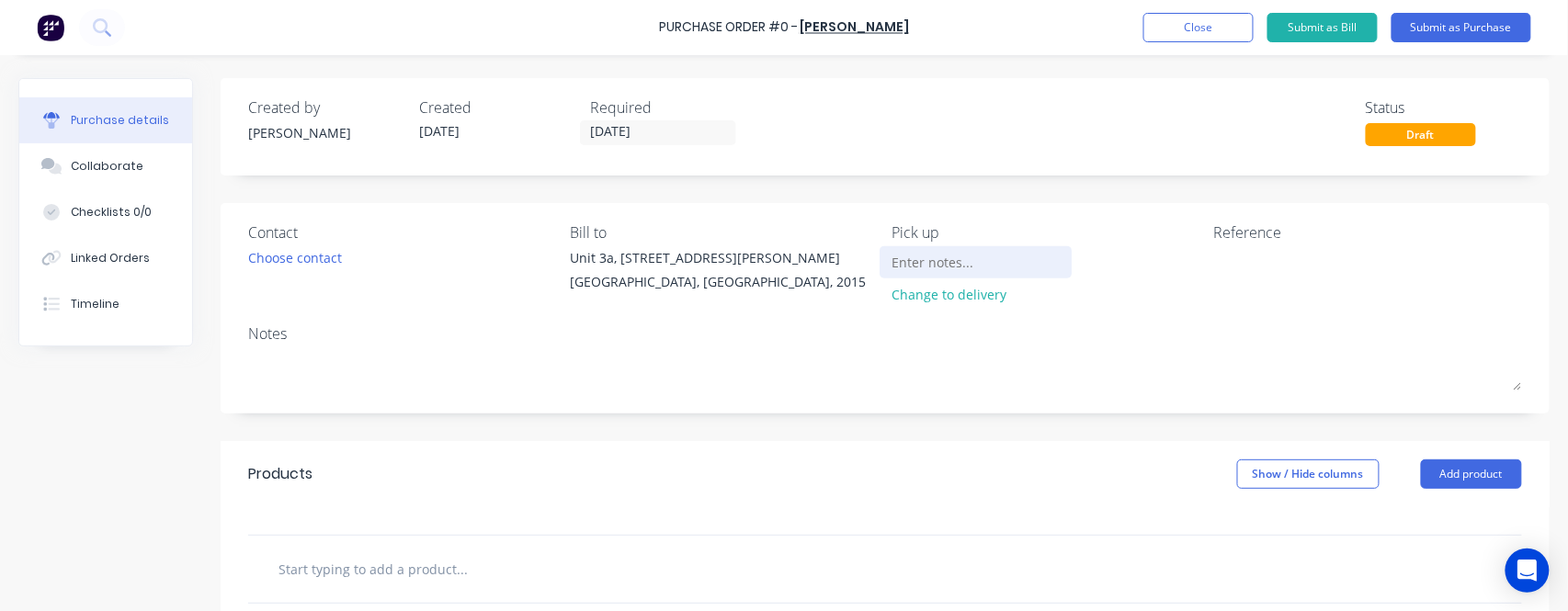
click at [927, 265] on input at bounding box center [977, 262] width 168 height 28
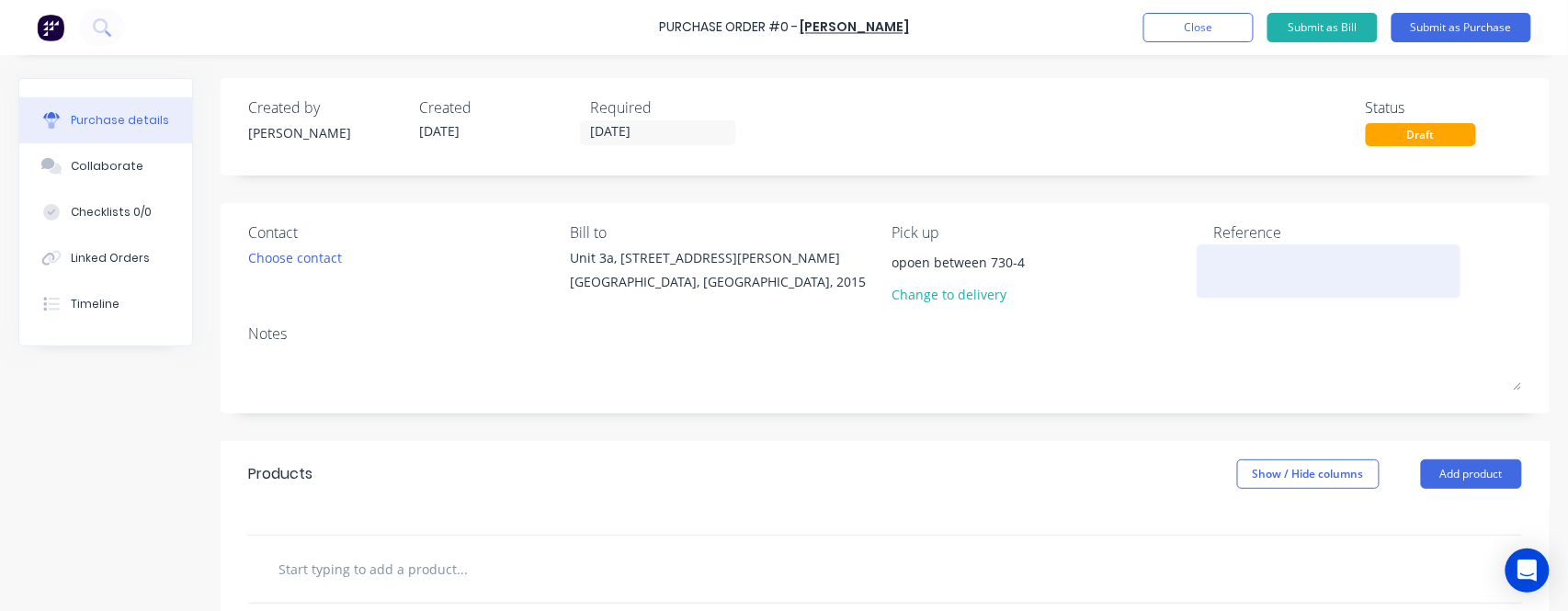
type input "opoen between 730-4"
click at [1215, 261] on textarea at bounding box center [1330, 268] width 229 height 41
type textarea "400"
click at [1150, 220] on div "Contact Choose contact Bill to [STREET_ADDRESS][PERSON_NAME], 2015 Pick up opoe…" at bounding box center [885, 308] width 1330 height 210
click at [226, 357] on div "Contact Choose contact Bill to [STREET_ADDRESS][PERSON_NAME], 2015 Pick up opoe…" at bounding box center [885, 308] width 1330 height 210
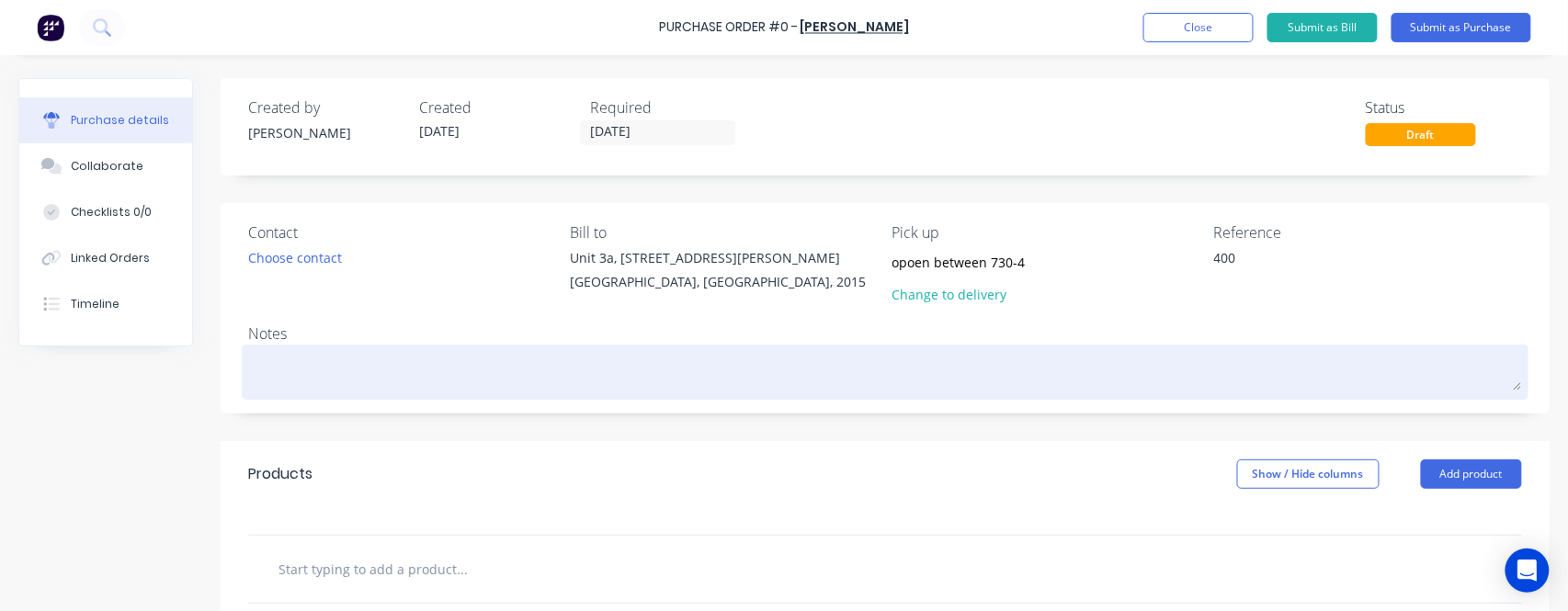
click at [288, 356] on textarea at bounding box center [886, 369] width 1275 height 41
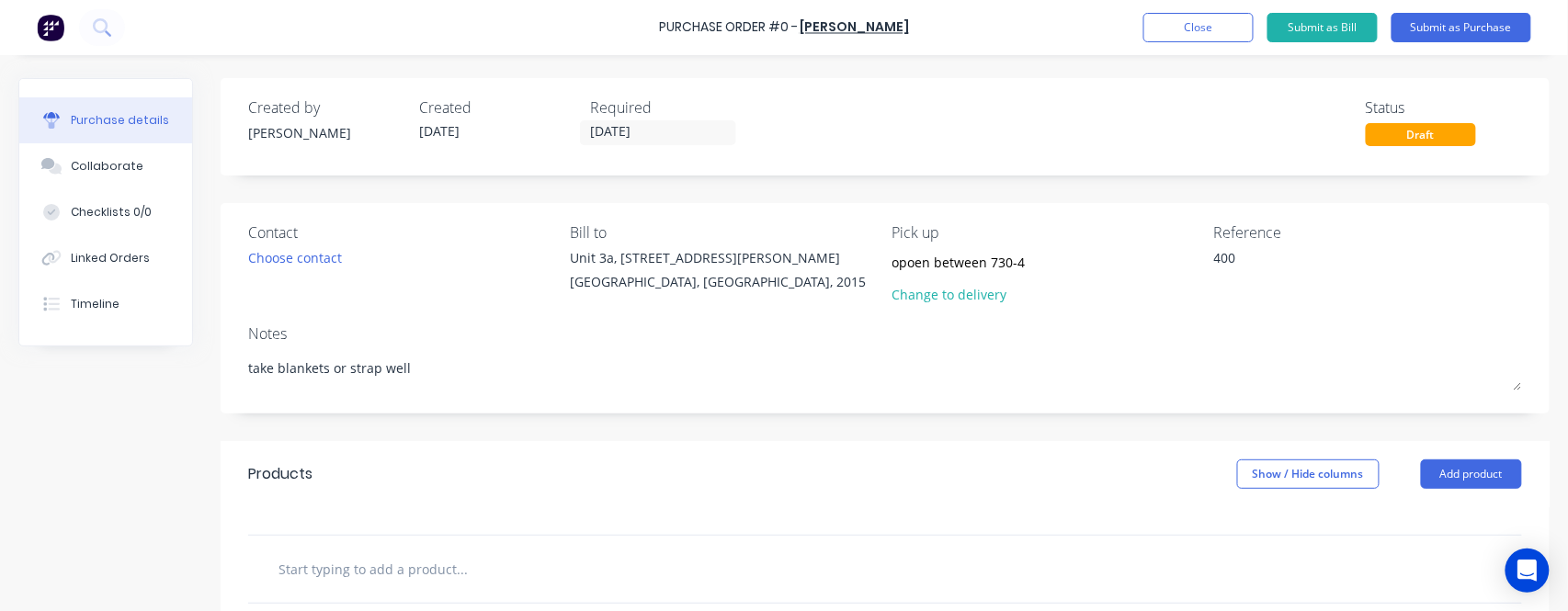
type textarea "take blankets or strap well"
click at [149, 403] on div "Created by [PERSON_NAME] Created [DATE] Required [DATE] Status Draft Contact Ch…" at bounding box center [784, 491] width 1532 height 827
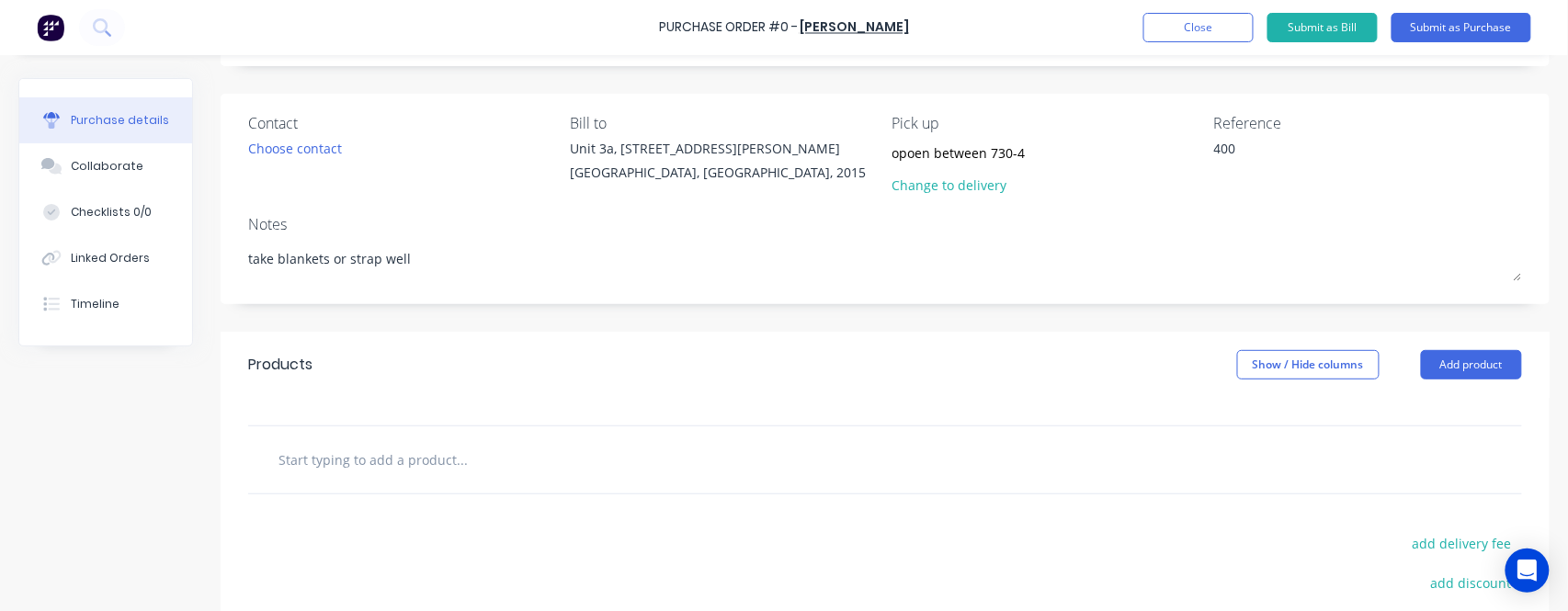
scroll to position [244, 0]
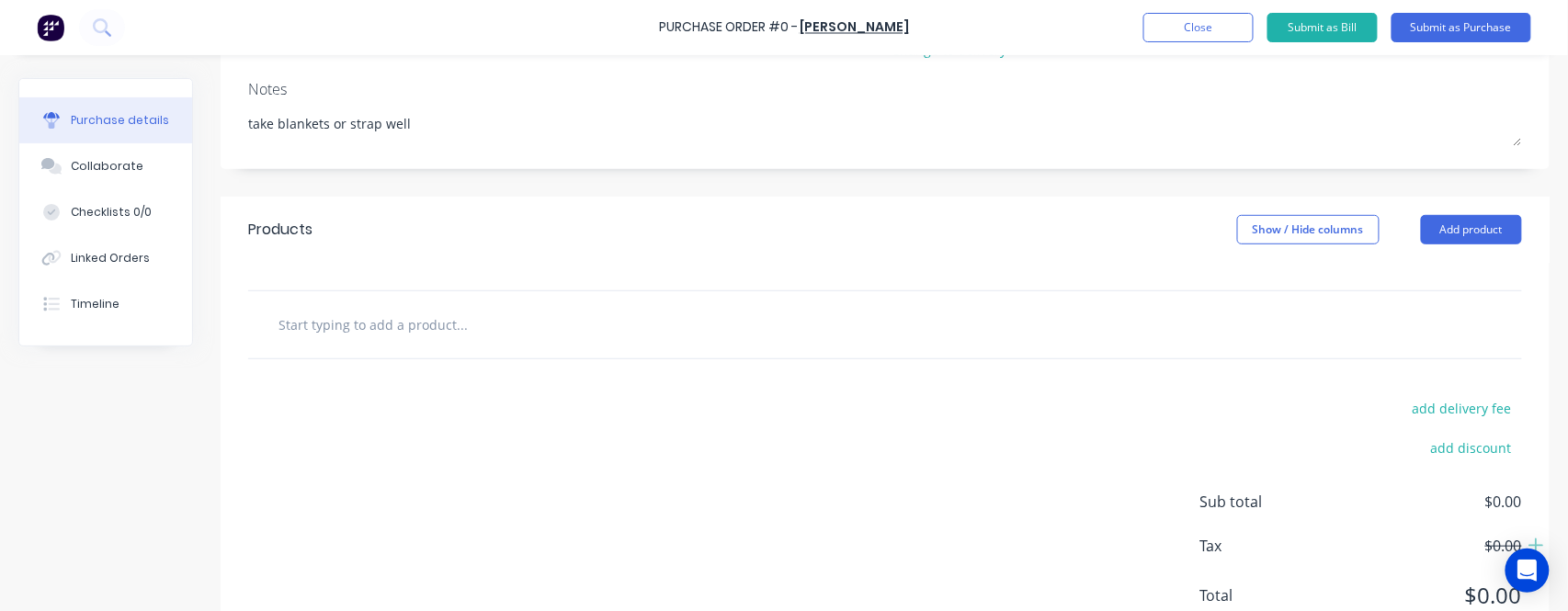
click at [402, 311] on input "text" at bounding box center [461, 324] width 368 height 37
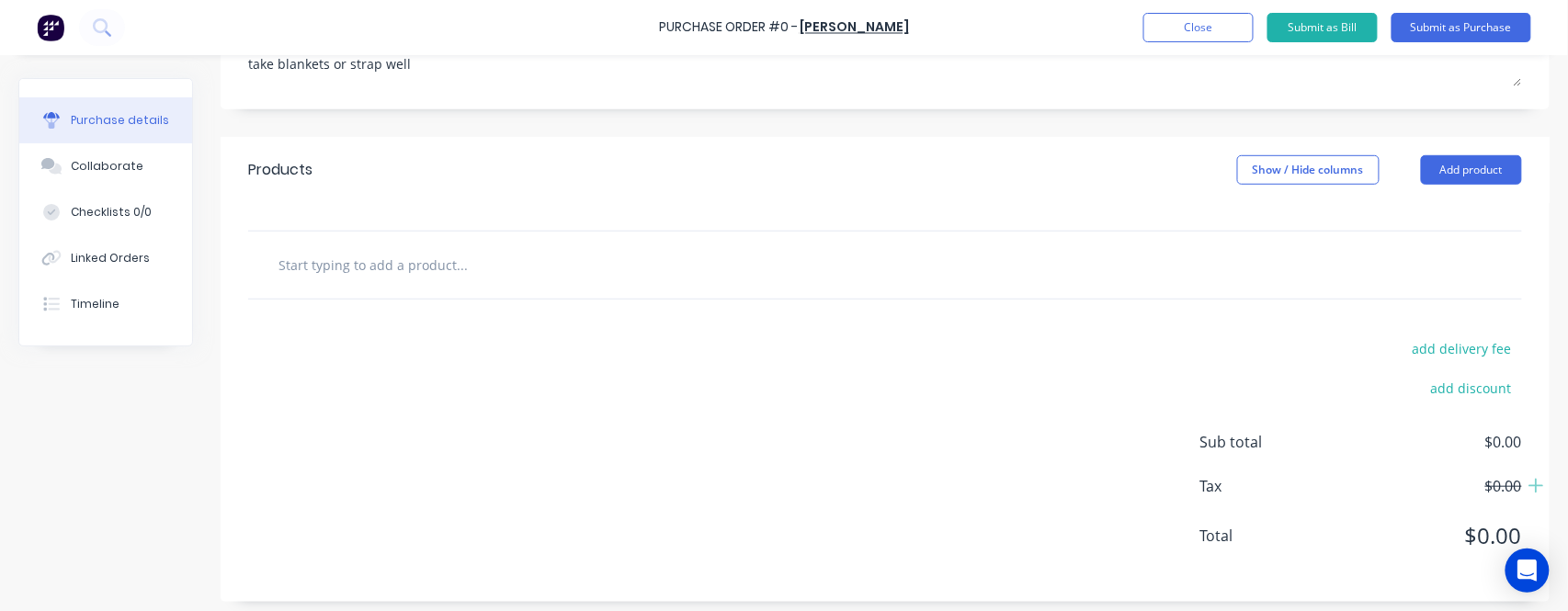
scroll to position [312, 0]
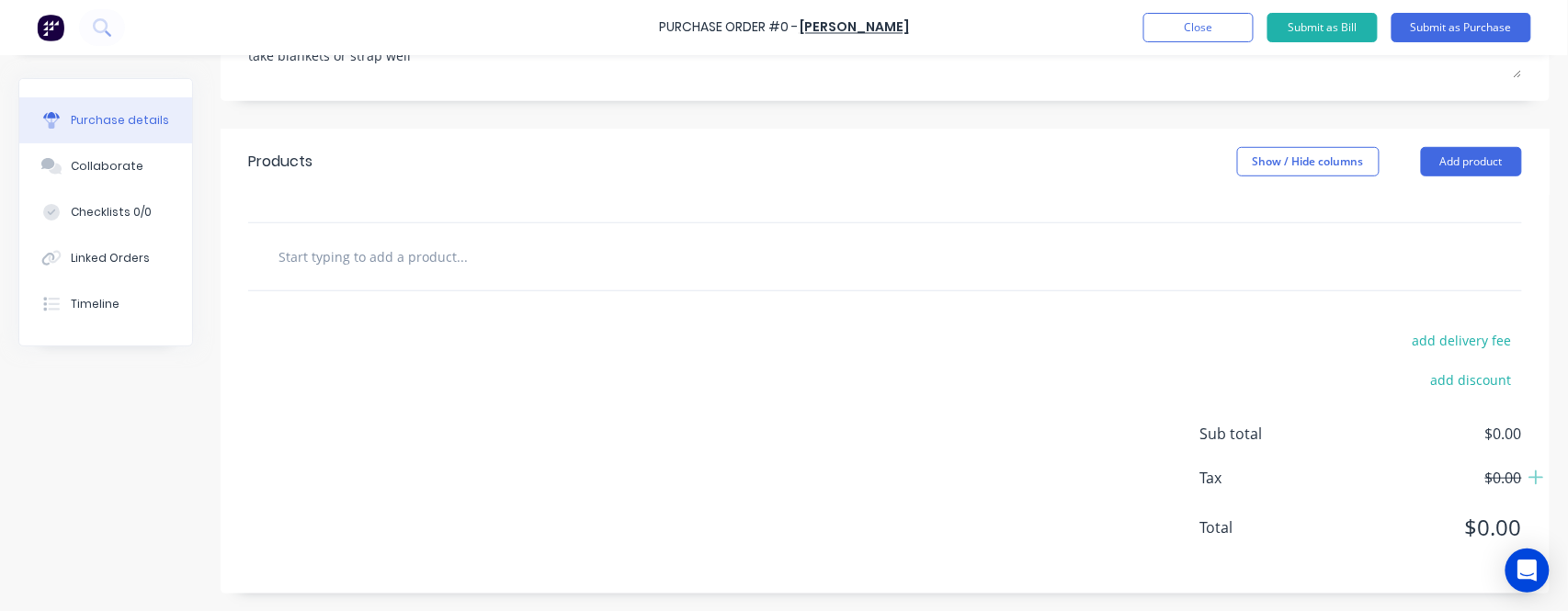
click at [476, 244] on input "text" at bounding box center [461, 256] width 368 height 37
click at [456, 262] on input "text" at bounding box center [461, 256] width 368 height 37
click at [456, 263] on input "text" at bounding box center [461, 256] width 368 height 37
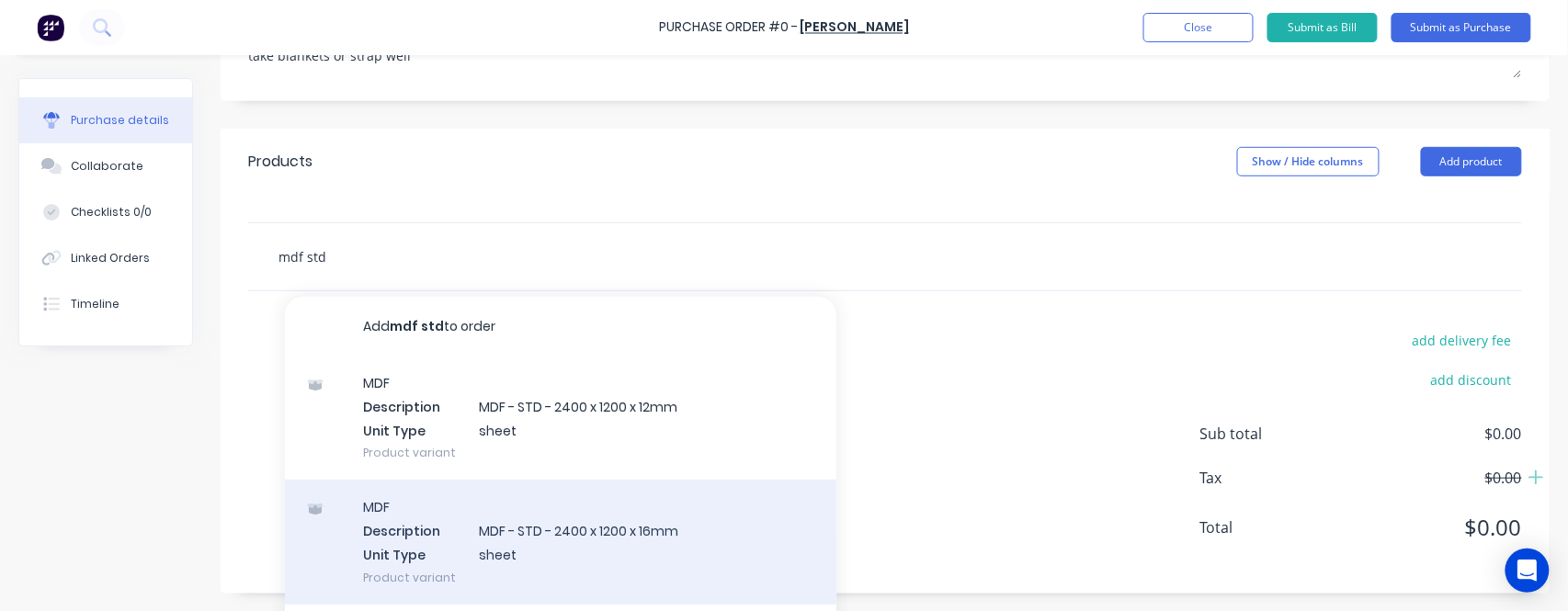
scroll to position [123, 0]
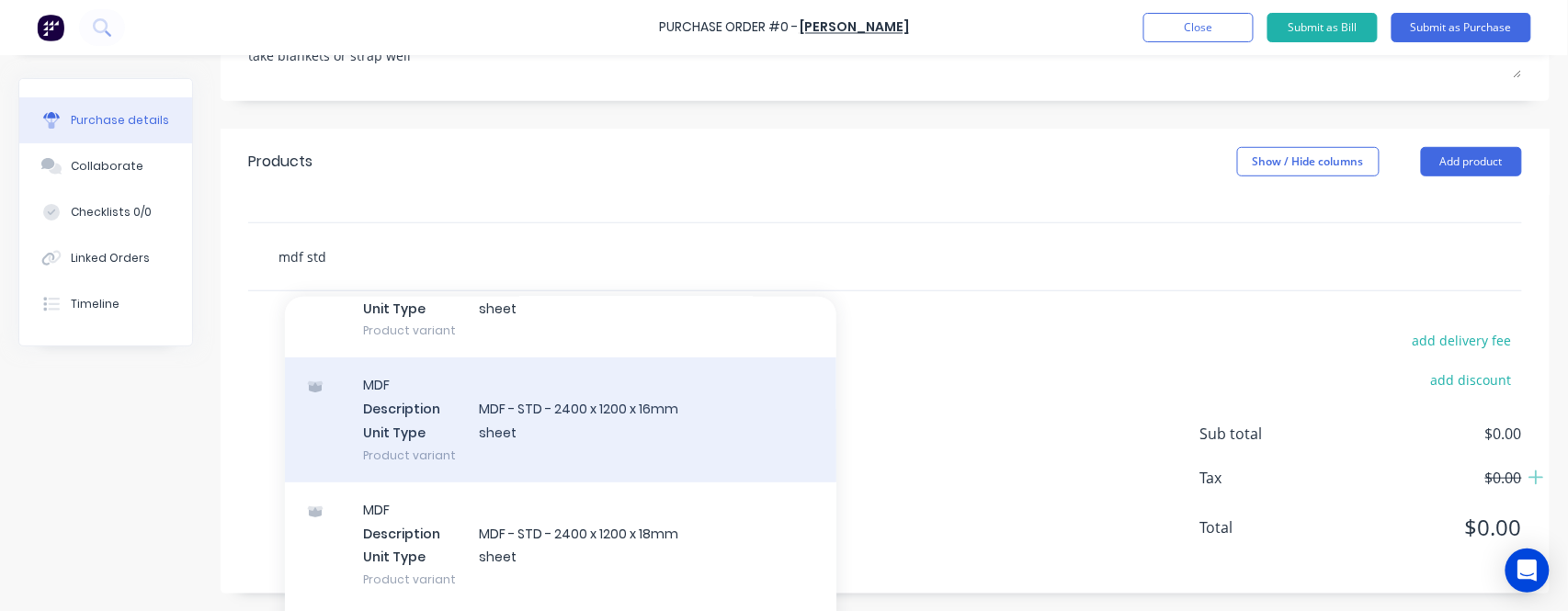
type input "mdf std"
click at [658, 414] on div "MDF Description MDF - STD - 2400 x 1200 x 16mm Unit Type sheet Product variant" at bounding box center [561, 420] width 552 height 124
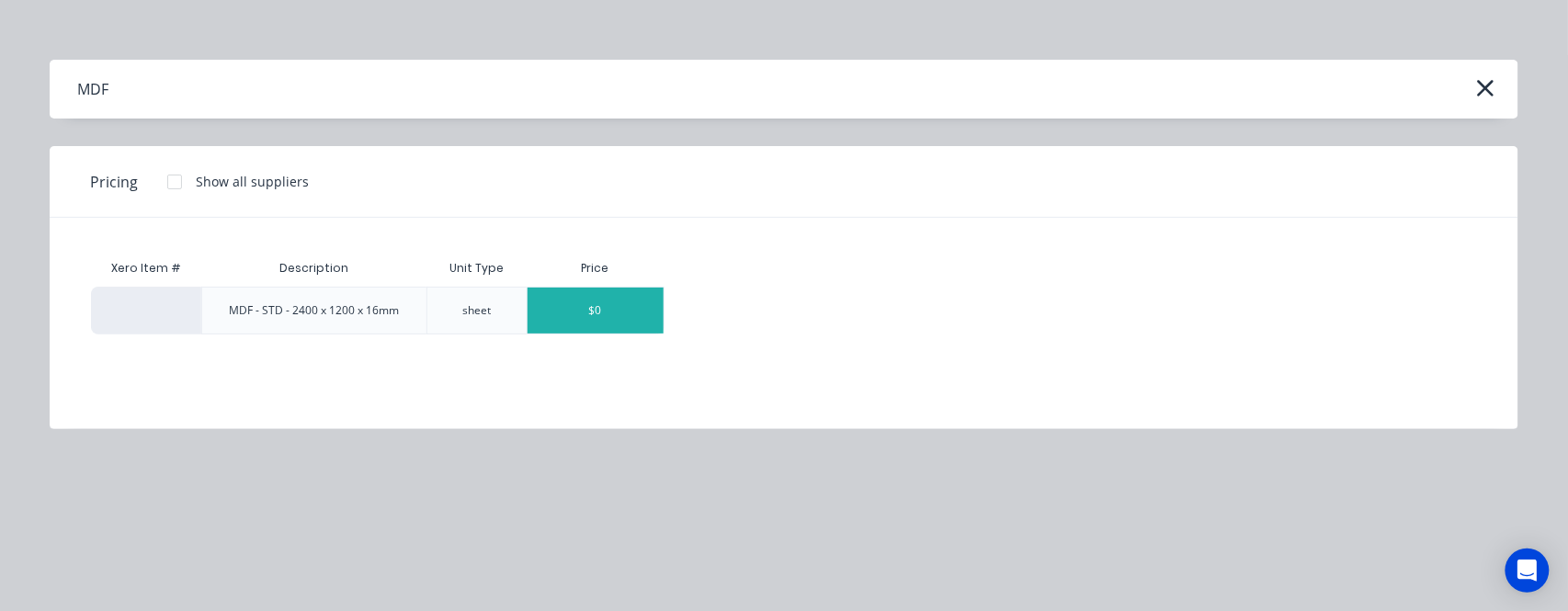
click at [582, 315] on div "$0" at bounding box center [595, 311] width 136 height 46
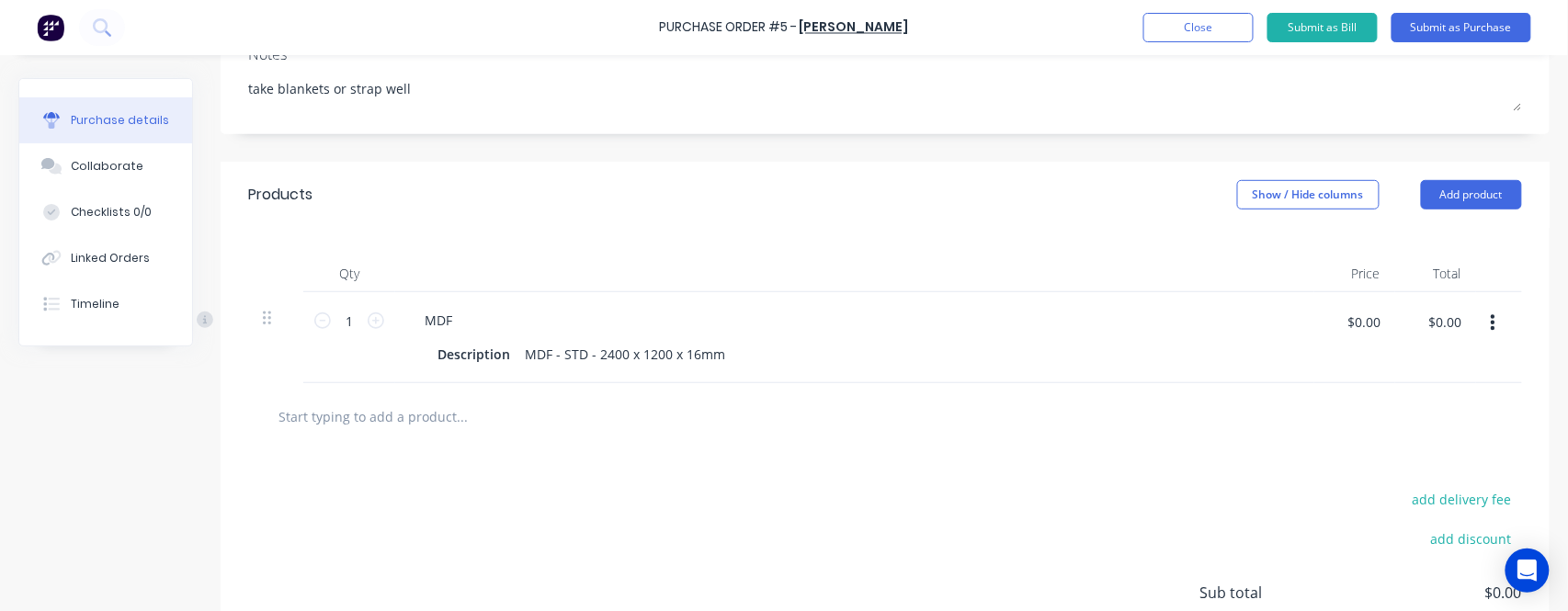
scroll to position [368, 0]
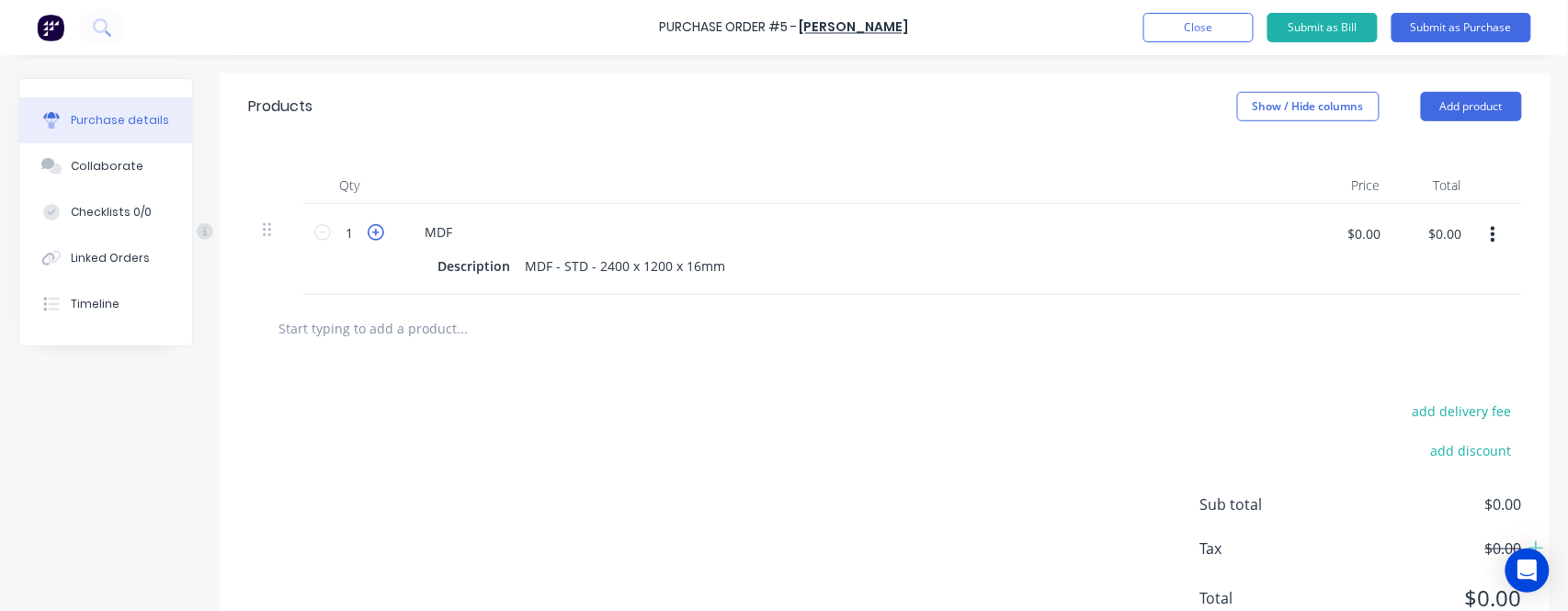
click at [378, 228] on icon at bounding box center [376, 232] width 17 height 17
click at [379, 229] on icon at bounding box center [376, 232] width 17 height 17
click at [379, 230] on icon at bounding box center [376, 232] width 17 height 17
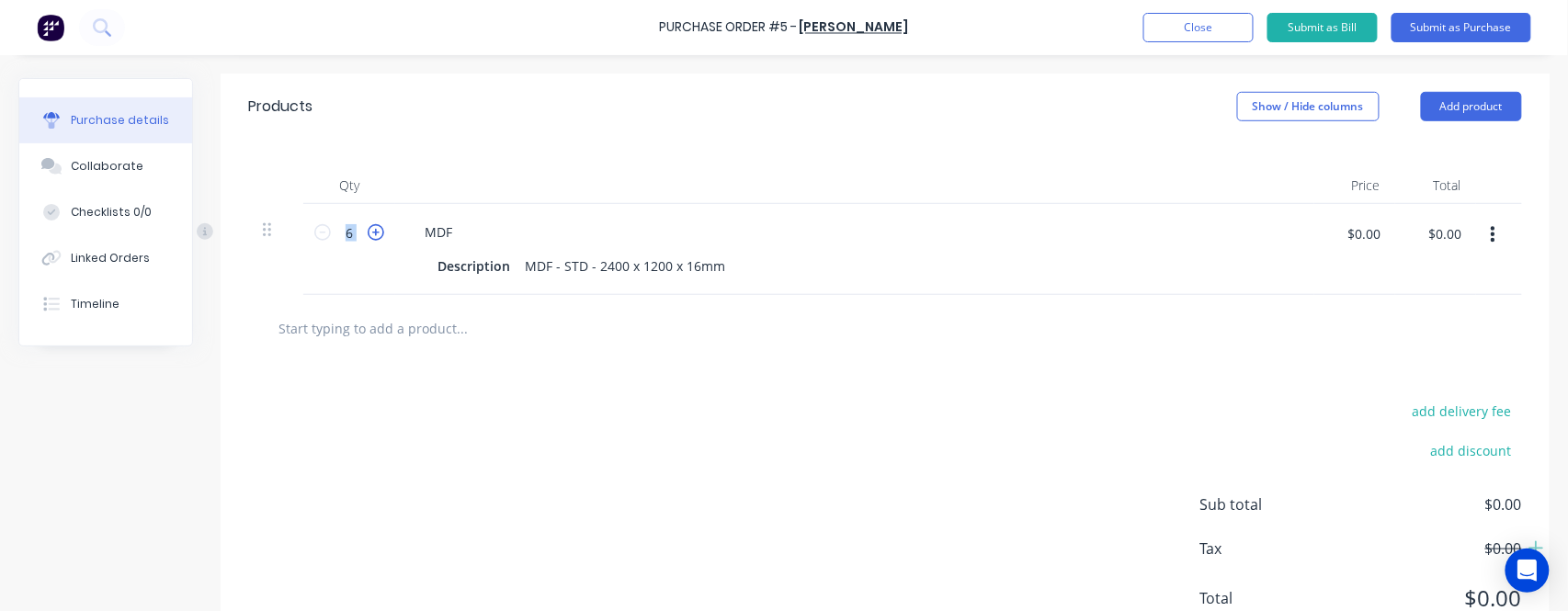
click at [379, 230] on icon at bounding box center [376, 232] width 17 height 17
type input "9"
click at [694, 437] on div "add delivery fee add discount Sub total $0.00 Tax $0.00 Total $0.00" at bounding box center [885, 512] width 1330 height 302
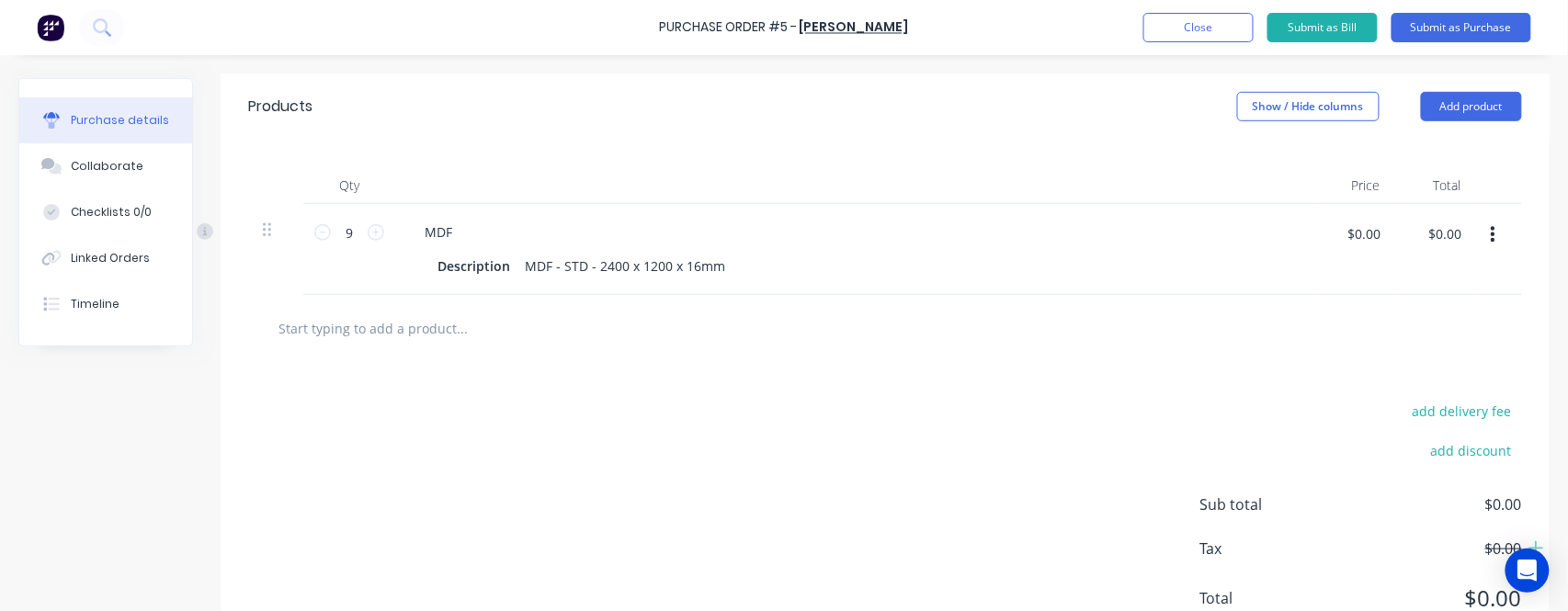
click at [390, 327] on input "text" at bounding box center [461, 328] width 368 height 37
click at [1467, 105] on button "Add product" at bounding box center [1471, 106] width 101 height 29
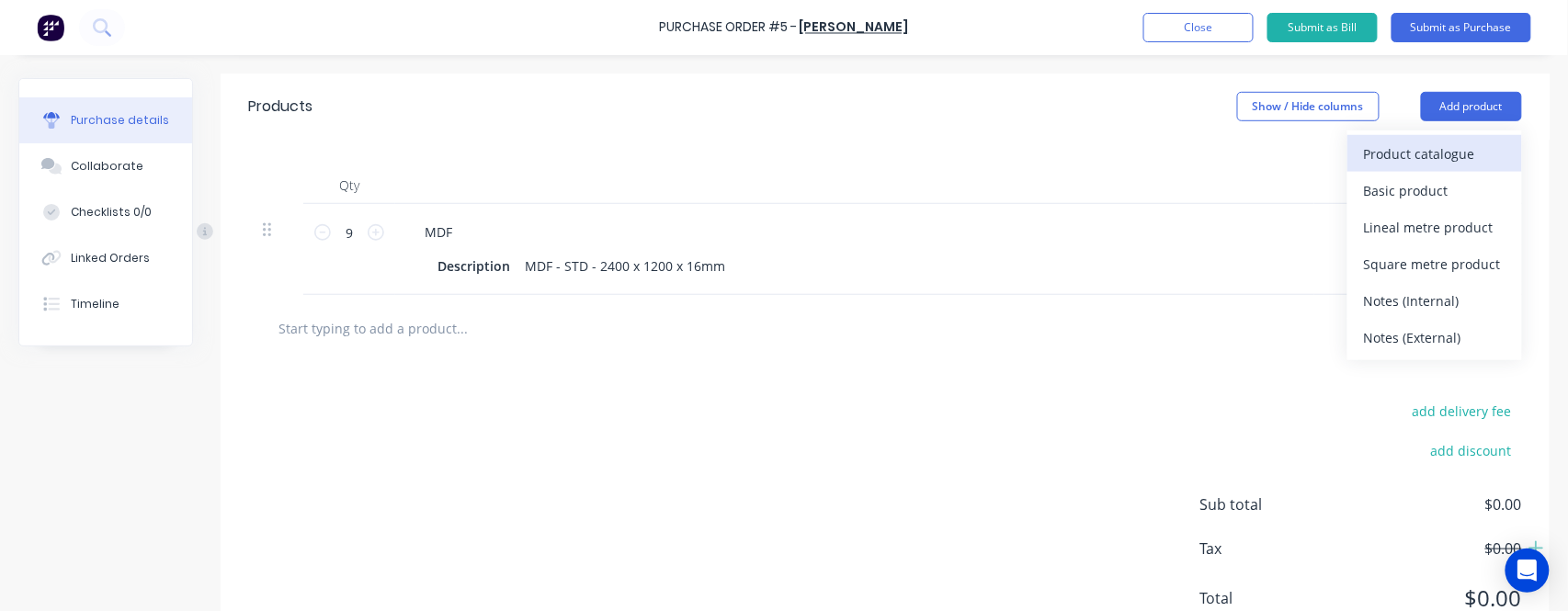
click at [1420, 154] on div "Product catalogue" at bounding box center [1435, 153] width 142 height 27
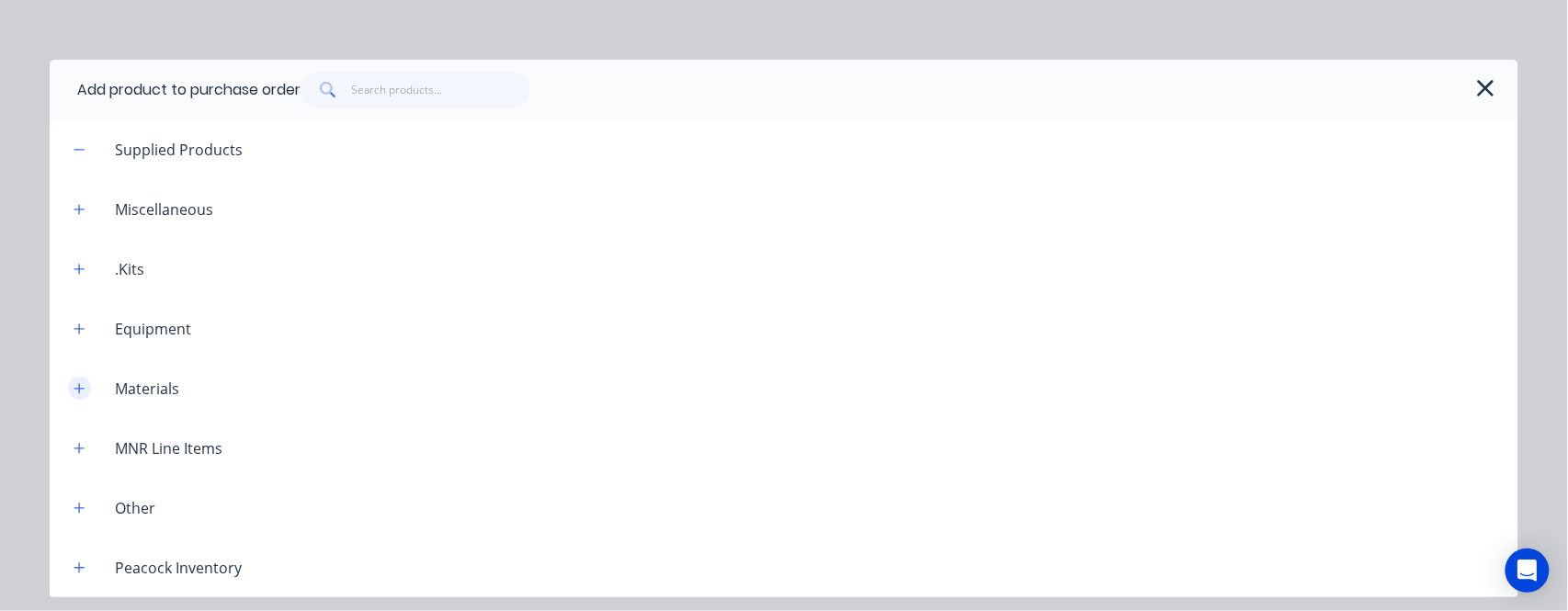
click at [77, 387] on icon "button" at bounding box center [79, 388] width 11 height 13
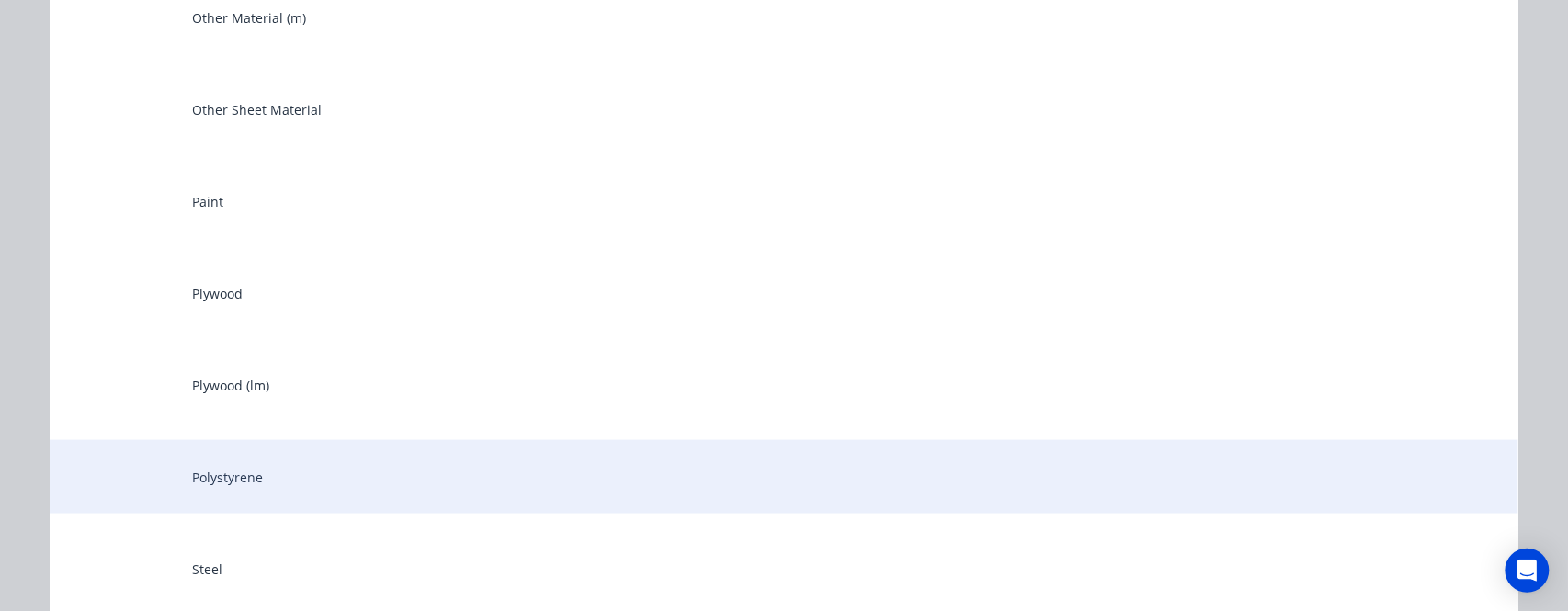
scroll to position [2940, 0]
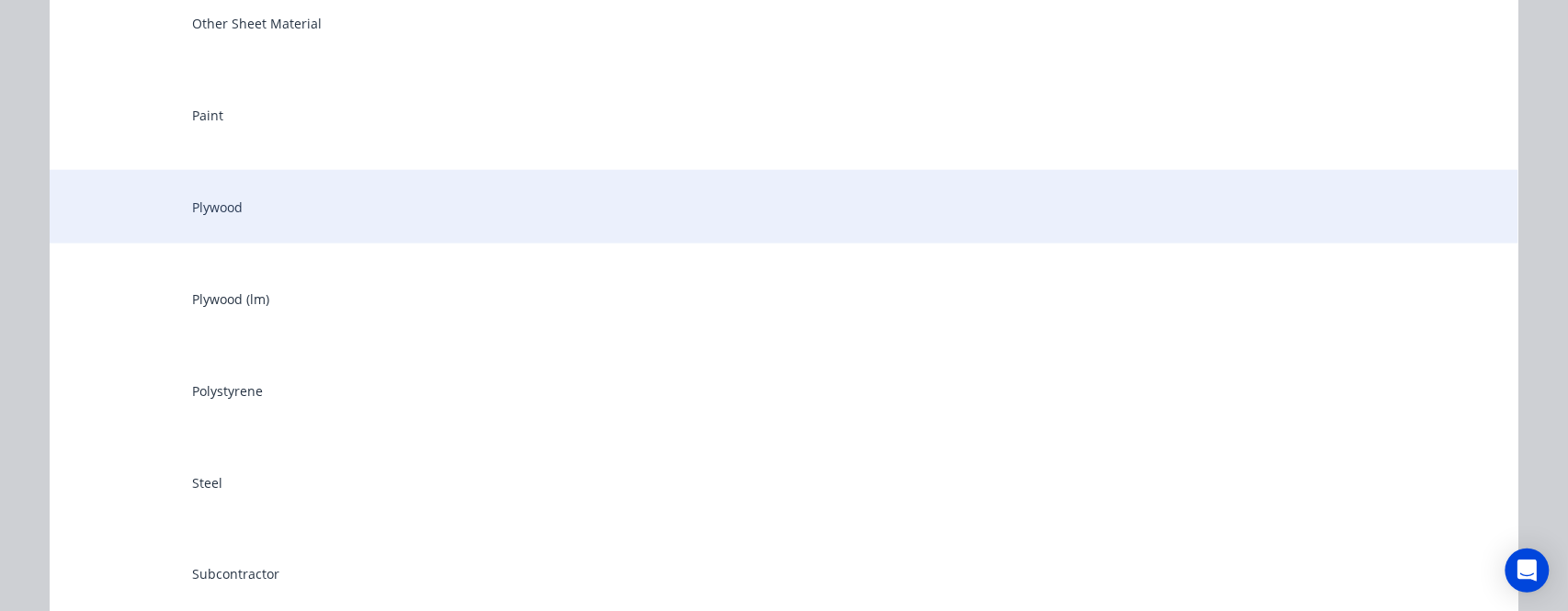
click at [233, 206] on div "Plywood" at bounding box center [784, 207] width 1469 height 74
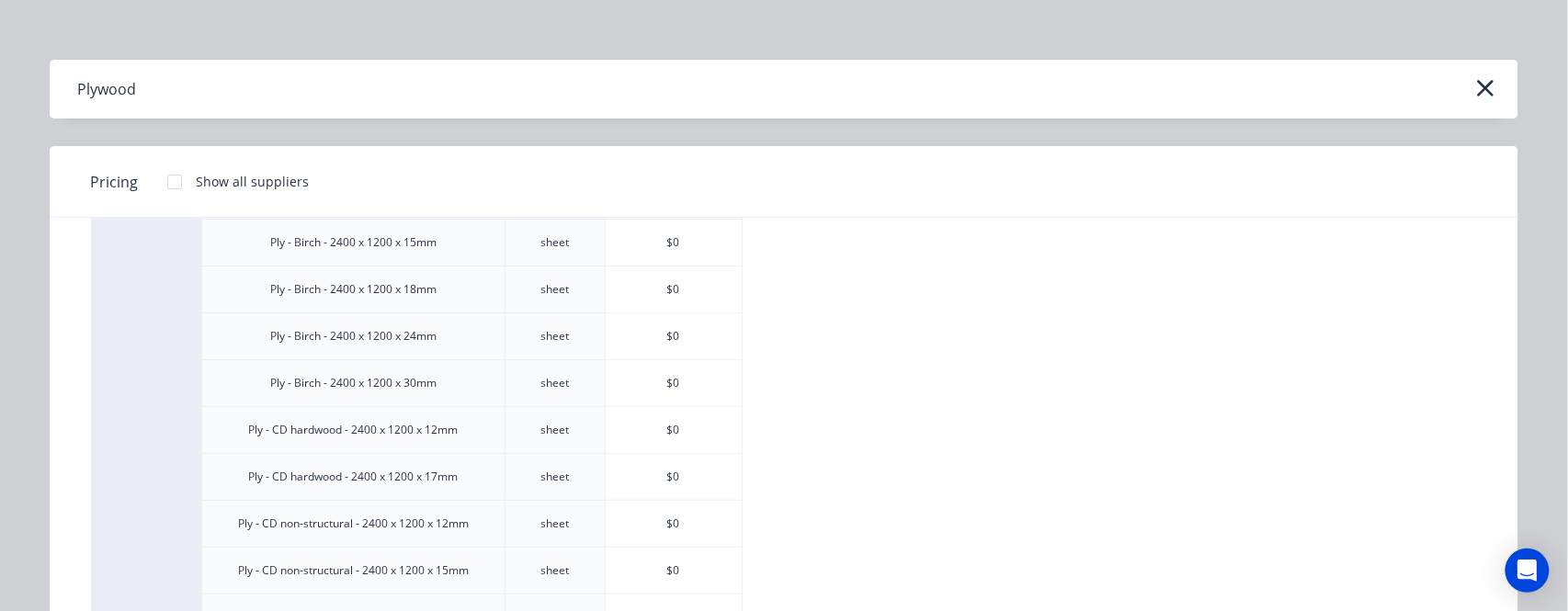
scroll to position [735, 0]
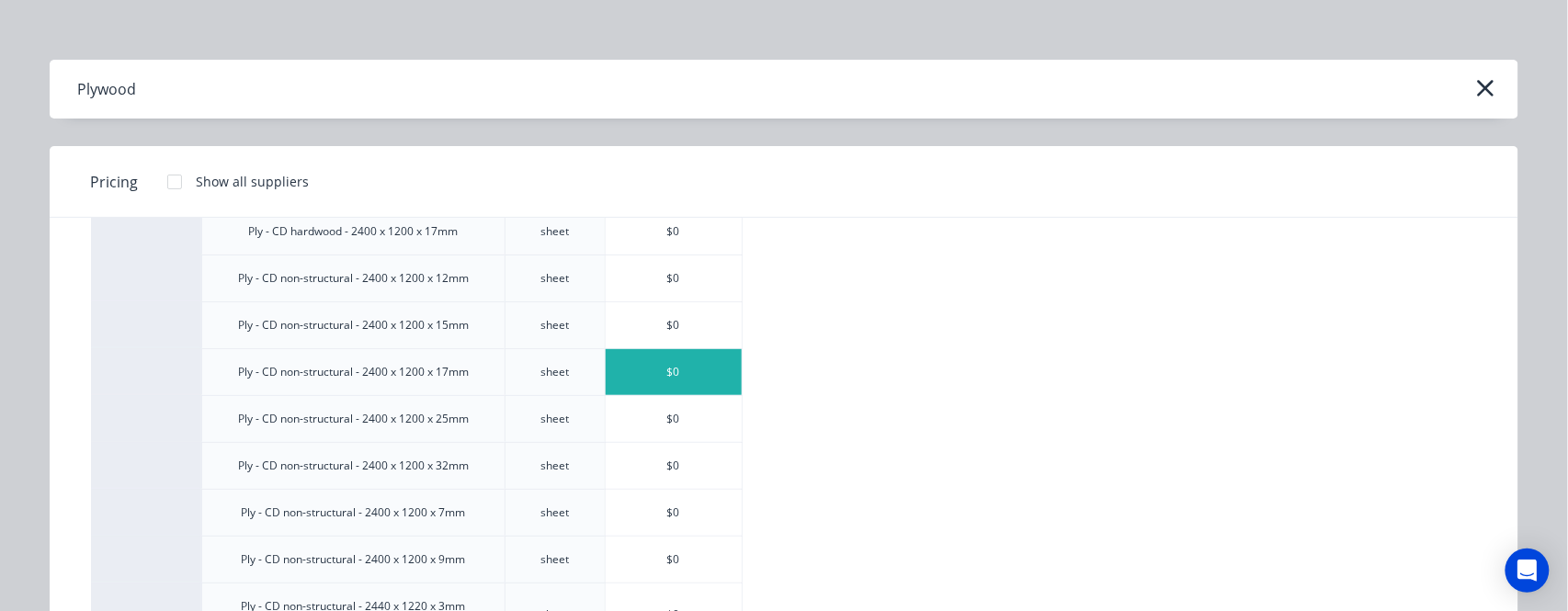
click at [669, 364] on div "$0" at bounding box center [673, 372] width 136 height 46
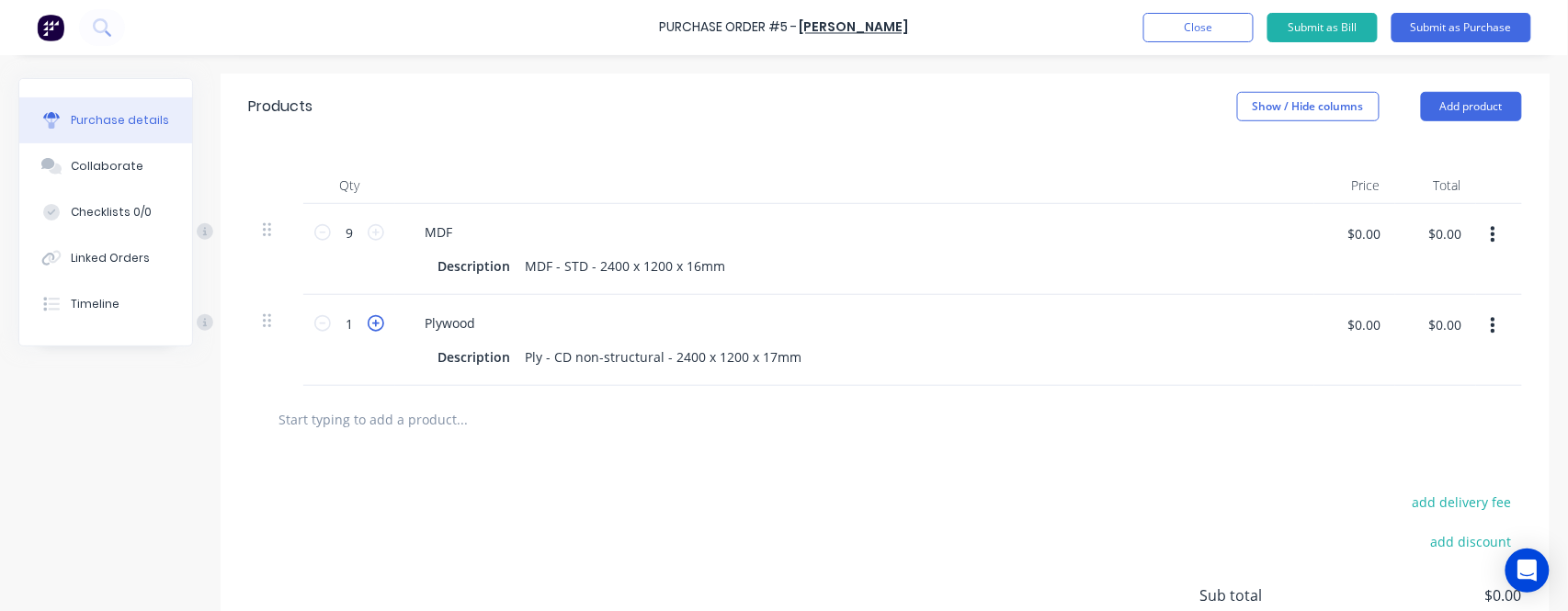
click at [381, 320] on icon at bounding box center [376, 323] width 17 height 17
click at [383, 323] on icon at bounding box center [376, 323] width 17 height 17
click at [385, 323] on div "3 2" at bounding box center [349, 340] width 92 height 91
click at [385, 323] on div "3 3" at bounding box center [349, 340] width 92 height 91
click at [375, 322] on icon at bounding box center [376, 323] width 17 height 17
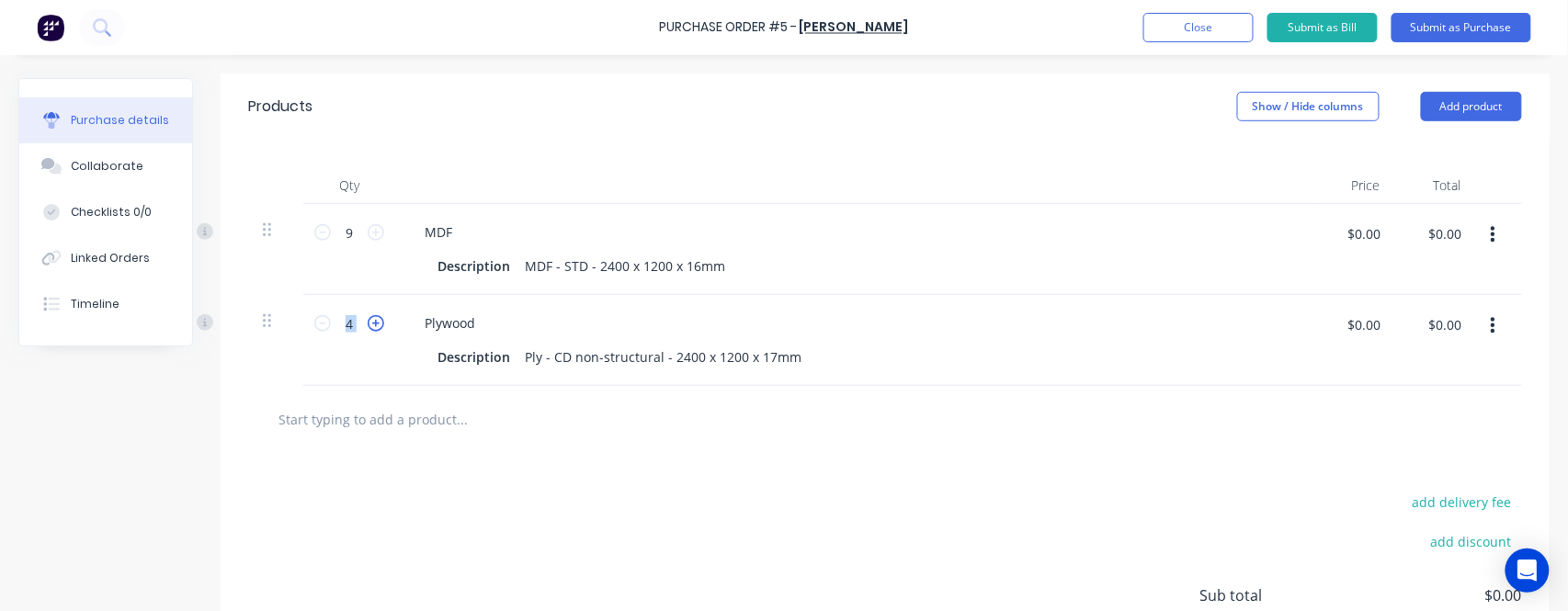
click at [376, 322] on icon at bounding box center [376, 323] width 17 height 17
type input "6"
click at [508, 521] on div "add delivery fee add discount Sub total $0.00 Tax $0.00 Total $0.00" at bounding box center [885, 603] width 1330 height 302
click at [1456, 100] on button "Add product" at bounding box center [1471, 106] width 101 height 29
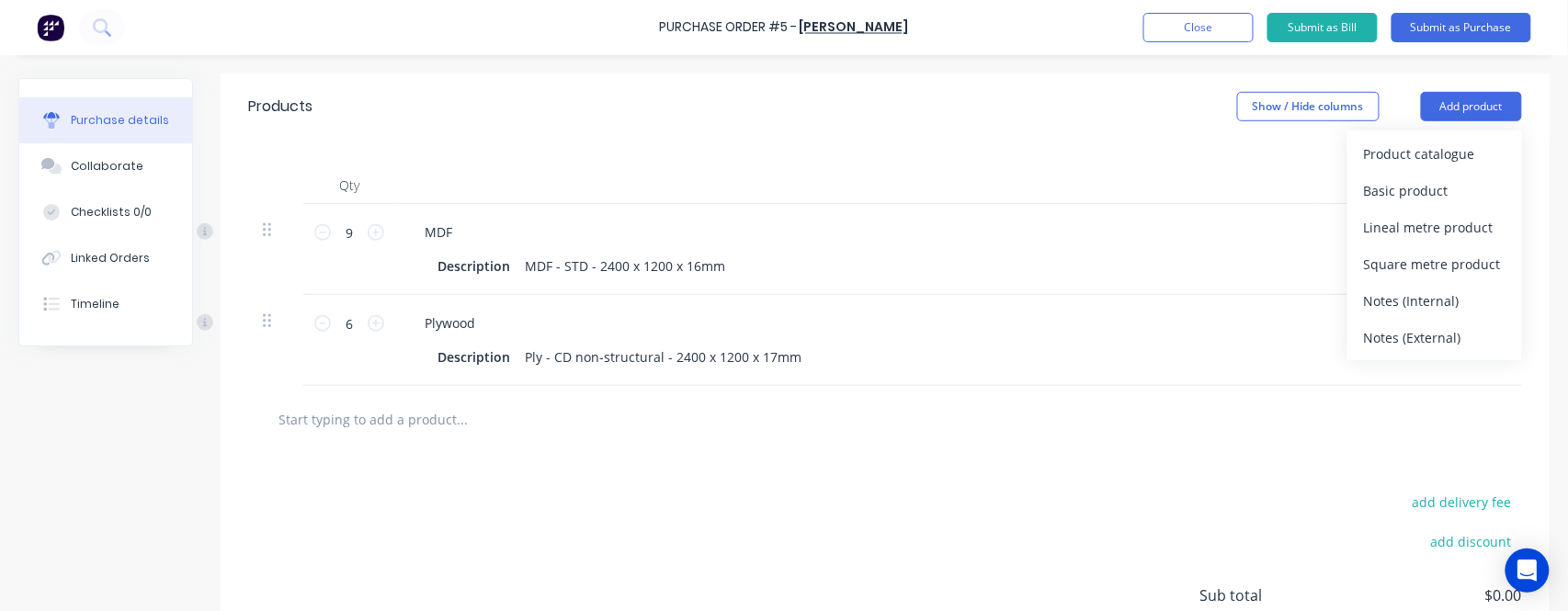
click at [1410, 198] on div "Basic product" at bounding box center [1435, 190] width 142 height 27
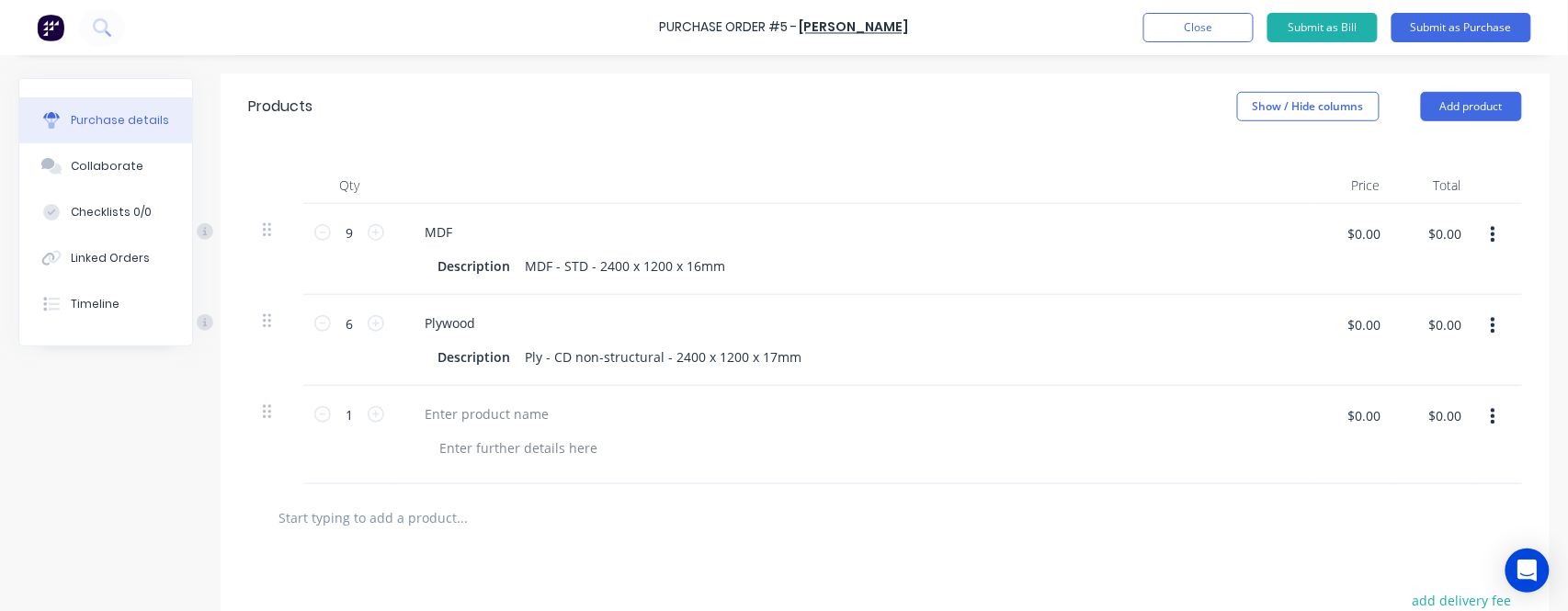
click at [600, 417] on div at bounding box center [855, 414] width 890 height 27
click at [482, 410] on div at bounding box center [487, 414] width 154 height 27
click at [555, 515] on input "text" at bounding box center [461, 516] width 368 height 37
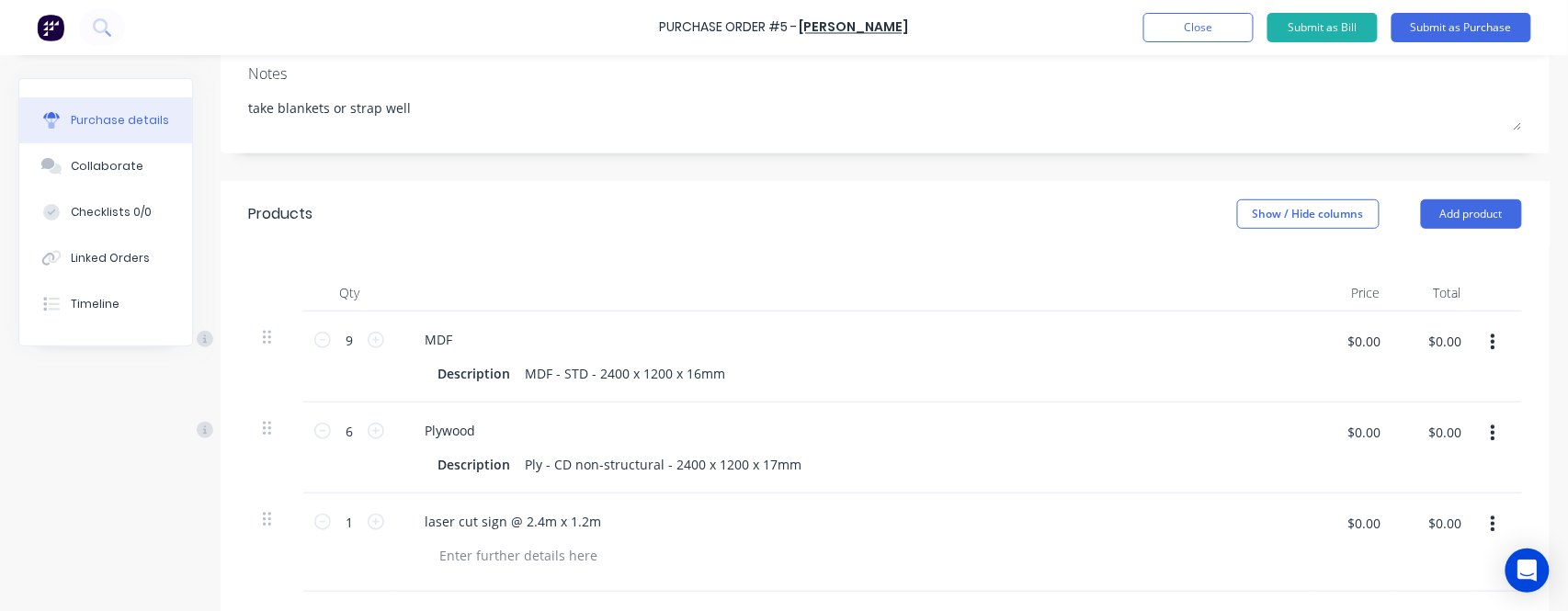
scroll to position [137, 0]
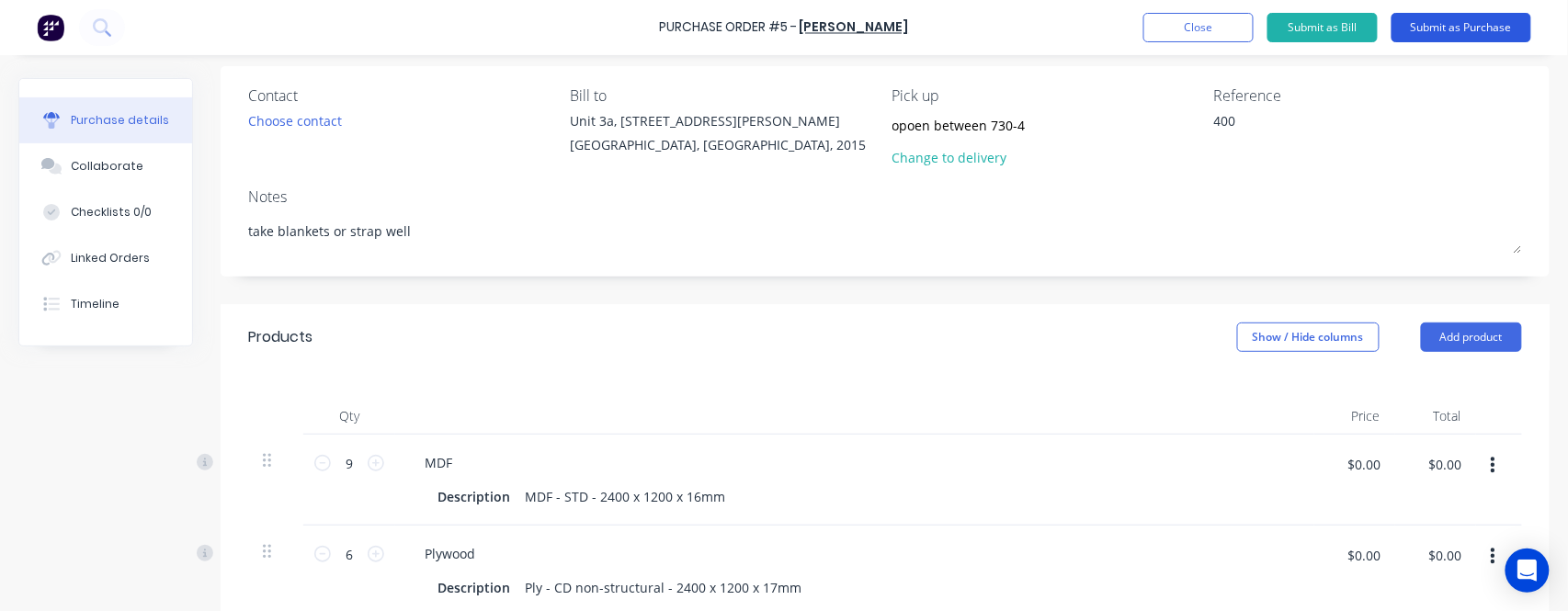
click at [1433, 22] on button "Submit as Purchase" at bounding box center [1461, 27] width 140 height 29
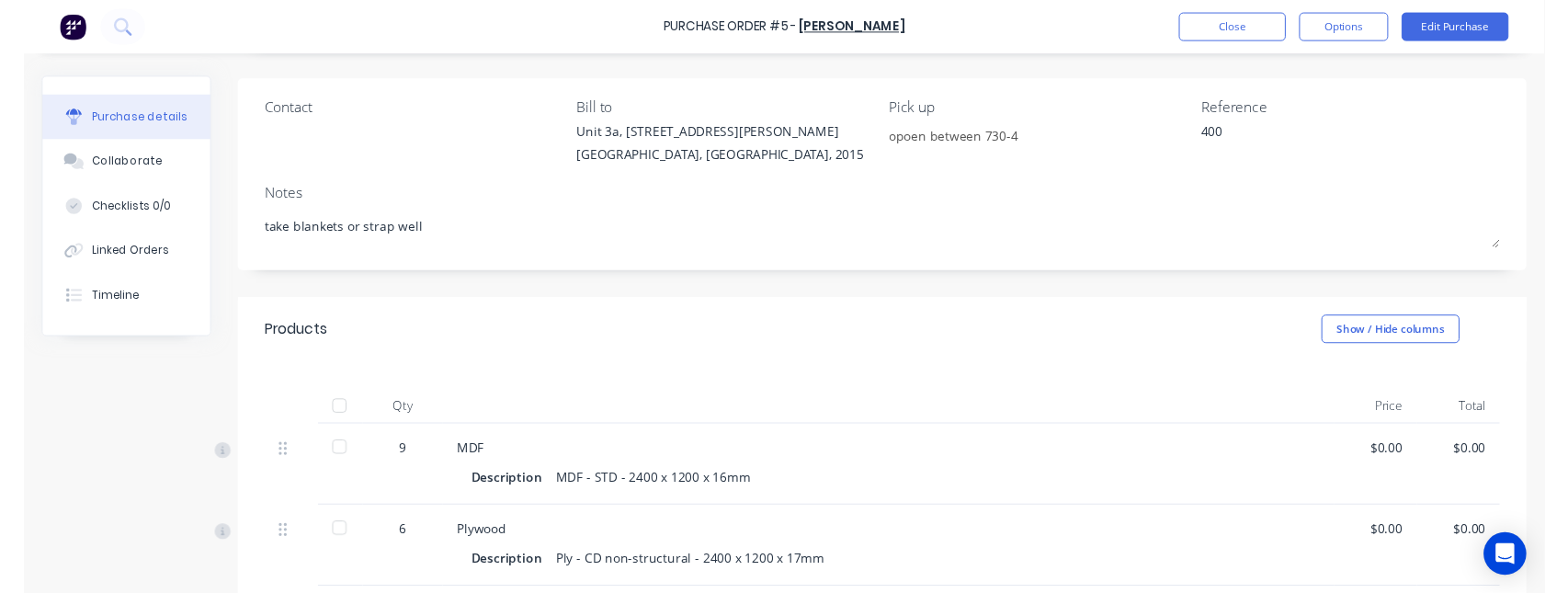
scroll to position [0, 0]
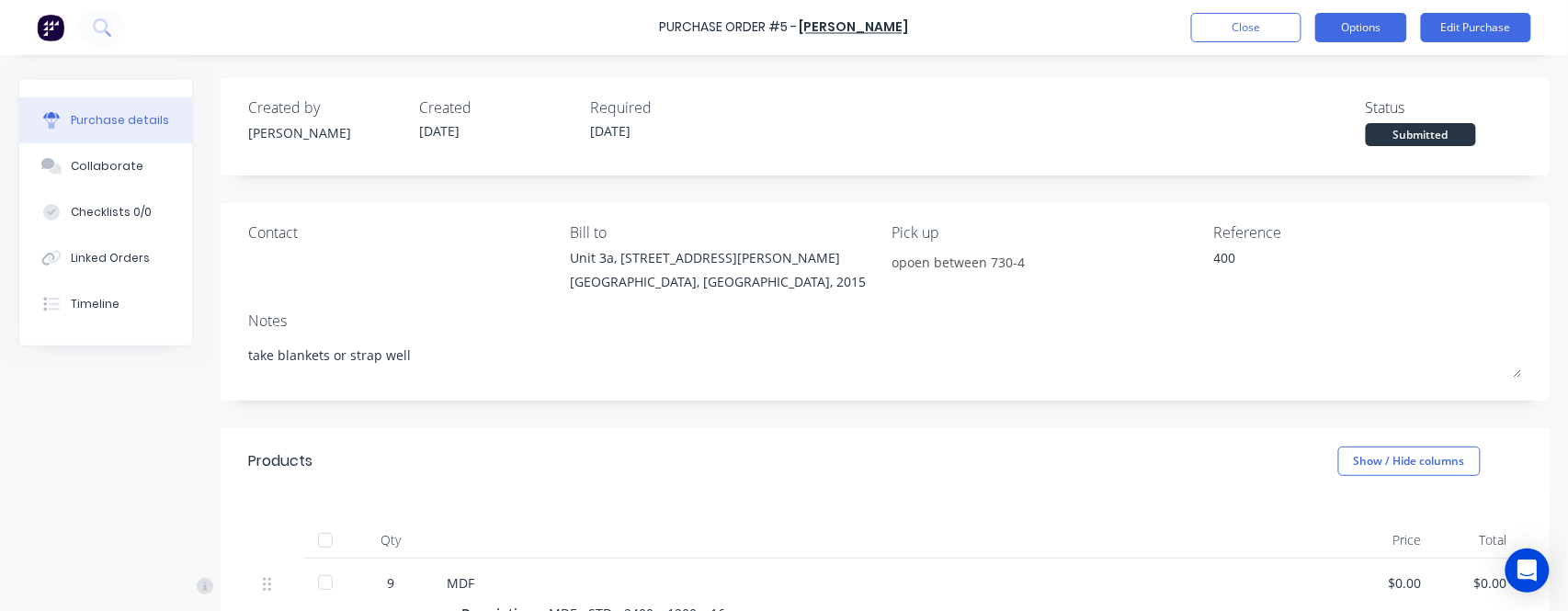
click at [1350, 23] on button "Options" at bounding box center [1362, 27] width 92 height 29
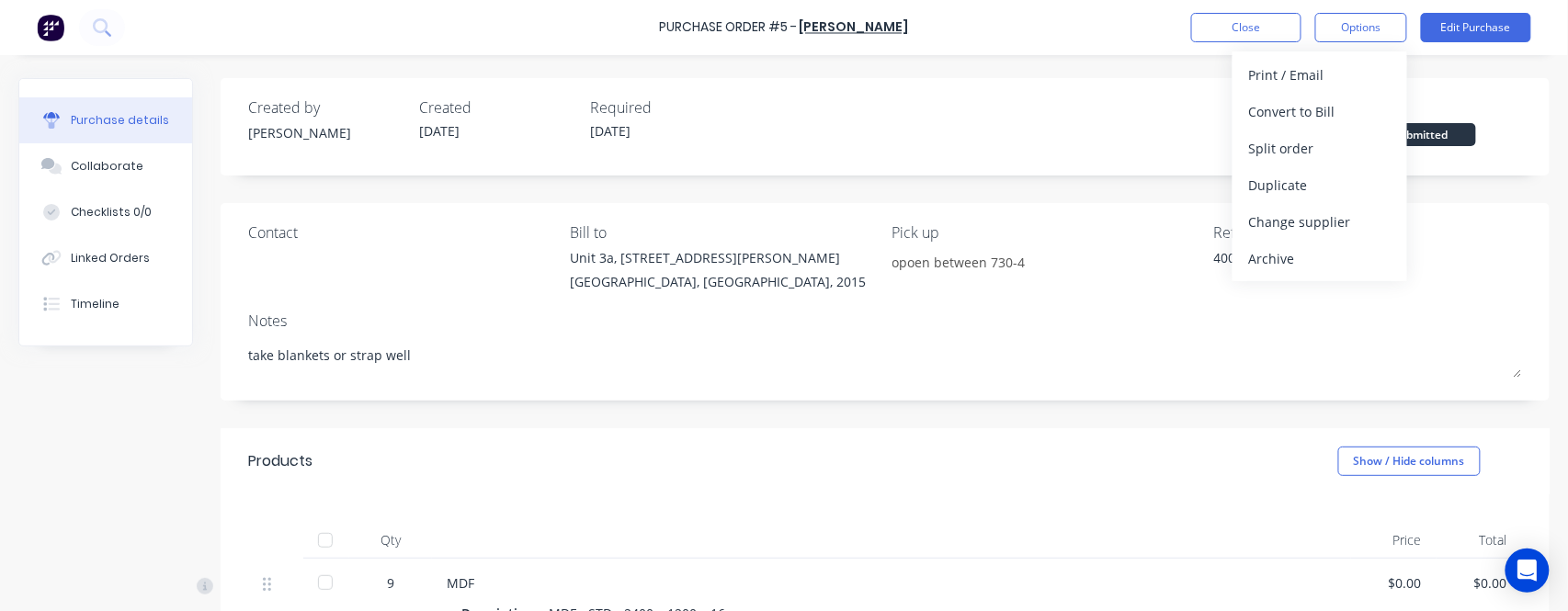
click at [1091, 310] on div "Notes" at bounding box center [886, 321] width 1275 height 22
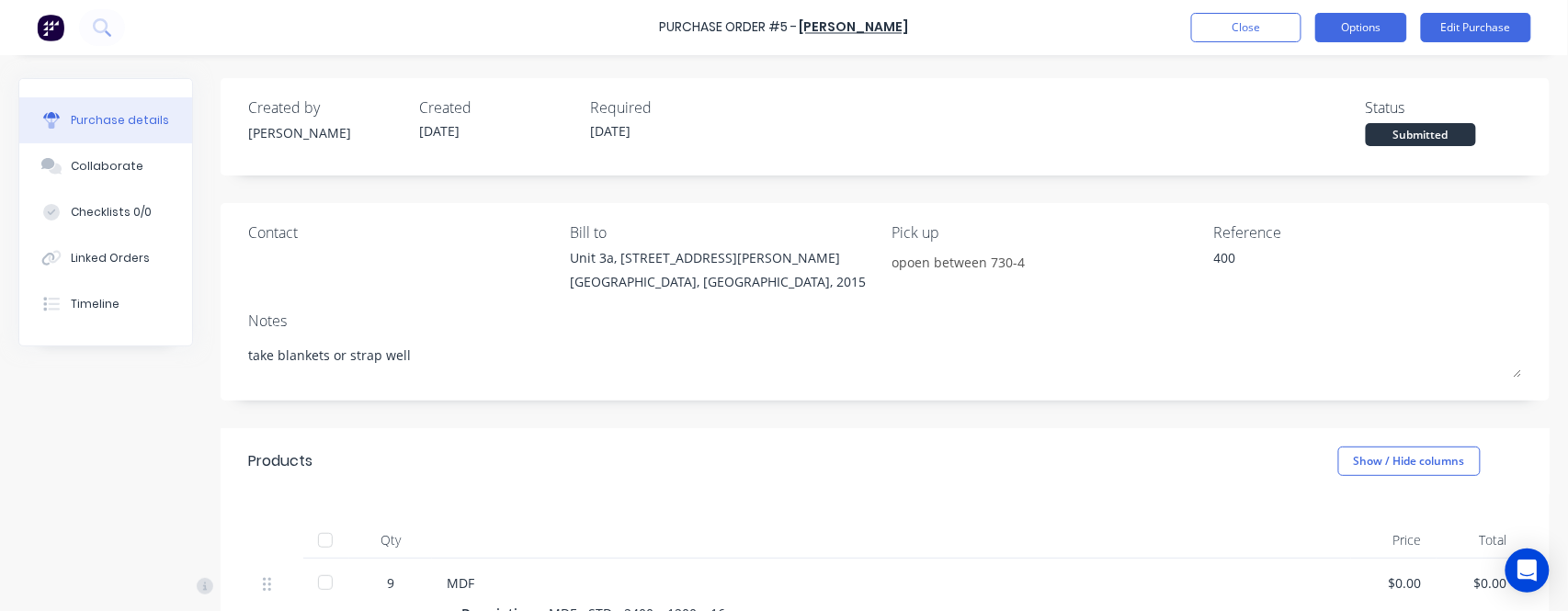
click at [1365, 34] on button "Options" at bounding box center [1362, 27] width 92 height 29
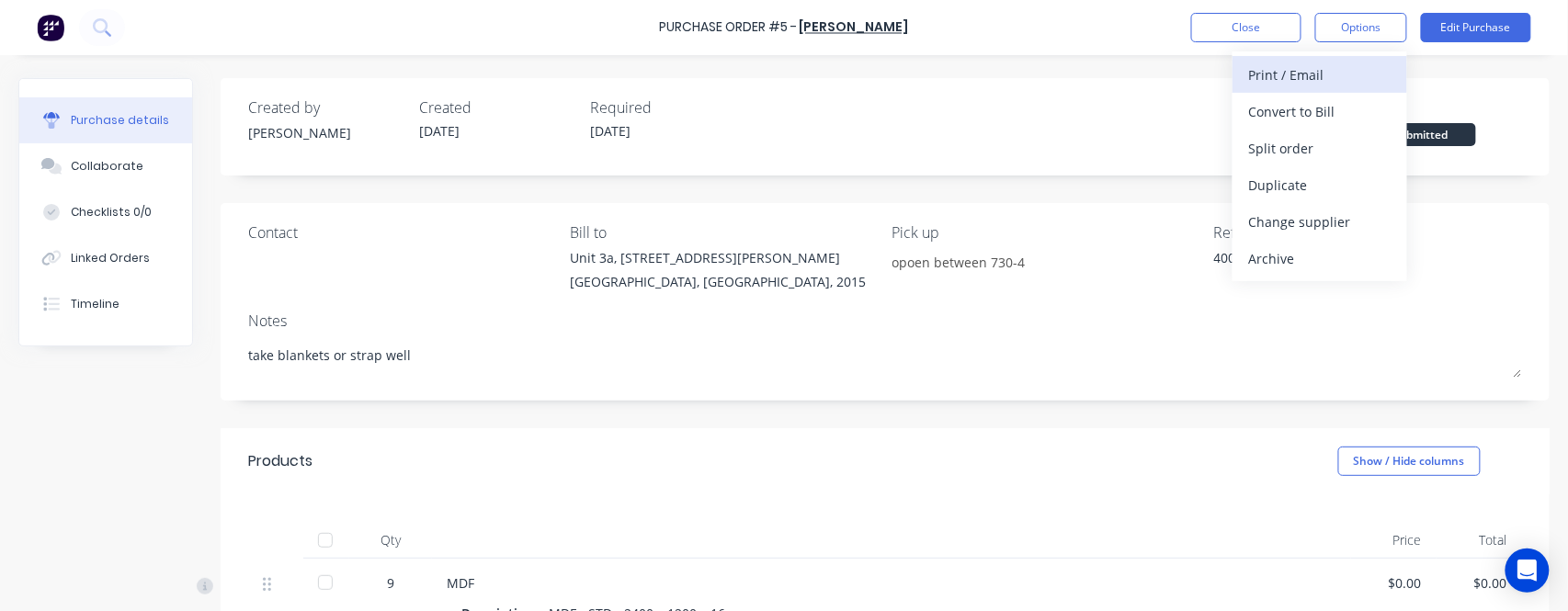
click at [1345, 70] on div "Print / Email" at bounding box center [1321, 75] width 142 height 27
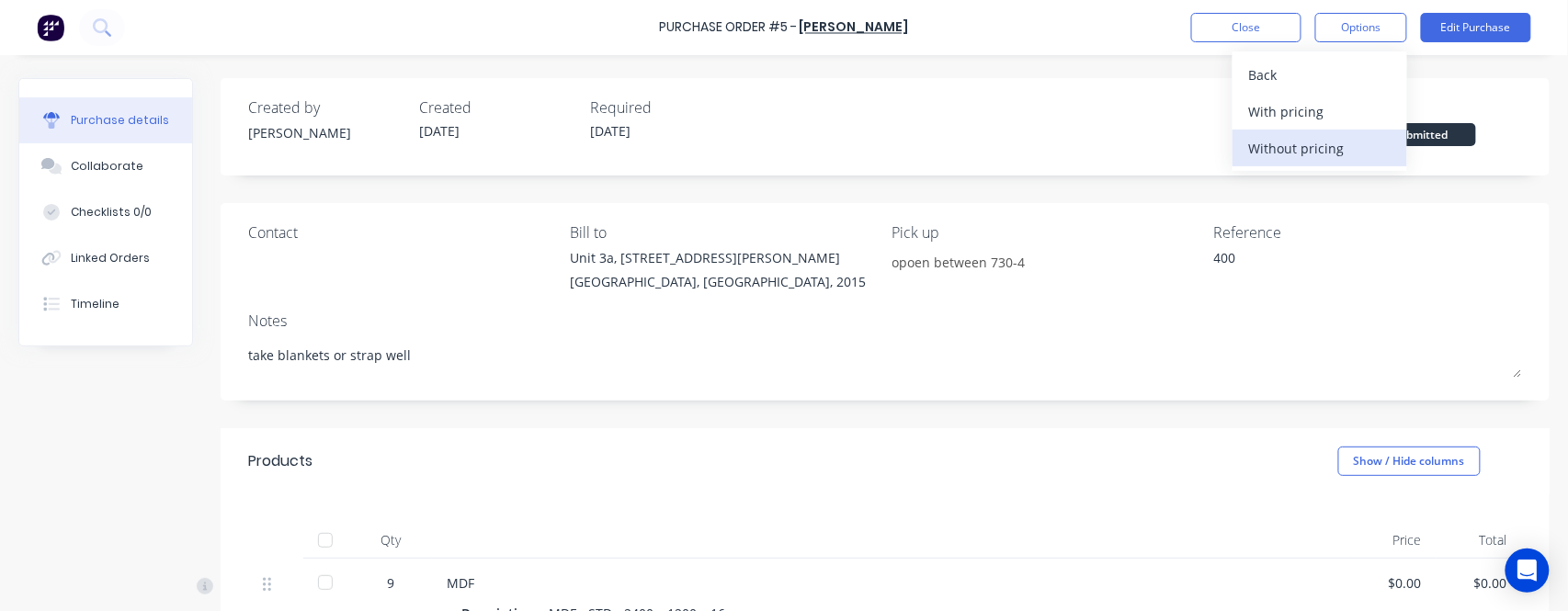
click at [1313, 145] on div "Without pricing" at bounding box center [1321, 148] width 142 height 27
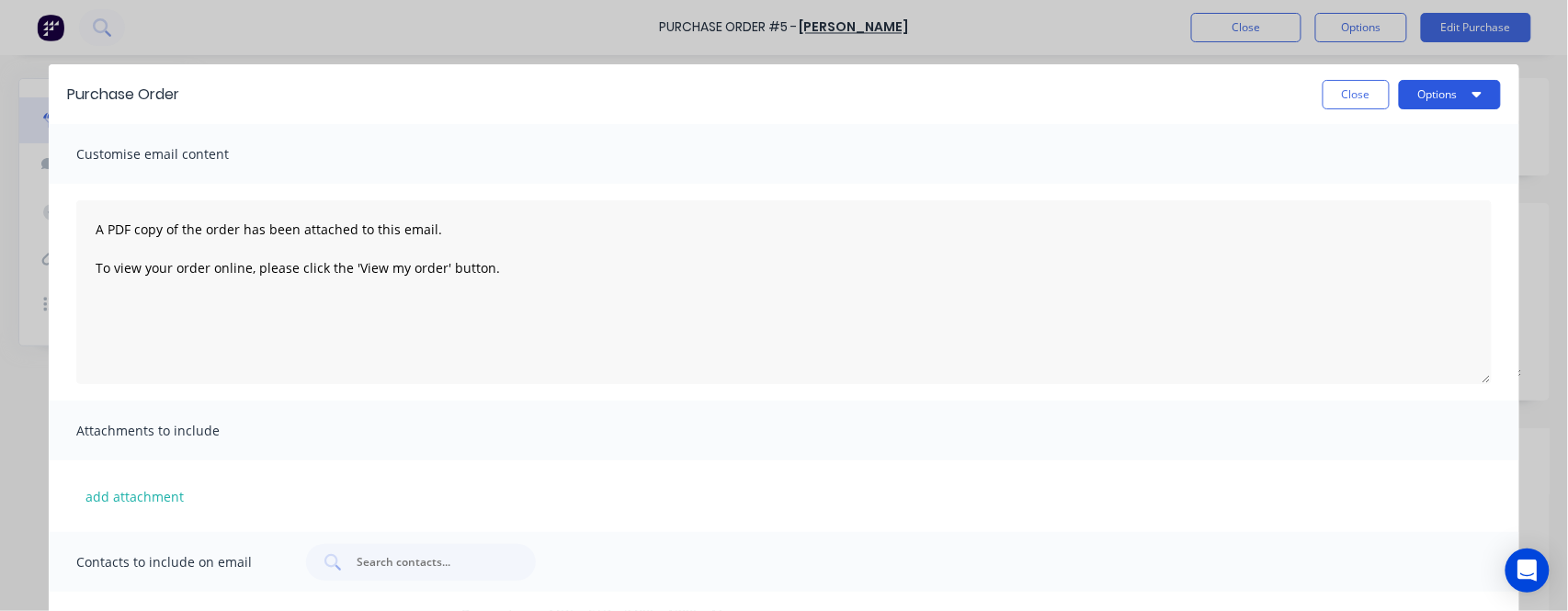
click at [1443, 80] on button "Options" at bounding box center [1450, 94] width 102 height 29
click at [1393, 146] on div "Print" at bounding box center [1414, 141] width 142 height 27
click at [1351, 88] on button "Close" at bounding box center [1356, 94] width 67 height 29
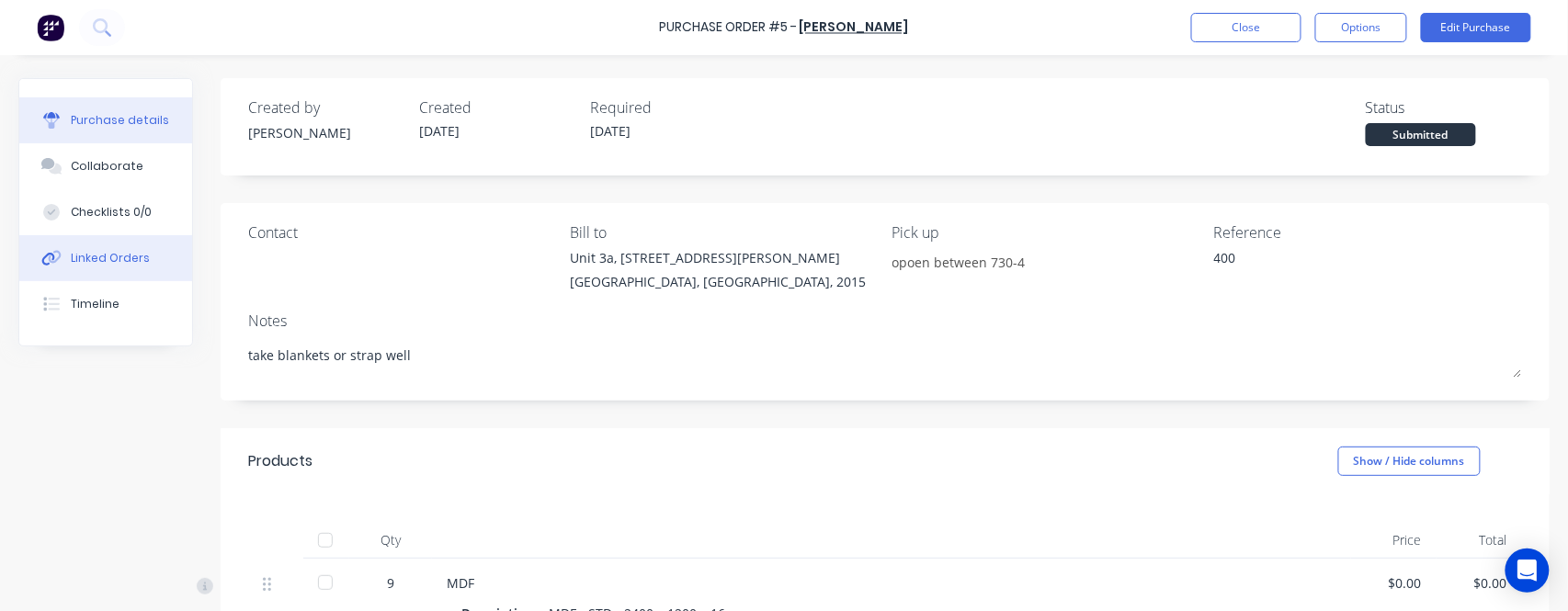
click at [100, 253] on div "Linked Orders" at bounding box center [110, 258] width 79 height 17
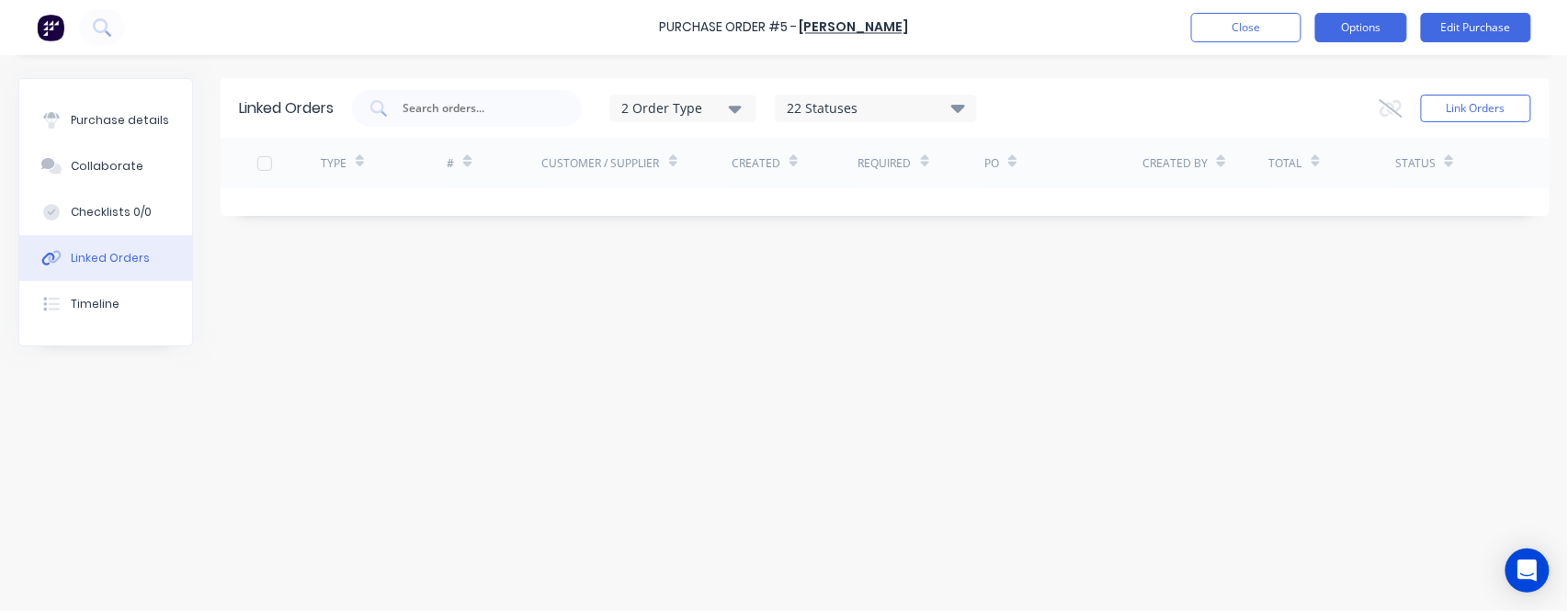
click at [1361, 40] on button "Options" at bounding box center [1362, 27] width 92 height 29
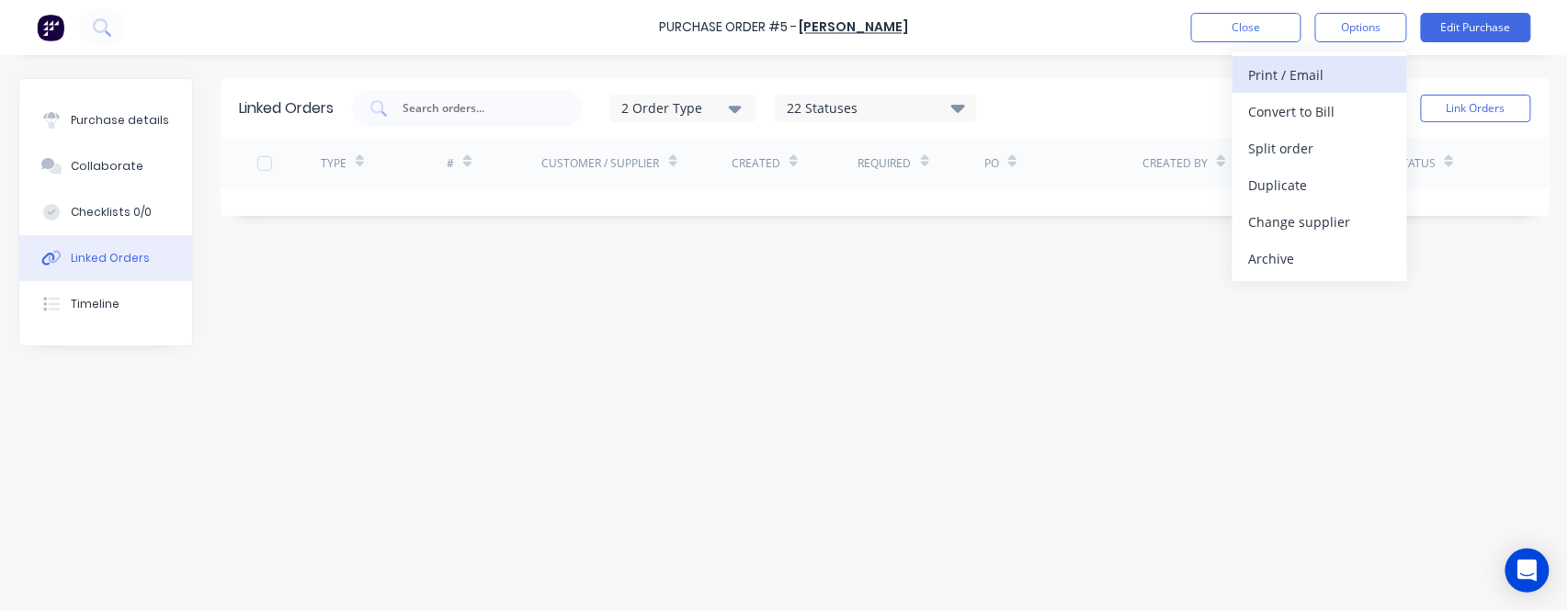
click at [1342, 86] on div "Print / Email" at bounding box center [1321, 75] width 142 height 27
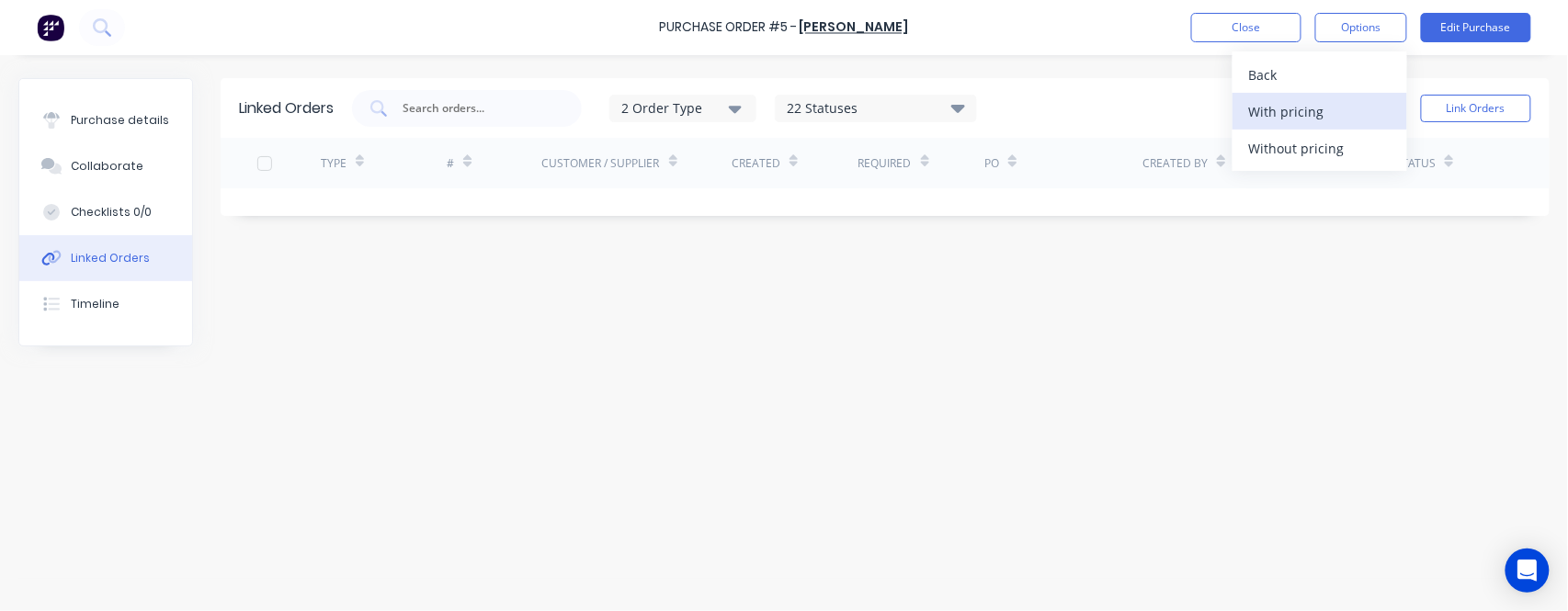
click at [1292, 107] on div "With pricing" at bounding box center [1321, 112] width 142 height 27
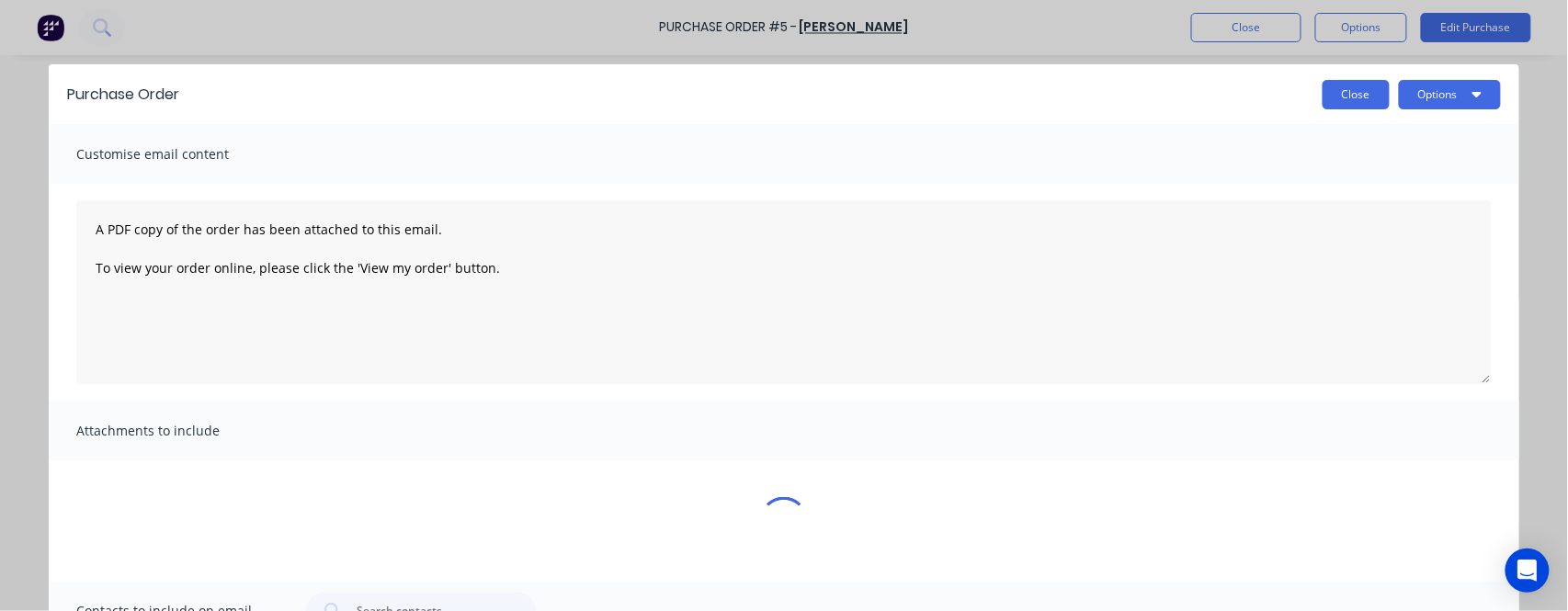
click at [1355, 88] on button "Close" at bounding box center [1356, 94] width 67 height 29
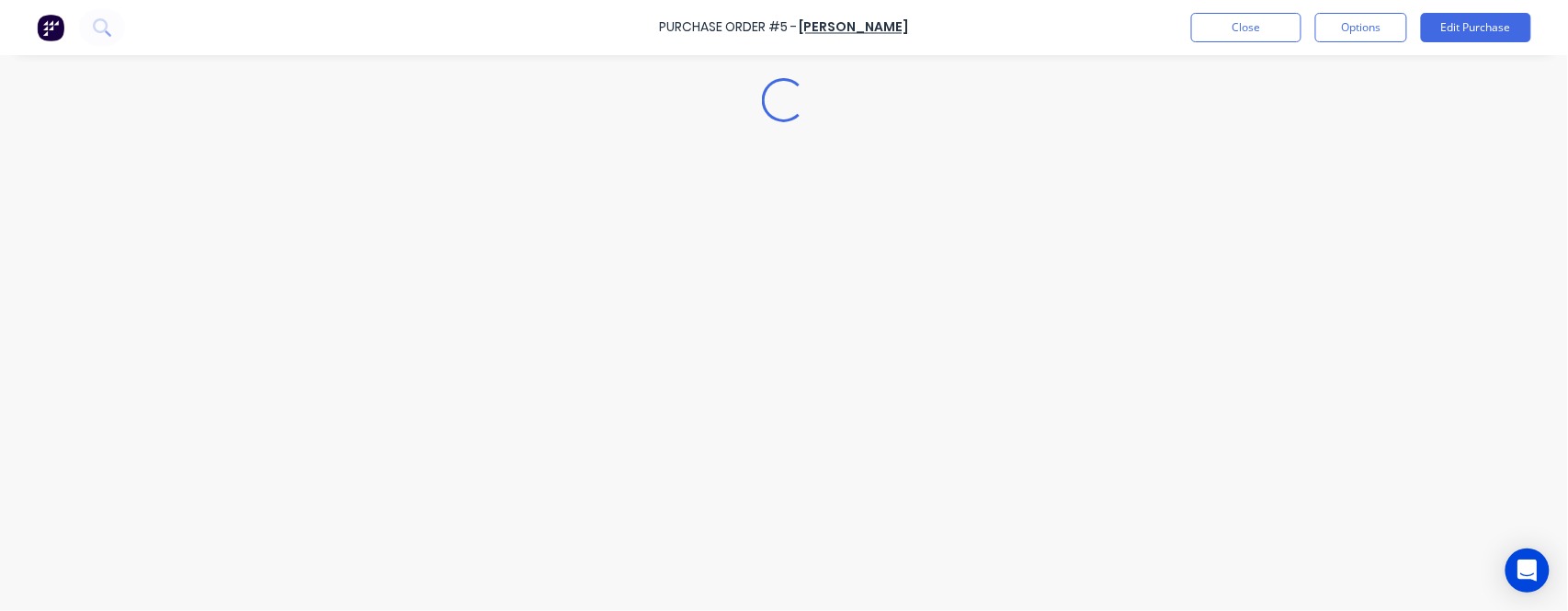
drag, startPoint x: 749, startPoint y: 22, endPoint x: 801, endPoint y: 23, distance: 52.0
click at [798, 23] on div "Purchase Order #5 -" at bounding box center [729, 27] width 138 height 19
click at [798, 26] on div "Purchase Order #5 -" at bounding box center [729, 27] width 138 height 19
click at [789, 29] on div "Purchase Order #5 -" at bounding box center [729, 27] width 138 height 19
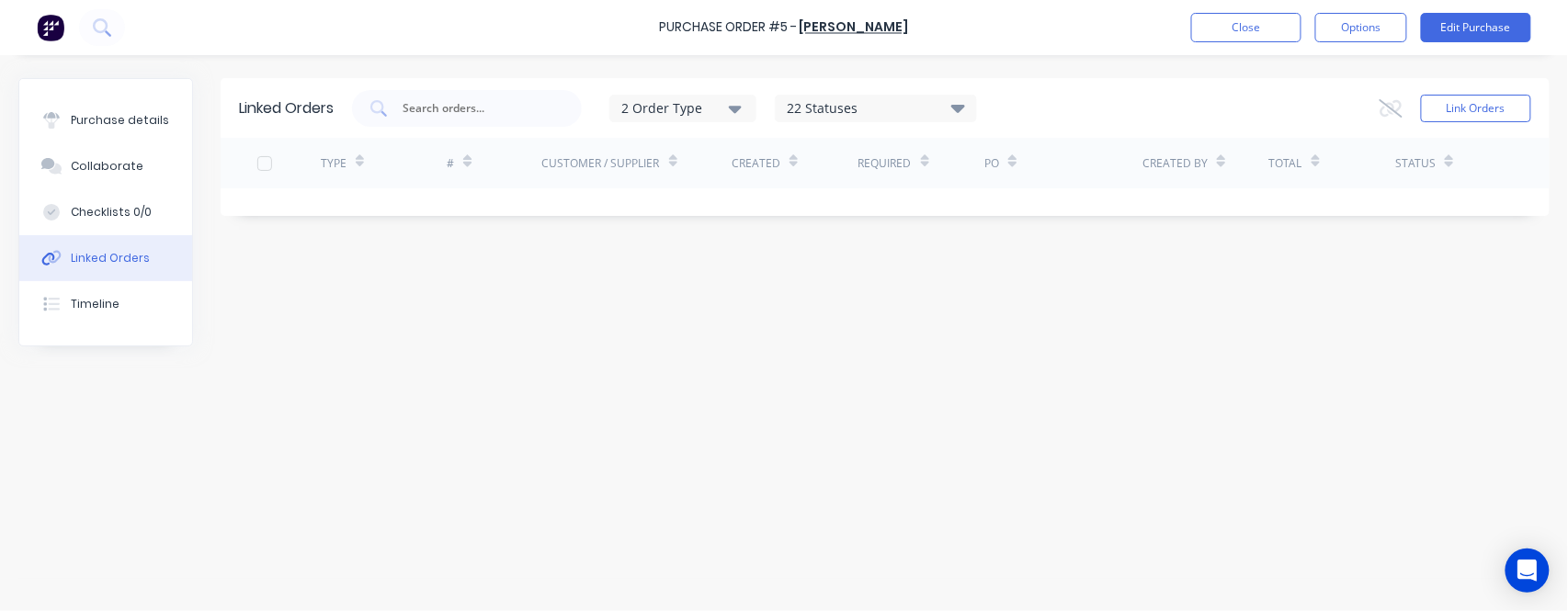
drag, startPoint x: 1391, startPoint y: 325, endPoint x: 1435, endPoint y: 314, distance: 45.4
click at [1403, 324] on div "Linked Orders 2 Order Type 22 Statuses Sales Order Status All Archived Draft Qu…" at bounding box center [784, 328] width 1532 height 500
click at [1228, 22] on button "Close" at bounding box center [1247, 27] width 111 height 29
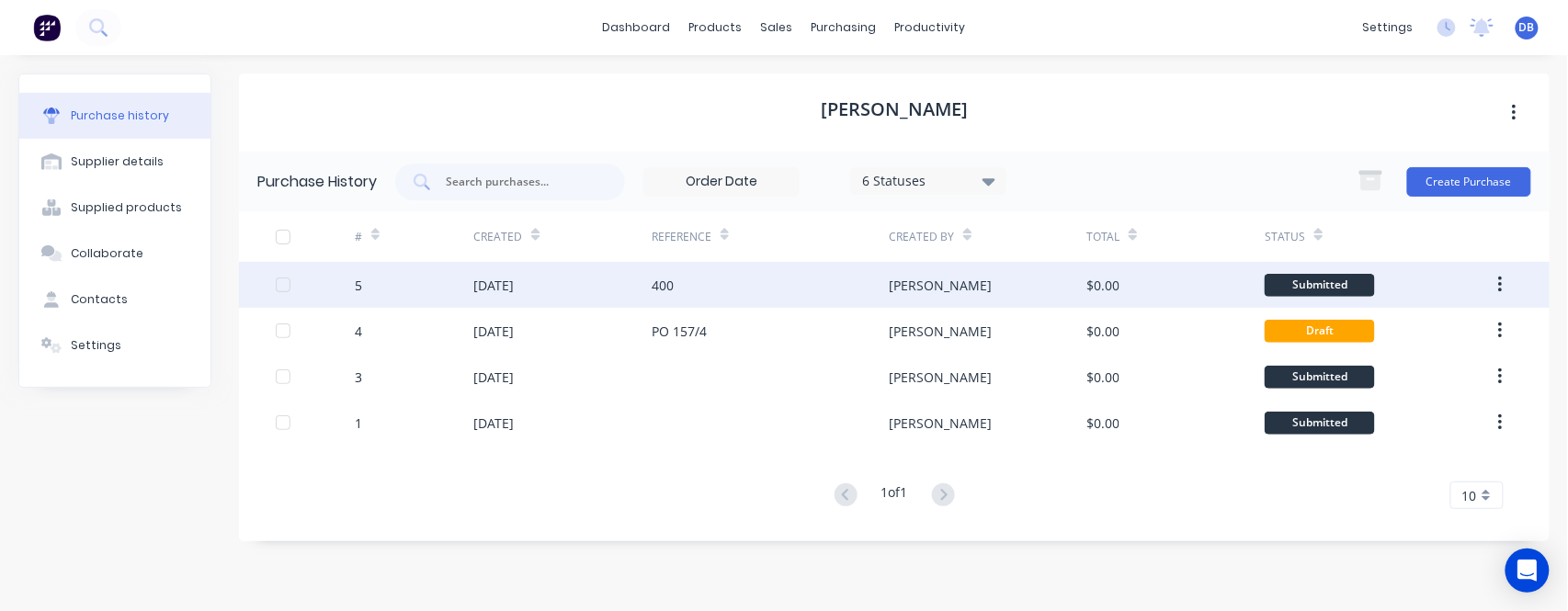
click at [1314, 274] on div "Submitted" at bounding box center [1320, 285] width 111 height 23
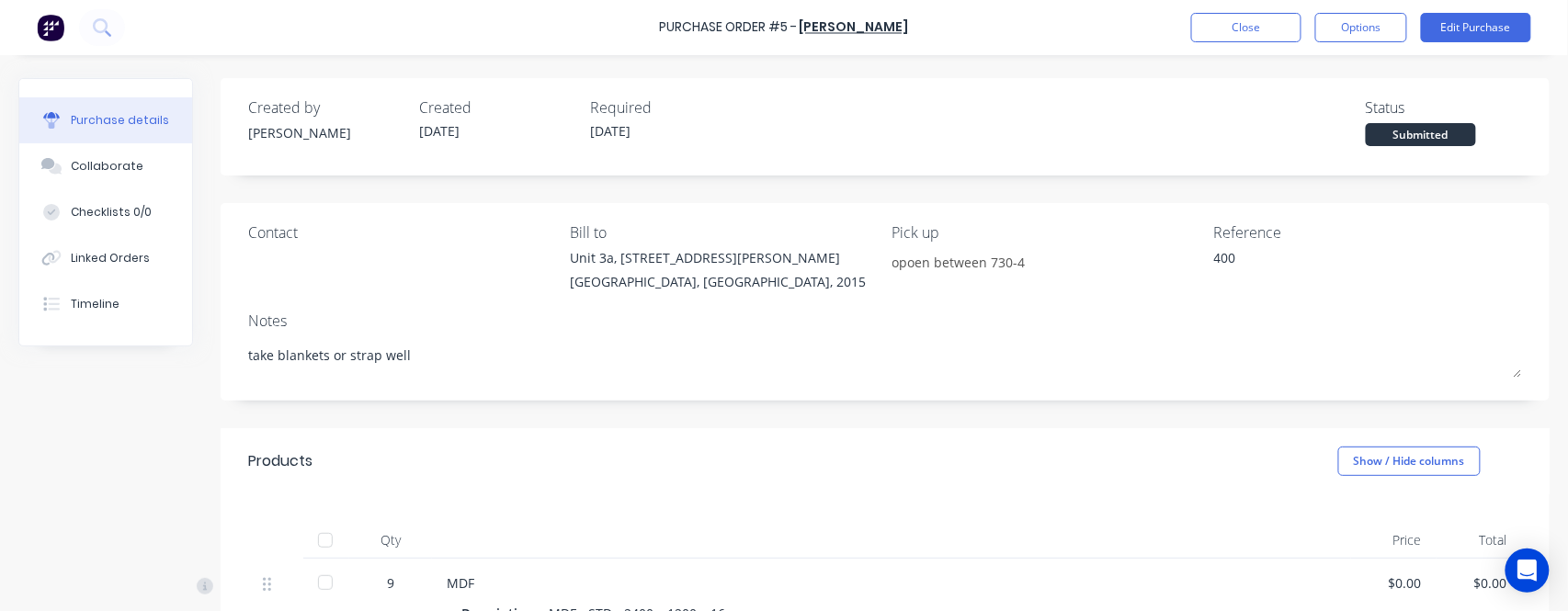
click at [1417, 137] on div "Submitted" at bounding box center [1421, 135] width 111 height 23
click at [1391, 127] on div "Submitted" at bounding box center [1421, 135] width 111 height 23
click at [1272, 29] on button "Close" at bounding box center [1247, 27] width 111 height 29
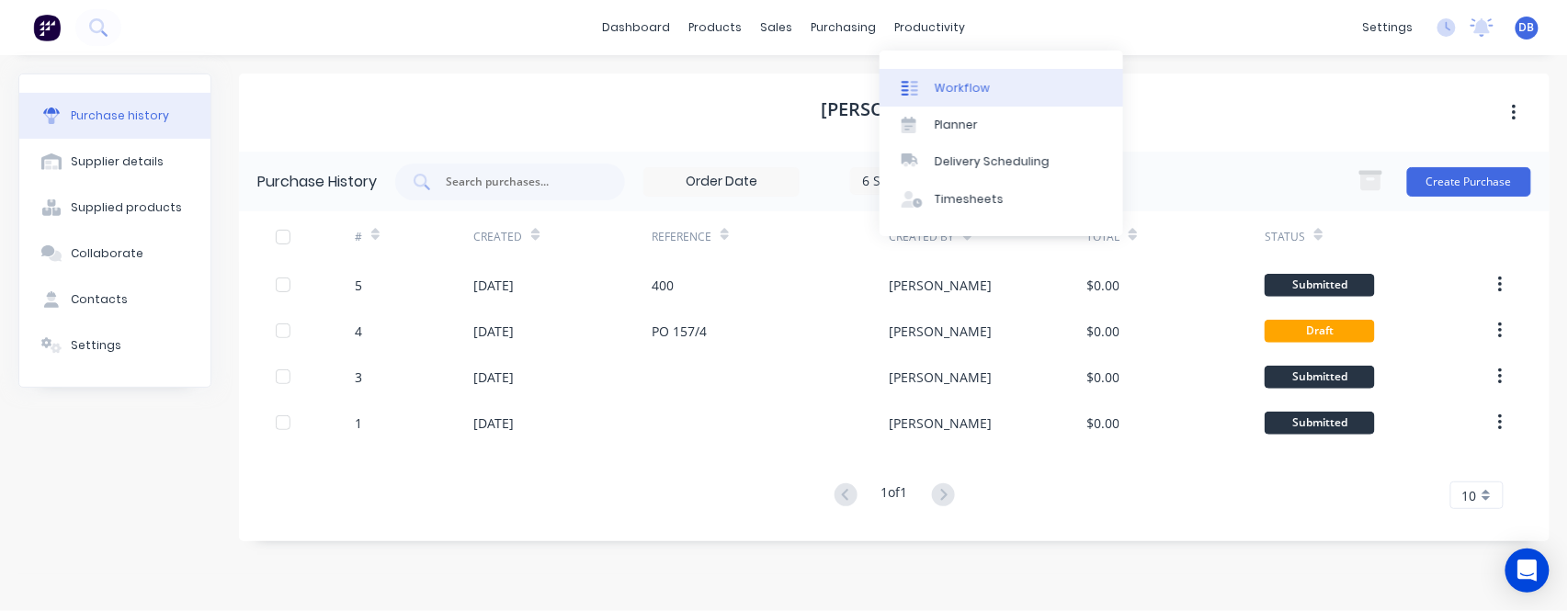
click at [949, 95] on div "Workflow" at bounding box center [962, 88] width 55 height 17
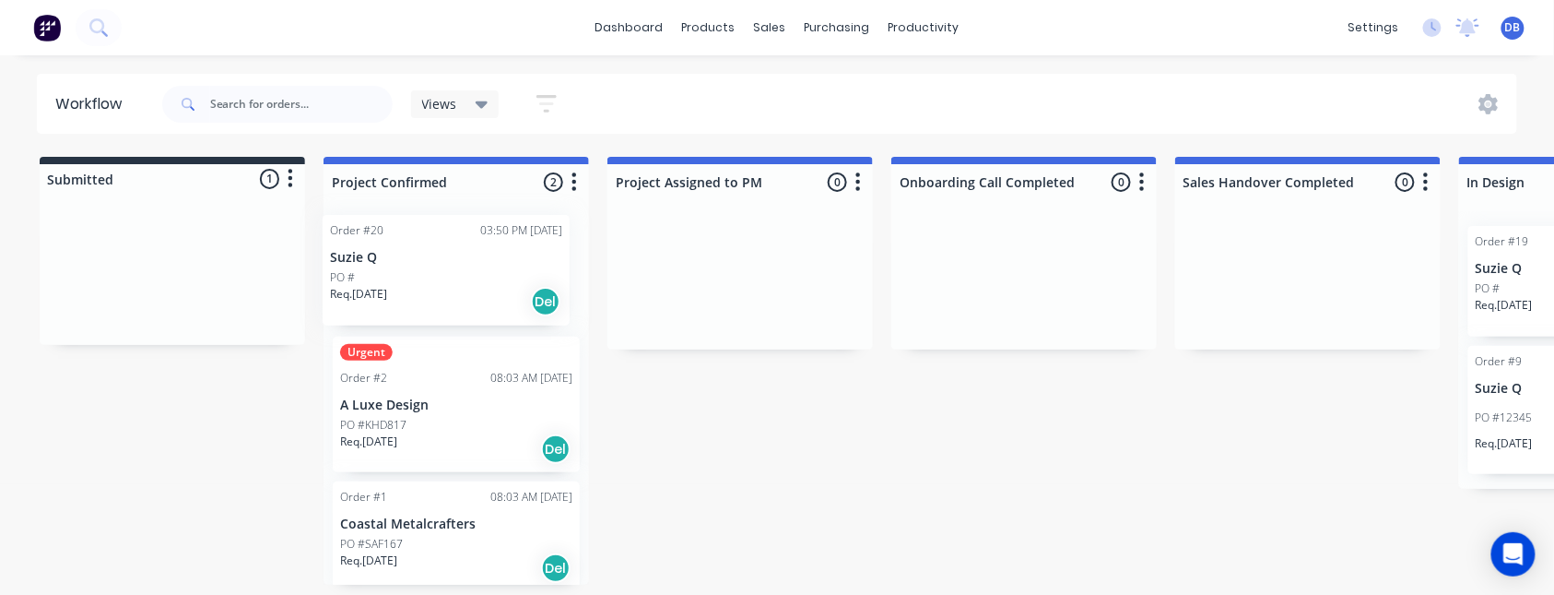
drag, startPoint x: 133, startPoint y: 280, endPoint x: 409, endPoint y: 280, distance: 276.5
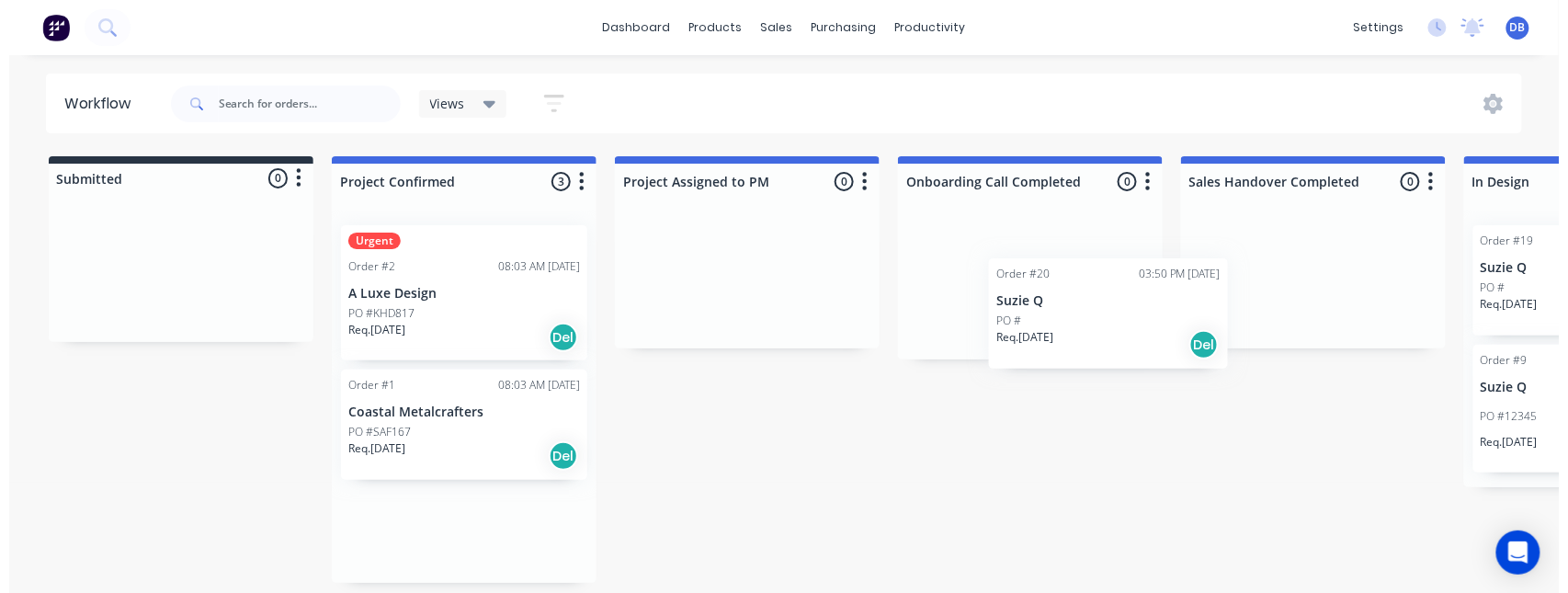
scroll to position [0, 7]
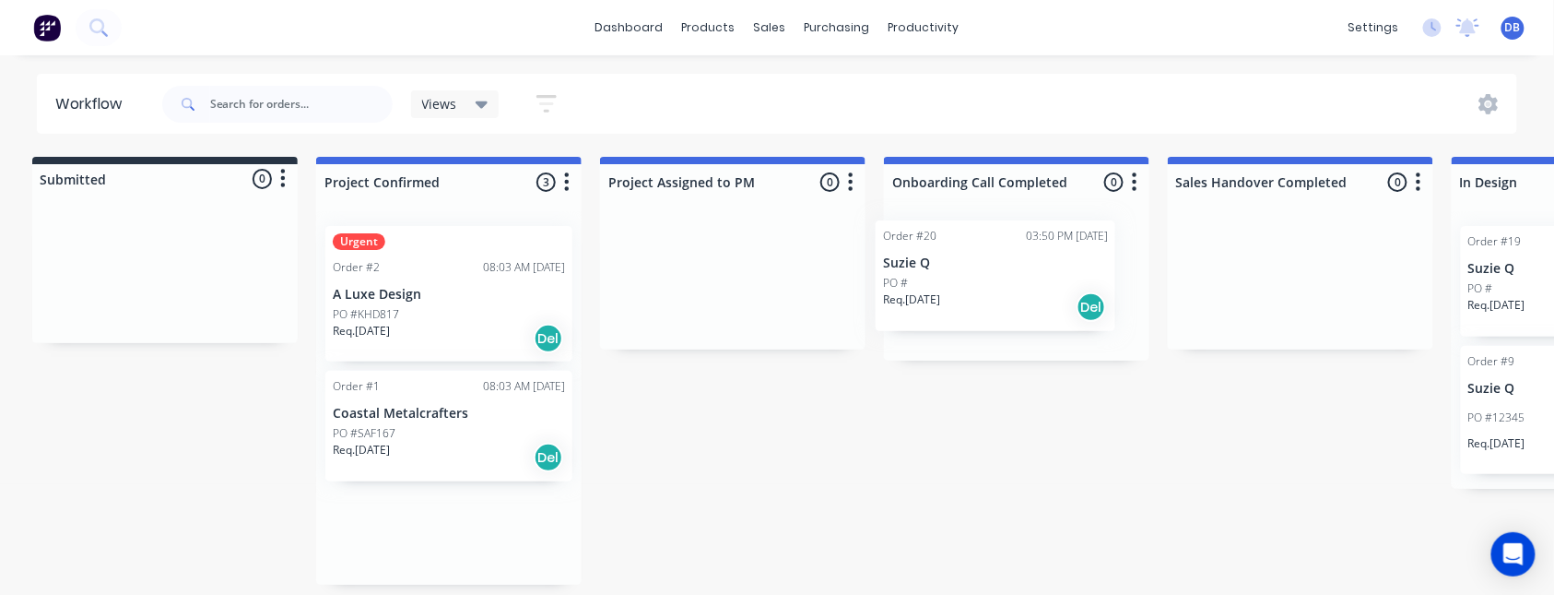
drag, startPoint x: 437, startPoint y: 297, endPoint x: 995, endPoint y: 308, distance: 558.7
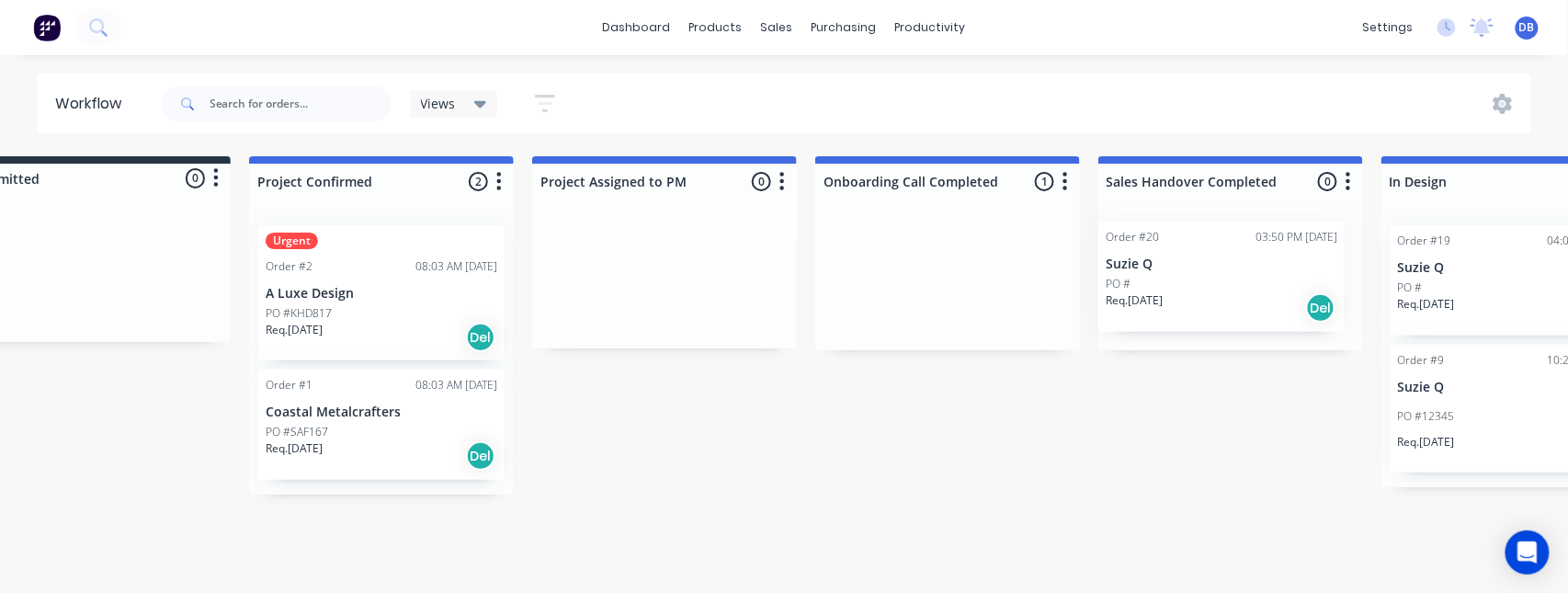
scroll to position [0, 81]
drag, startPoint x: 975, startPoint y: 277, endPoint x: 1178, endPoint y: 281, distance: 203.0
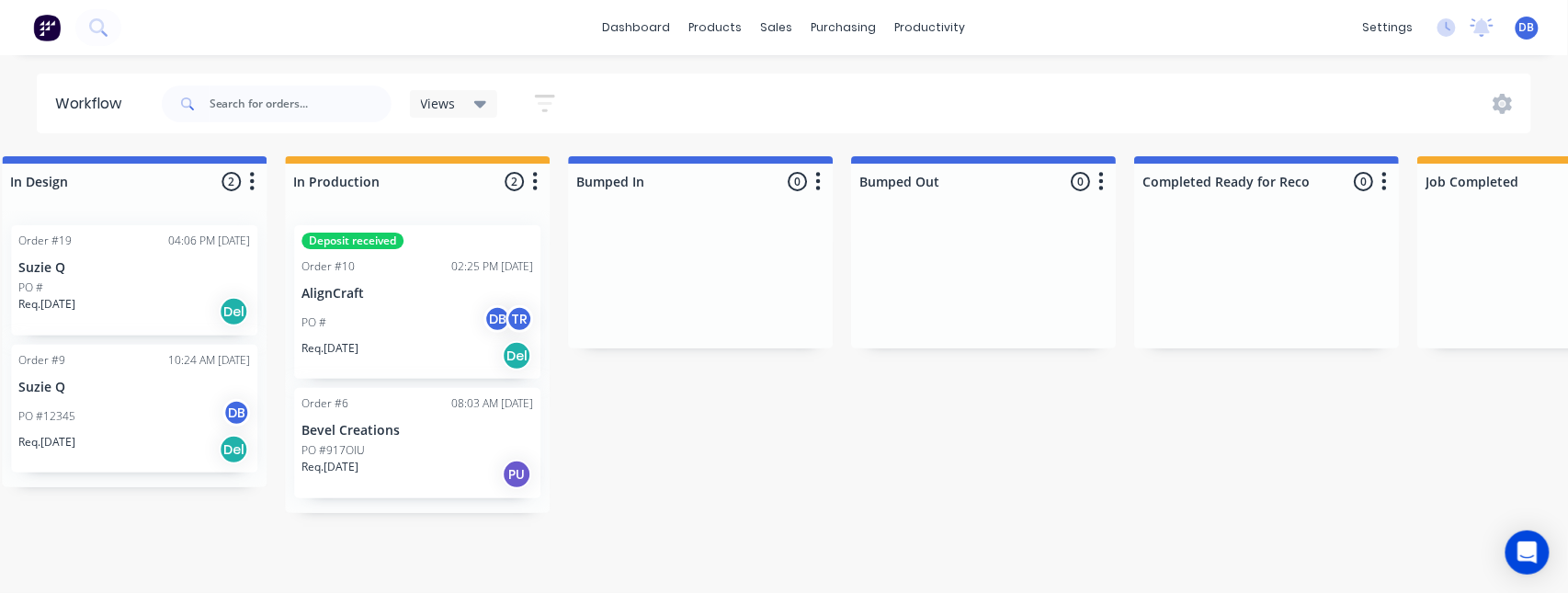
click at [460, 101] on div "Views" at bounding box center [454, 104] width 66 height 17
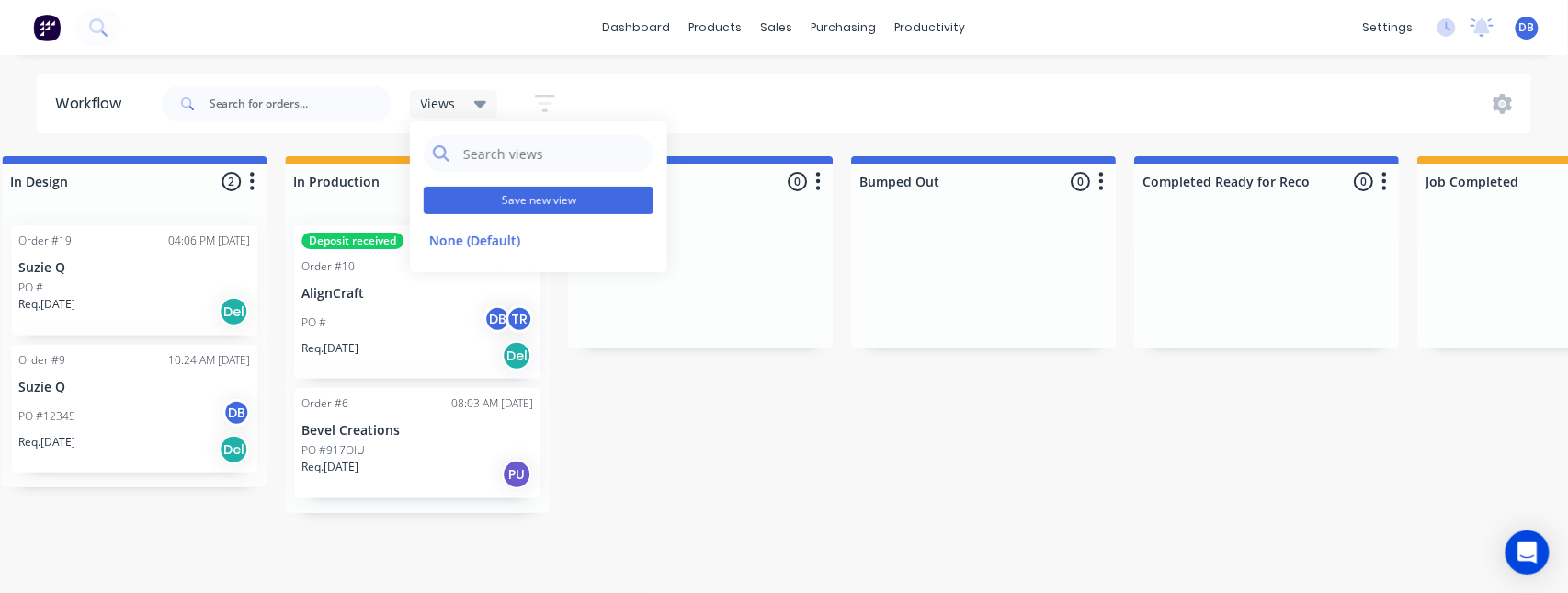
drag, startPoint x: 535, startPoint y: 205, endPoint x: 582, endPoint y: 205, distance: 47.0
click at [535, 205] on button "Save new view" at bounding box center [539, 200] width 229 height 28
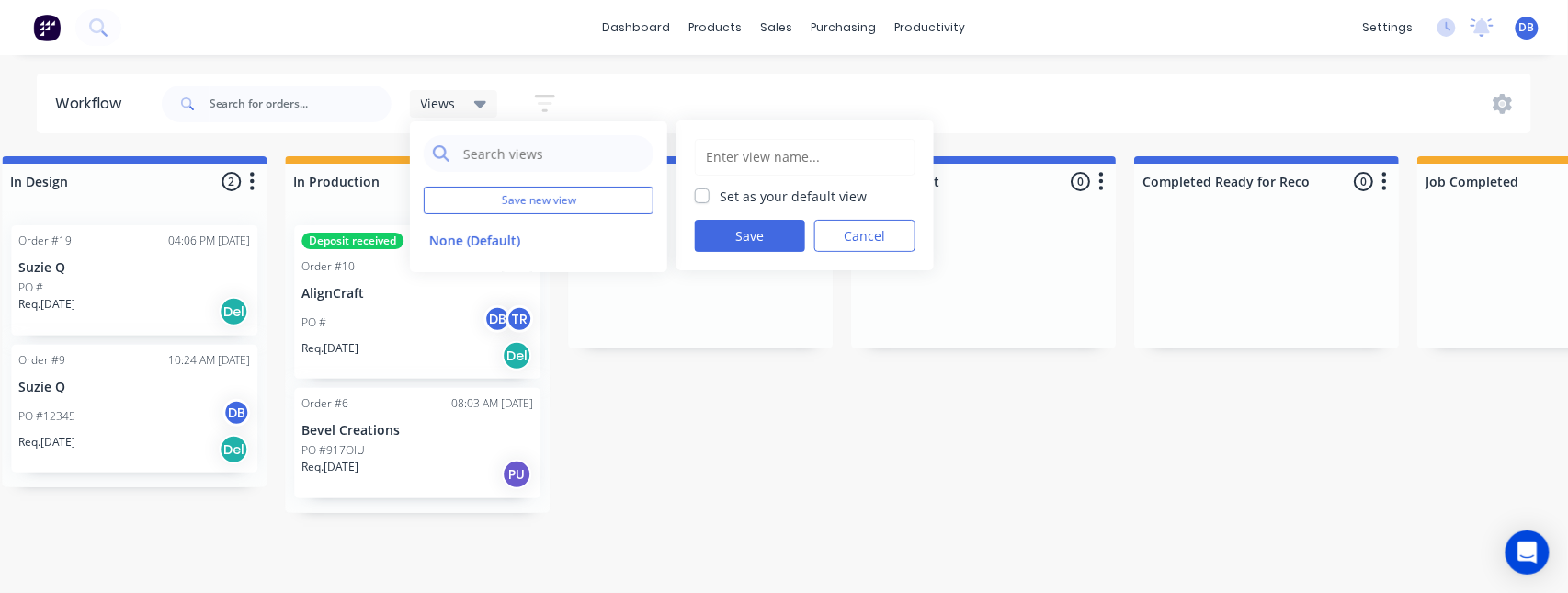
click at [769, 144] on input "text" at bounding box center [805, 156] width 200 height 35
drag, startPoint x: 864, startPoint y: 224, endPoint x: 765, endPoint y: 212, distance: 99.7
click at [864, 224] on button "Cancel" at bounding box center [865, 235] width 101 height 32
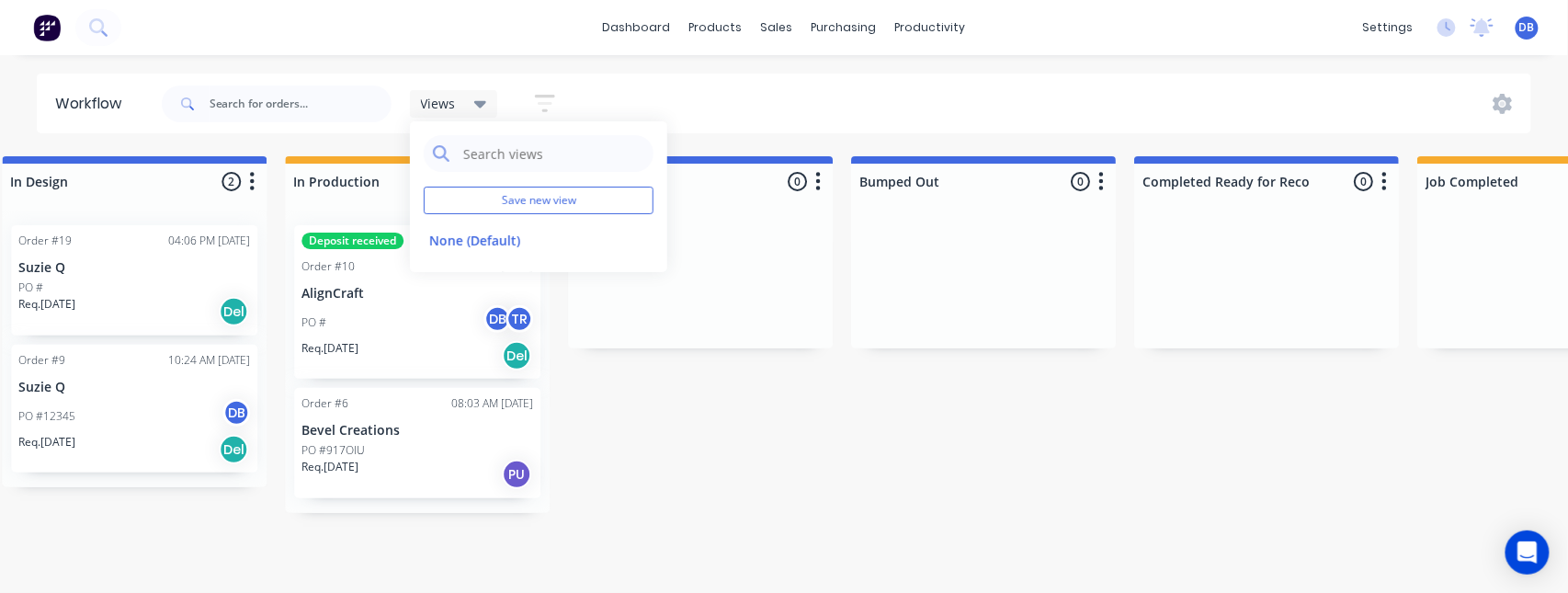
click at [793, 95] on div "Views Save new view None (Default) edit Show/Hide statuses Show line item cards…" at bounding box center [846, 104] width 1374 height 55
click at [546, 103] on icon "button" at bounding box center [545, 103] width 15 height 3
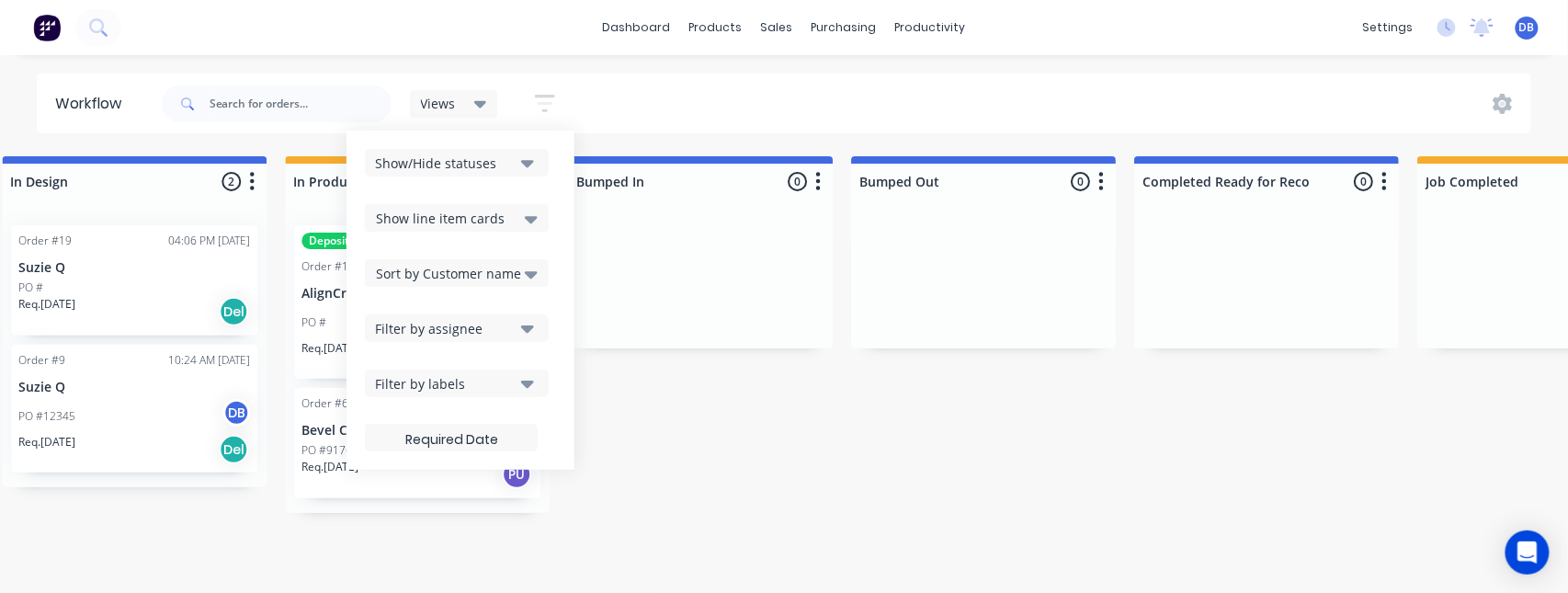
click at [519, 323] on button "Filter by assignee" at bounding box center [457, 328] width 184 height 28
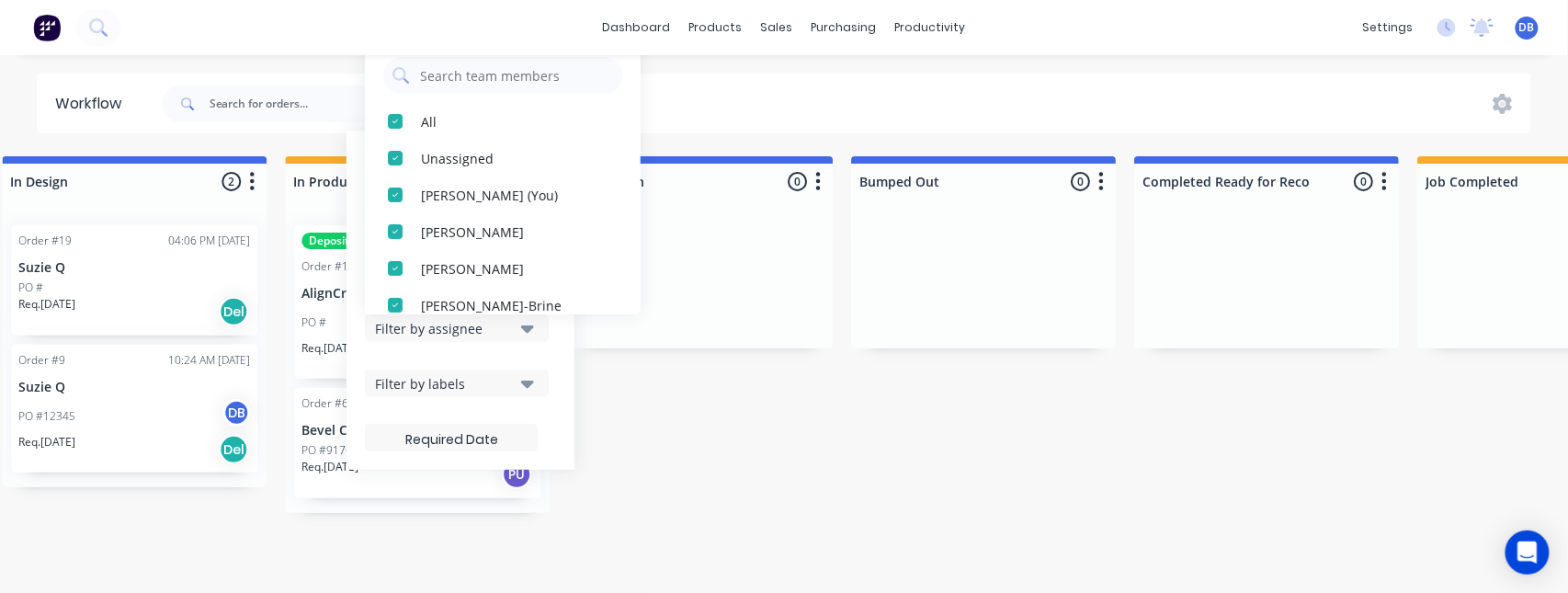
scroll to position [123, 0]
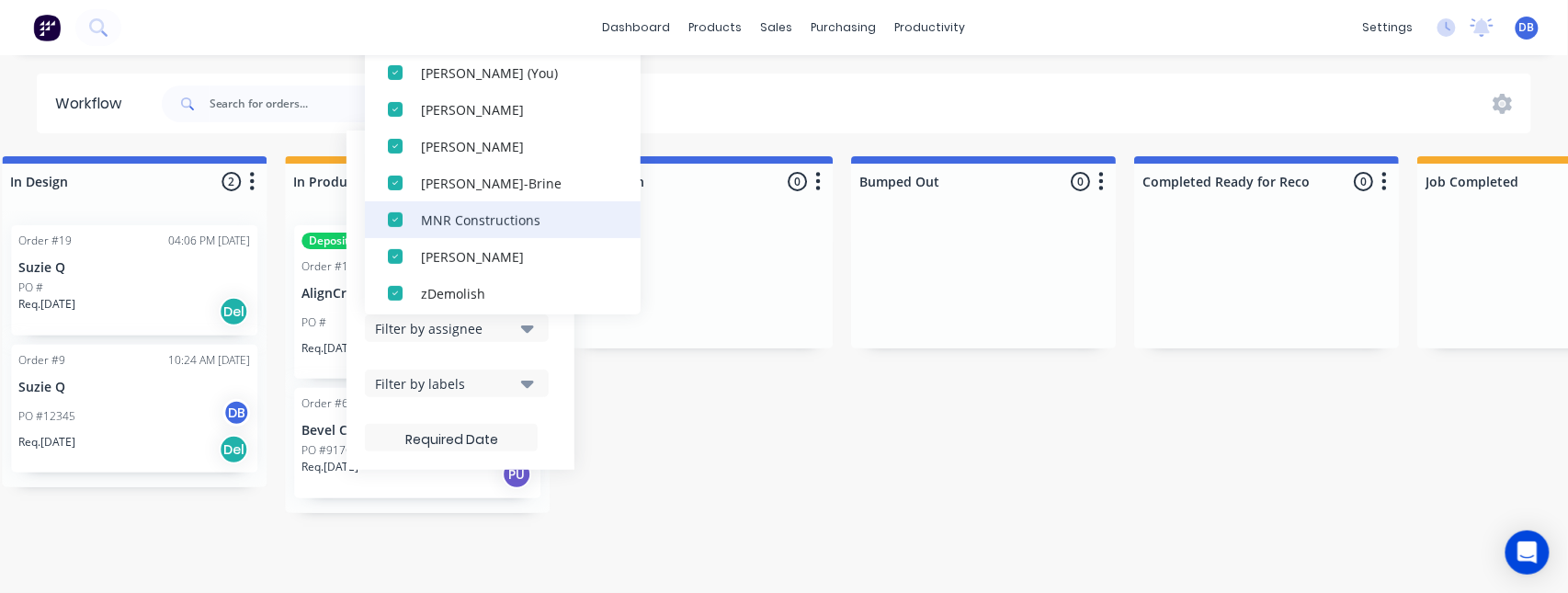
click at [399, 221] on div "button" at bounding box center [395, 219] width 37 height 37
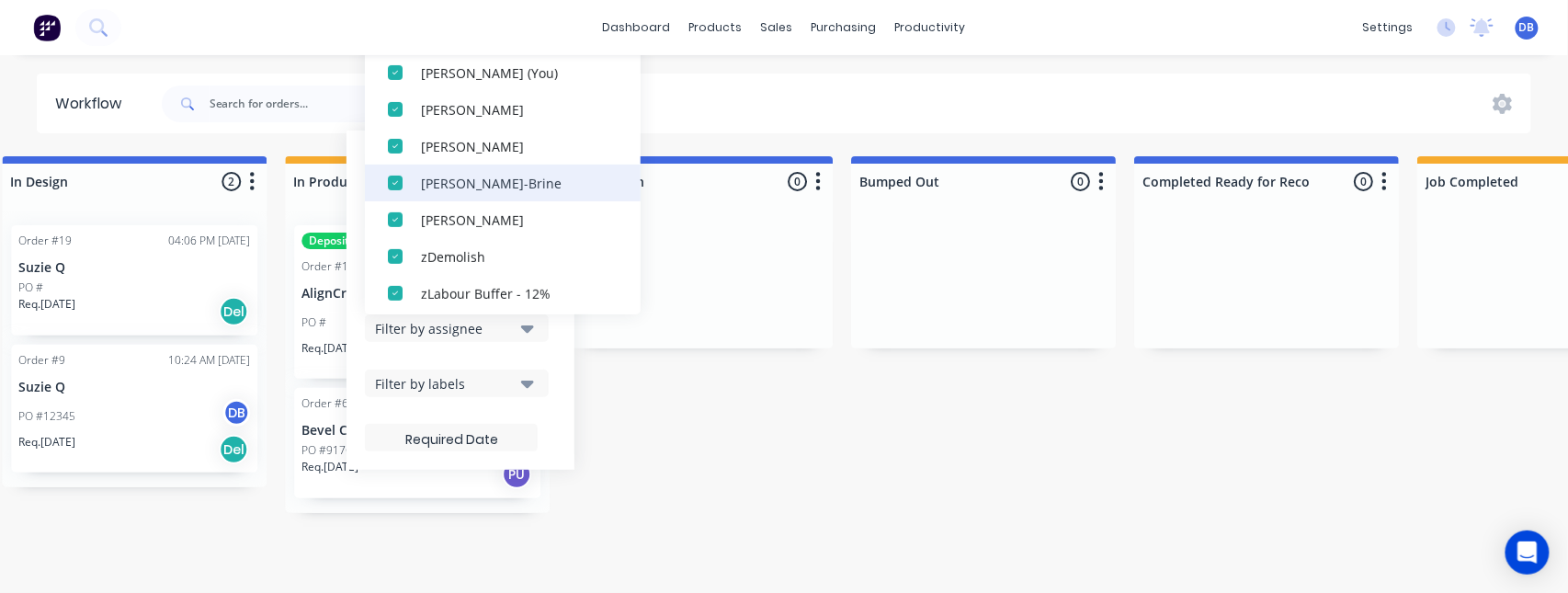
click at [402, 182] on div "button" at bounding box center [395, 182] width 37 height 37
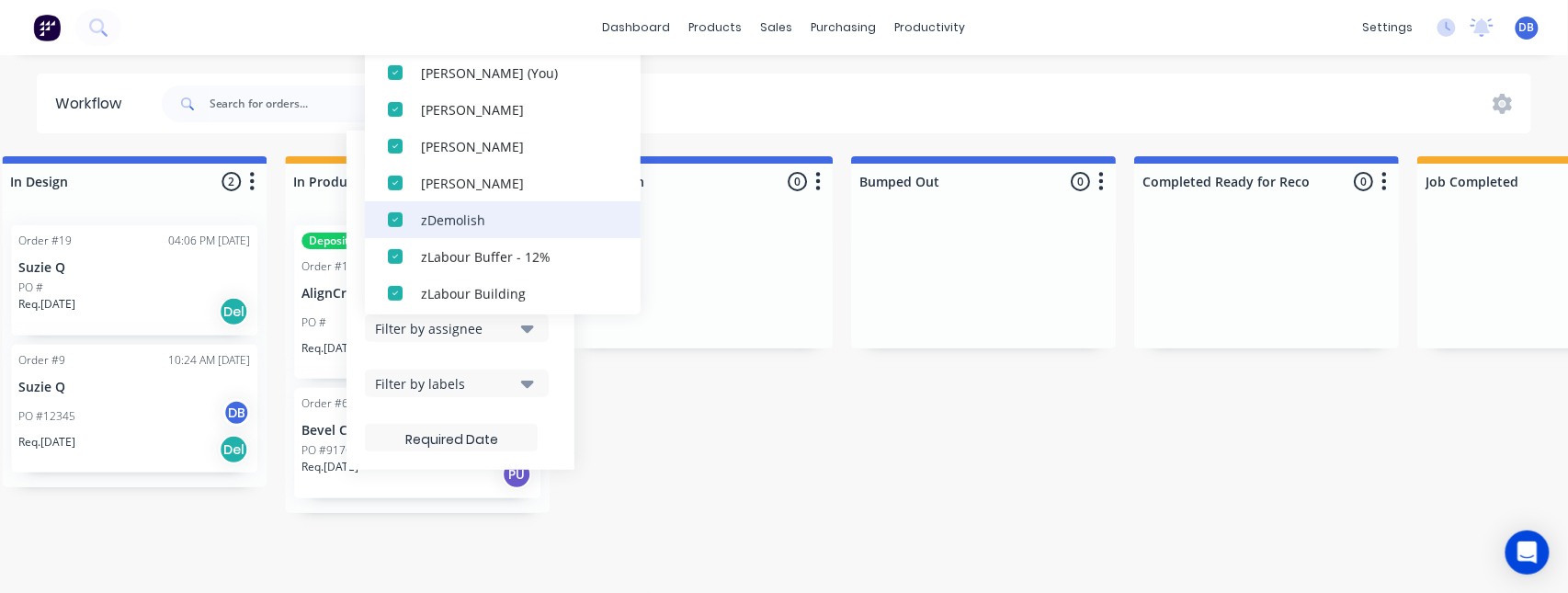
click at [391, 216] on div "button" at bounding box center [395, 219] width 37 height 37
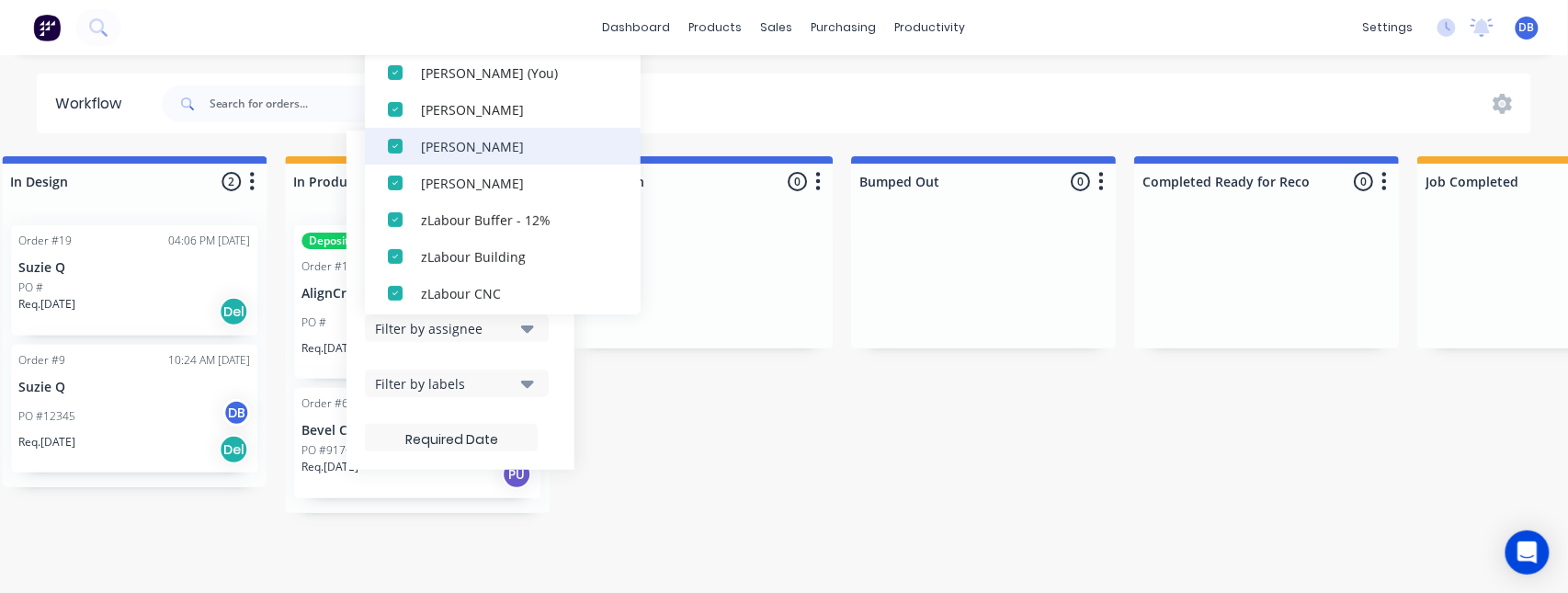
click at [399, 147] on div "button" at bounding box center [395, 146] width 37 height 37
click at [401, 111] on div "button" at bounding box center [395, 109] width 37 height 37
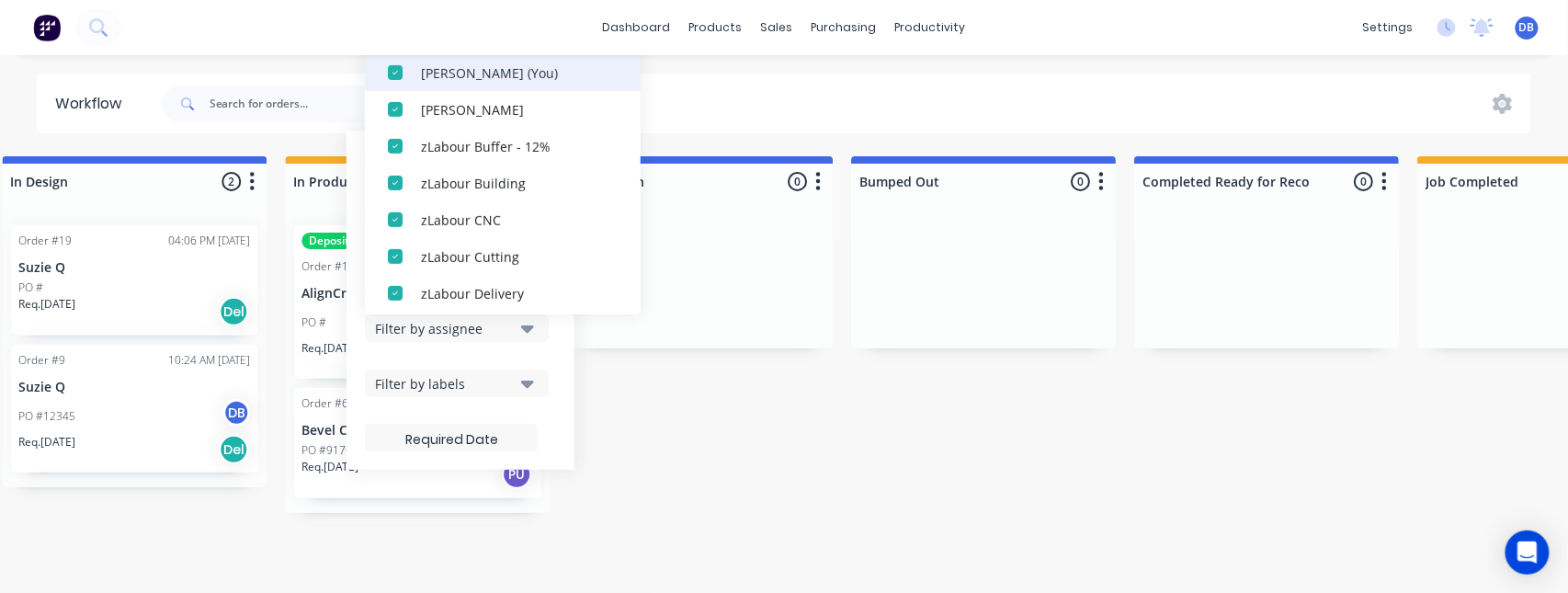
click at [398, 86] on div "button" at bounding box center [395, 72] width 37 height 37
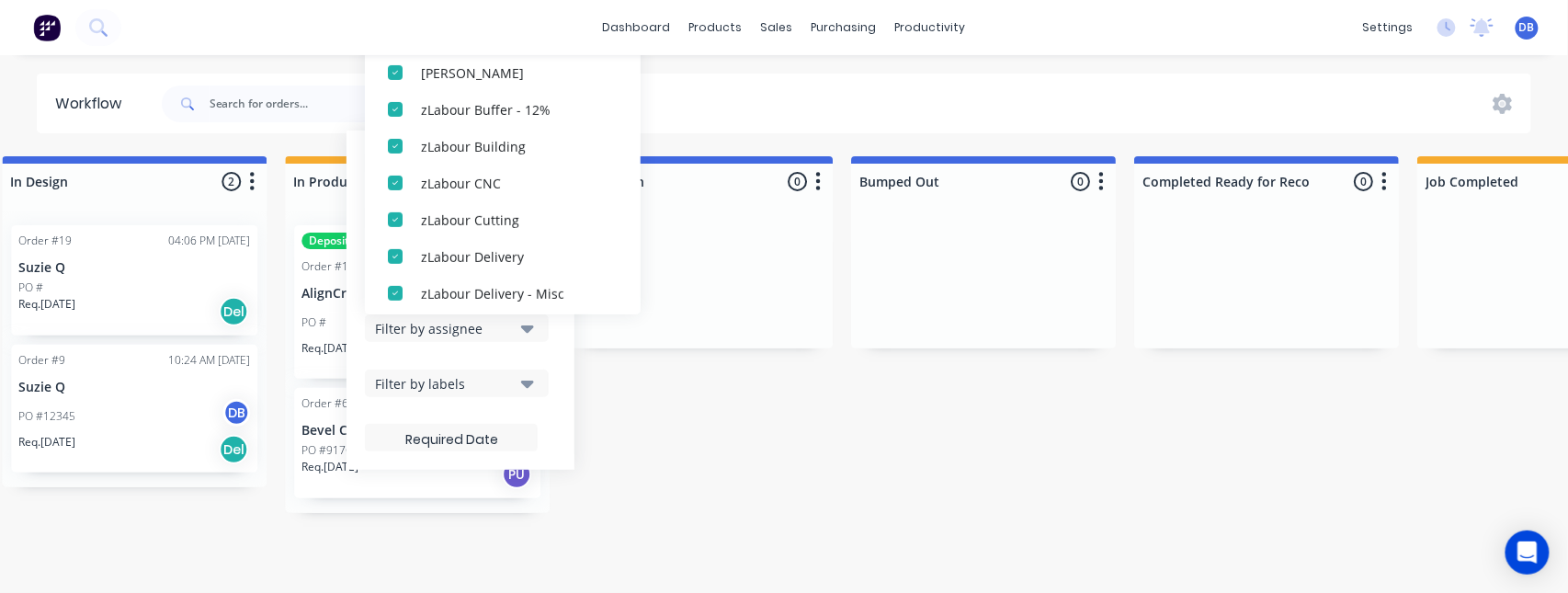
scroll to position [0, 0]
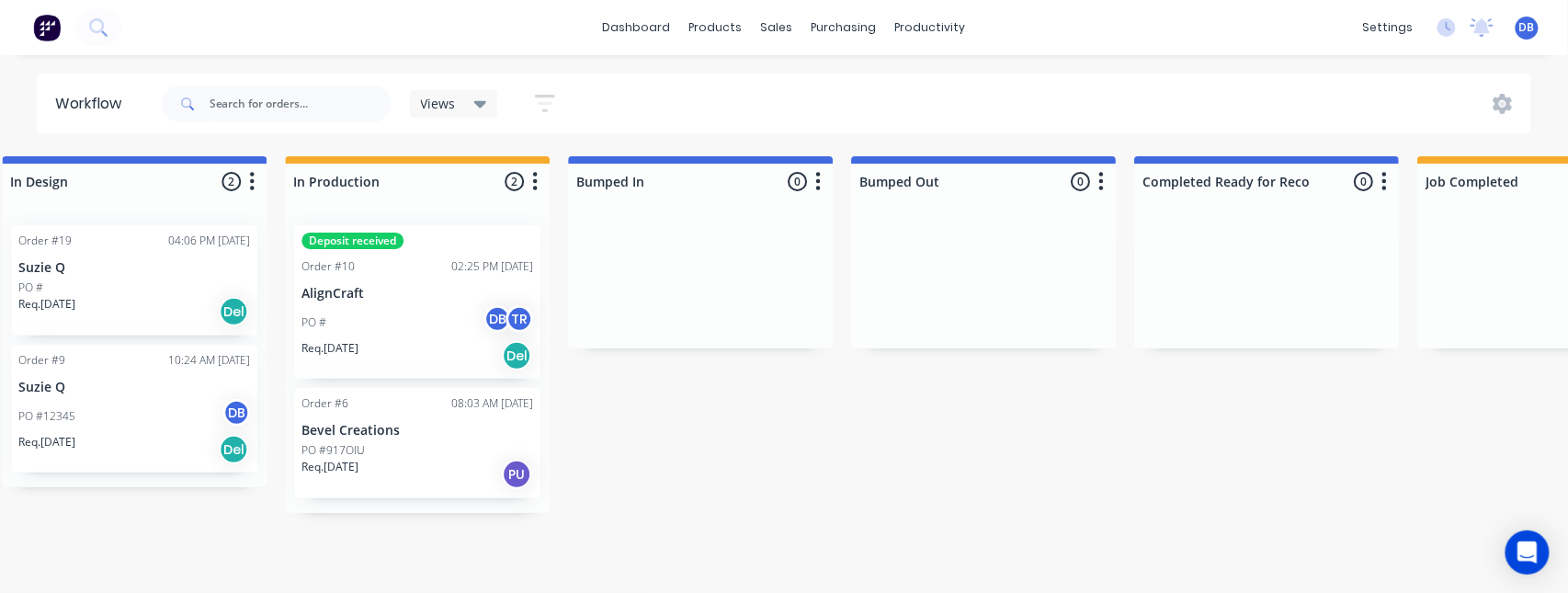
click at [820, 368] on div "Submitted 0 Status colour #273444 hex #273444 Save Cancel Summaries Total order…" at bounding box center [332, 335] width 3600 height 357
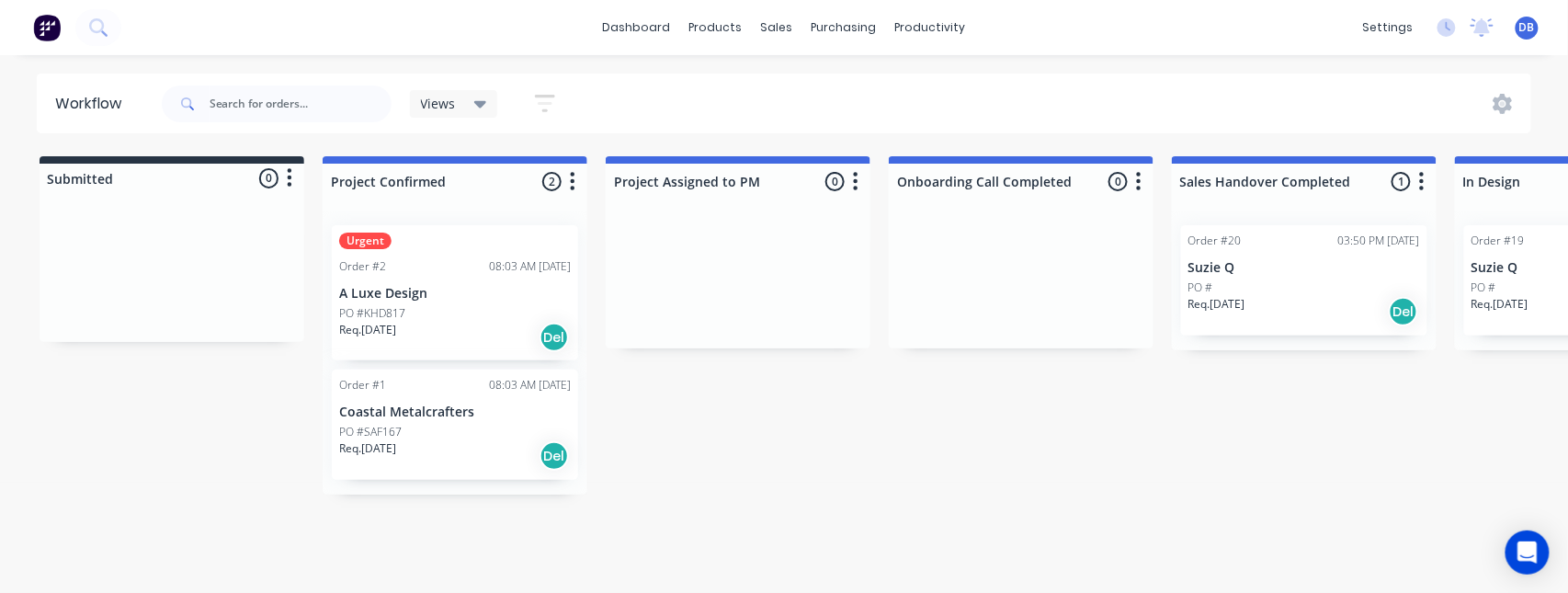
drag, startPoint x: 1479, startPoint y: 382, endPoint x: 1451, endPoint y: 382, distance: 28.0
click at [1385, 282] on div "PO #" at bounding box center [1305, 287] width 231 height 17
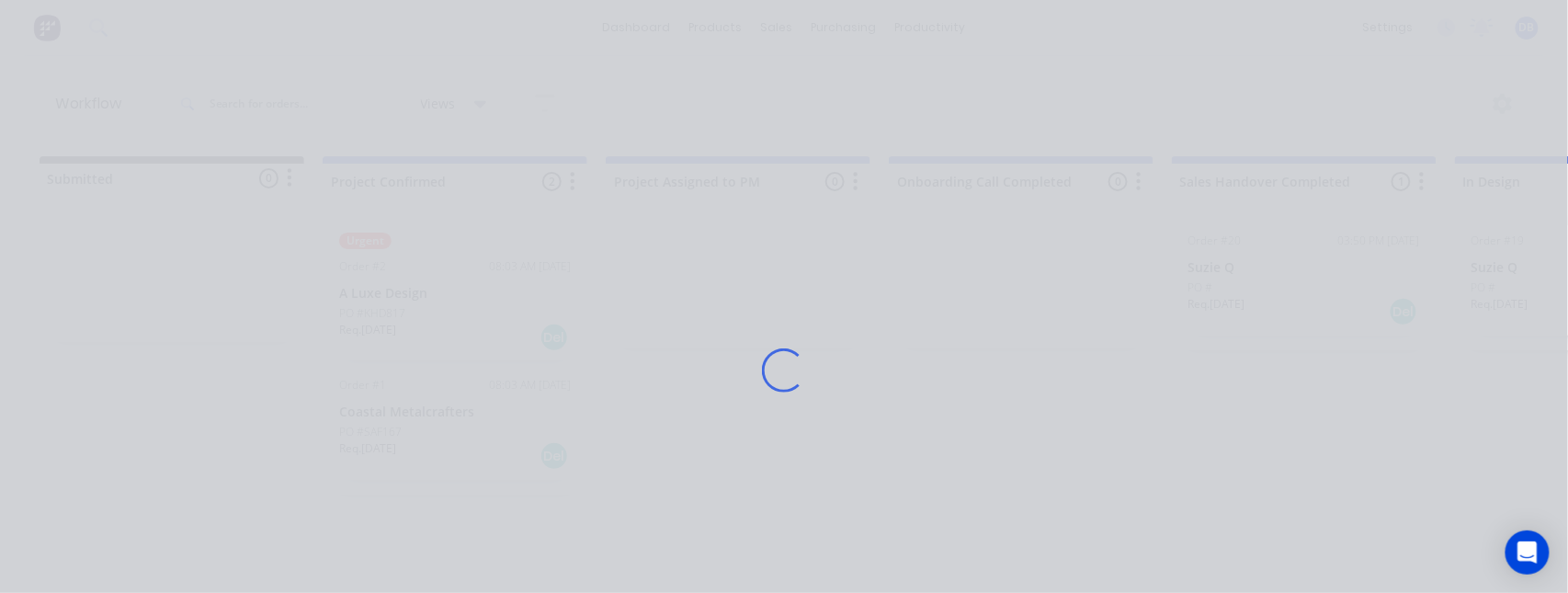
click at [1303, 421] on div "Loading..." at bounding box center [784, 370] width 1471 height 593
click at [1320, 425] on div "Loading..." at bounding box center [784, 370] width 1471 height 593
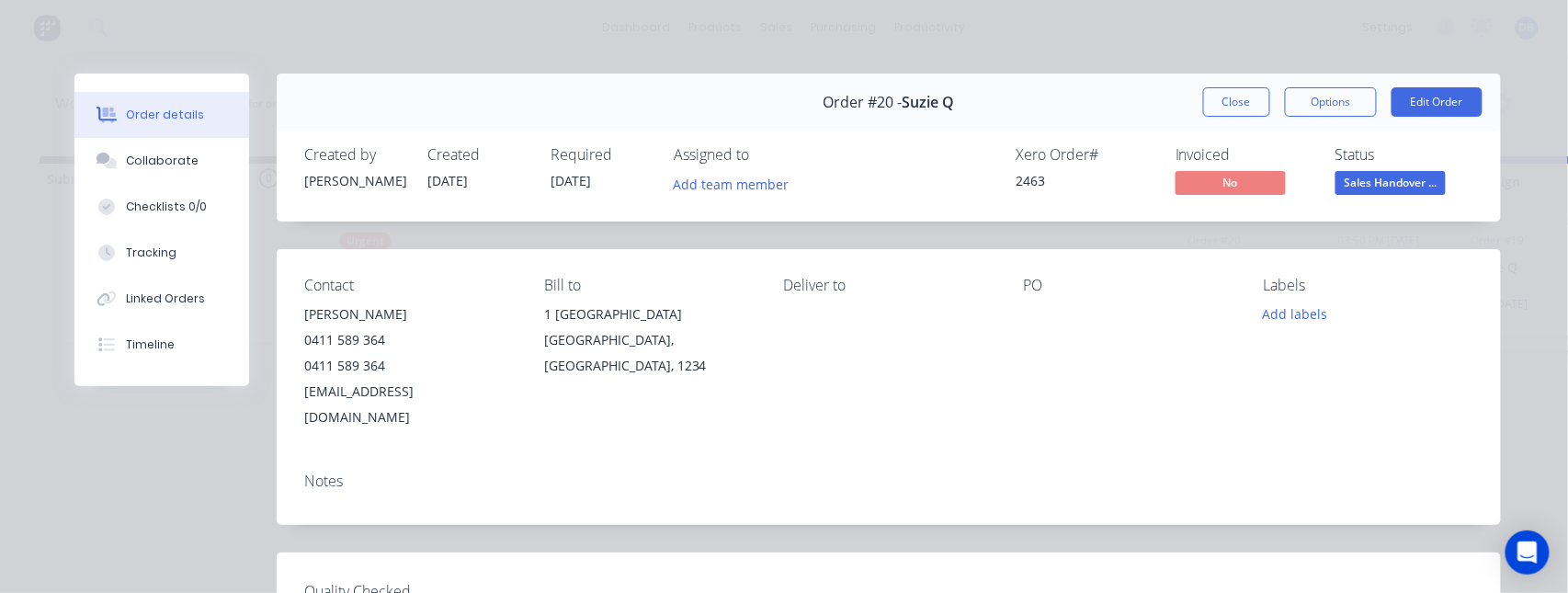
click at [1232, 102] on button "Close" at bounding box center [1237, 102] width 67 height 29
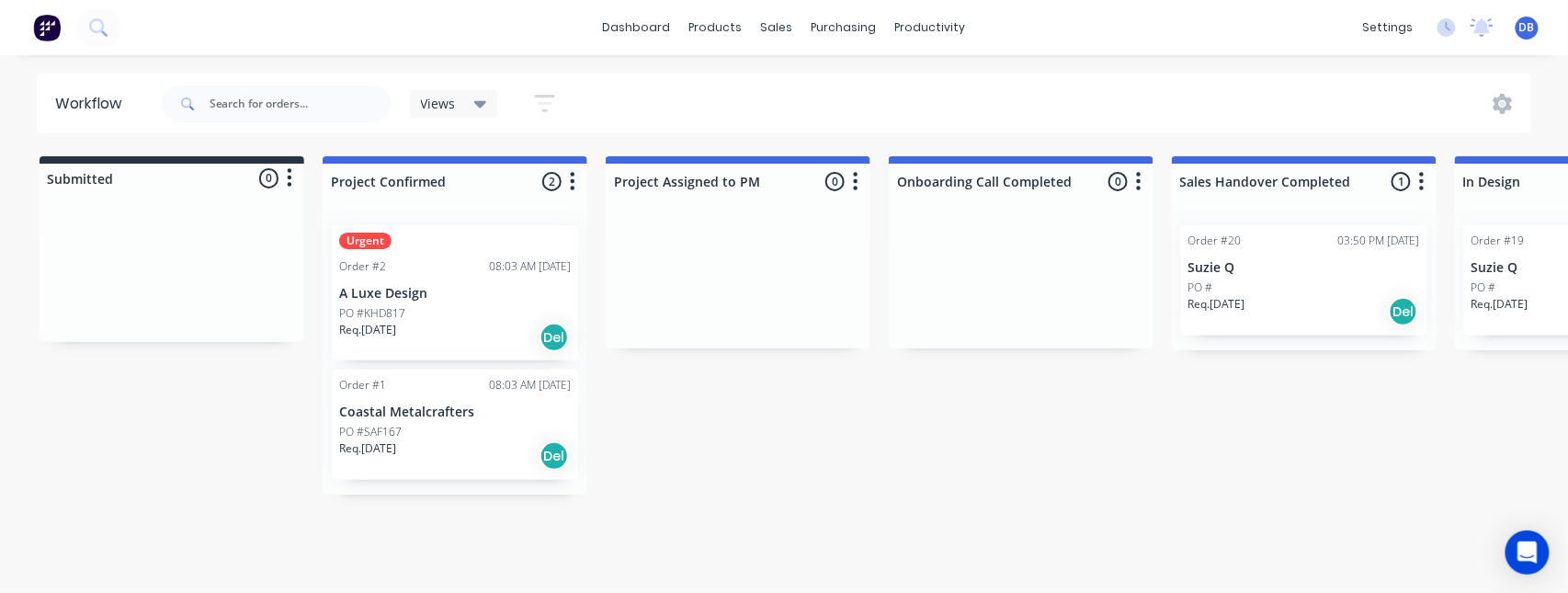
click at [441, 100] on span "Views" at bounding box center [438, 103] width 35 height 19
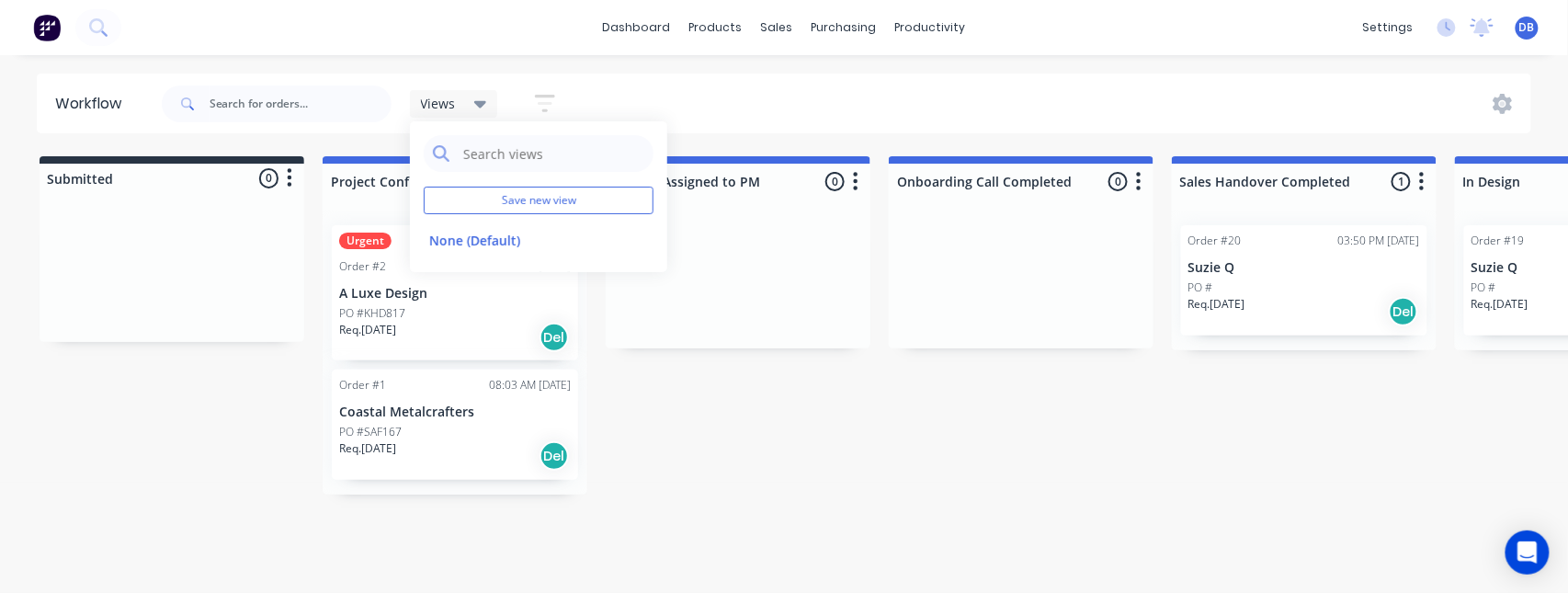
click at [539, 79] on div "Views Save new view None (Default) edit Show/Hide statuses Show line item cards…" at bounding box center [367, 104] width 417 height 55
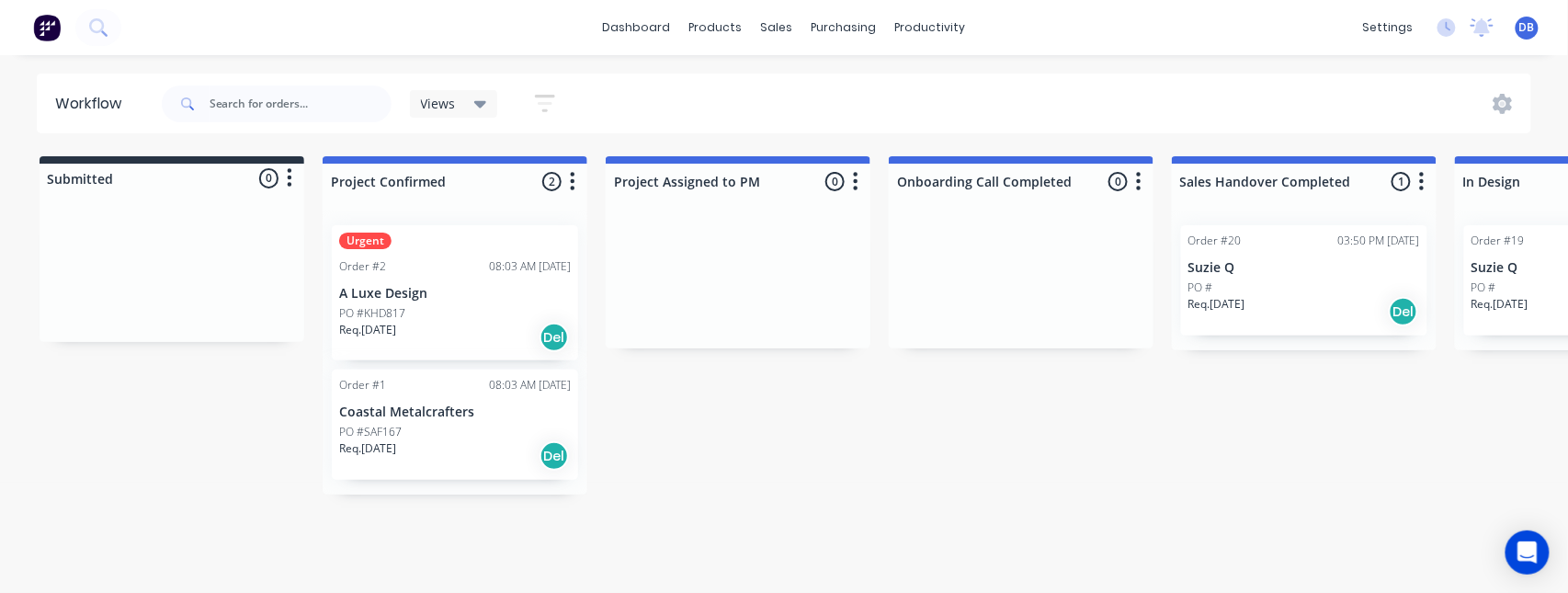
click at [543, 108] on icon "button" at bounding box center [545, 103] width 20 height 23
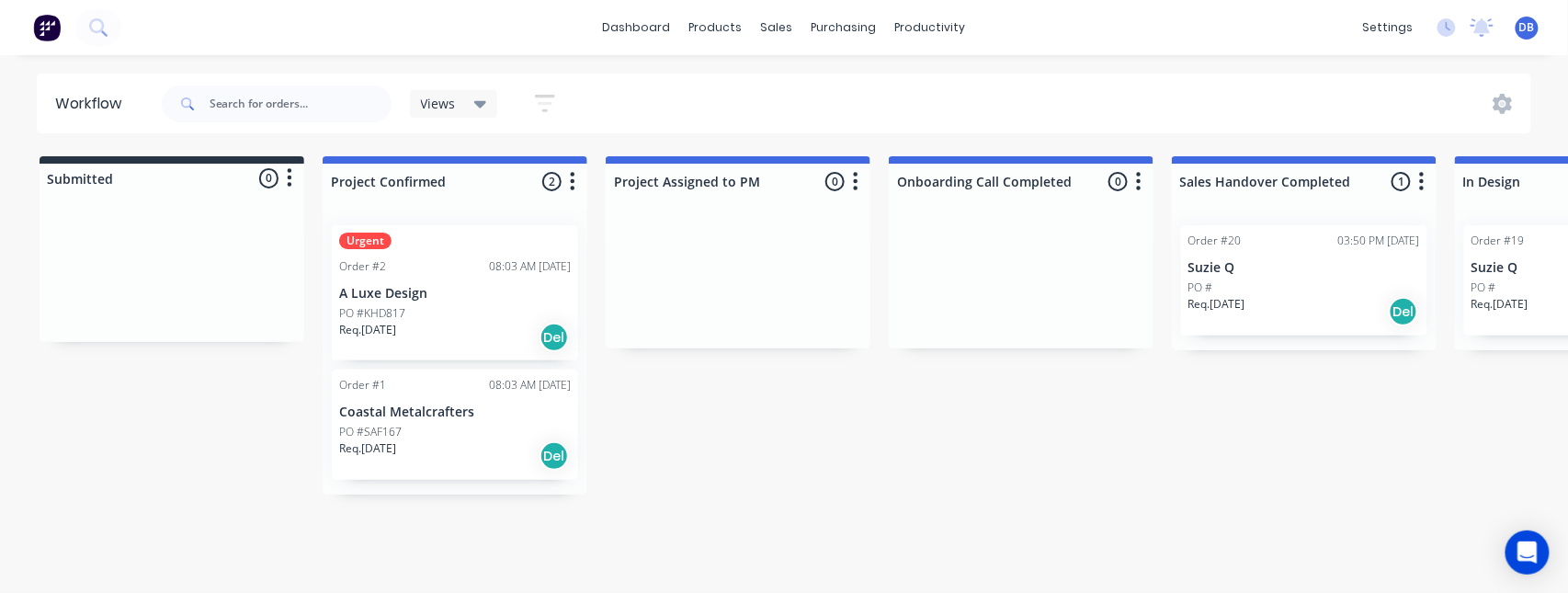
click at [1522, 90] on div "Views Save new view None (Default) edit Show/Hide statuses Show line item cards…" at bounding box center [846, 104] width 1374 height 55
click at [1491, 103] on div at bounding box center [1508, 104] width 48 height 20
click at [1500, 103] on icon at bounding box center [1503, 104] width 20 height 20
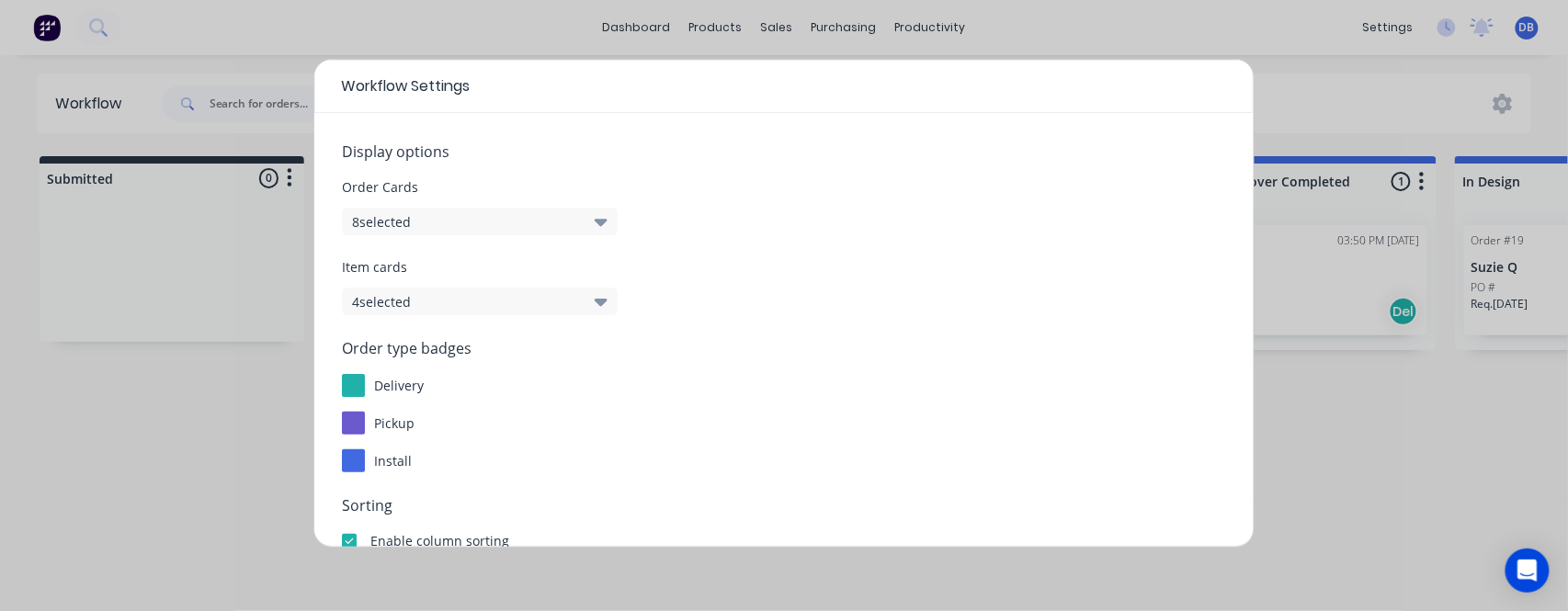
scroll to position [123, 0]
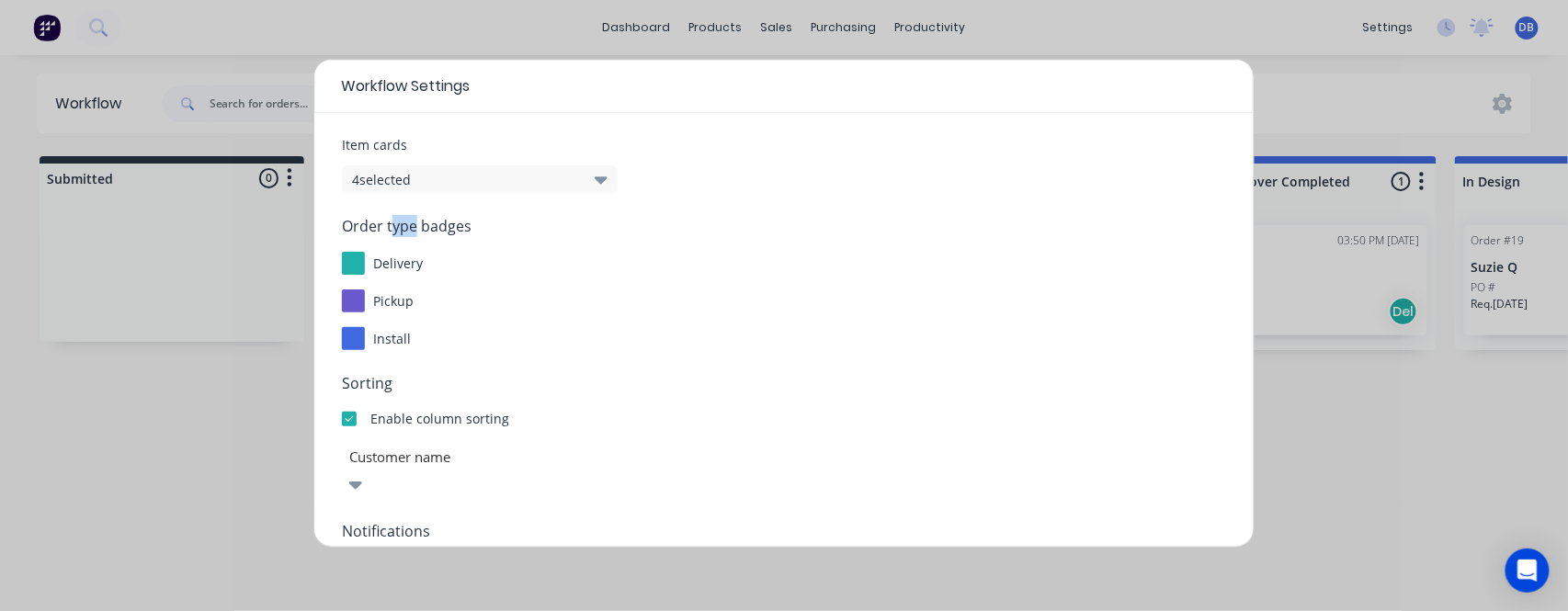
drag, startPoint x: 412, startPoint y: 213, endPoint x: 436, endPoint y: 211, distance: 24.1
click at [419, 212] on form "Display options Order Cards 8 selected Item cards 4 selected Order type badges …" at bounding box center [784, 410] width 885 height 784
click at [452, 223] on span "Order type badges" at bounding box center [784, 226] width 885 height 22
drag, startPoint x: 350, startPoint y: 200, endPoint x: 452, endPoint y: 214, distance: 103.0
click at [422, 199] on form "Display options Order Cards 8 selected Item cards 4 selected Order type badges …" at bounding box center [784, 410] width 885 height 784
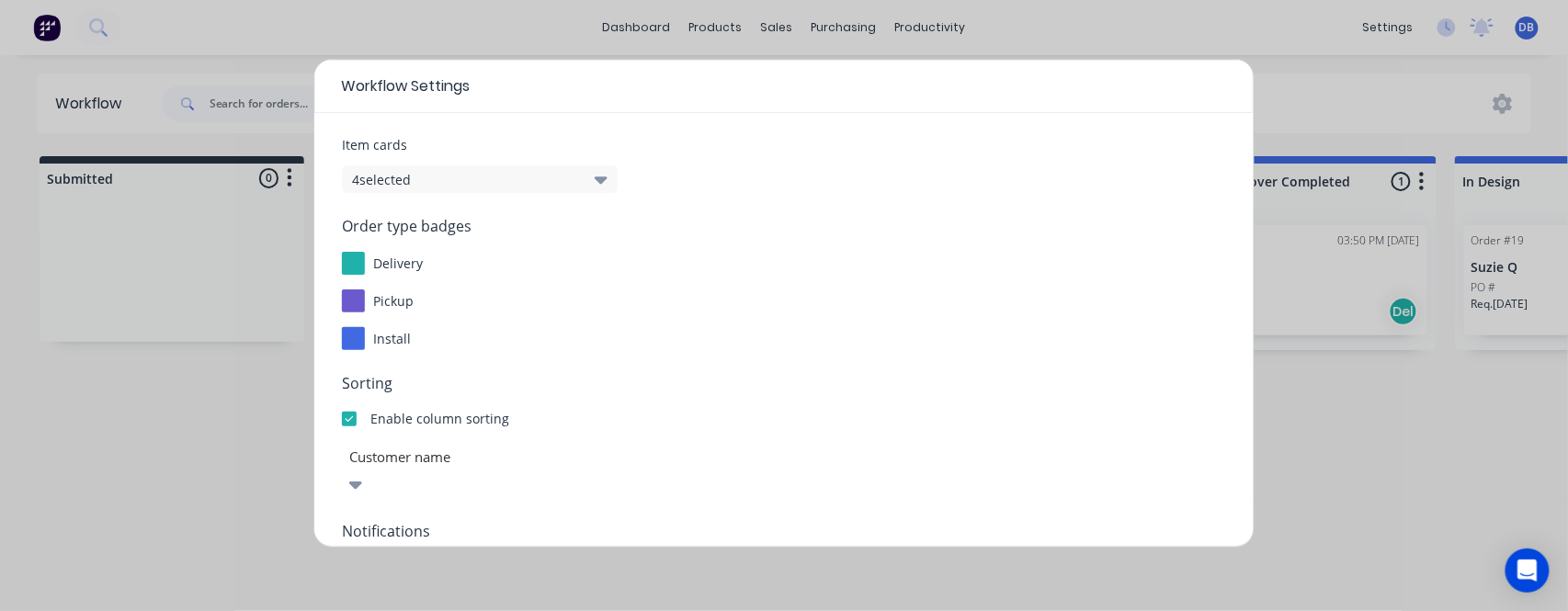
click at [409, 325] on div "Order type badges delivery pickup install" at bounding box center [784, 282] width 885 height 135
click at [401, 296] on span "pickup" at bounding box center [394, 301] width 41 height 18
click at [401, 335] on span "install" at bounding box center [393, 339] width 38 height 18
drag, startPoint x: 1400, startPoint y: 322, endPoint x: 1409, endPoint y: 323, distance: 9.1
click at [1403, 323] on div "Workflow Settings Display options Order Cards 8 selected Item cards 4 selected …" at bounding box center [784, 305] width 1568 height 611
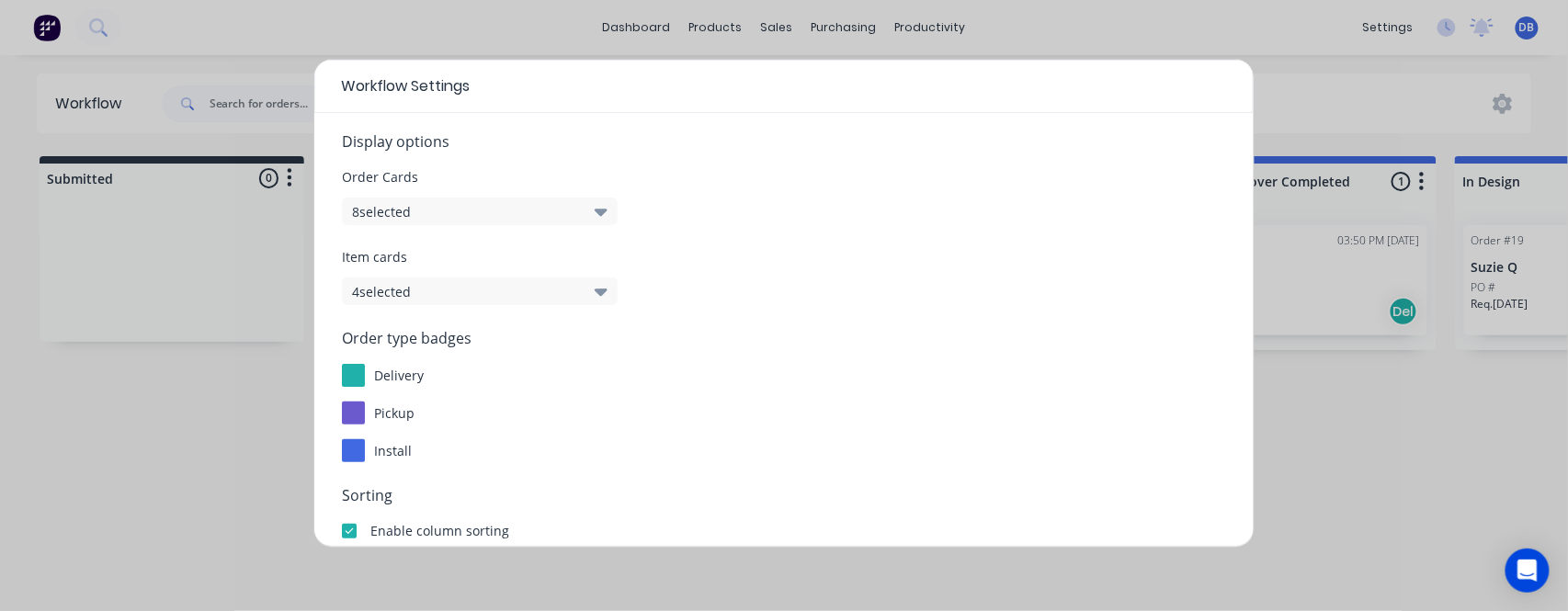
scroll to position [0, 0]
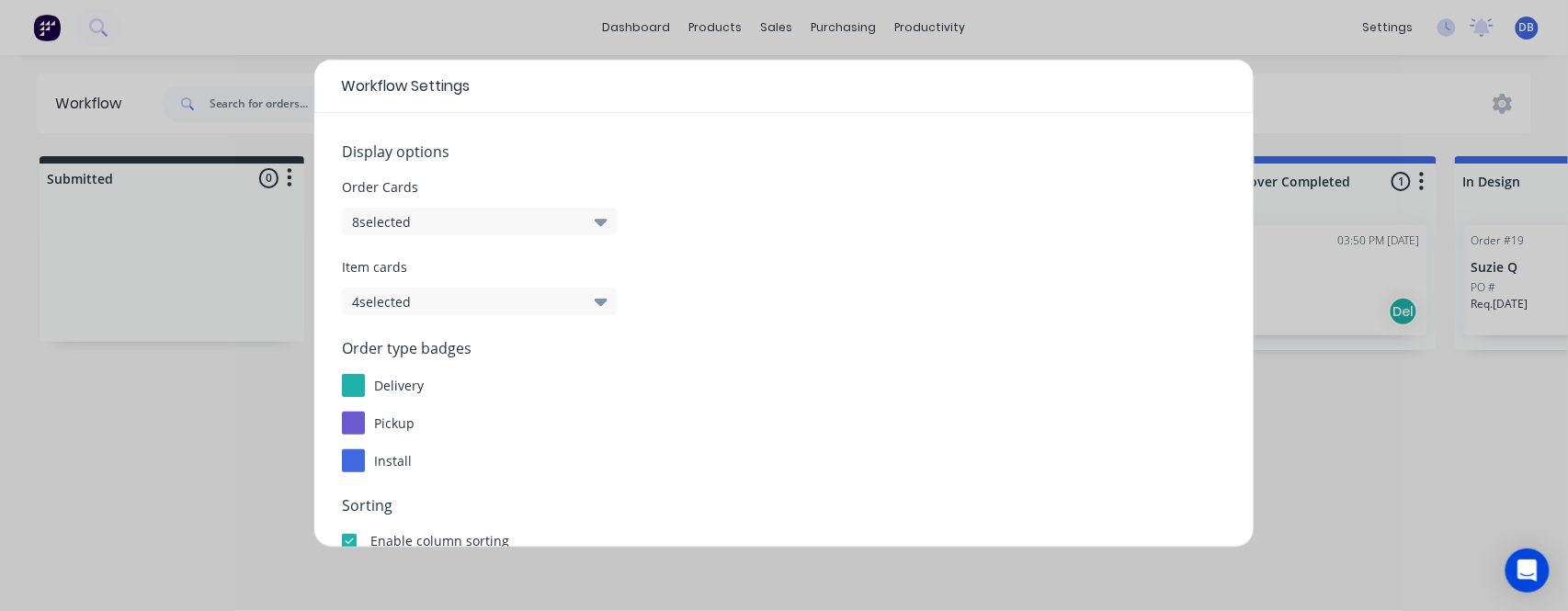
click at [519, 216] on button "8 selected" at bounding box center [480, 221] width 276 height 28
click at [570, 311] on button "4 selected" at bounding box center [480, 302] width 276 height 28
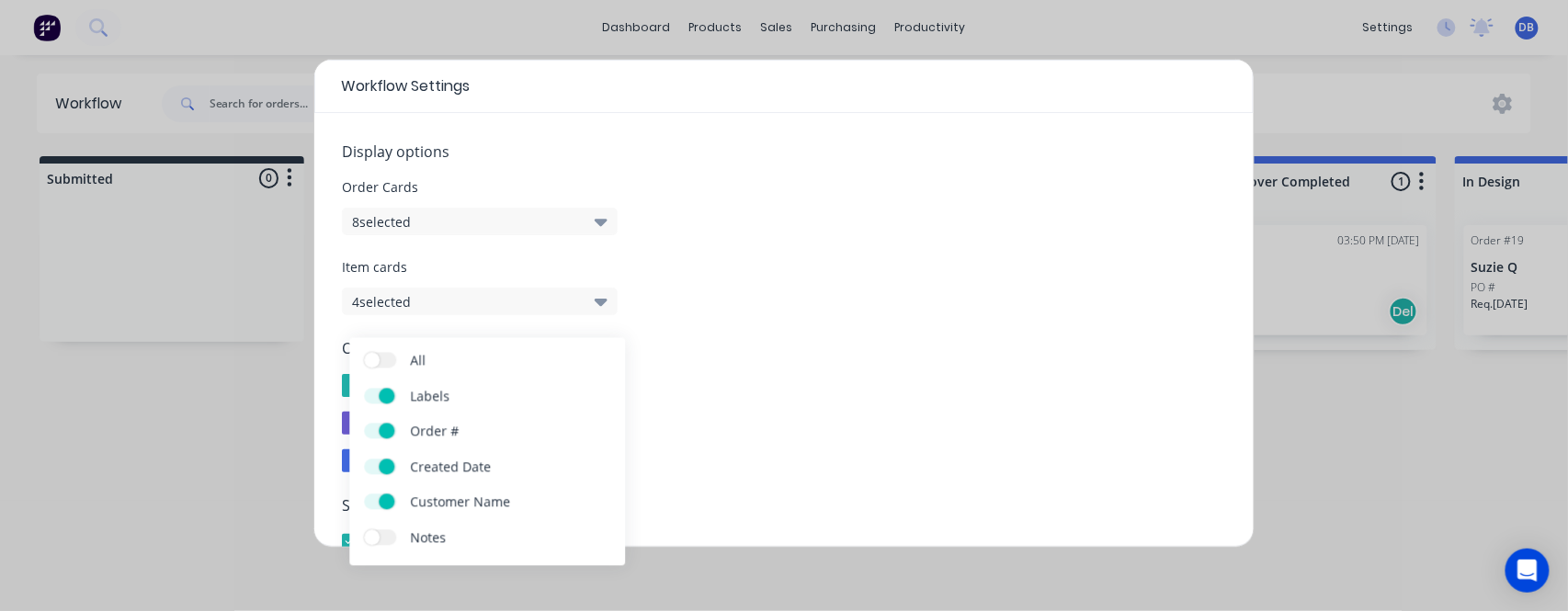
click at [382, 536] on label "Notes" at bounding box center [380, 538] width 32 height 16
click at [364, 530] on input "Notes" at bounding box center [364, 530] width 0 height 0
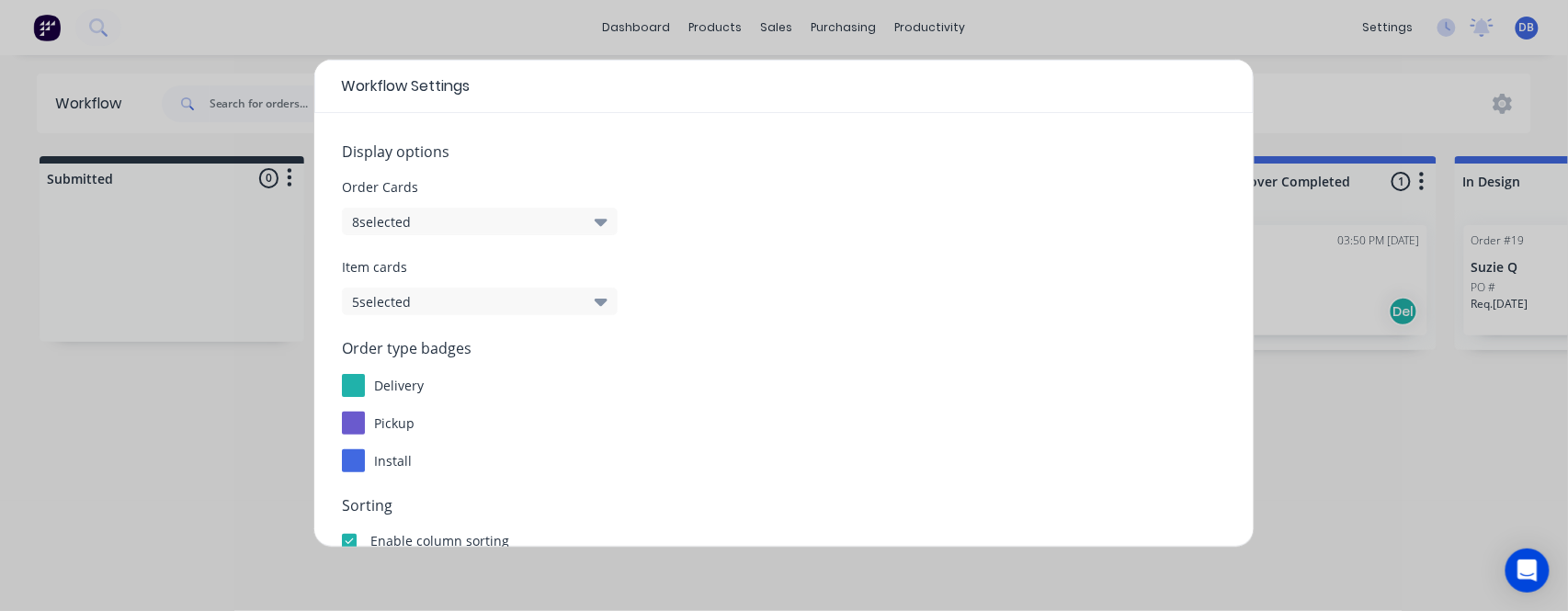
click at [698, 290] on div "Item cards 5 selected" at bounding box center [784, 286] width 885 height 58
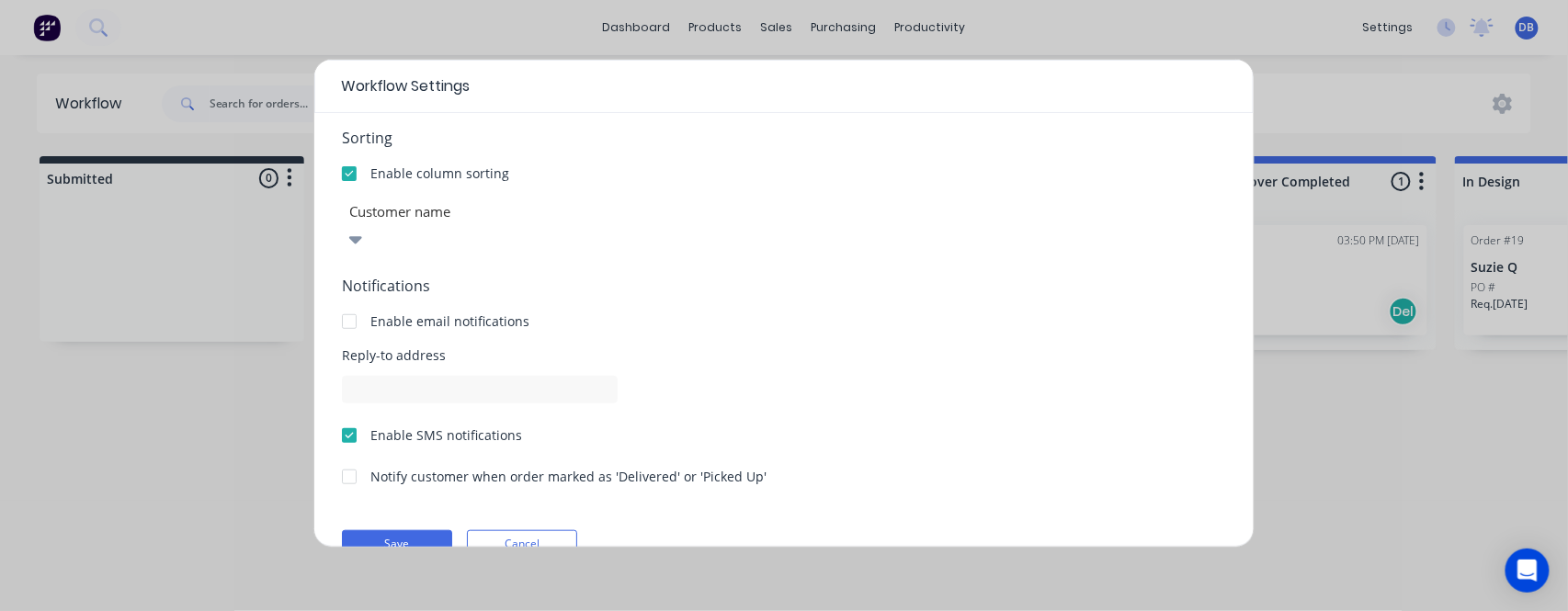
scroll to position [378, 0]
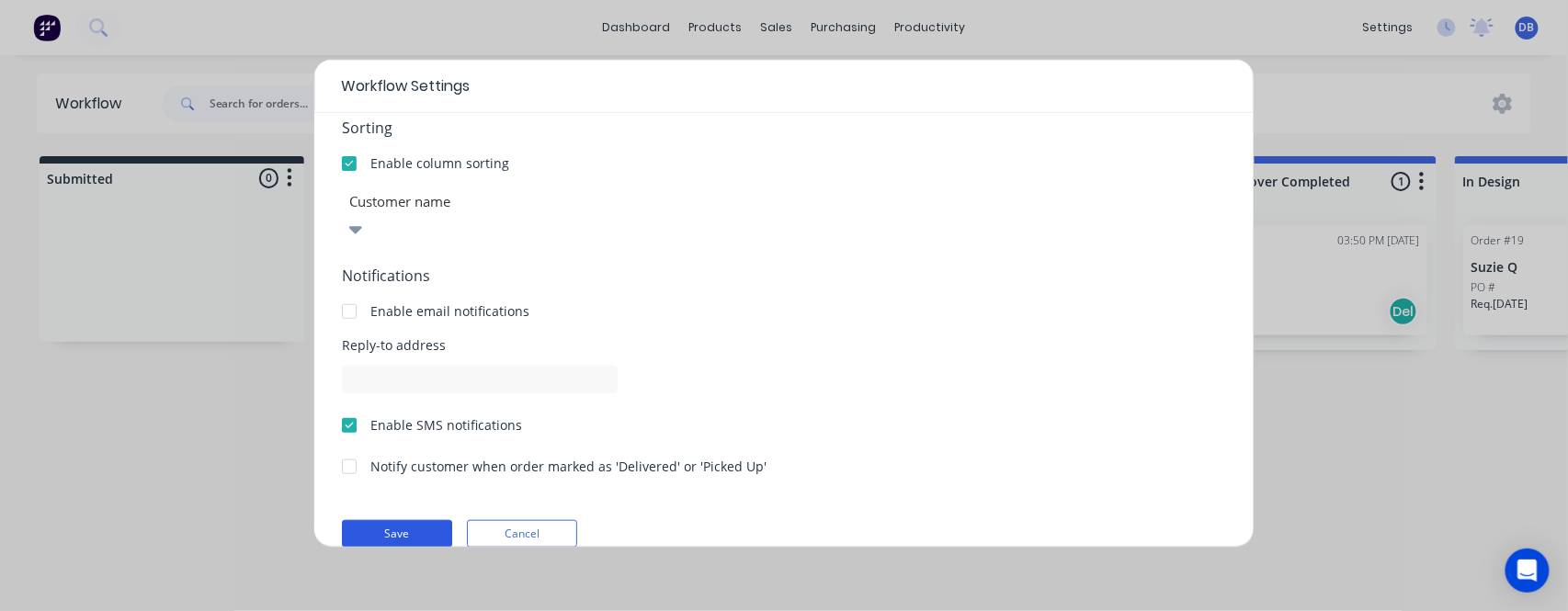
click at [408, 520] on button "Save" at bounding box center [397, 534] width 111 height 28
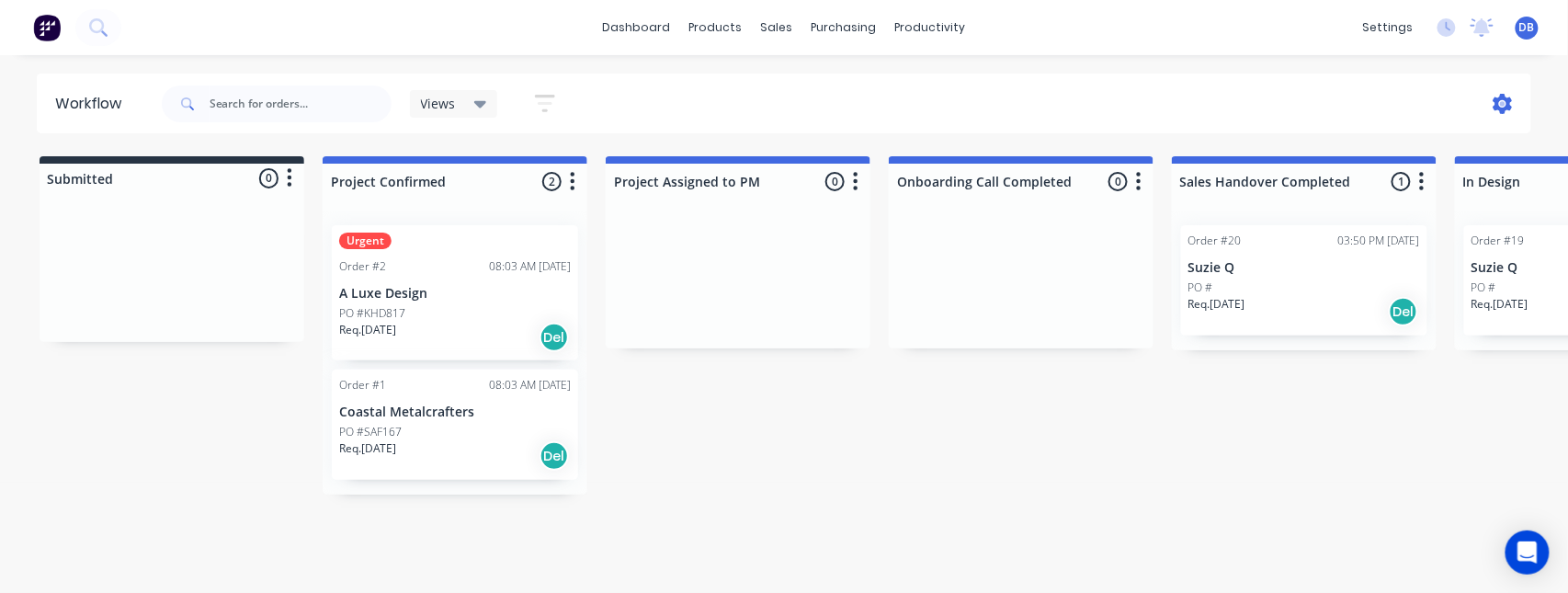
click at [1497, 107] on icon at bounding box center [1503, 104] width 19 height 20
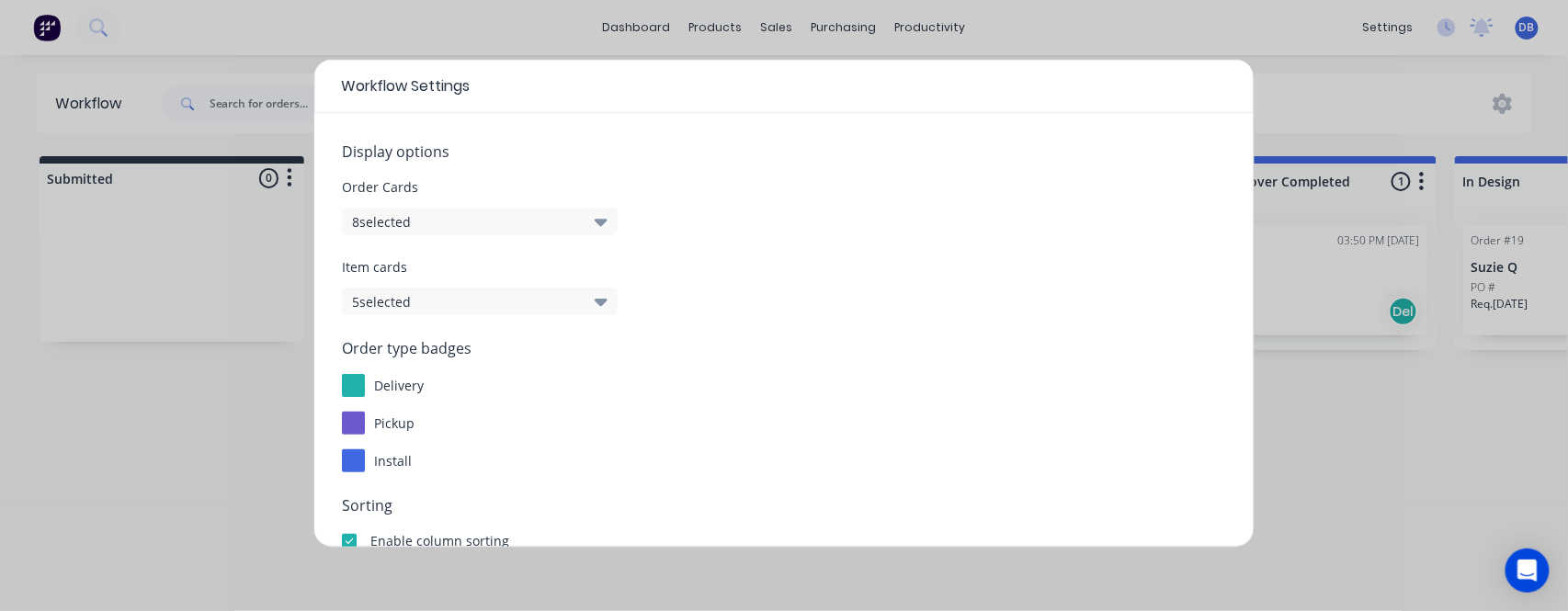
click at [1332, 111] on div "Workflow Settings Display options Order Cards 8 selected Item cards 5 selected …" at bounding box center [784, 305] width 1568 height 611
click at [1328, 104] on div "Workflow Settings Display options Order Cards 8 selected Item cards 5 selected …" at bounding box center [784, 305] width 1568 height 611
click at [1366, 456] on div "Workflow Settings Display options Order Cards 8 selected Item cards 5 selected …" at bounding box center [784, 305] width 1568 height 611
click at [263, 127] on div "Workflow Settings Display options Order Cards 8 selected Item cards 5 selected …" at bounding box center [784, 305] width 1568 height 611
click at [264, 127] on div "Workflow Settings Display options Order Cards 8 selected Item cards 5 selected …" at bounding box center [784, 305] width 1568 height 611
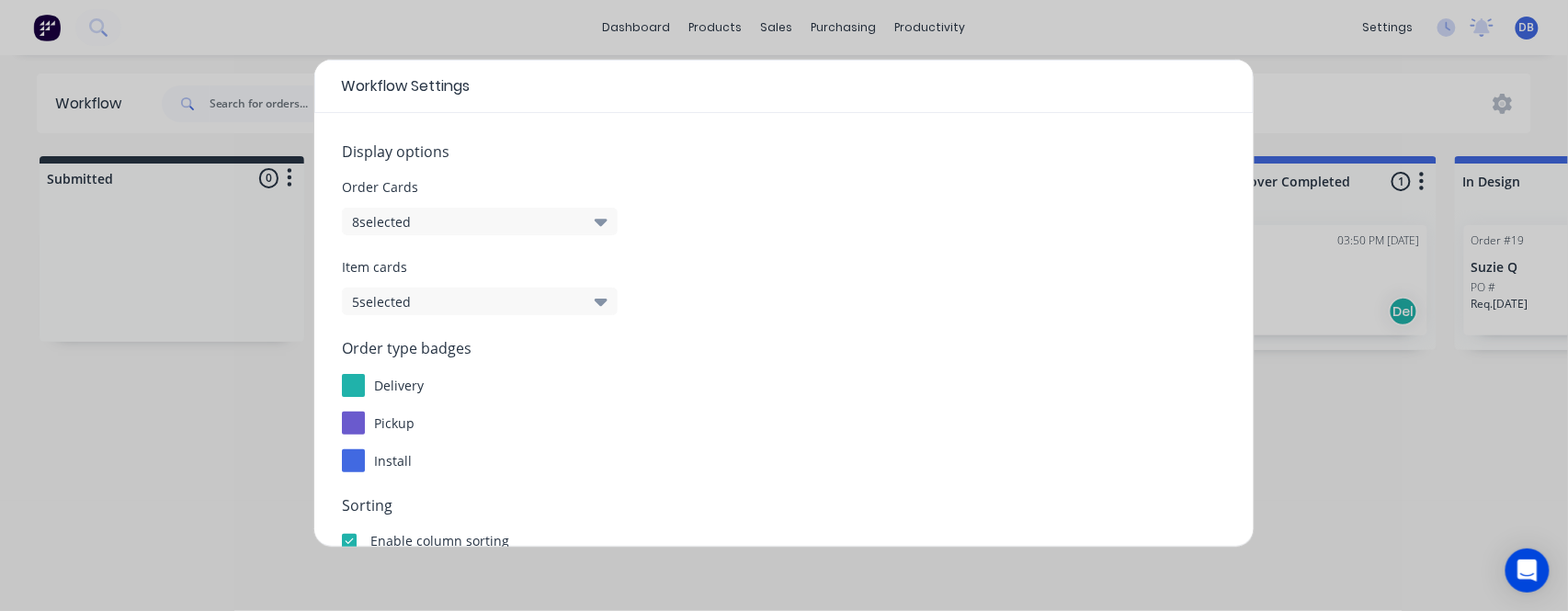
click at [243, 146] on div "Workflow Settings Display options Order Cards 8 selected Item cards 5 selected …" at bounding box center [784, 305] width 1568 height 611
click at [265, 154] on div "Workflow Settings Display options Order Cards 8 selected Item cards 5 selected …" at bounding box center [784, 305] width 1568 height 611
click at [270, 144] on div "Workflow Settings Display options Order Cards 8 selected Item cards 5 selected …" at bounding box center [784, 305] width 1568 height 611
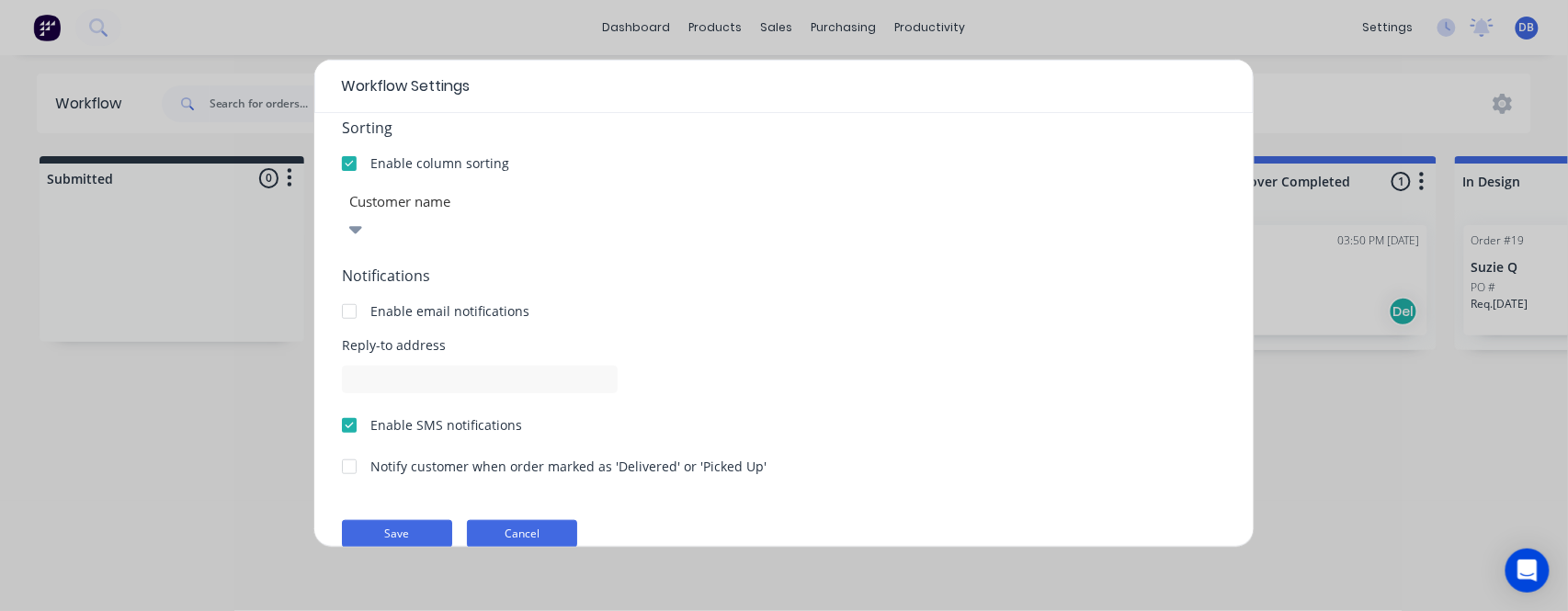
click at [560, 520] on button "Cancel" at bounding box center [522, 534] width 111 height 28
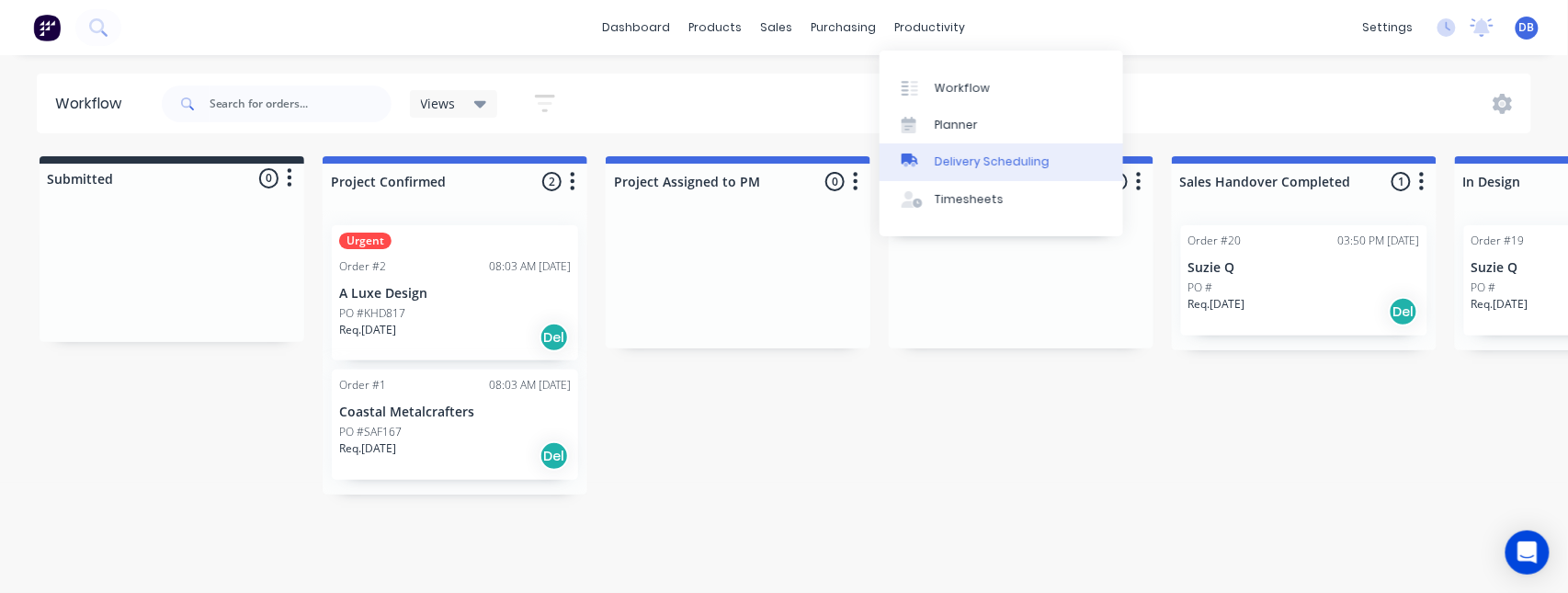
click at [985, 161] on div "Delivery Scheduling" at bounding box center [991, 161] width 115 height 17
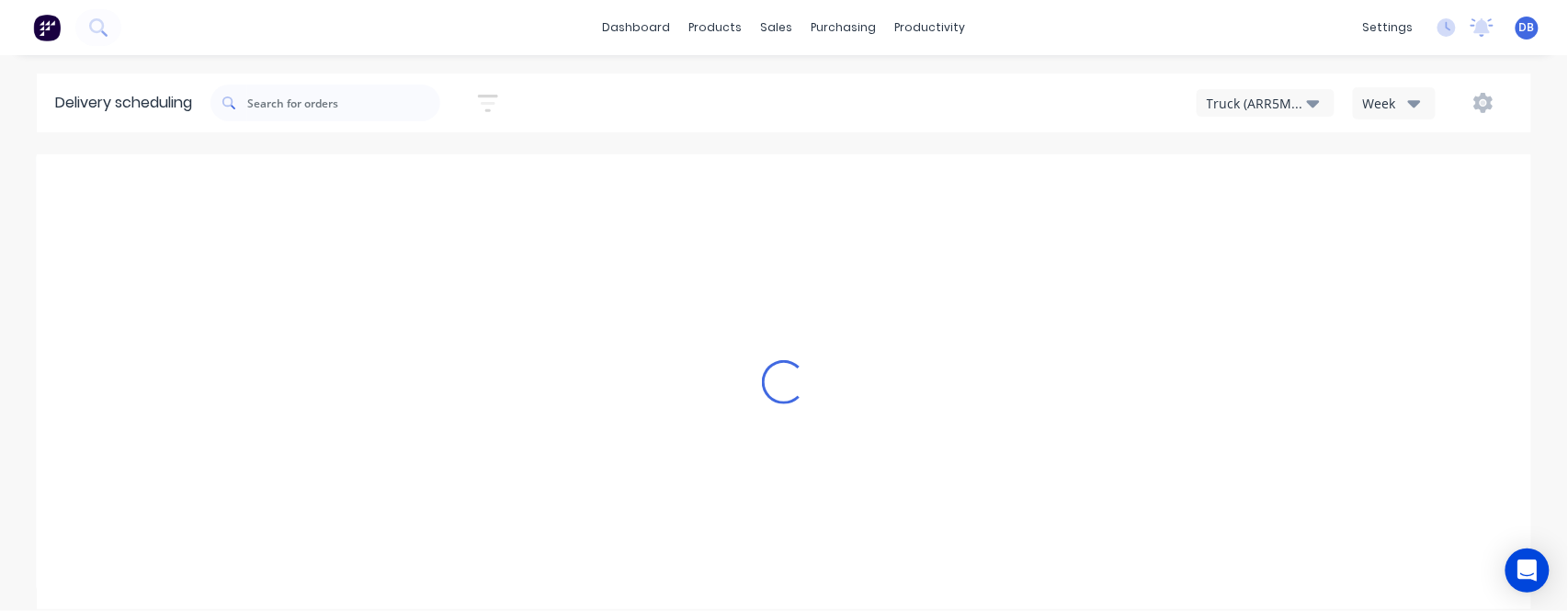
type input "[DATE] - [DATE]"
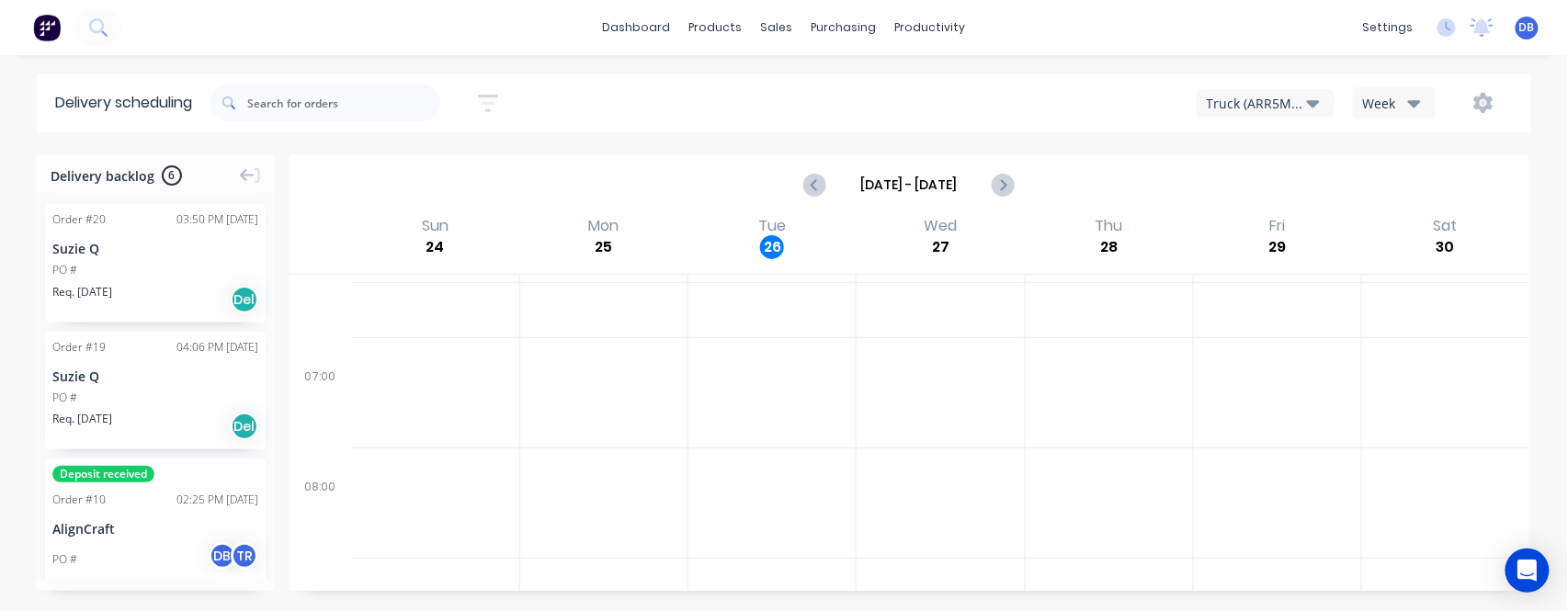
scroll to position [244, 0]
click at [147, 259] on div "Order # 20 03:50 PM [DATE] Suzie Q PO # Req. [DATE] Del" at bounding box center [155, 263] width 220 height 119
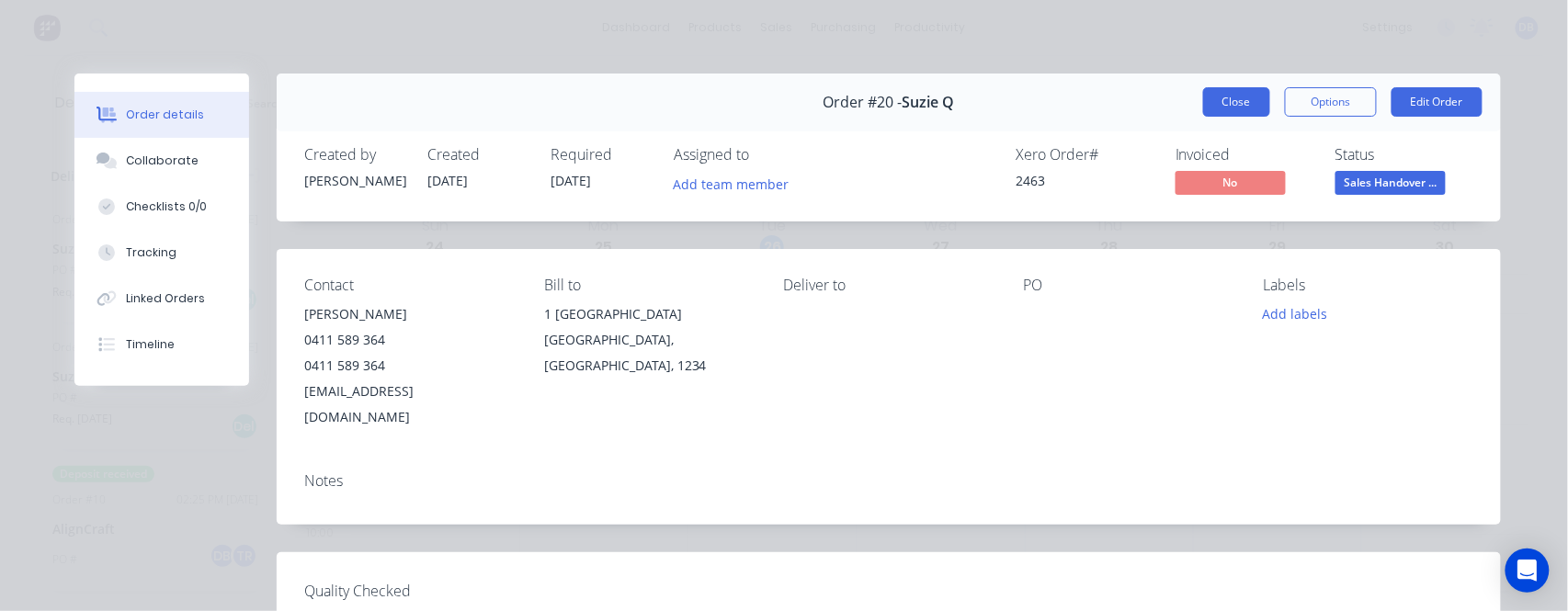
click at [1208, 108] on button "Close" at bounding box center [1237, 102] width 67 height 29
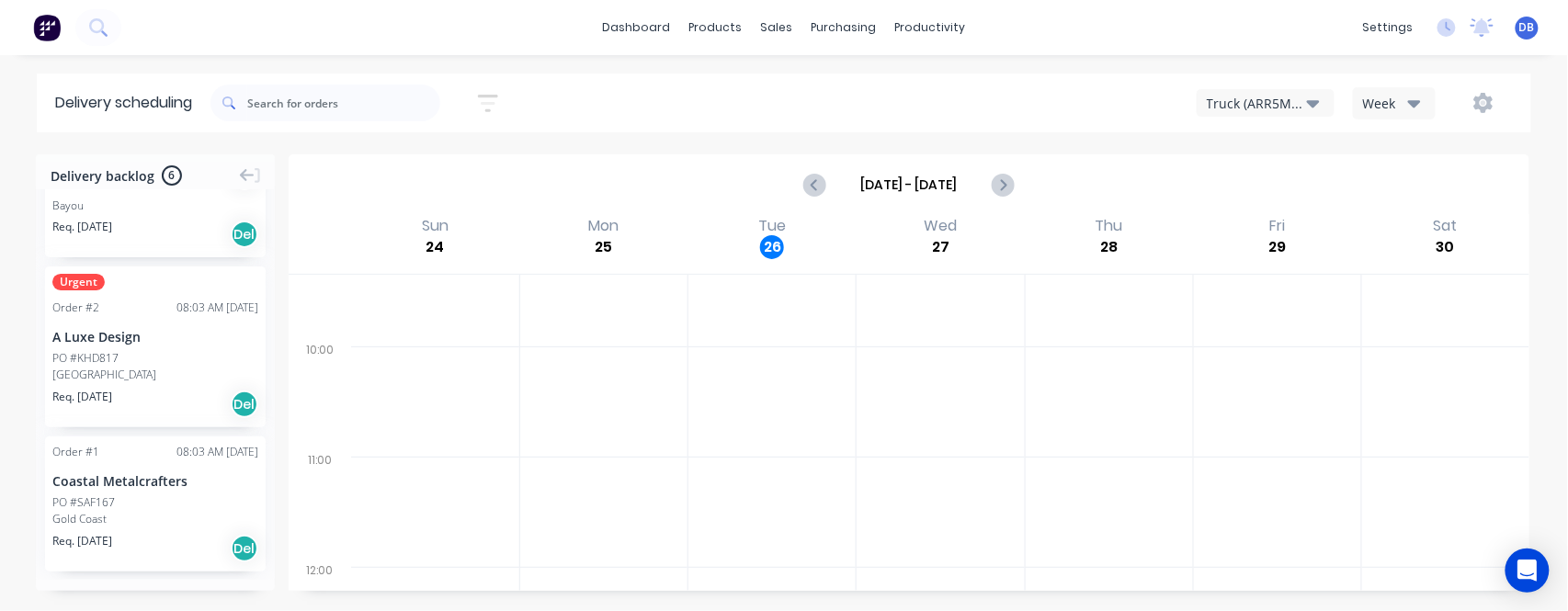
scroll to position [0, 0]
click at [559, 158] on div "[DATE] - [DATE]" at bounding box center [909, 184] width 1238 height 57
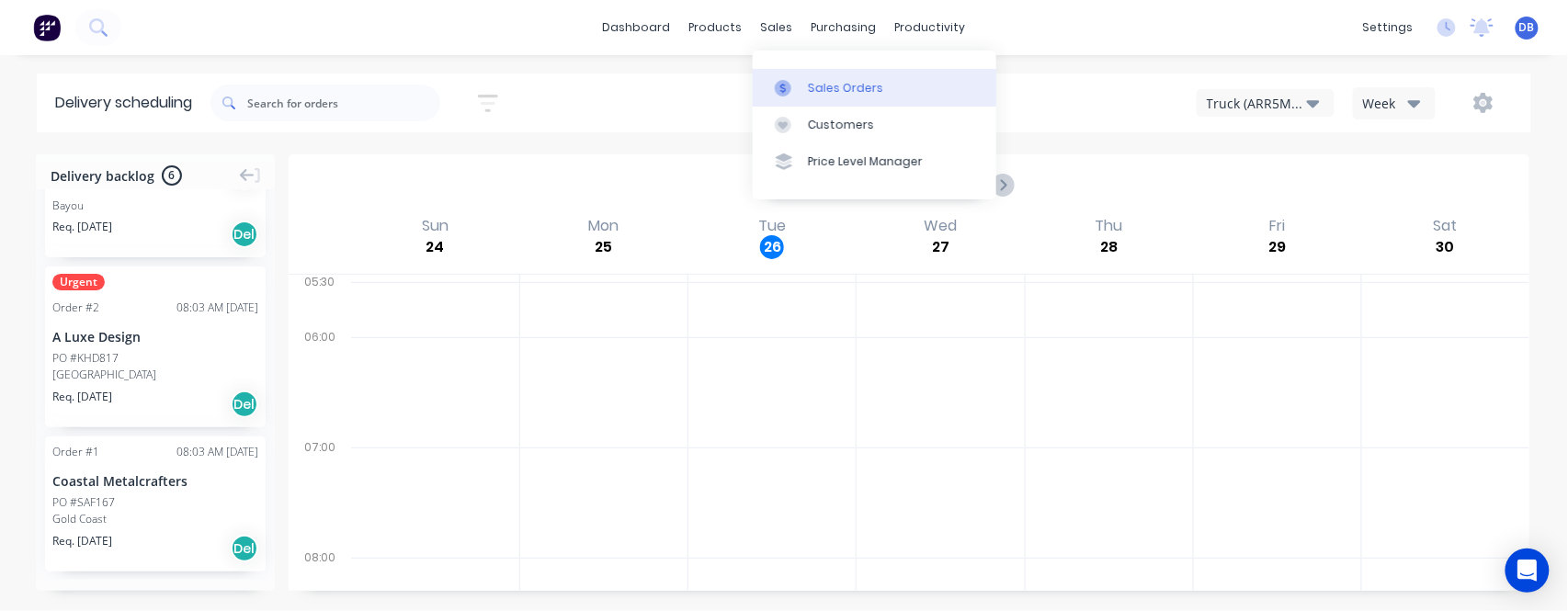
click at [802, 81] on div at bounding box center [789, 88] width 28 height 17
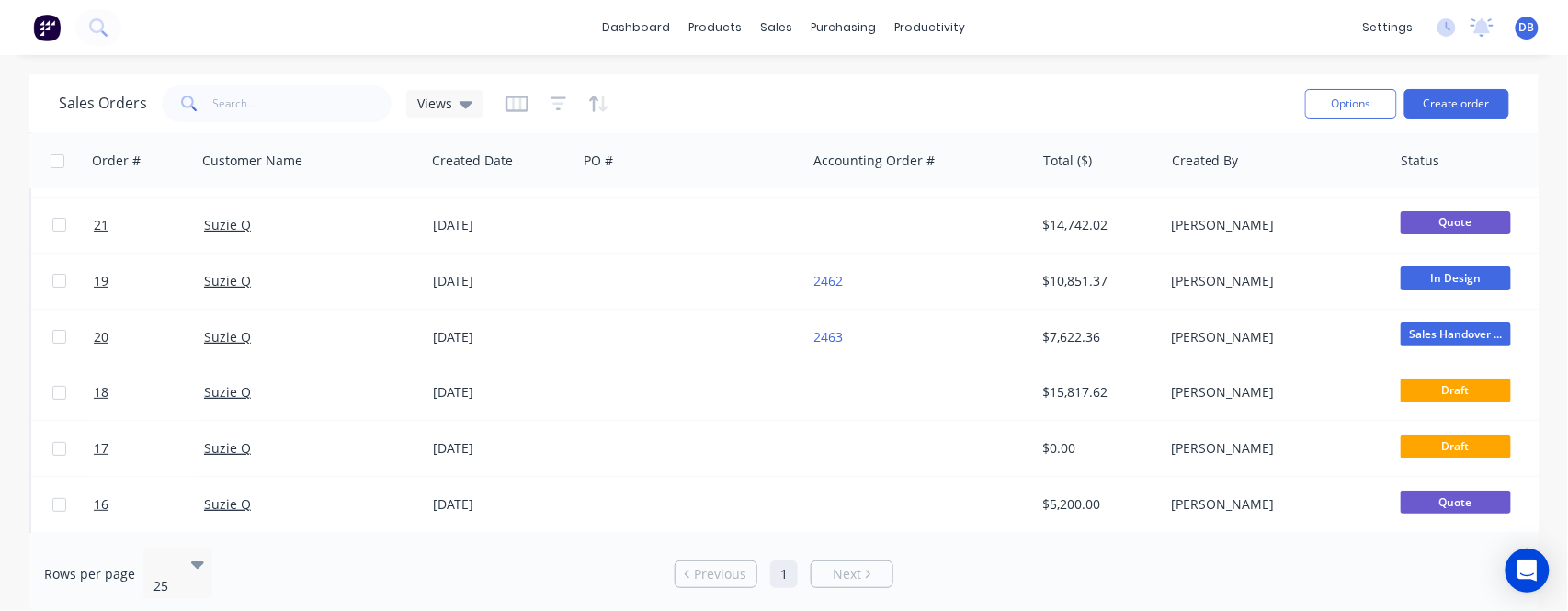
scroll to position [368, 0]
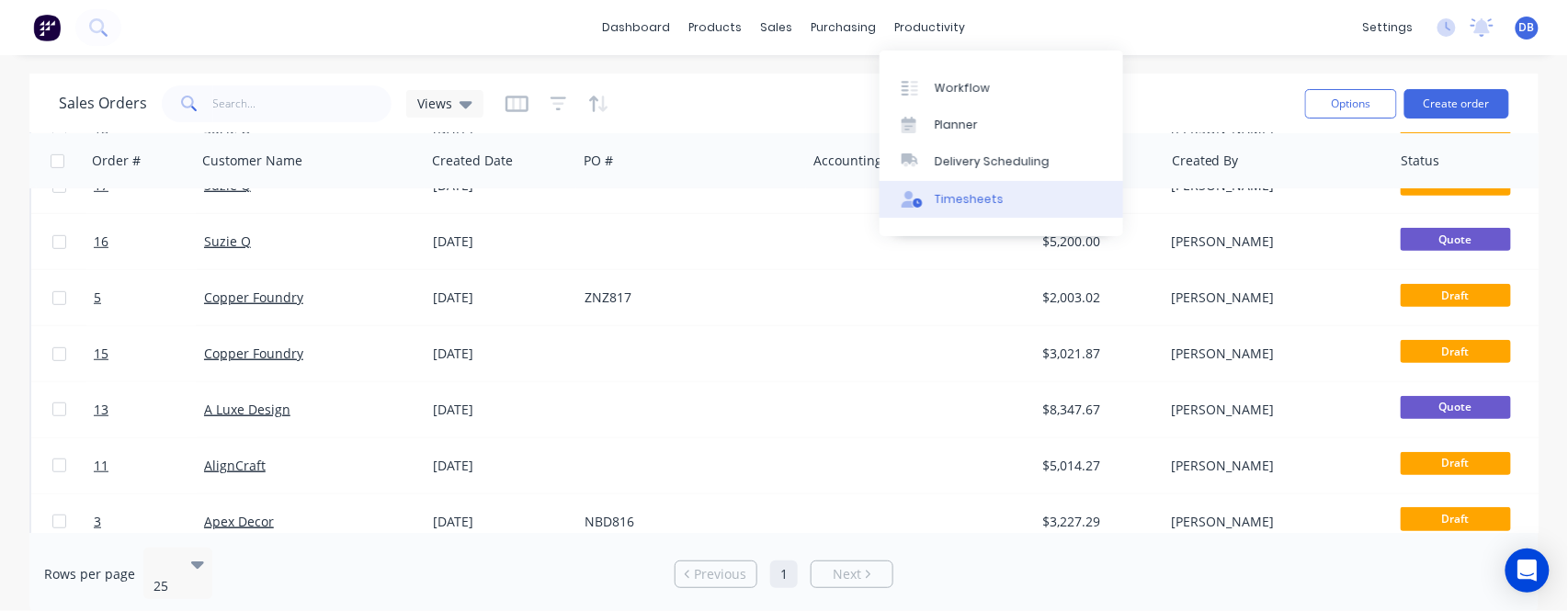
click at [963, 197] on div "Timesheets" at bounding box center [969, 199] width 69 height 17
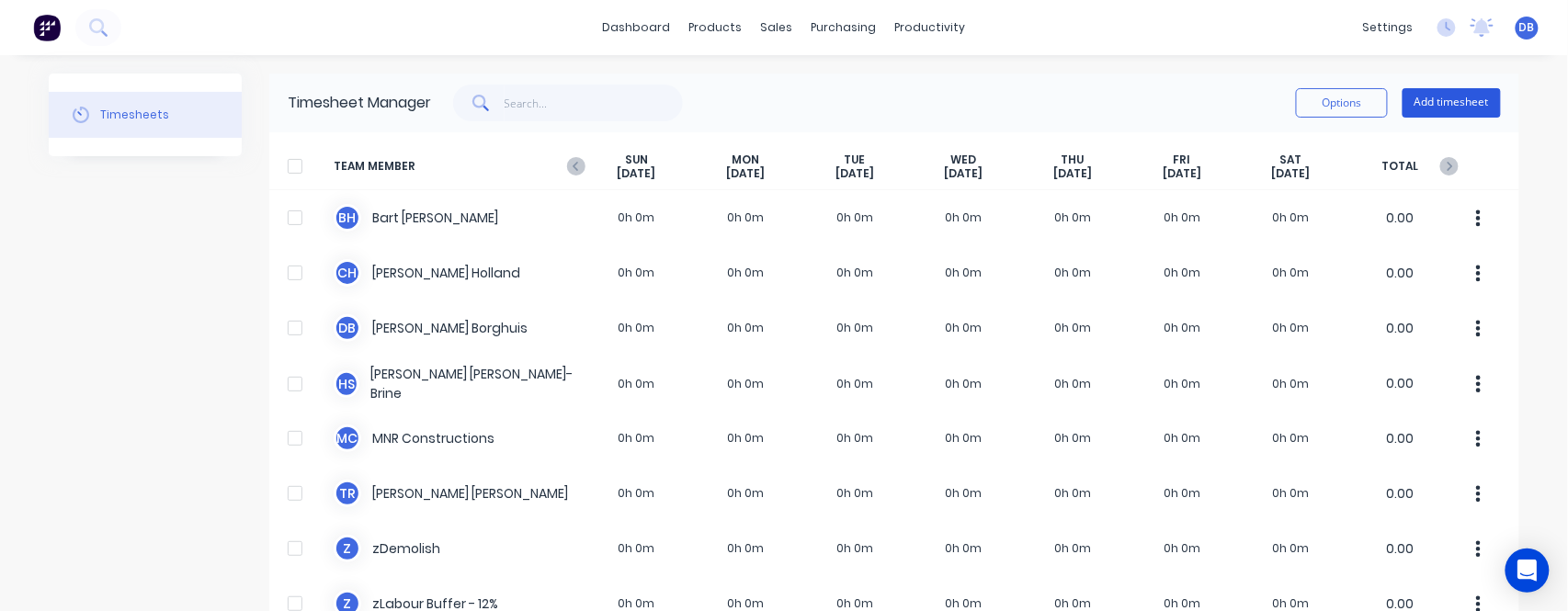
click at [1418, 109] on button "Add timesheet" at bounding box center [1452, 102] width 99 height 29
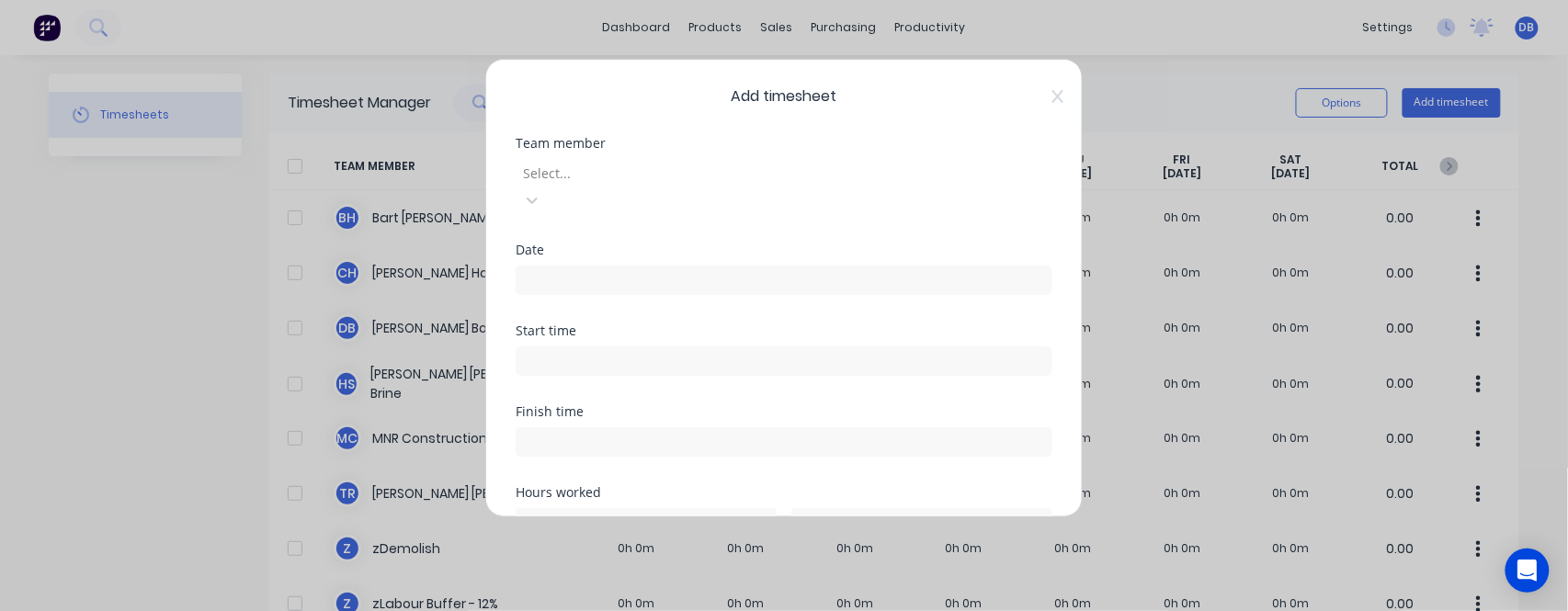
click at [786, 168] on div at bounding box center [653, 172] width 264 height 23
click at [916, 104] on span "Add timesheet" at bounding box center [784, 97] width 537 height 22
click at [710, 266] on input at bounding box center [784, 280] width 535 height 28
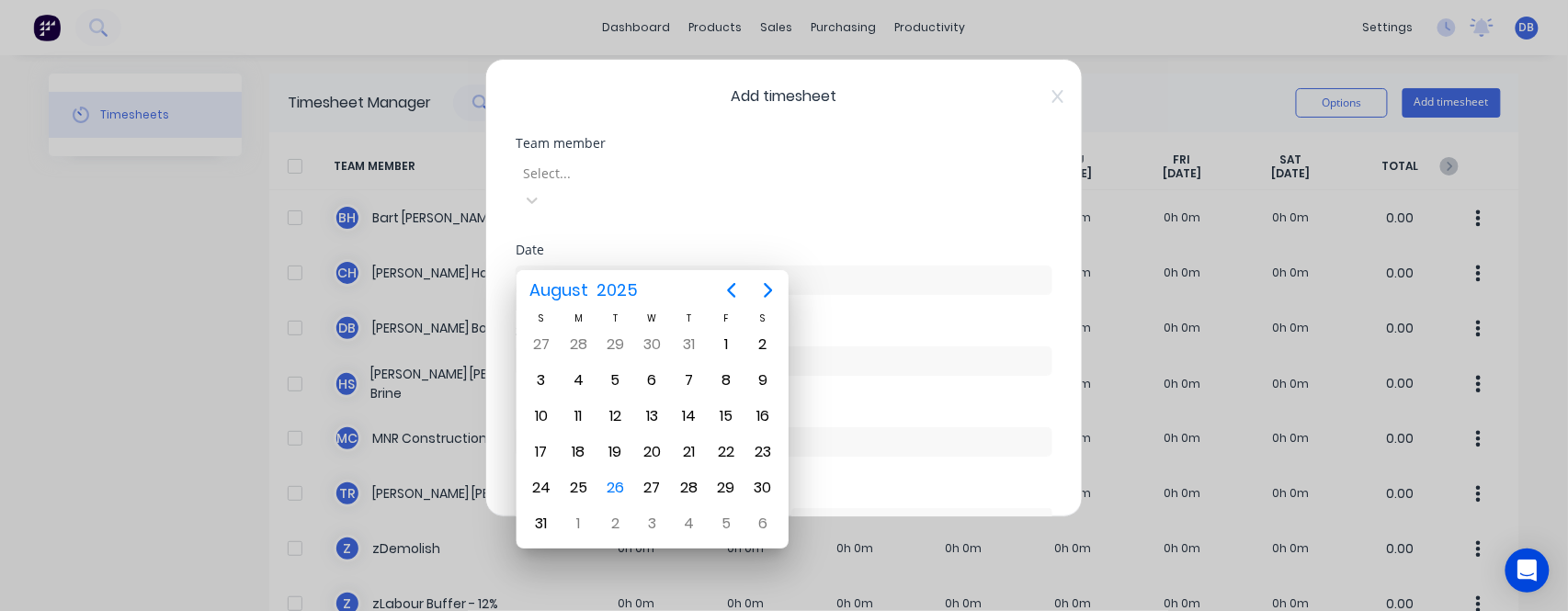
click at [720, 265] on label at bounding box center [784, 279] width 537 height 29
click at [720, 266] on input at bounding box center [784, 280] width 535 height 28
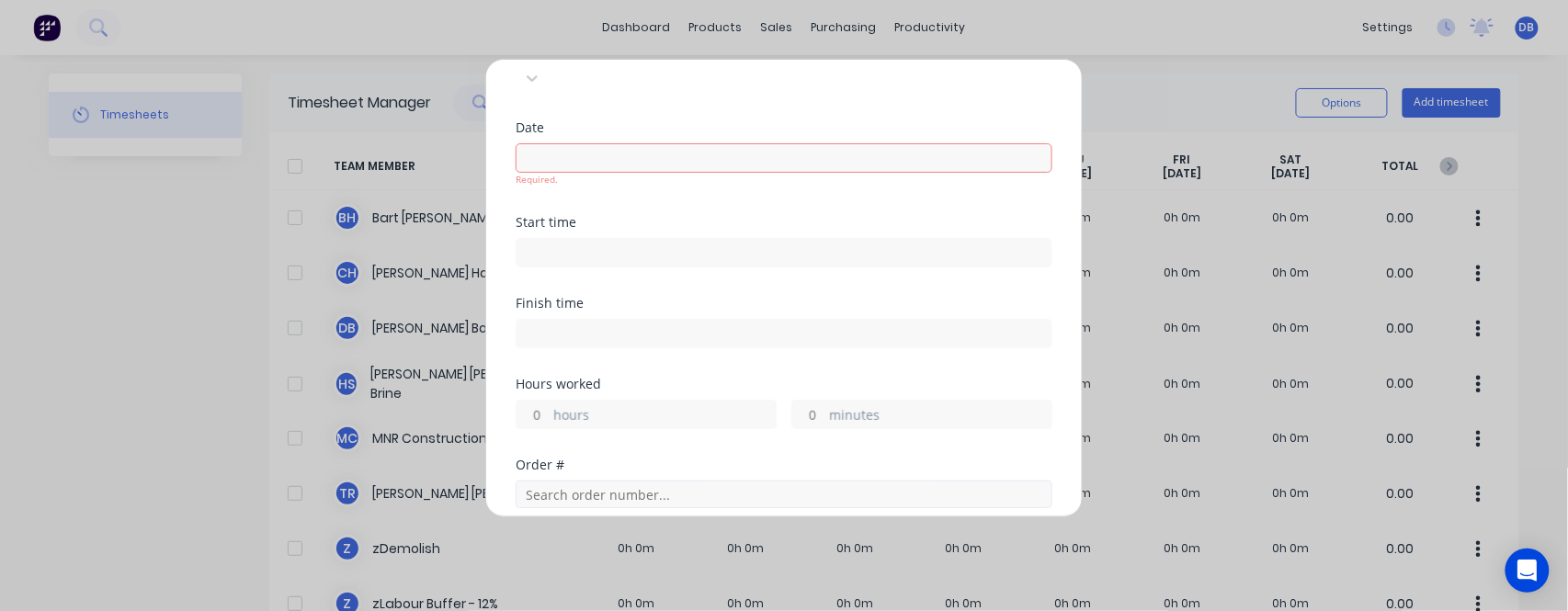
scroll to position [368, 0]
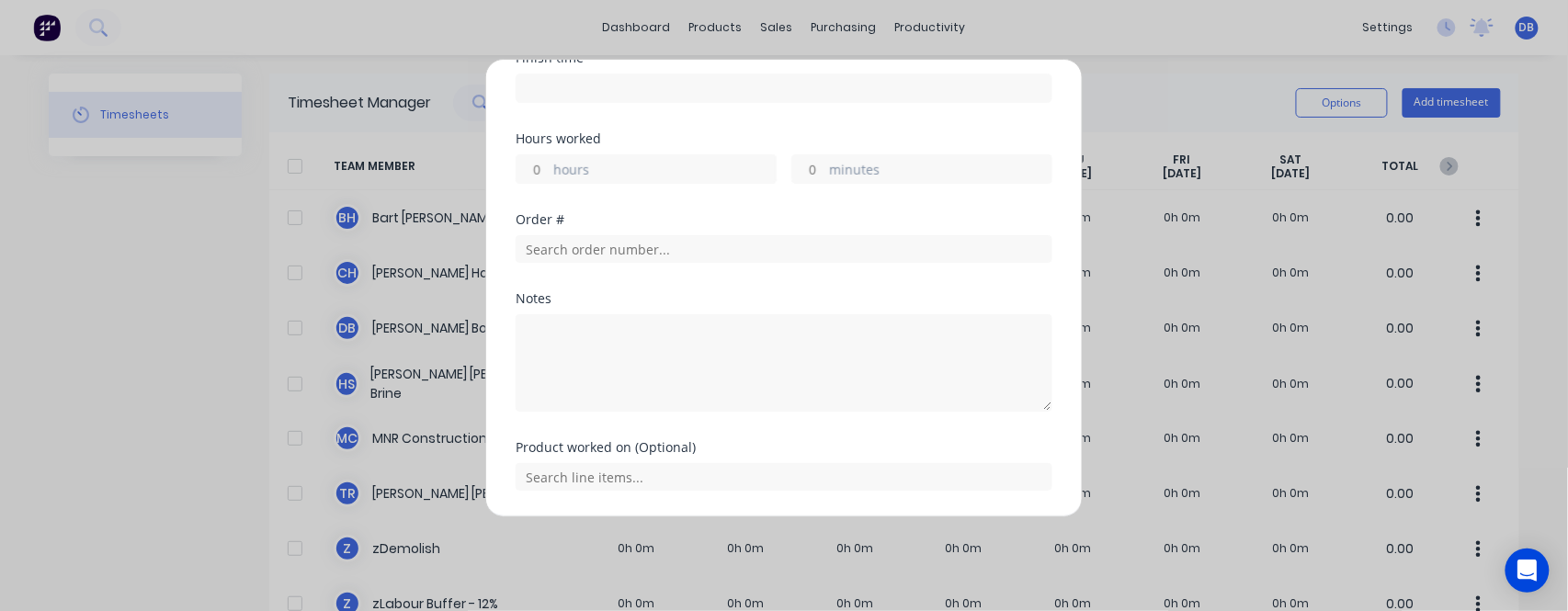
click at [604, 154] on div "hours" at bounding box center [646, 168] width 261 height 29
click at [523, 155] on input "hours" at bounding box center [533, 169] width 32 height 28
click at [614, 235] on input "text" at bounding box center [784, 249] width 537 height 28
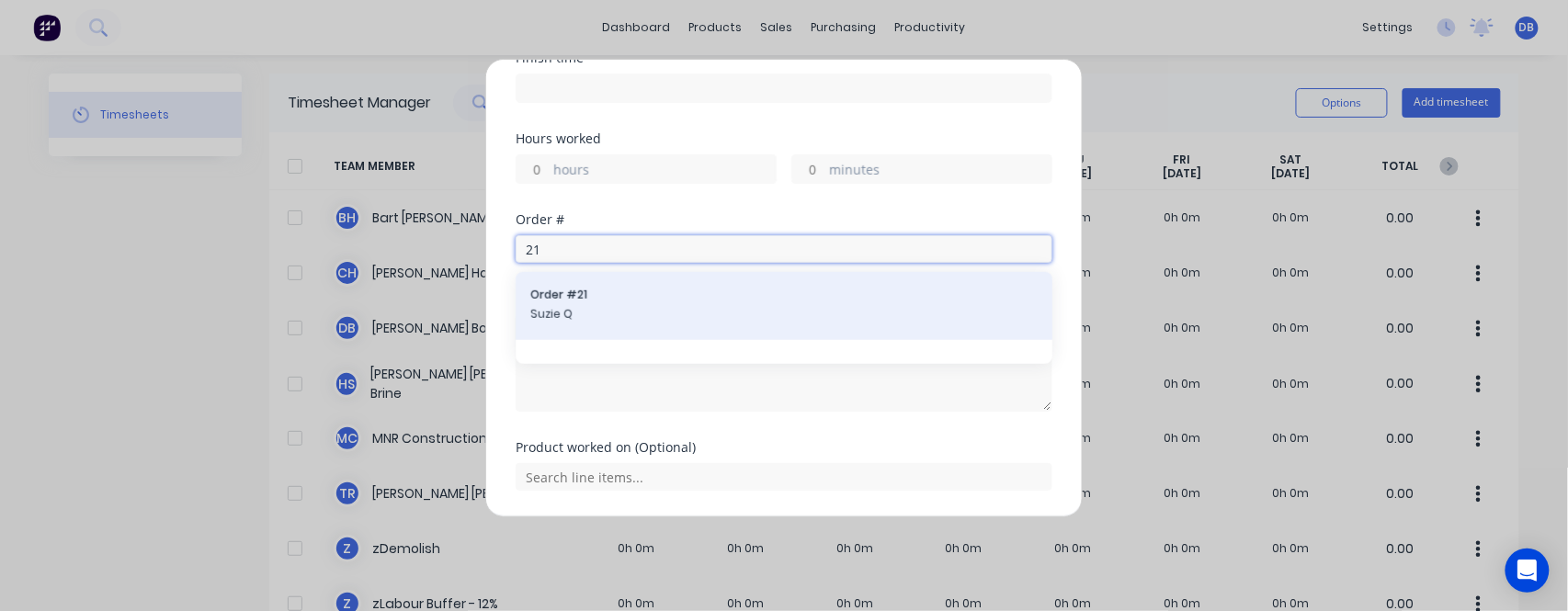
type input "21"
click at [599, 306] on span "Suzie Q" at bounding box center [784, 314] width 508 height 17
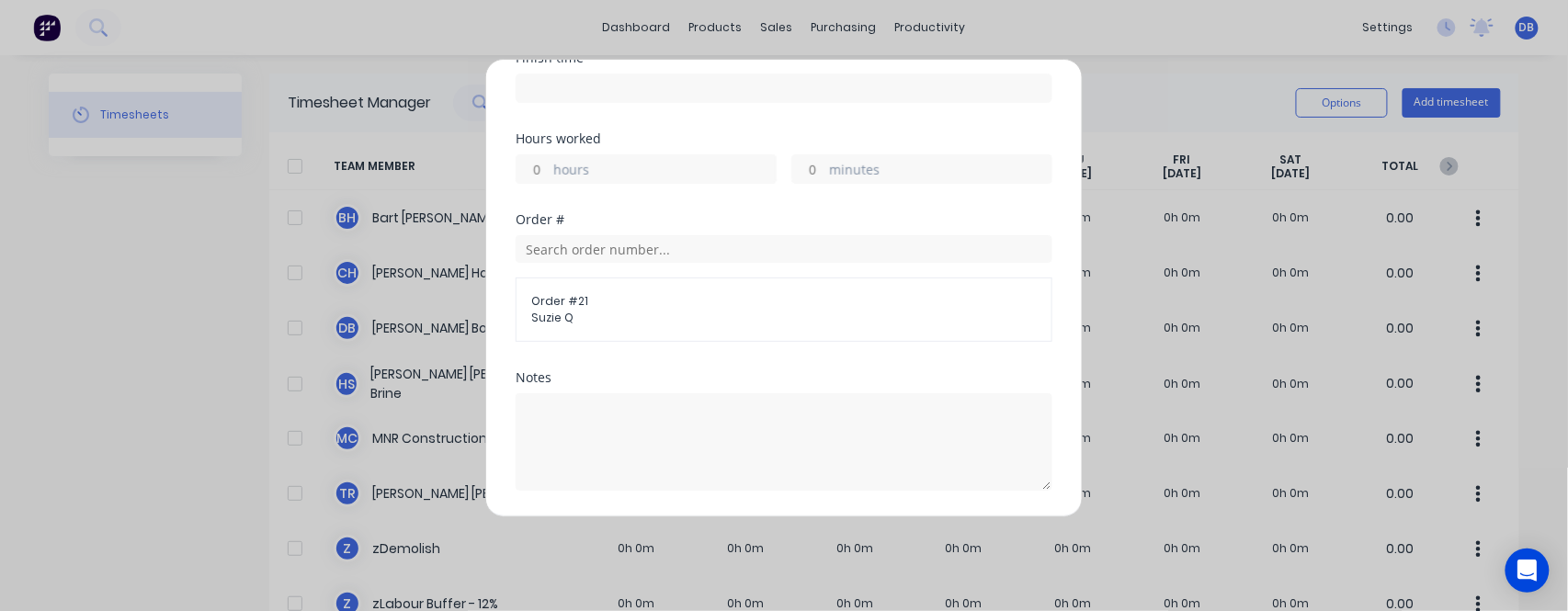
scroll to position [475, 0]
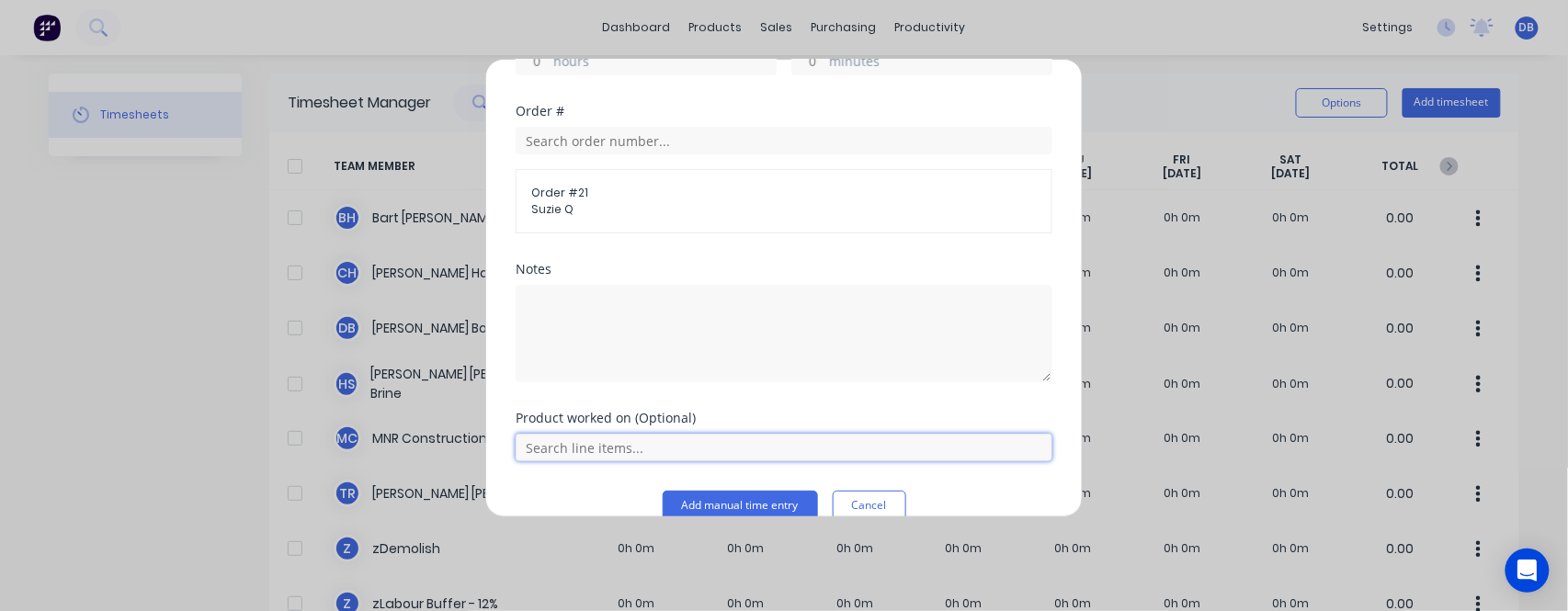
click at [556, 434] on input "text" at bounding box center [784, 448] width 537 height 28
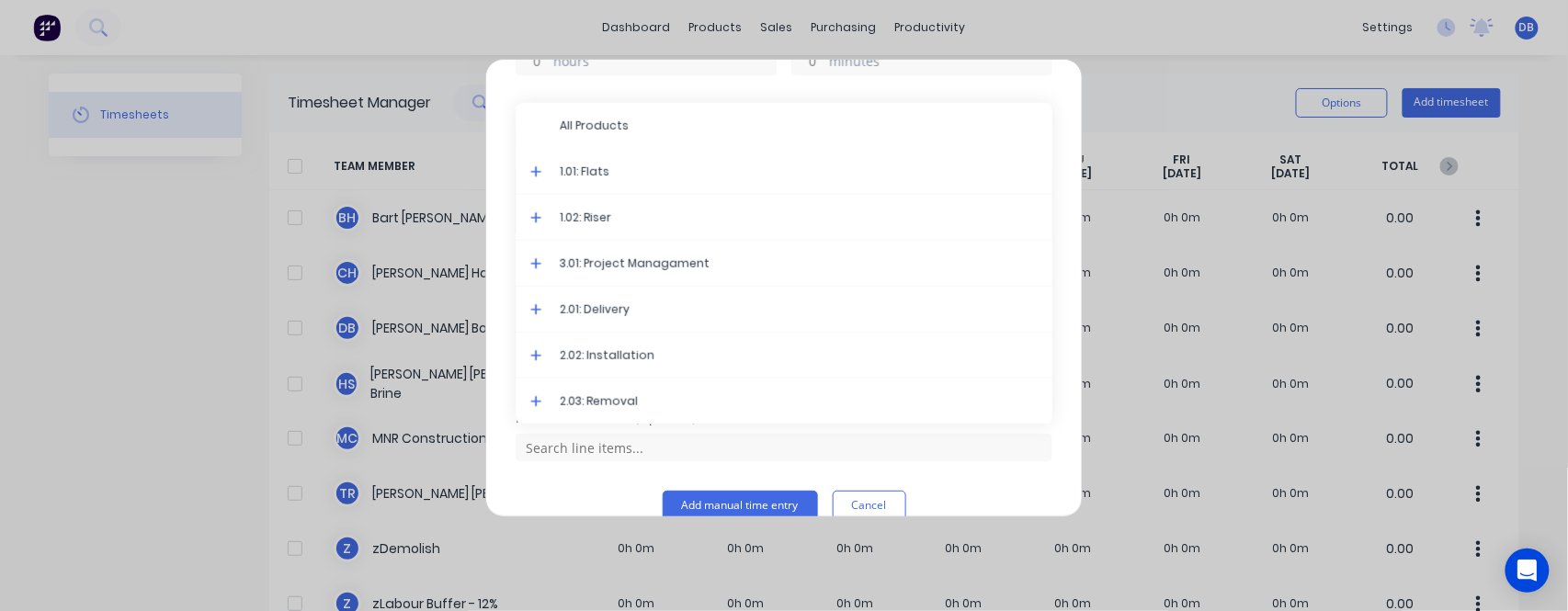
click at [631, 163] on span "1.01: Flats" at bounding box center [798, 171] width 478 height 17
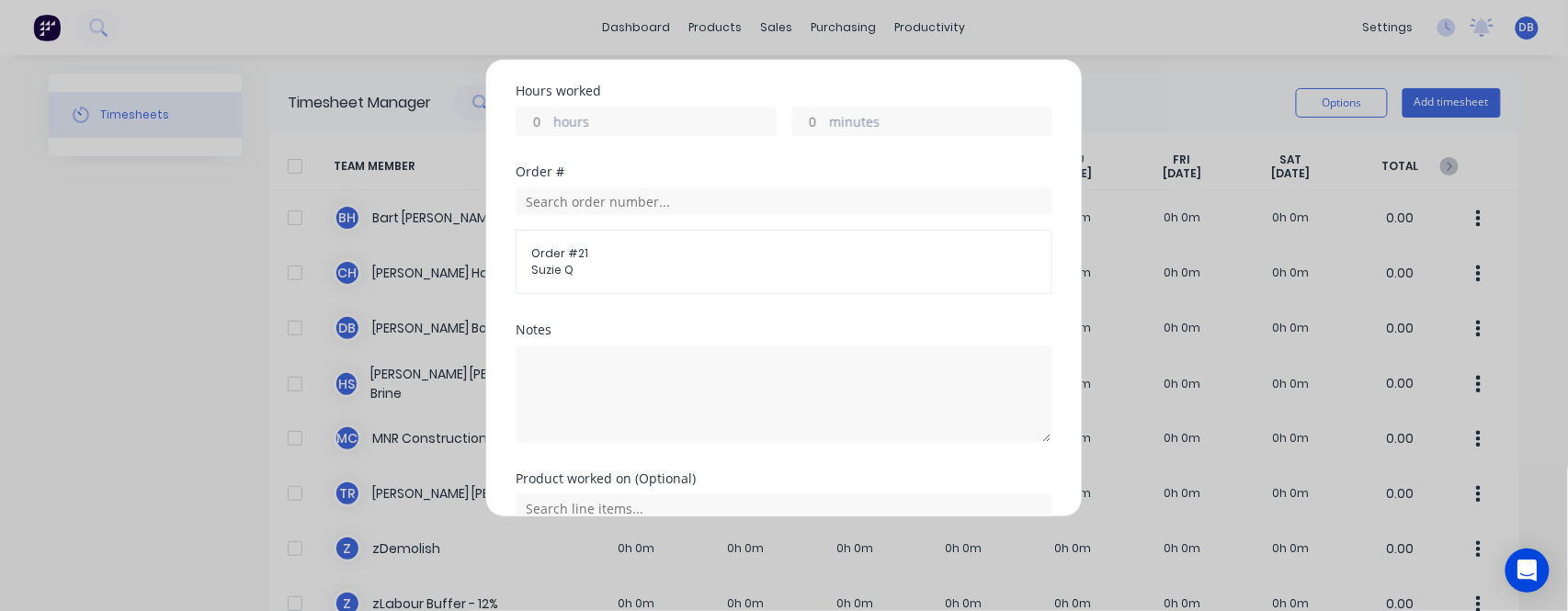
scroll to position [538, 0]
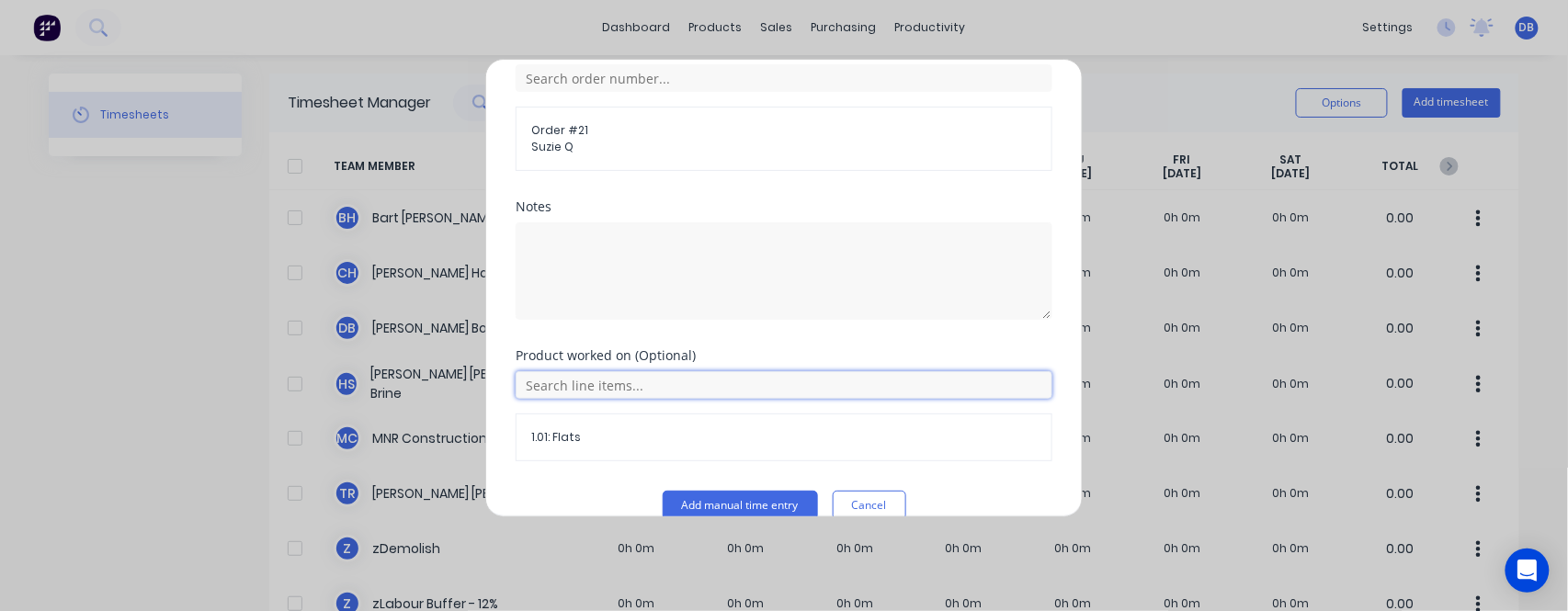
click at [637, 371] on input "text" at bounding box center [784, 385] width 537 height 28
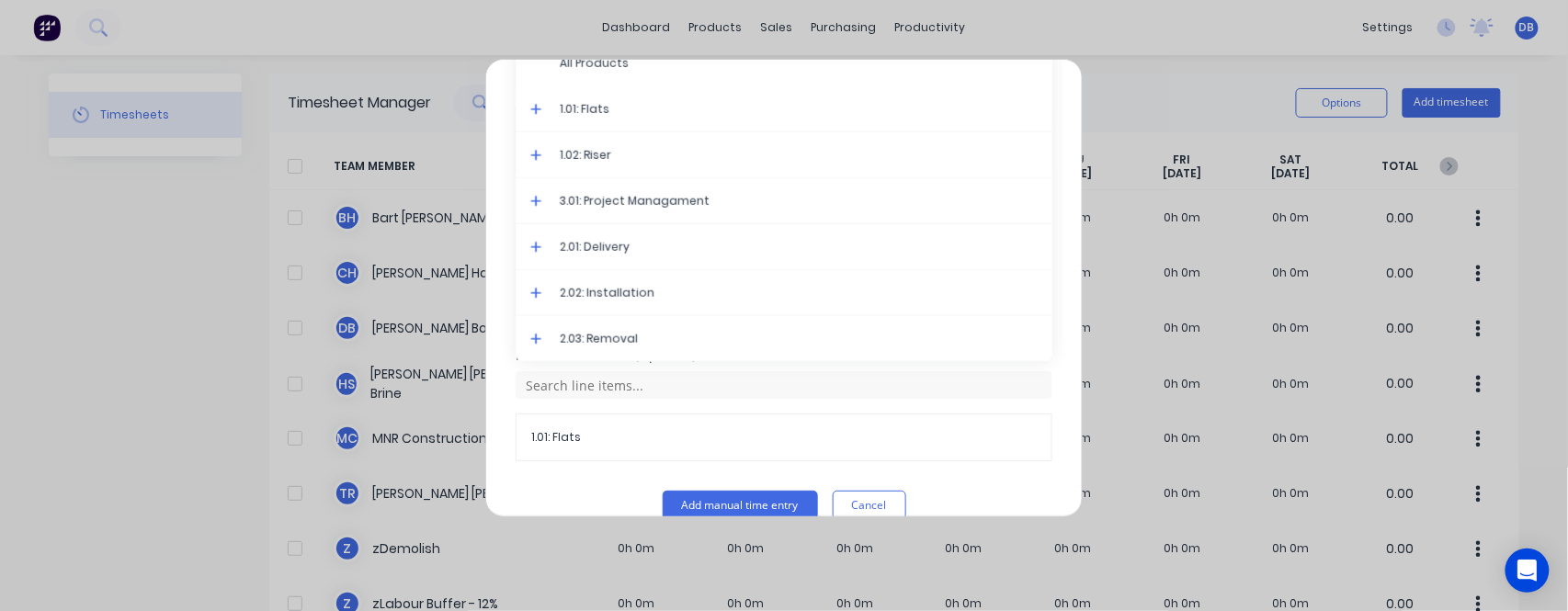
click at [537, 241] on icon at bounding box center [536, 246] width 11 height 11
click at [535, 149] on icon at bounding box center [537, 154] width 12 height 13
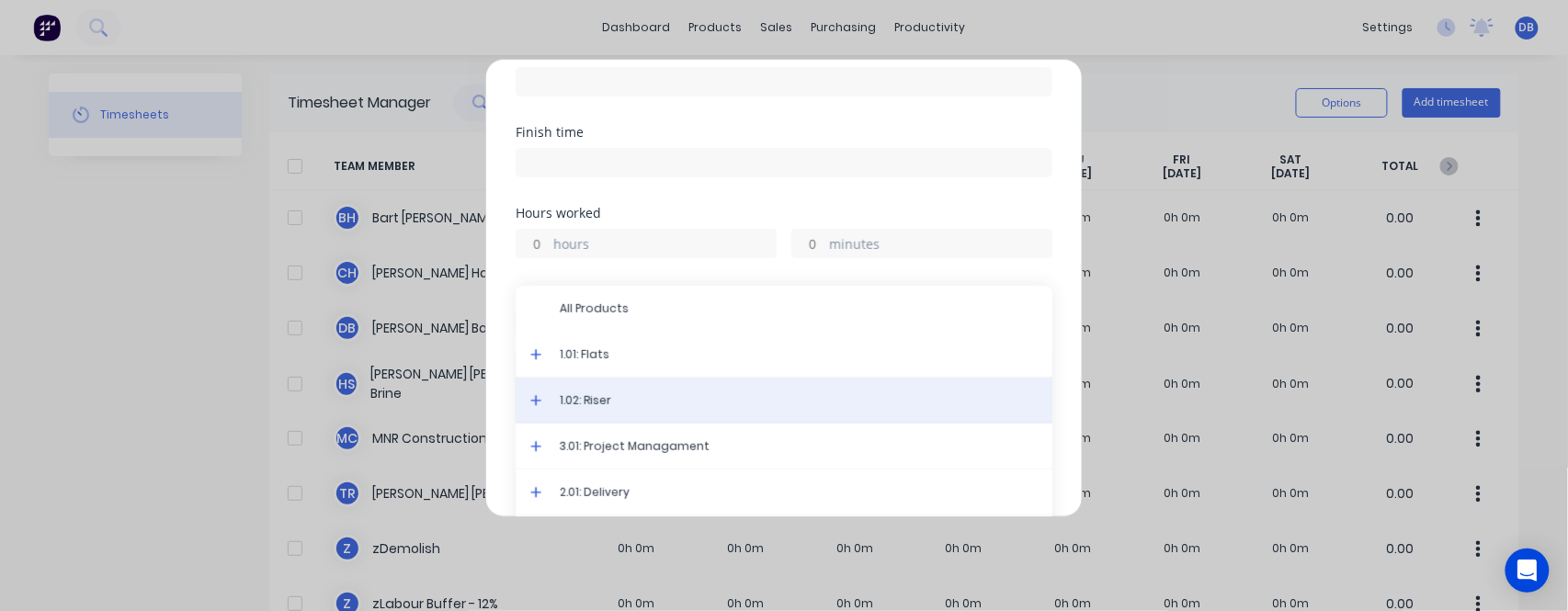
scroll to position [416, 0]
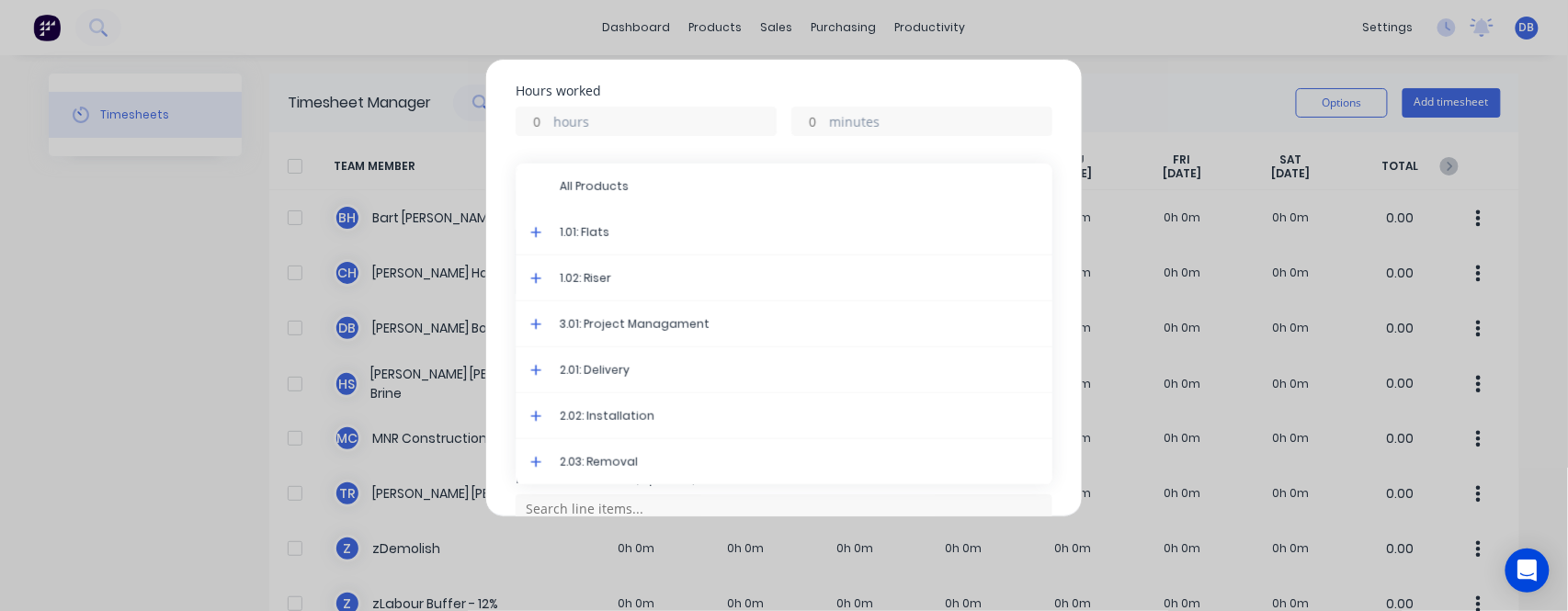
click at [500, 123] on div "Add timesheet Team member Select... Date Required. Start time Finish time Hours…" at bounding box center [784, 288] width 597 height 458
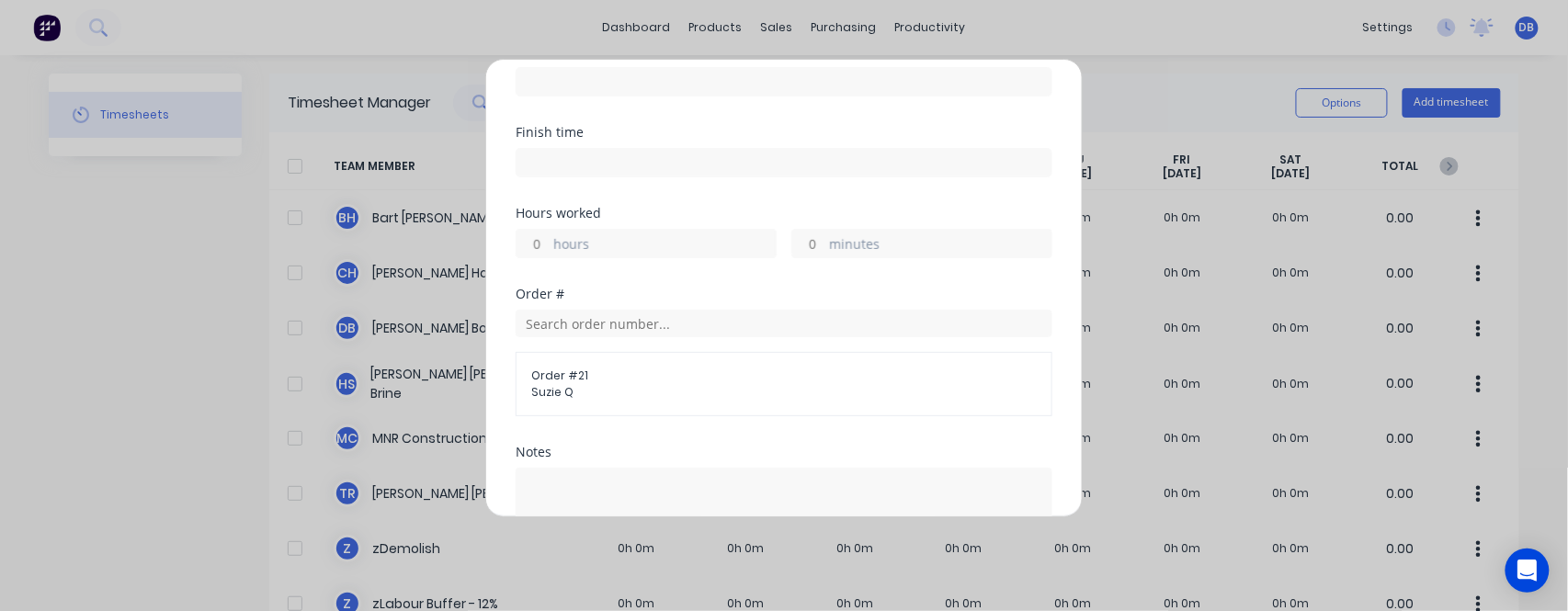
scroll to position [538, 0]
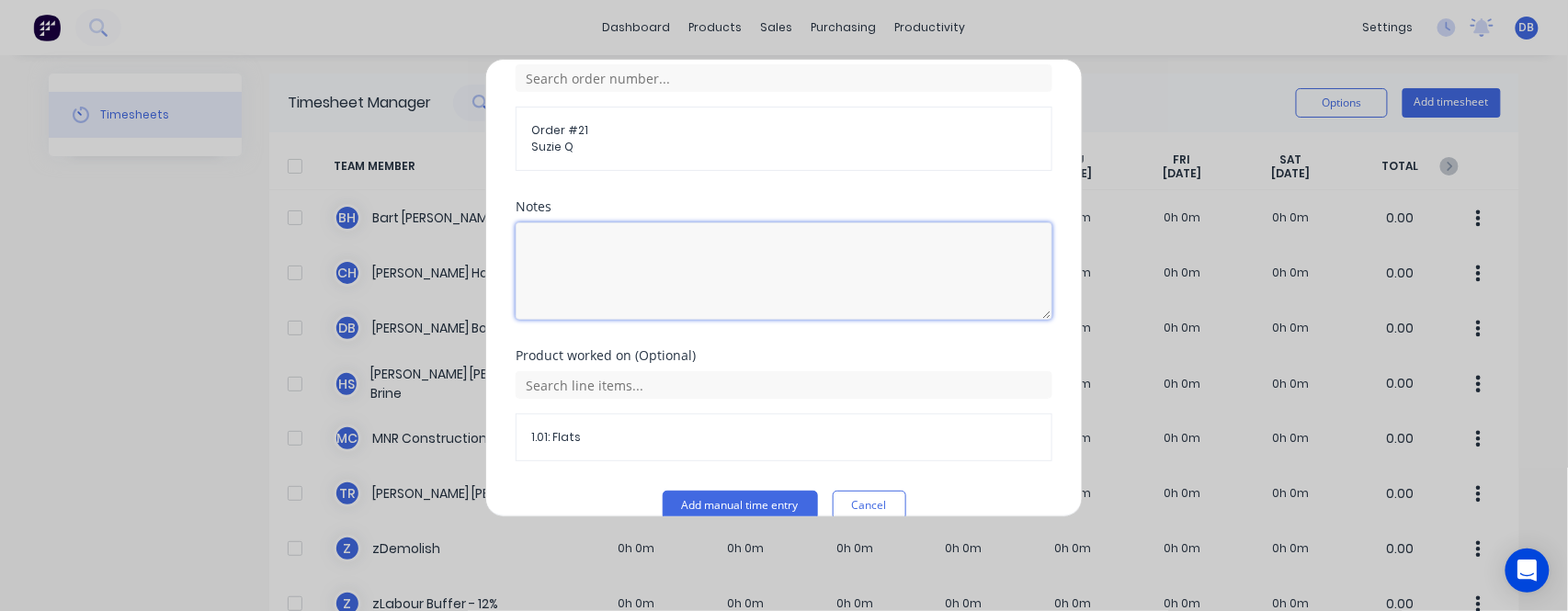
click at [720, 265] on textarea at bounding box center [784, 271] width 537 height 98
type textarea "Odd Hours"
drag, startPoint x: 691, startPoint y: 233, endPoint x: 486, endPoint y: 214, distance: 205.9
click at [513, 224] on div "Add timesheet Team member Select... Date Required. Start time Finish time Hours…" at bounding box center [784, 288] width 597 height 458
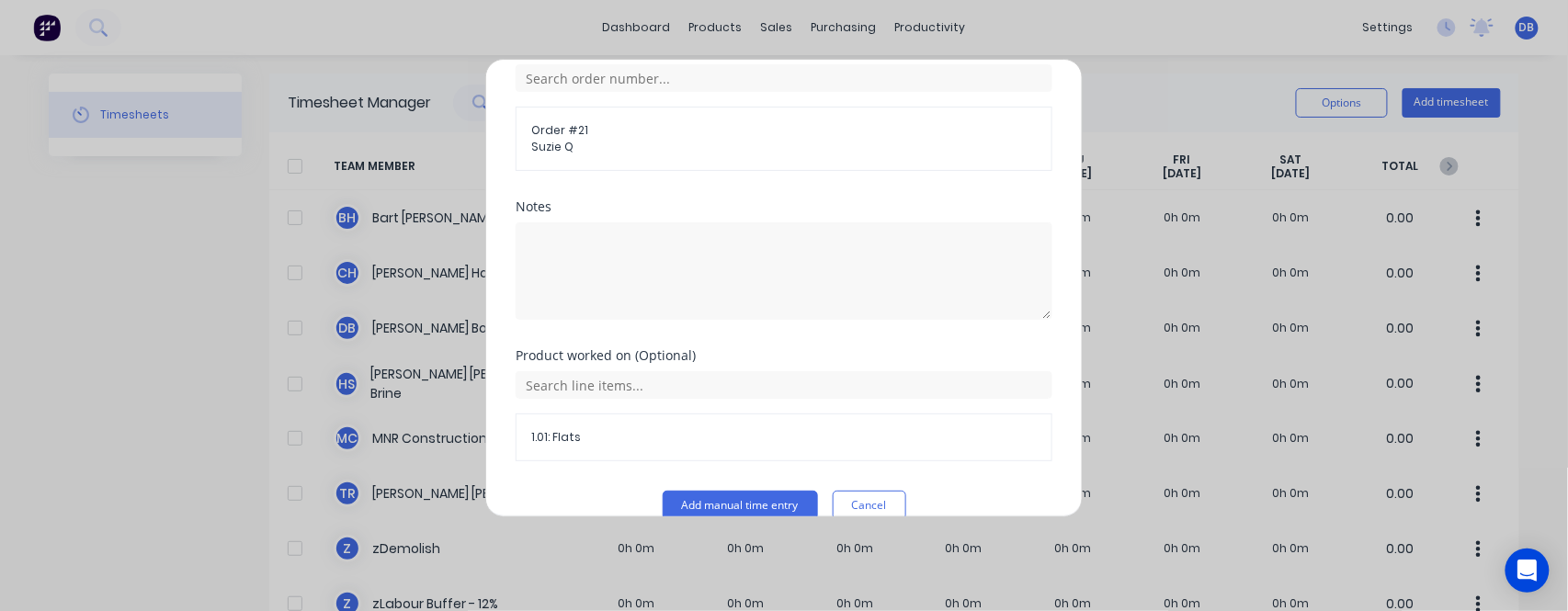
click at [984, 349] on div "Product worked on (Optional)" at bounding box center [784, 355] width 537 height 13
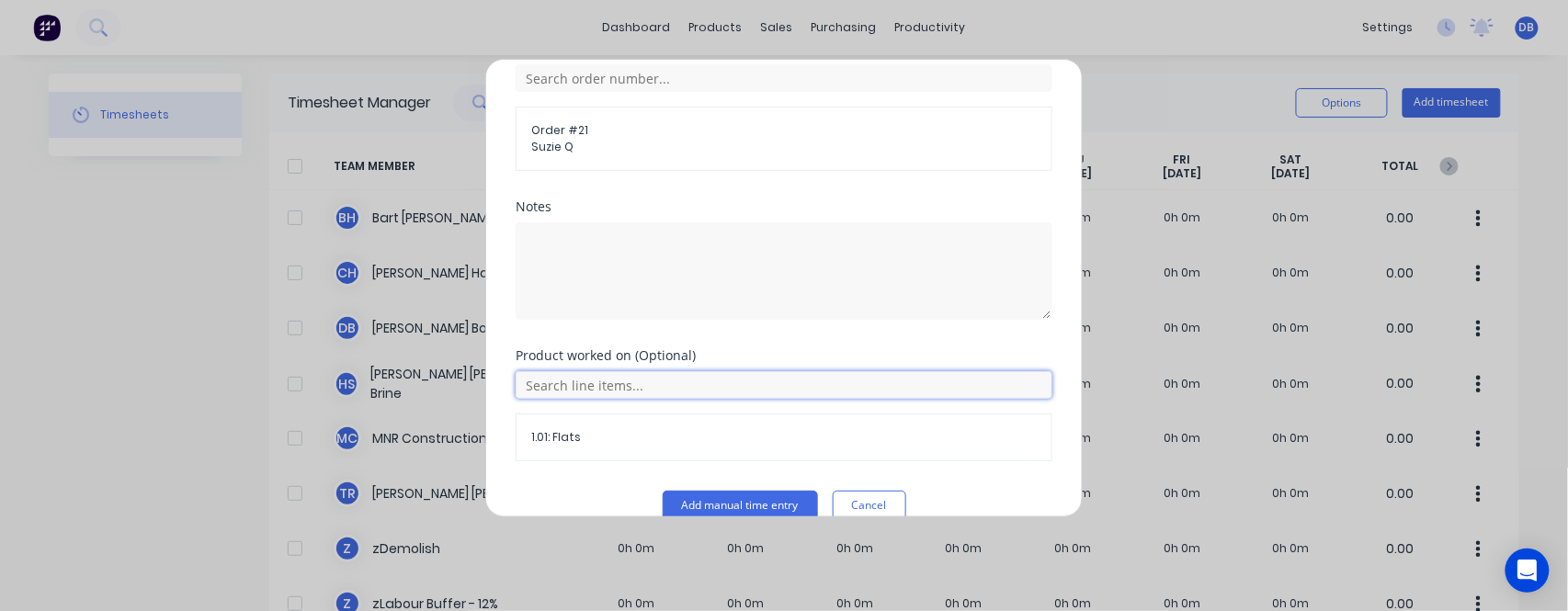
click at [578, 371] on input "text" at bounding box center [784, 385] width 537 height 28
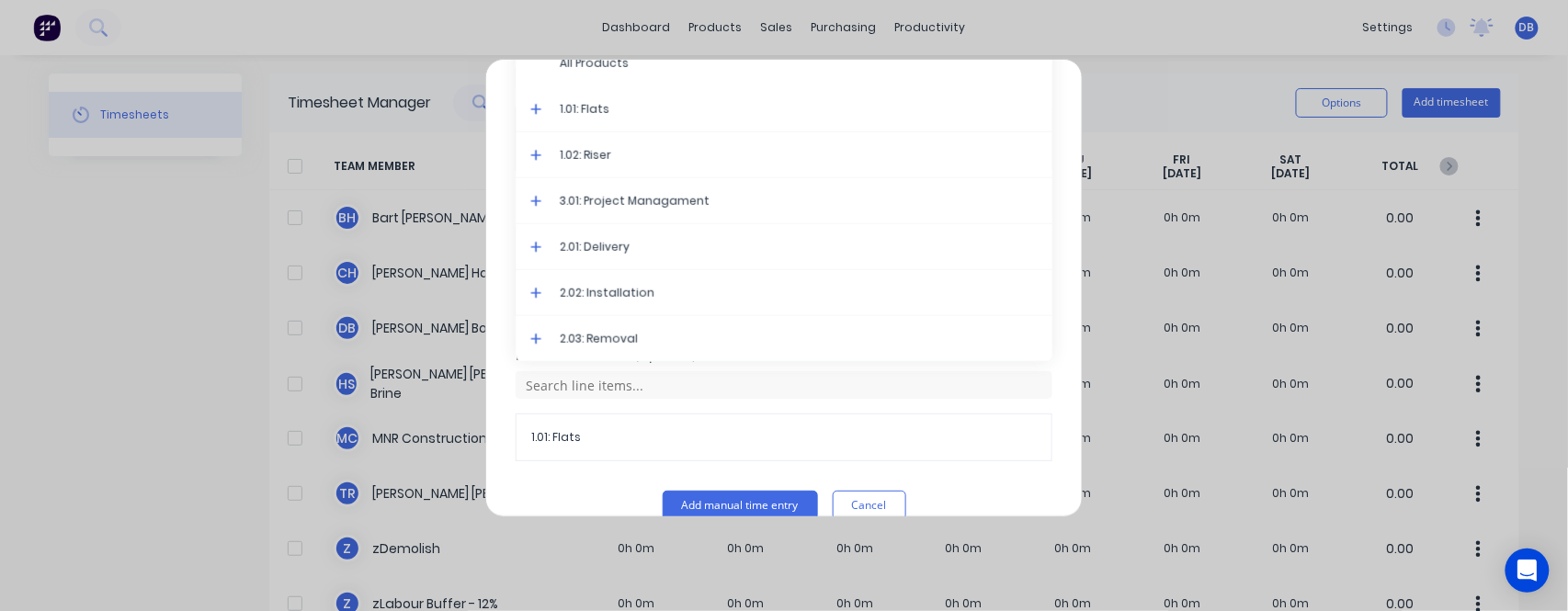
click at [536, 241] on icon at bounding box center [536, 246] width 11 height 11
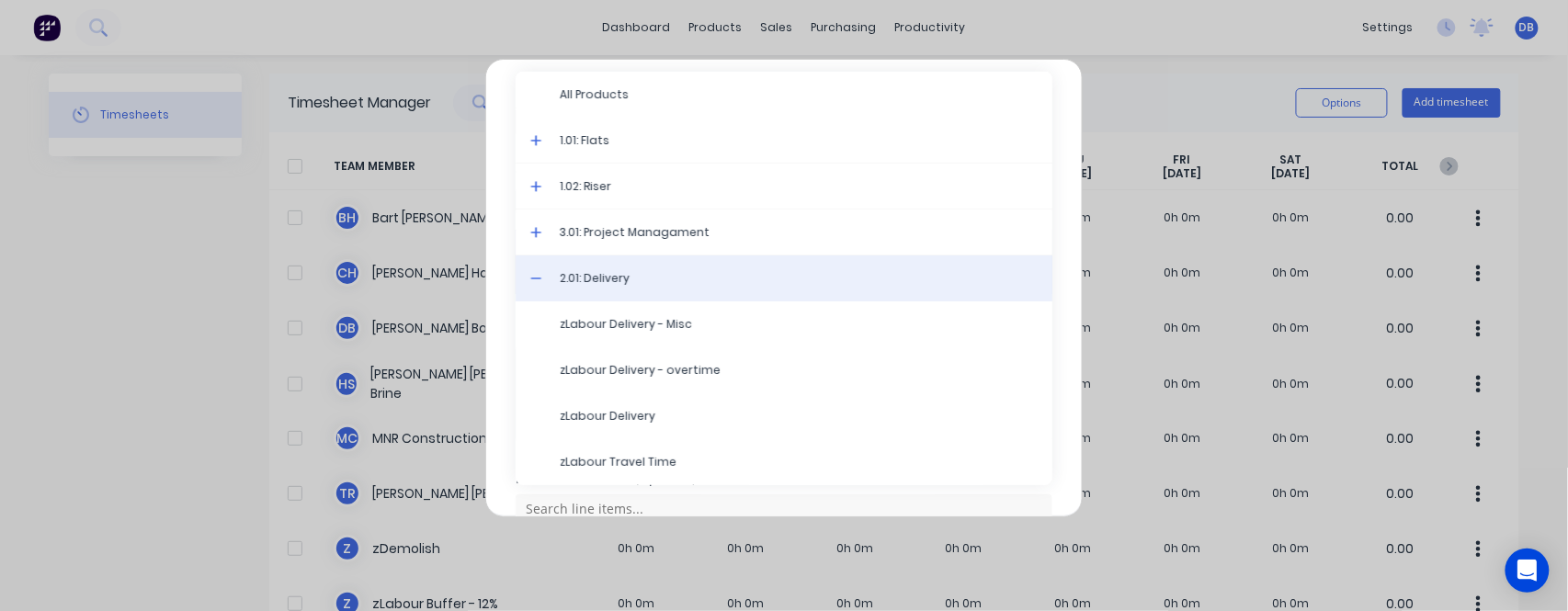
scroll to position [293, 0]
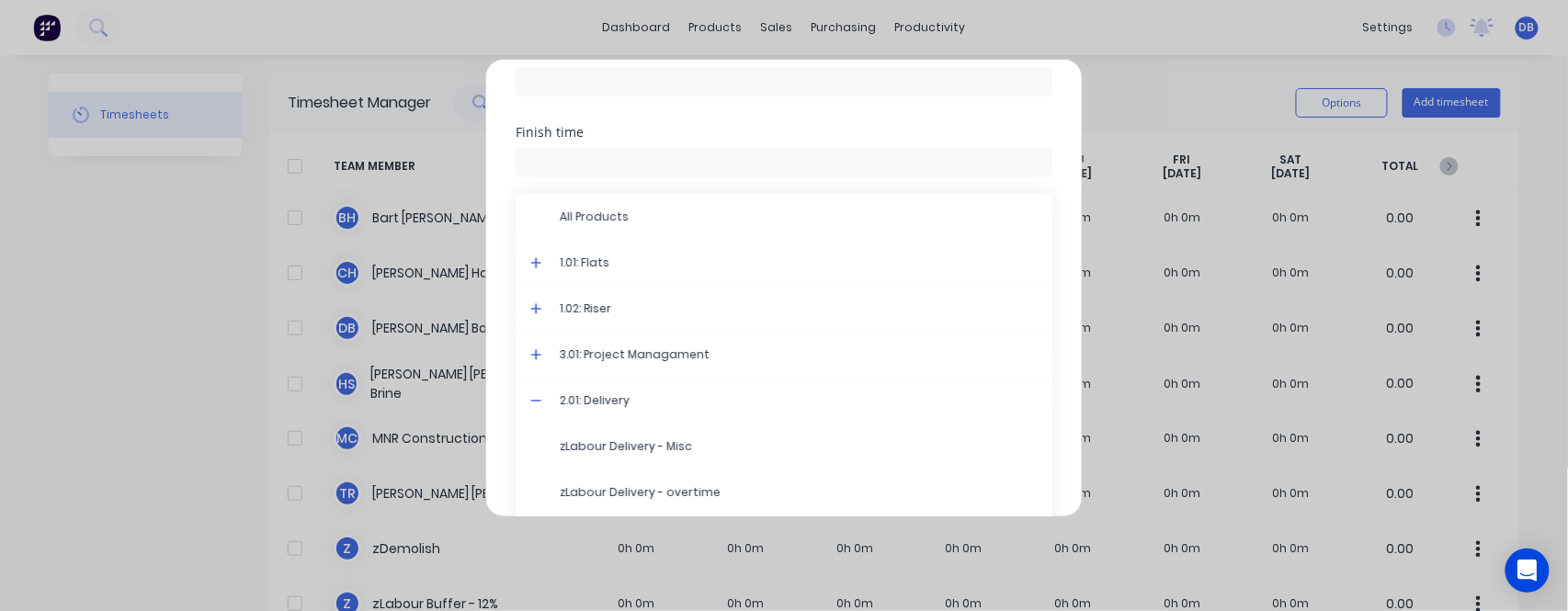
click at [537, 394] on icon at bounding box center [537, 400] width 12 height 13
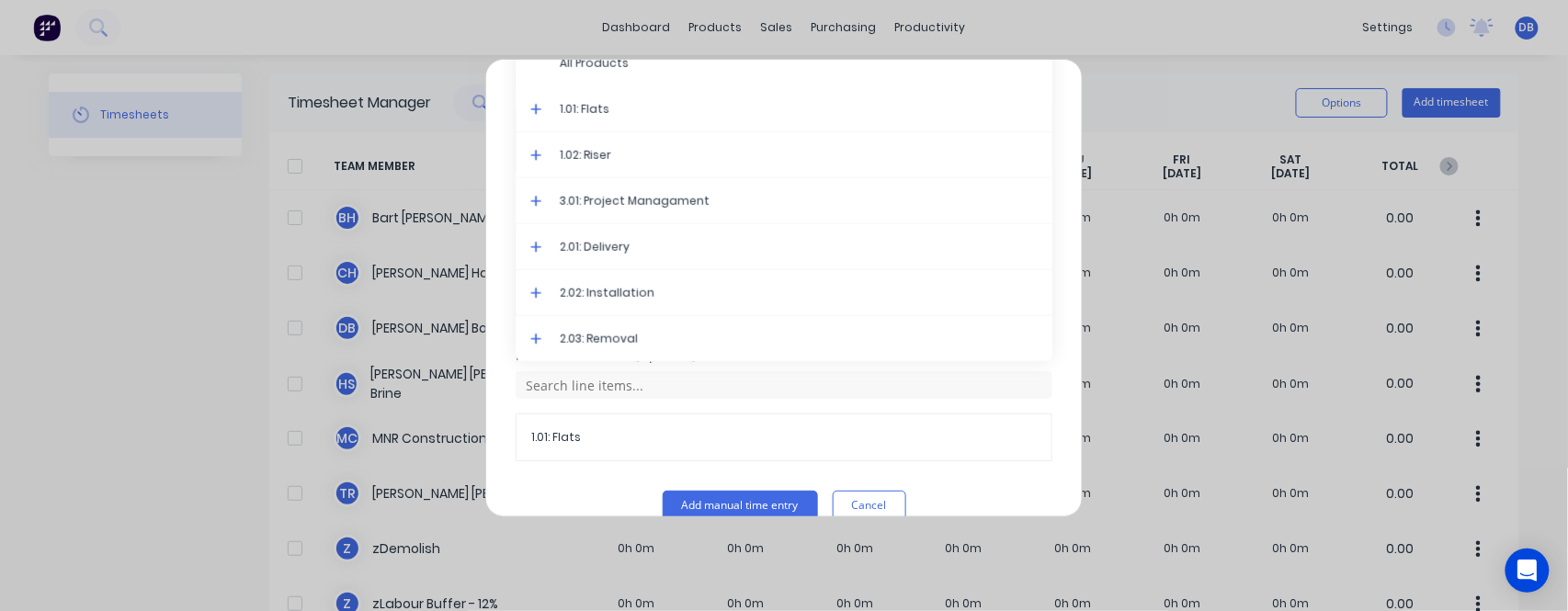
click at [532, 316] on div "2.03: Removal" at bounding box center [784, 339] width 537 height 46
click at [533, 334] on icon at bounding box center [536, 339] width 11 height 11
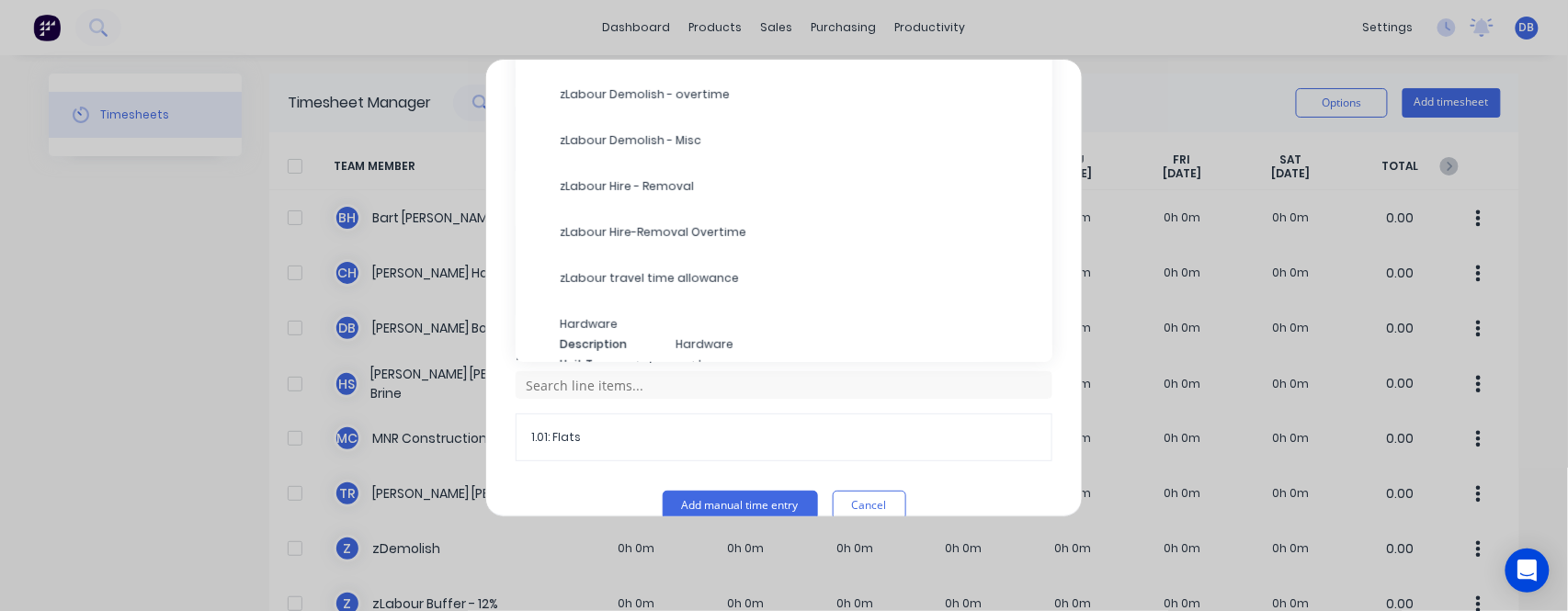
scroll to position [0, 0]
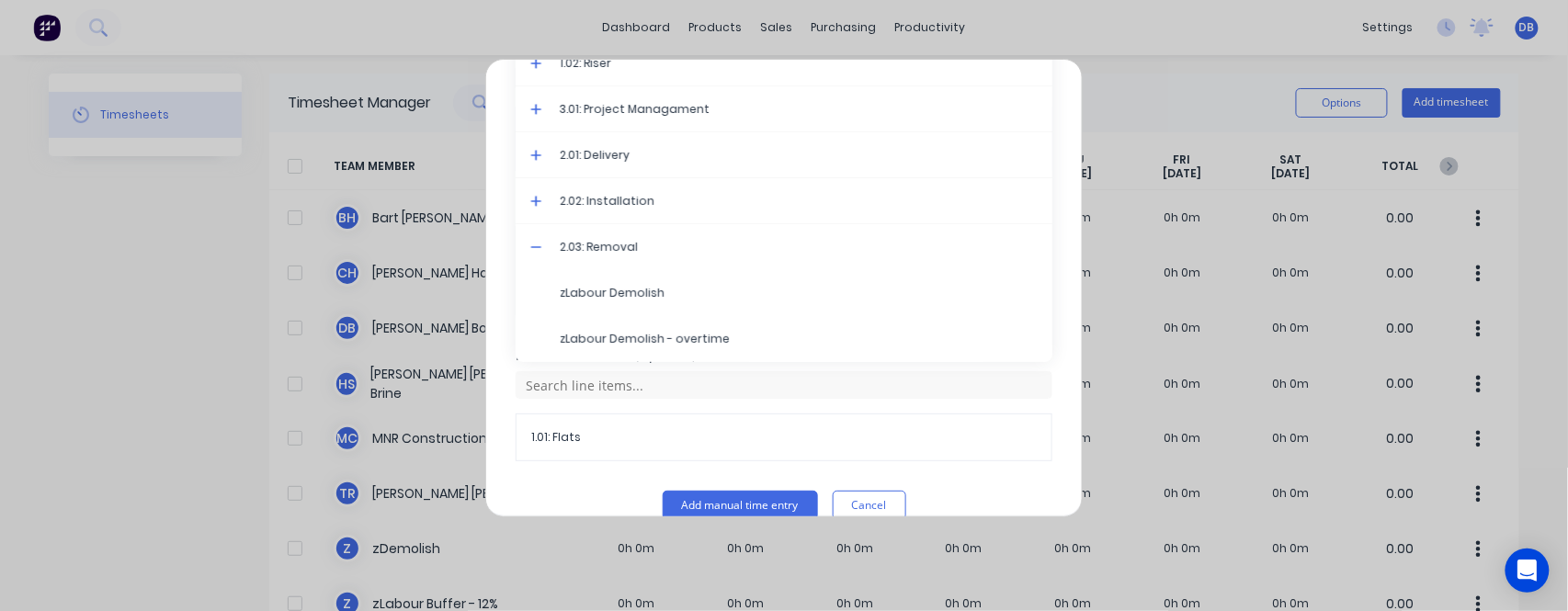
click at [543, 240] on span at bounding box center [540, 249] width 18 height 18
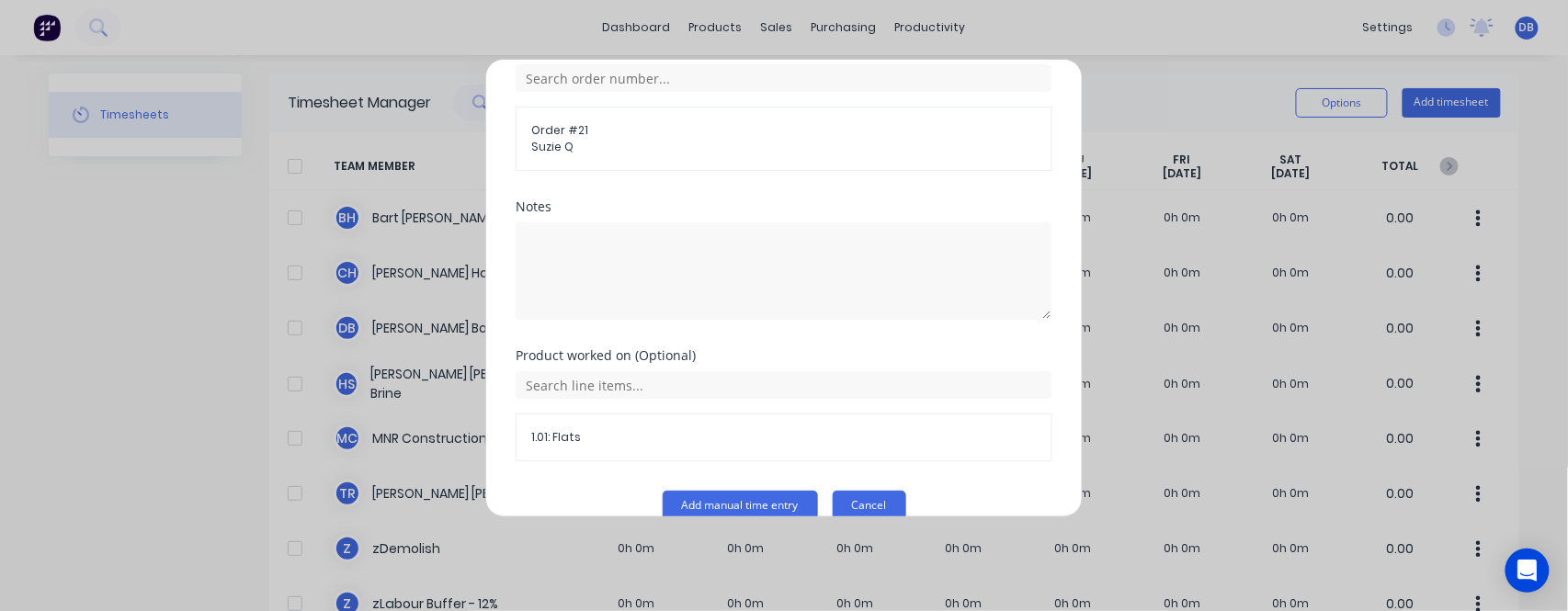
click at [858, 490] on button "Cancel" at bounding box center [870, 504] width 74 height 29
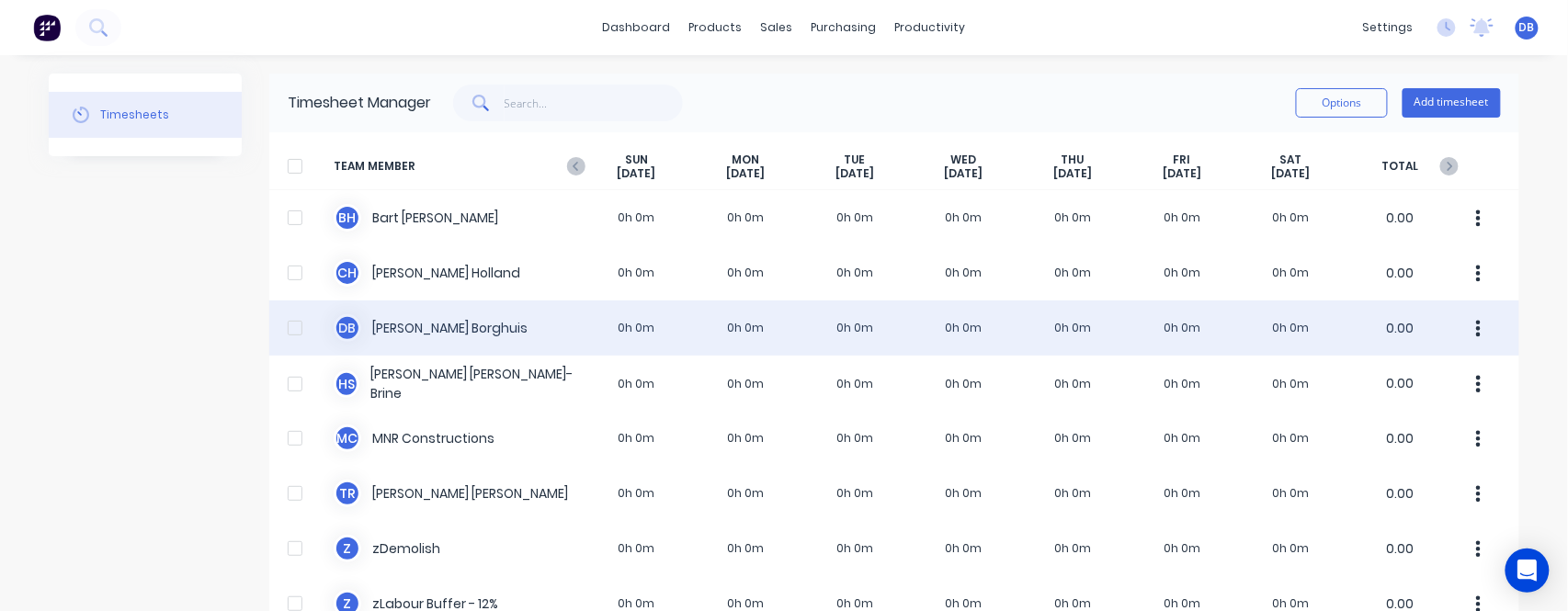
click at [464, 327] on div "[PERSON_NAME] 0h 0m 0h 0m 0h 0m 0h 0m 0h 0m 0h 0m 0h 0m 0.00" at bounding box center [895, 327] width 1251 height 55
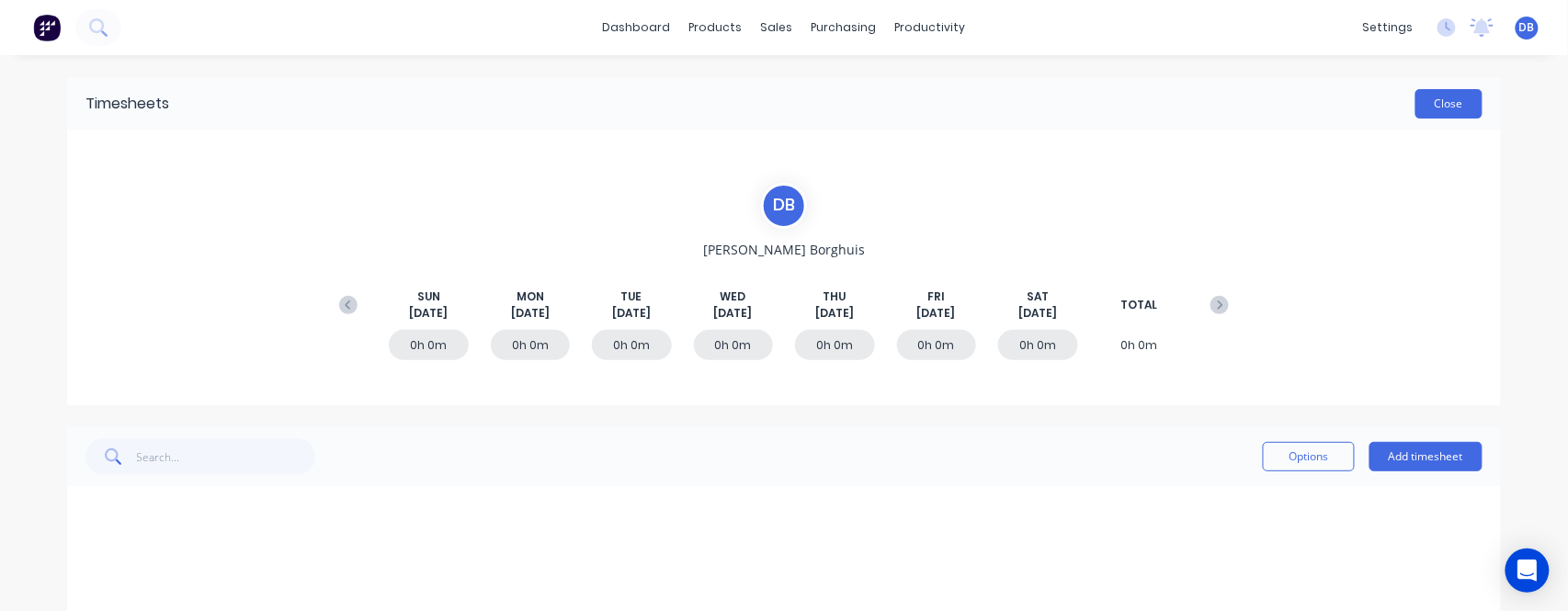
click at [1433, 109] on button "Close" at bounding box center [1448, 103] width 67 height 29
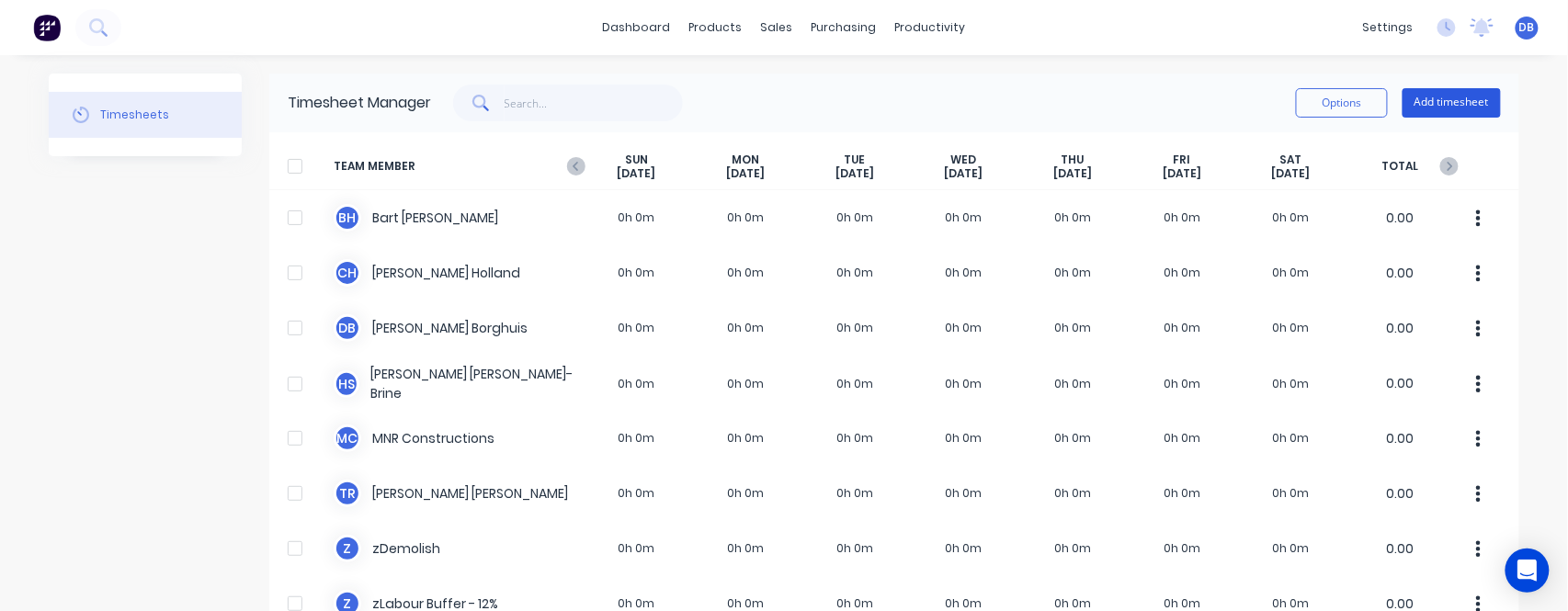
click at [1438, 102] on button "Add timesheet" at bounding box center [1452, 102] width 99 height 29
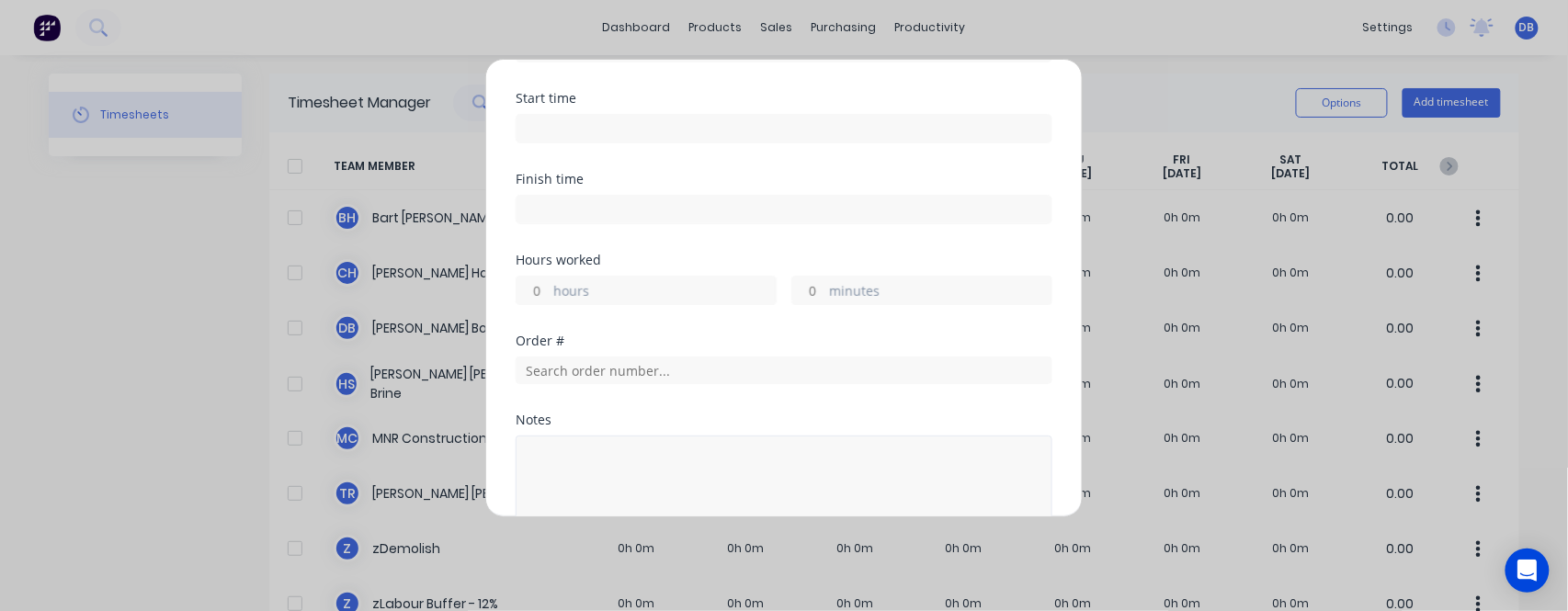
scroll to position [368, 0]
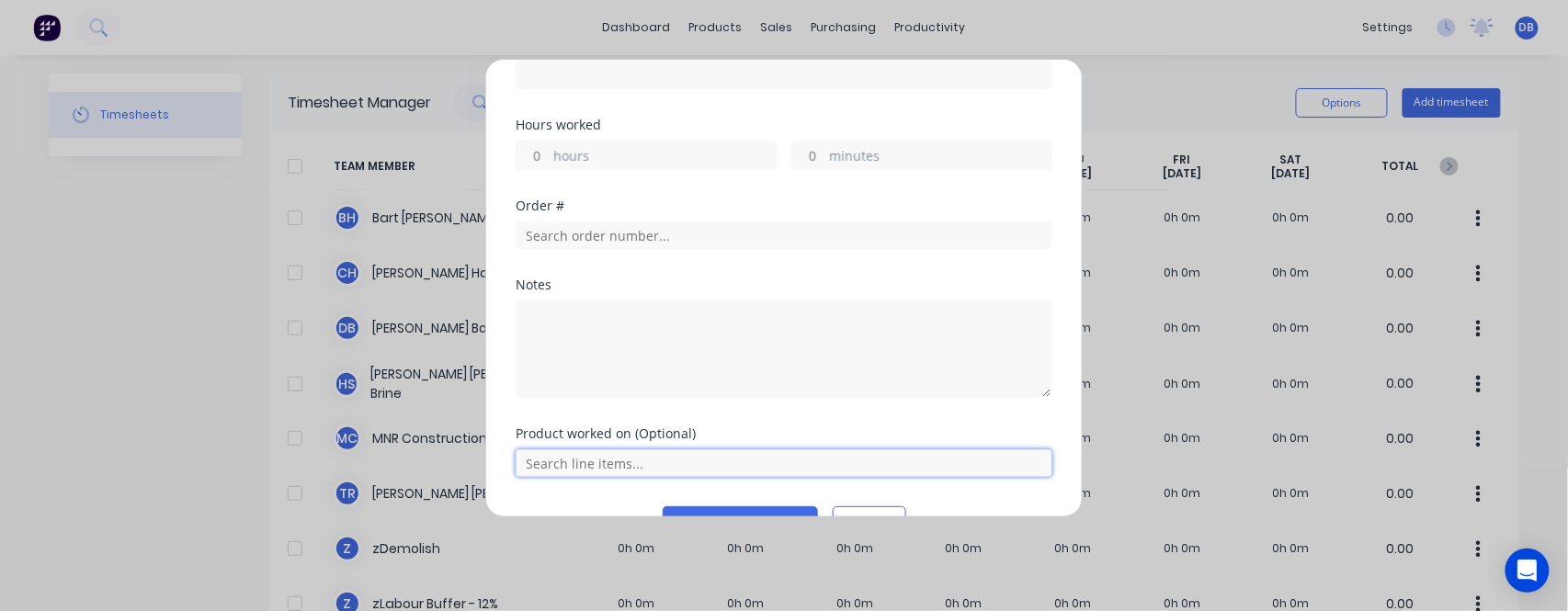
click at [621, 450] on input "text" at bounding box center [784, 463] width 537 height 28
click at [626, 450] on input "text" at bounding box center [784, 463] width 537 height 28
click at [658, 450] on input "text" at bounding box center [784, 463] width 537 height 28
click at [660, 450] on input "text" at bounding box center [784, 463] width 537 height 28
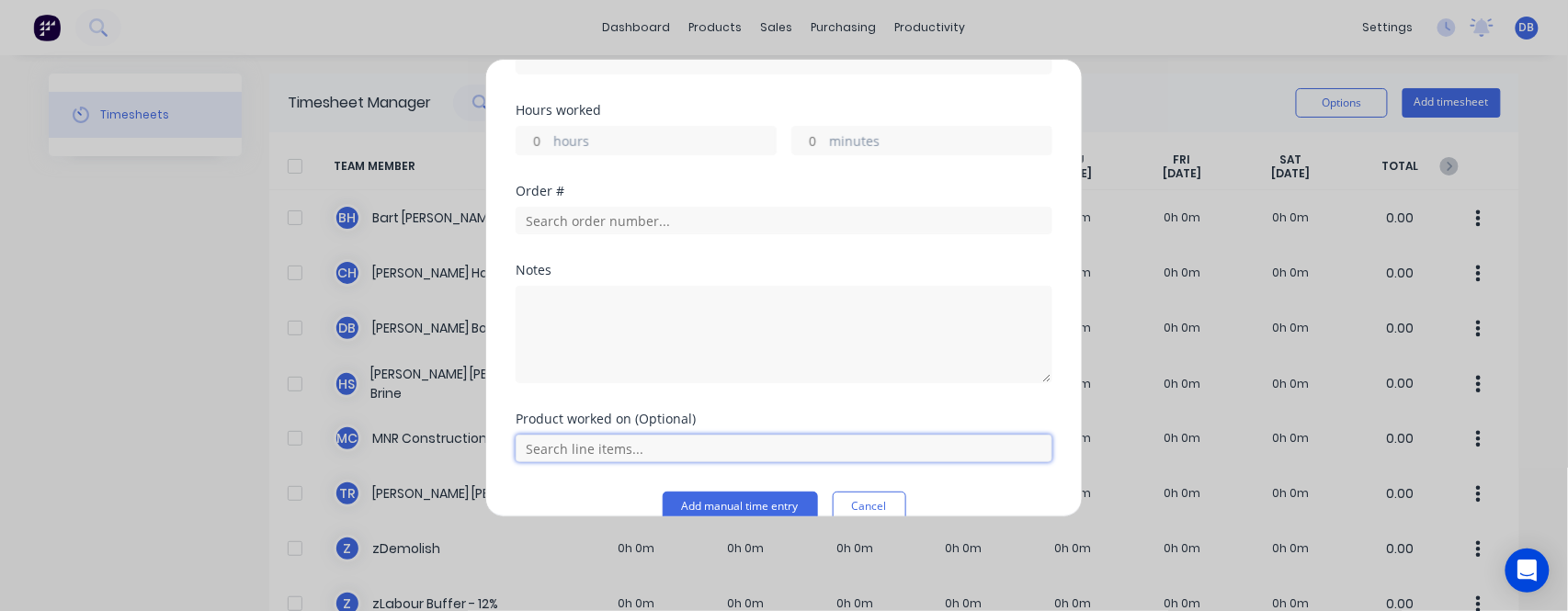
scroll to position [383, 0]
click at [739, 434] on input "text" at bounding box center [784, 448] width 537 height 28
click at [740, 434] on input "text" at bounding box center [784, 448] width 537 height 28
click at [741, 434] on input "text" at bounding box center [784, 448] width 537 height 28
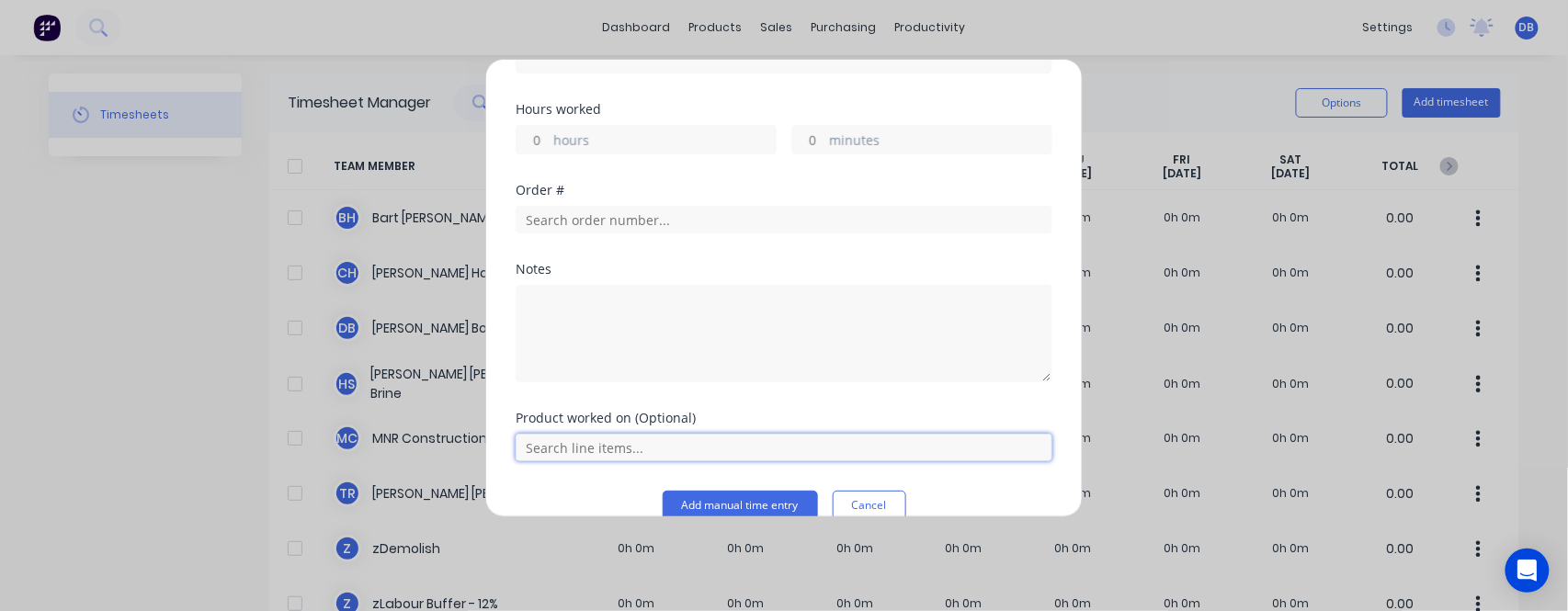
click at [747, 434] on input "text" at bounding box center [784, 448] width 537 height 28
click at [590, 434] on input "text" at bounding box center [784, 448] width 537 height 28
click at [541, 434] on input "text" at bounding box center [784, 448] width 537 height 28
click at [574, 434] on input "text" at bounding box center [784, 448] width 537 height 28
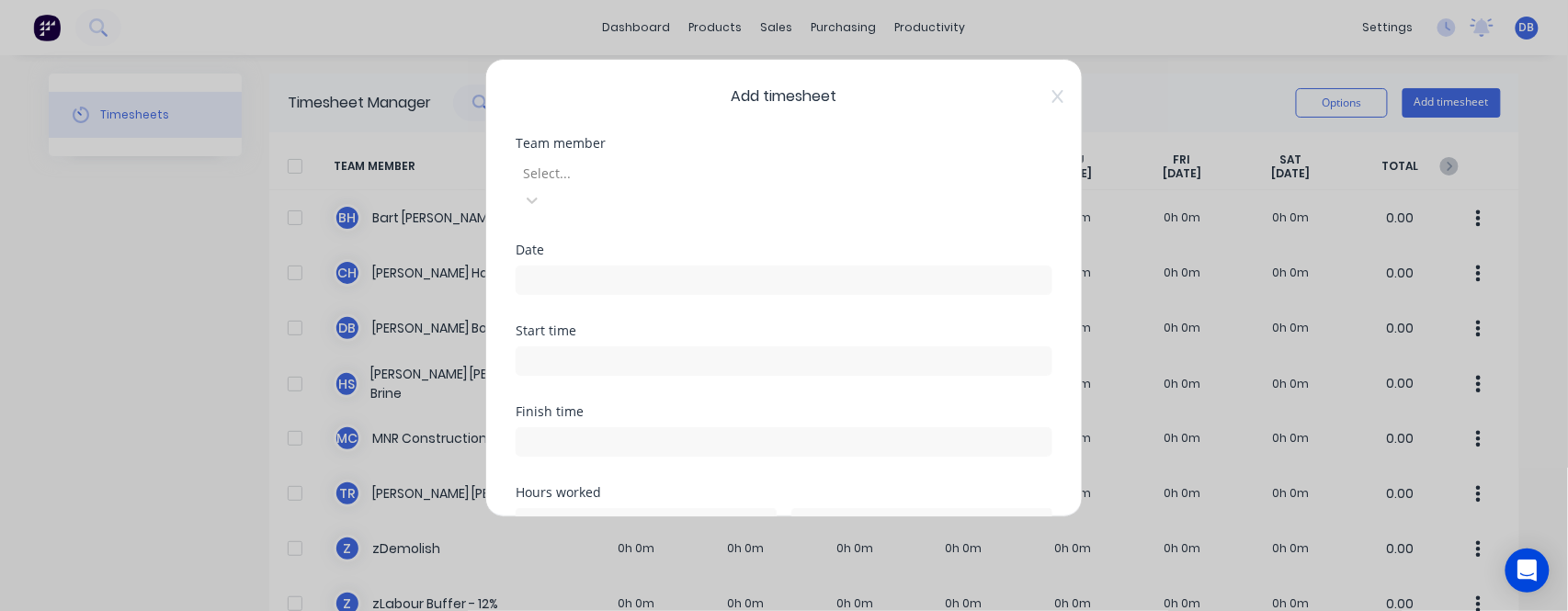
scroll to position [368, 0]
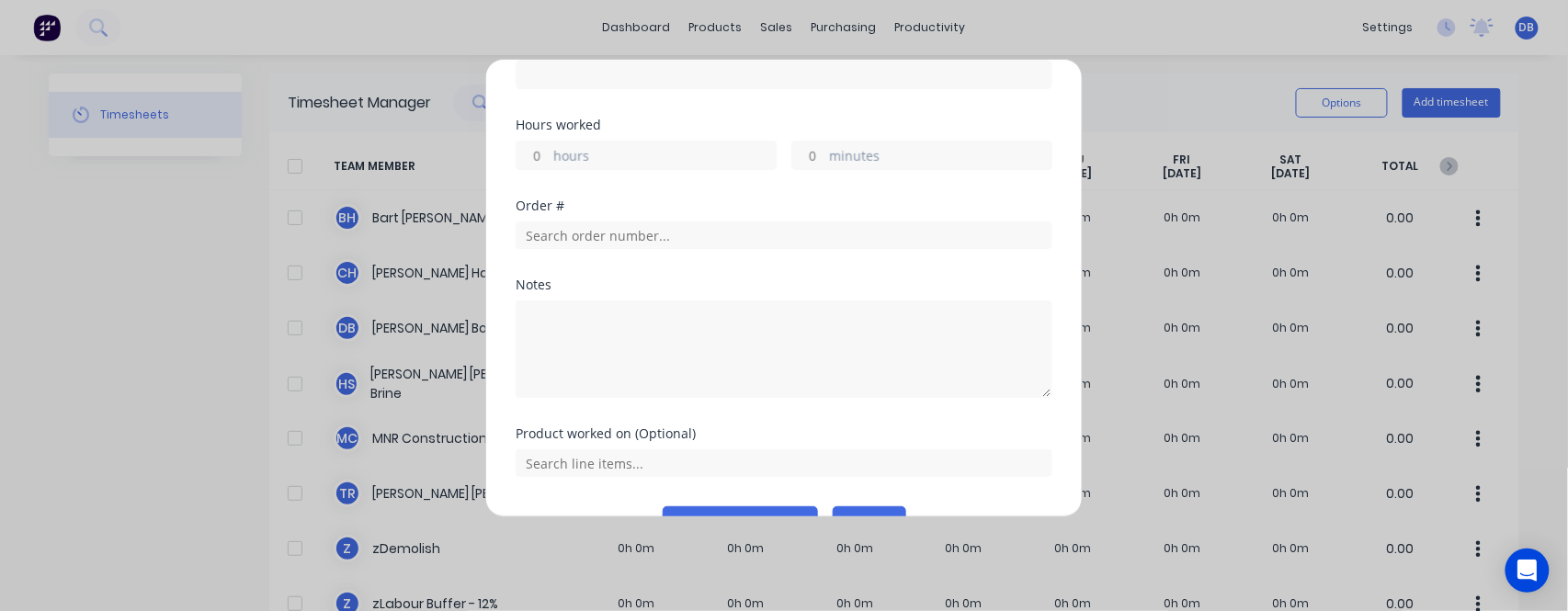
click at [837, 506] on button "Cancel" at bounding box center [870, 520] width 74 height 29
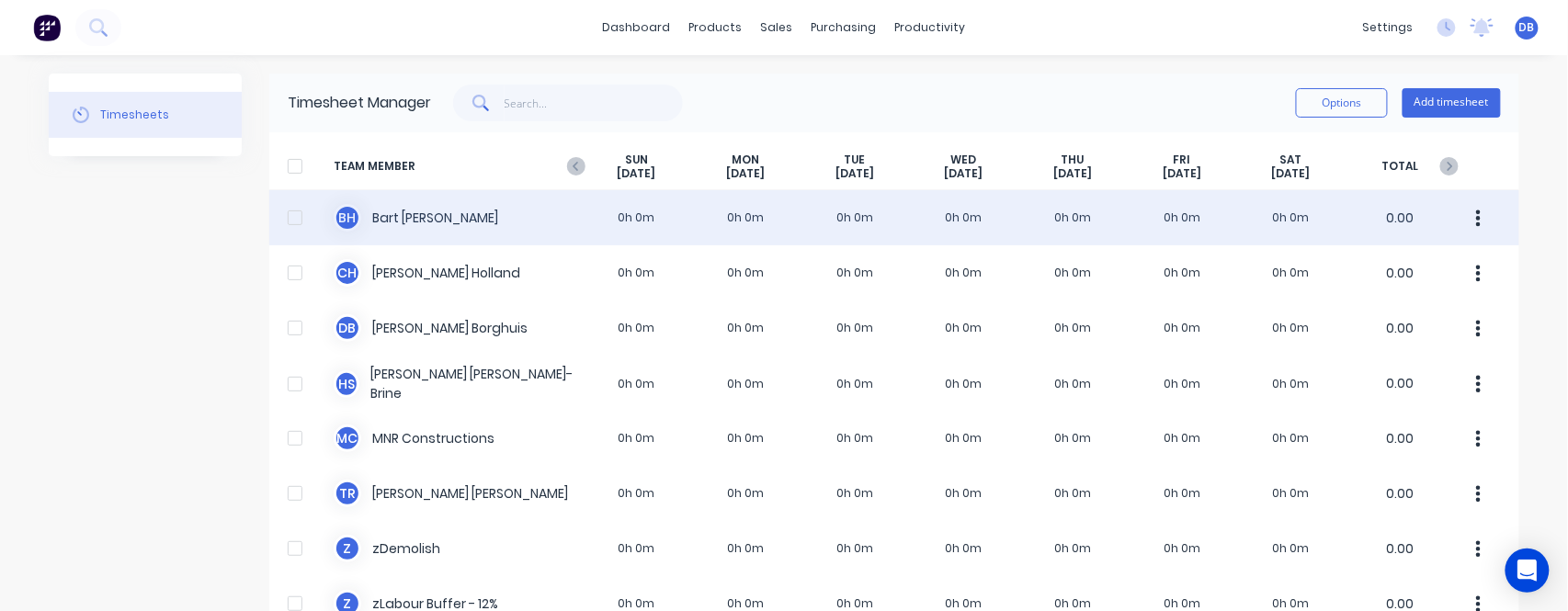
click at [1476, 214] on icon "button" at bounding box center [1478, 218] width 5 height 20
drag, startPoint x: 1472, startPoint y: 214, endPoint x: 1498, endPoint y: 220, distance: 26.7
click at [1498, 220] on div "B H [PERSON_NAME] 0h 0m 0h 0m 0h 0m 0h 0m 0h 0m 0h 0m 0h 0m 0.00 Approve Unappr…" at bounding box center [895, 217] width 1251 height 55
click at [1472, 213] on button "button" at bounding box center [1479, 217] width 39 height 37
click at [1390, 274] on div "Approve" at bounding box center [1409, 268] width 142 height 27
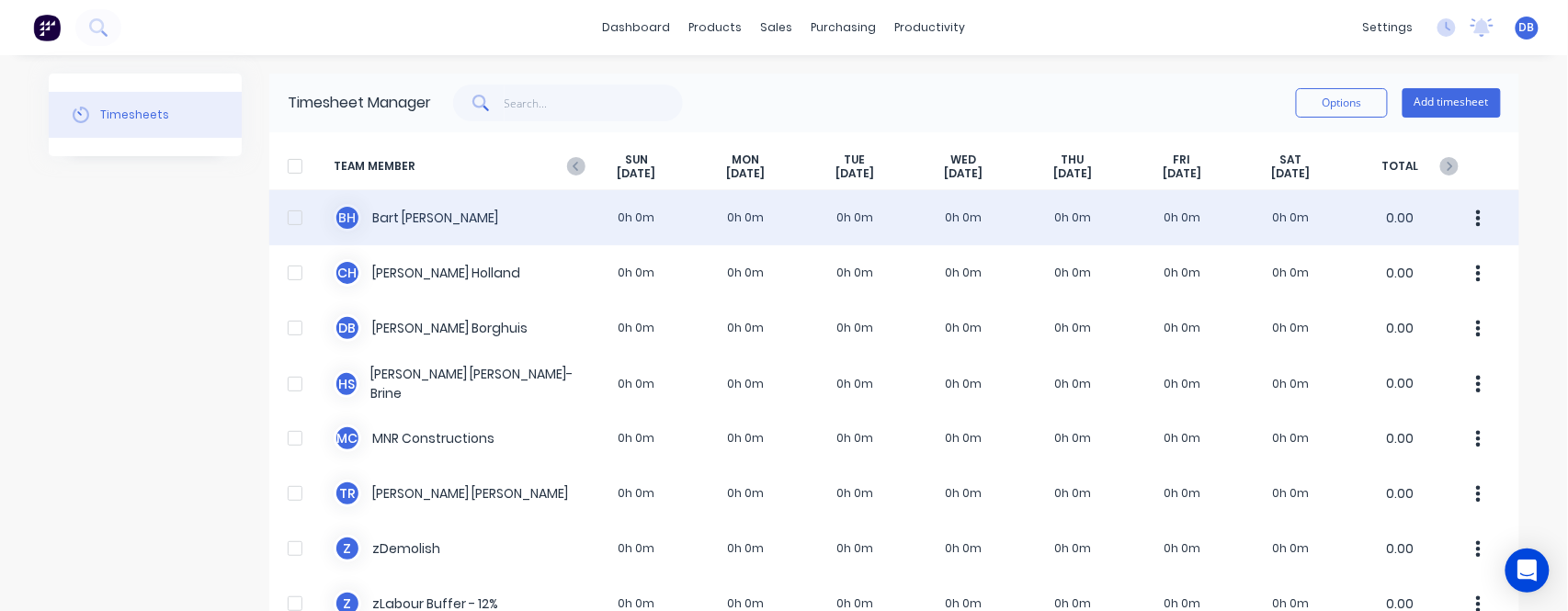
click at [1047, 86] on div "Options Add timesheet" at bounding box center [966, 103] width 1070 height 37
click at [1341, 103] on button "Options" at bounding box center [1343, 102] width 92 height 29
